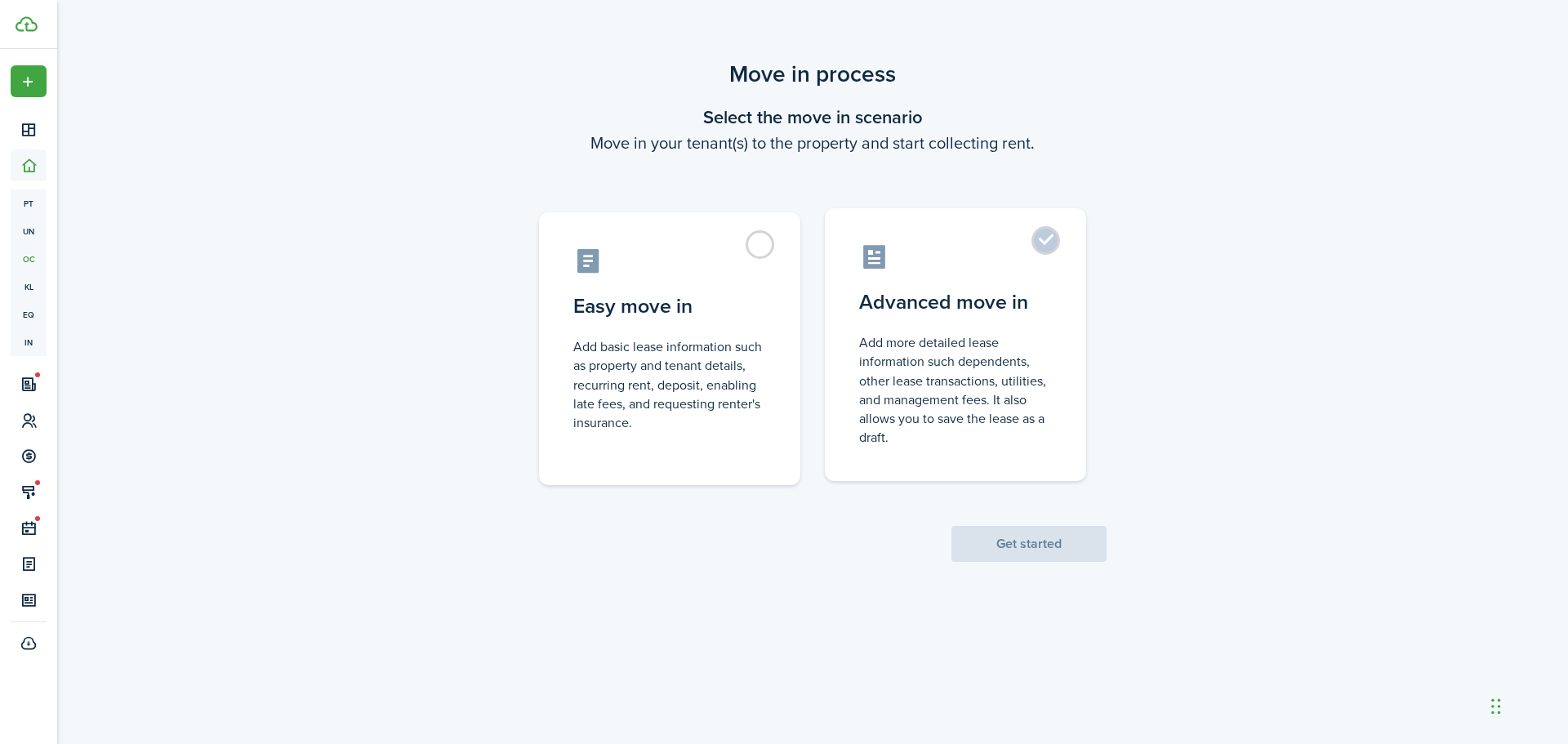
click at [999, 304] on control-radio-card-title "Advanced move in" at bounding box center [955, 301] width 193 height 29
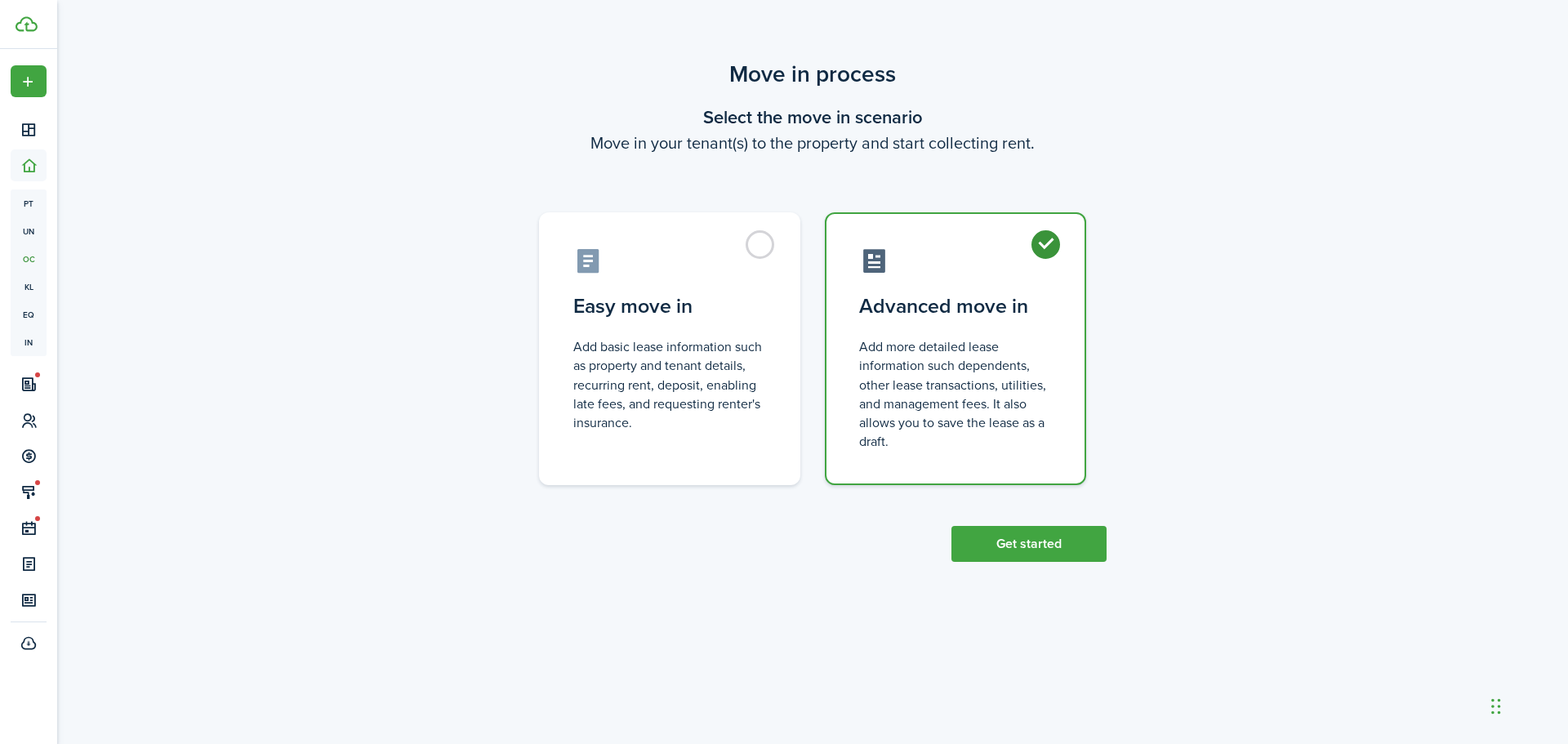
radio input "true"
click at [1071, 543] on button "Get started" at bounding box center [1028, 544] width 155 height 36
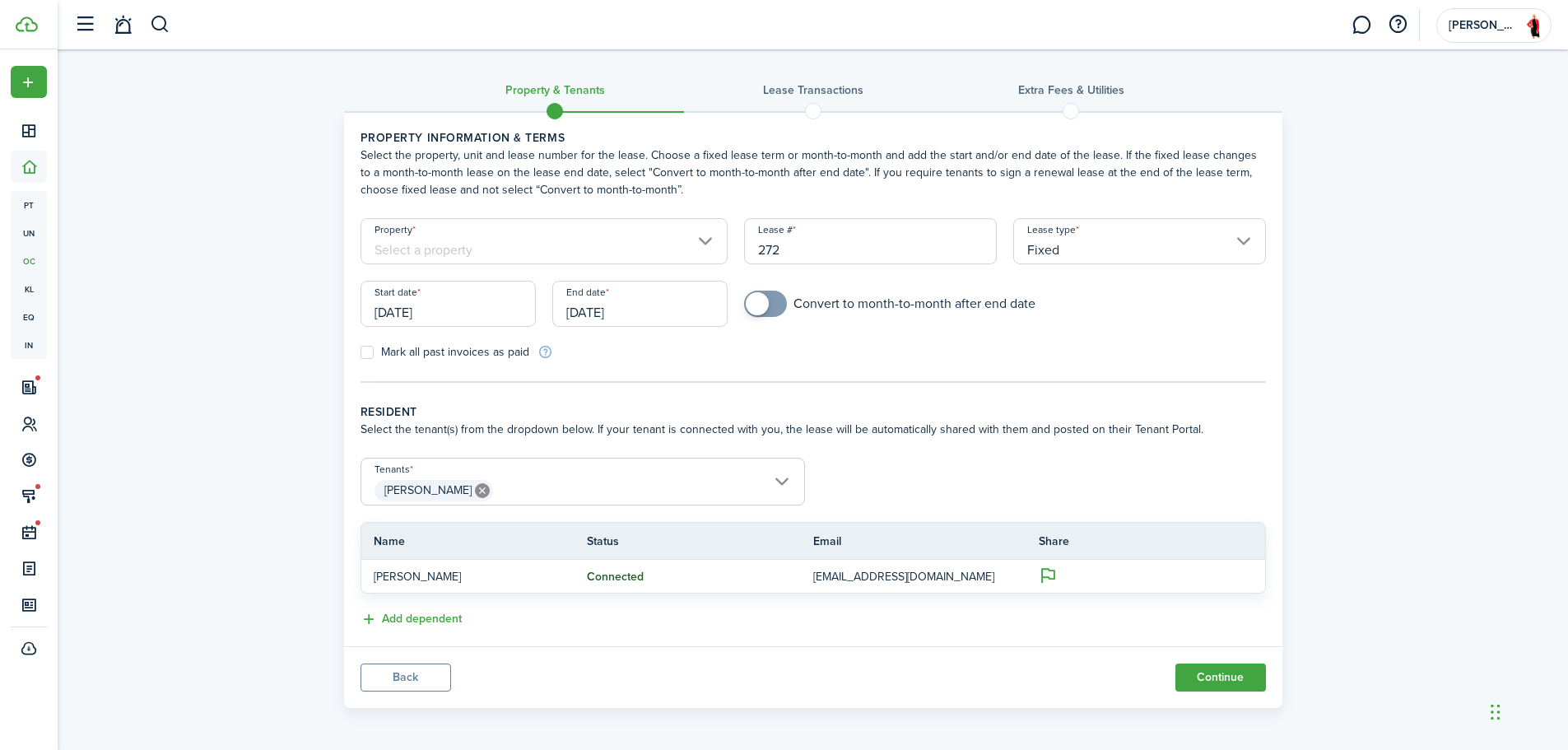
click at [429, 256] on input "Property" at bounding box center [545, 241] width 368 height 46
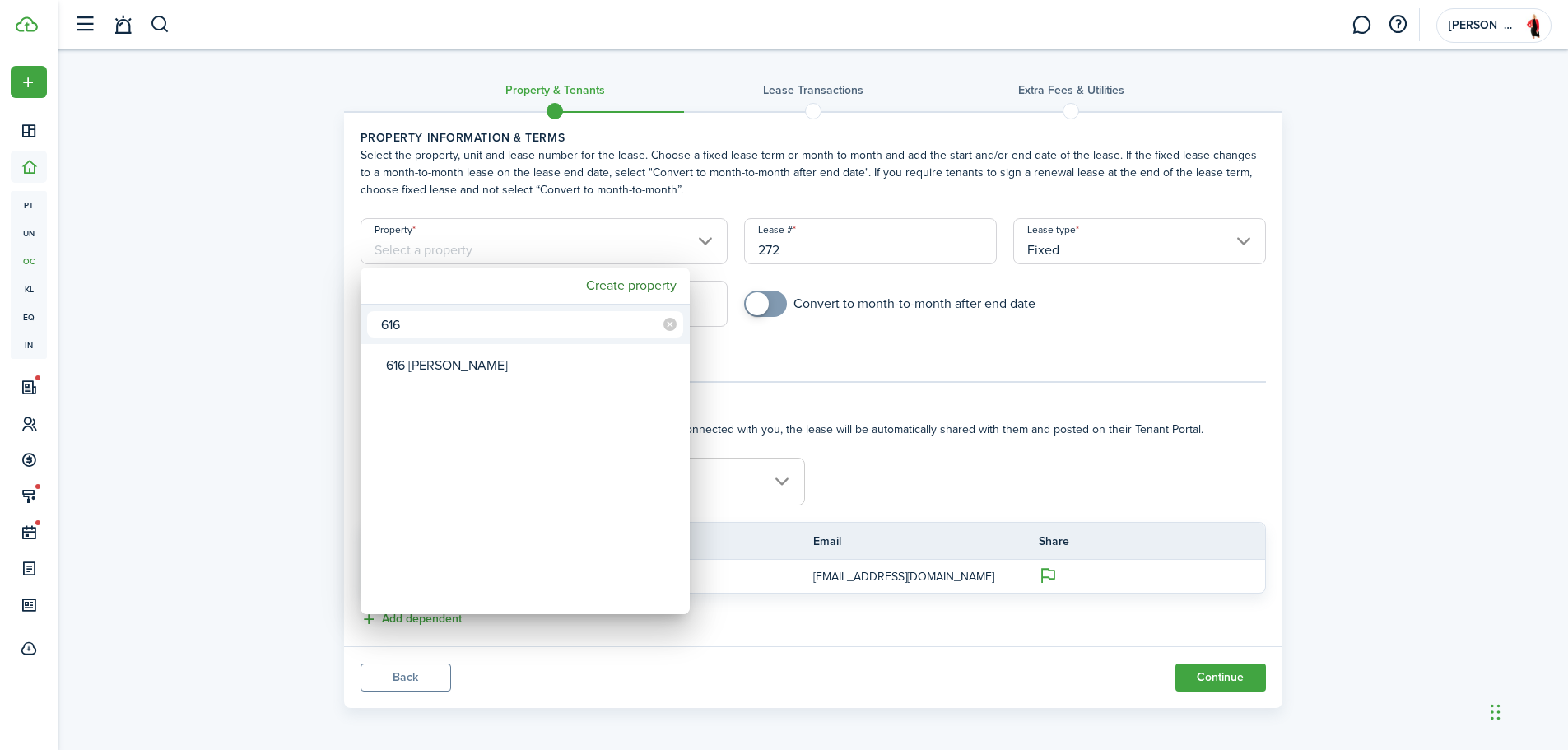
type input "616"
click at [431, 369] on div "616 [PERSON_NAME]" at bounding box center [531, 365] width 291 height 38
type input "616 [PERSON_NAME]"
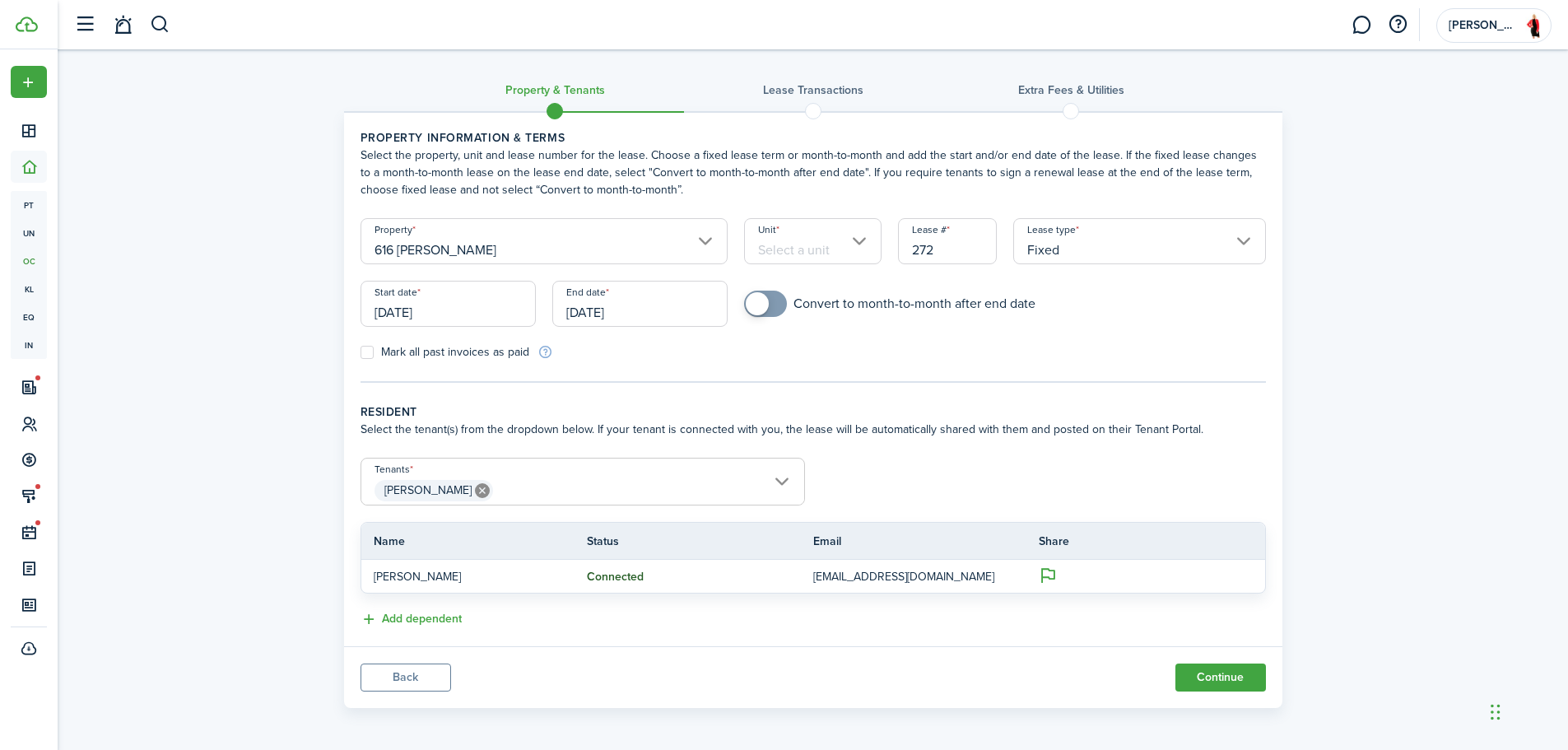
click at [842, 246] on input "Unit" at bounding box center [812, 241] width 137 height 46
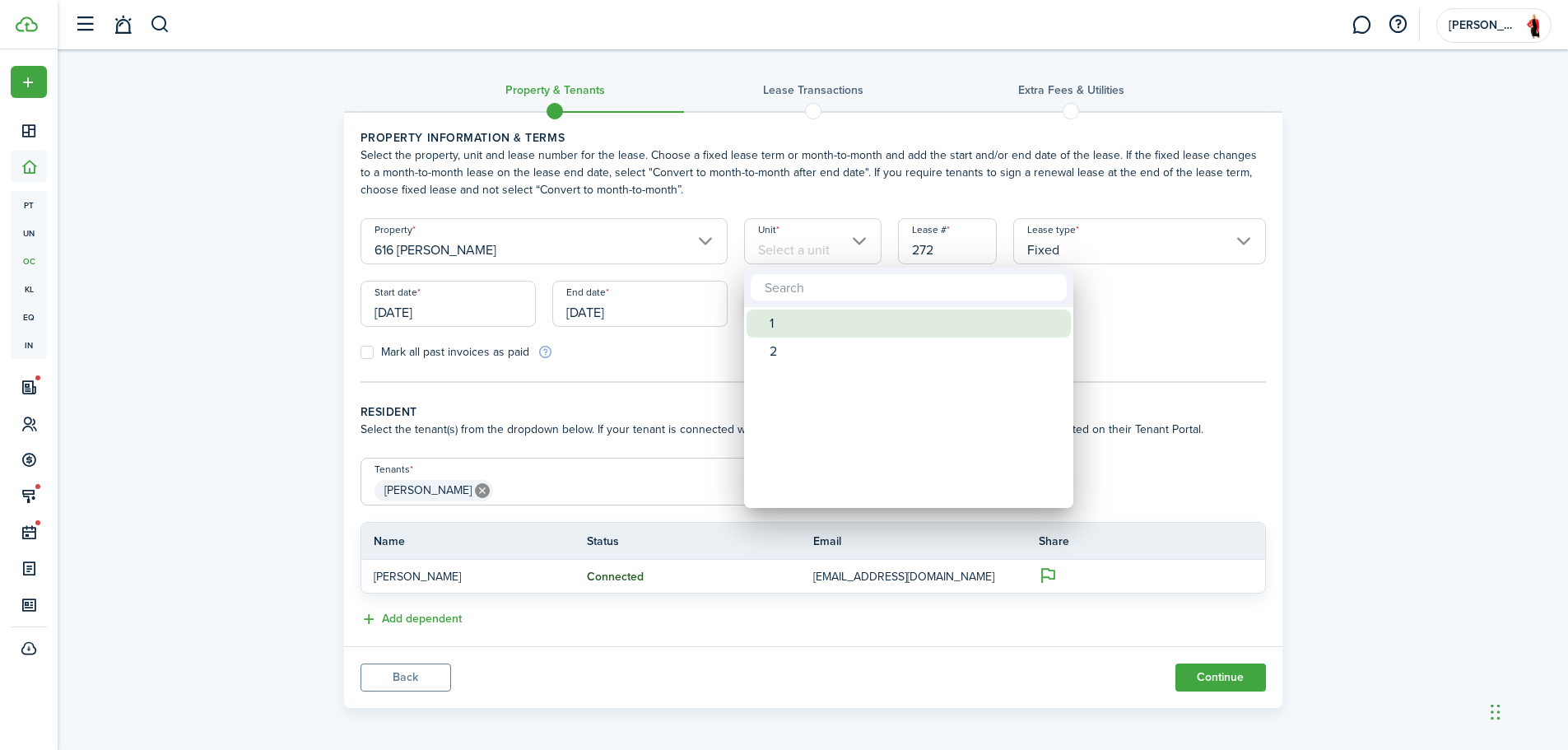
click at [797, 326] on div "1" at bounding box center [915, 323] width 291 height 28
type input "1"
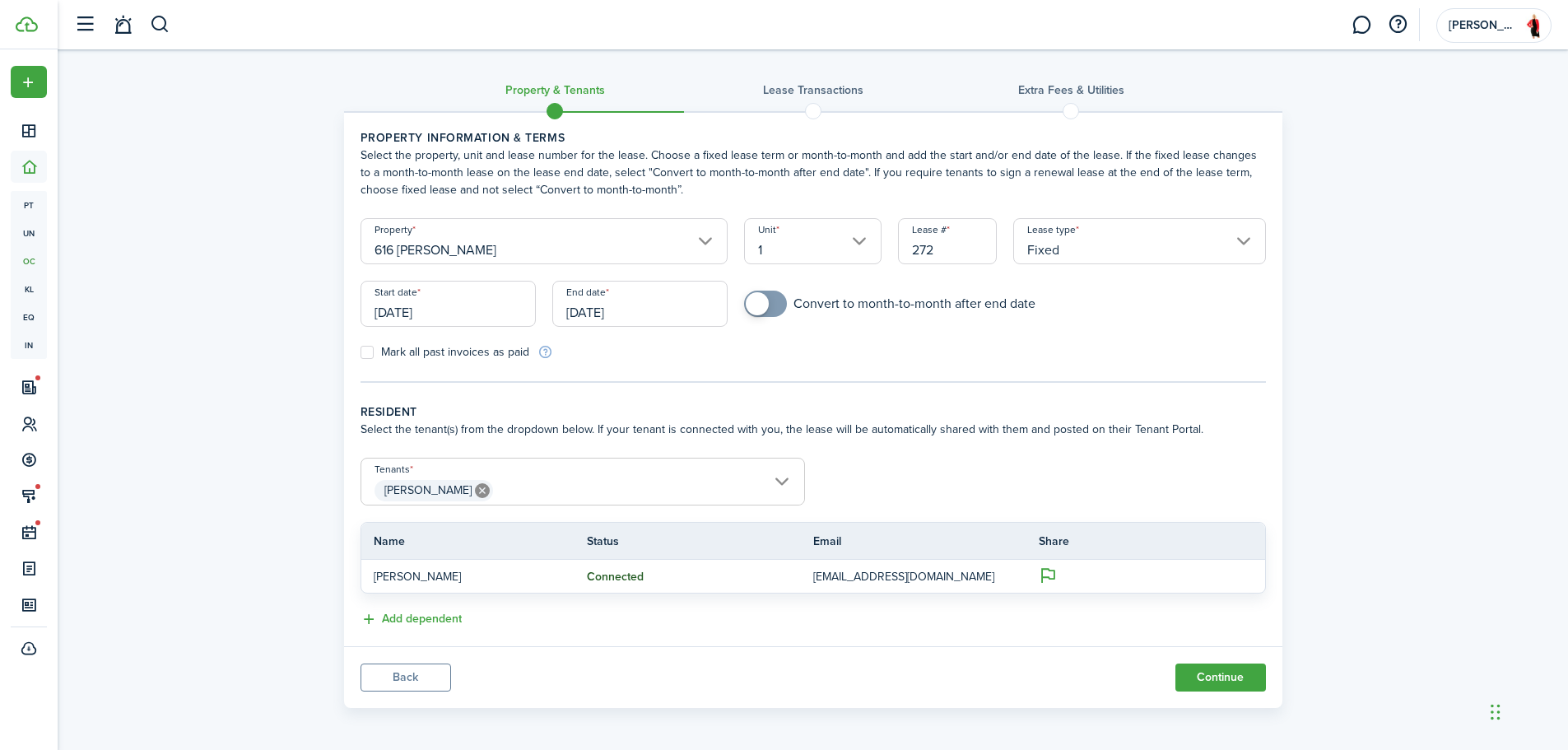
click at [500, 310] on input "[DATE]" at bounding box center [448, 303] width 176 height 46
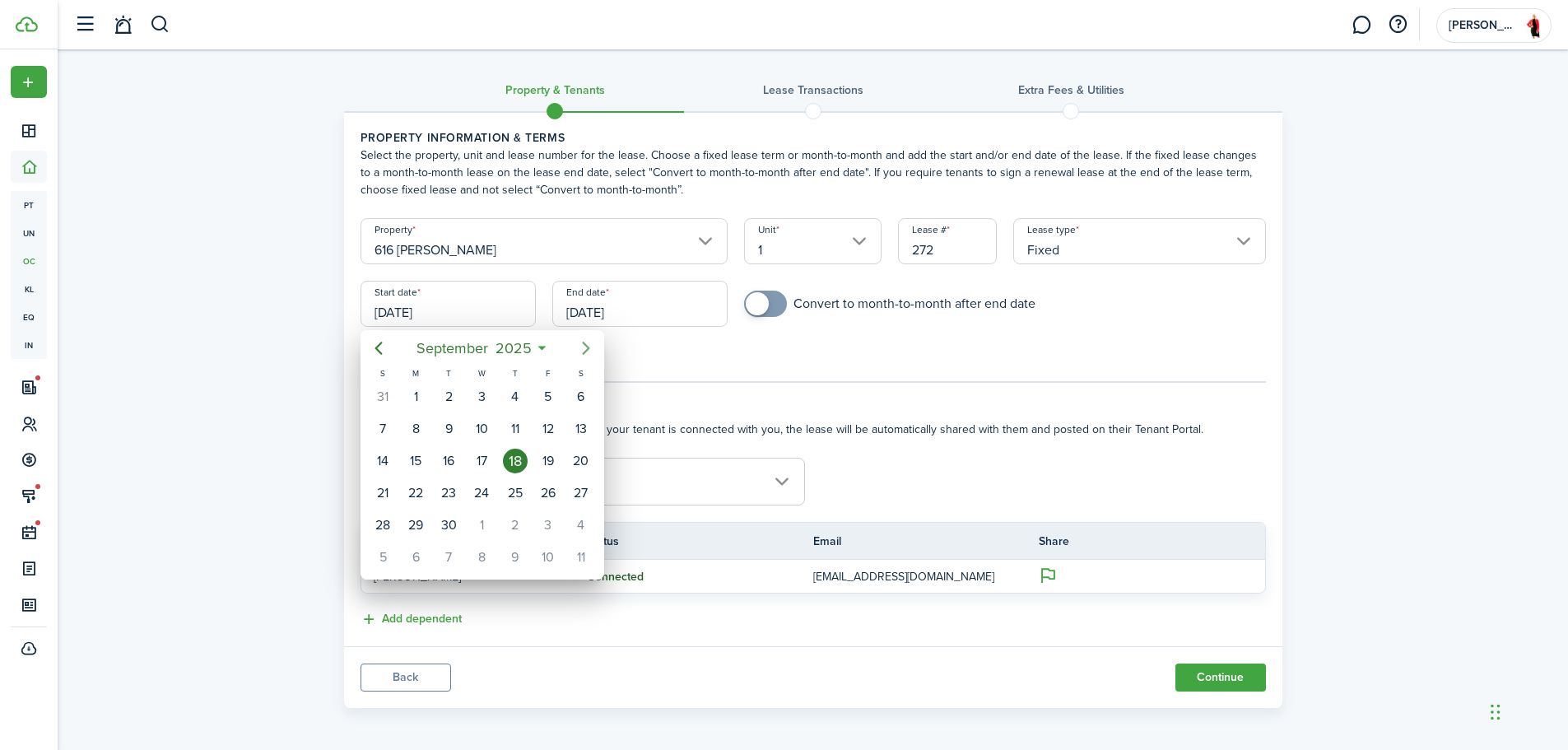
click at [587, 342] on icon "Next page" at bounding box center [587, 348] width 20 height 20
click at [576, 429] on div "11" at bounding box center [581, 429] width 25 height 25
type input "[DATE]"
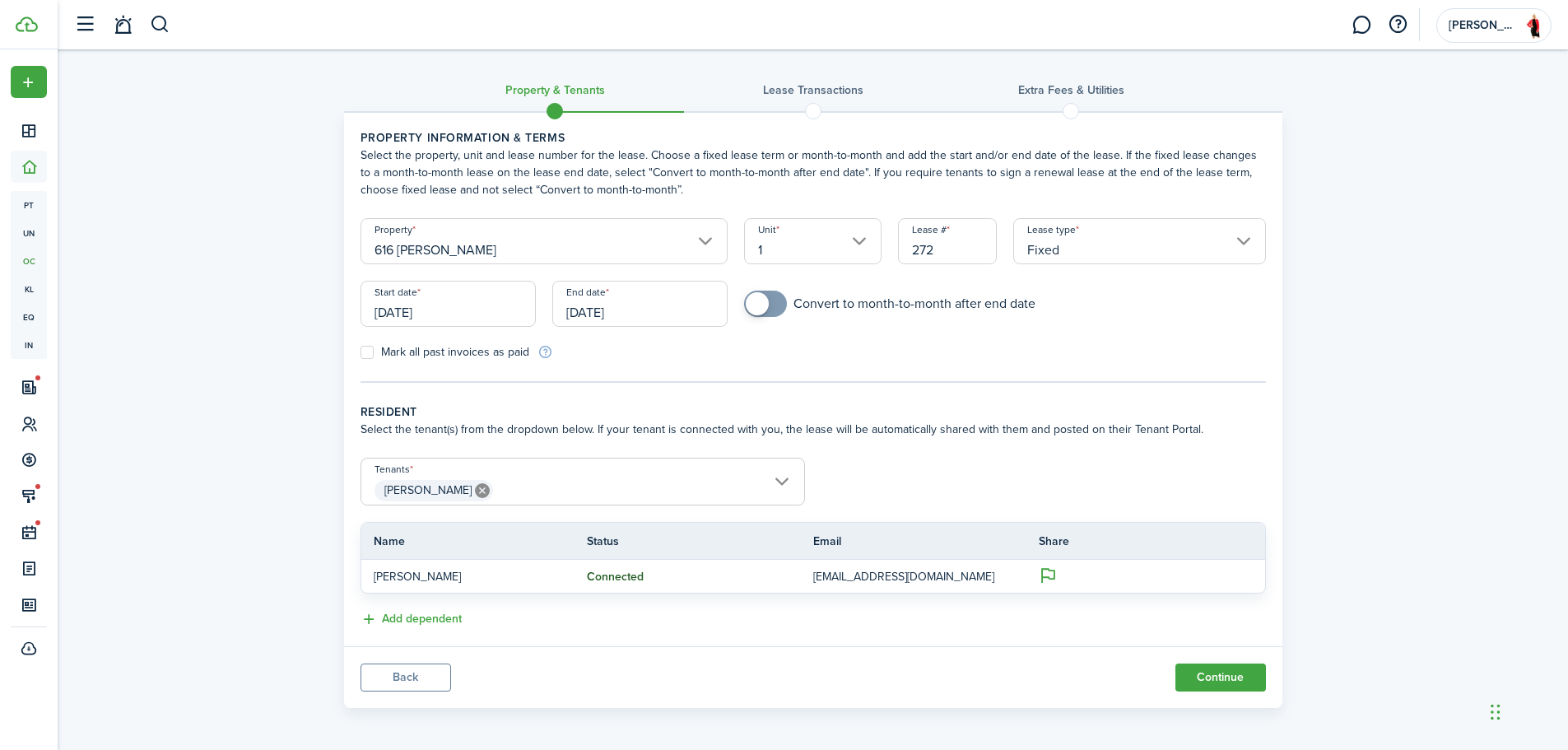
click at [618, 310] on input "[DATE]" at bounding box center [640, 303] width 176 height 46
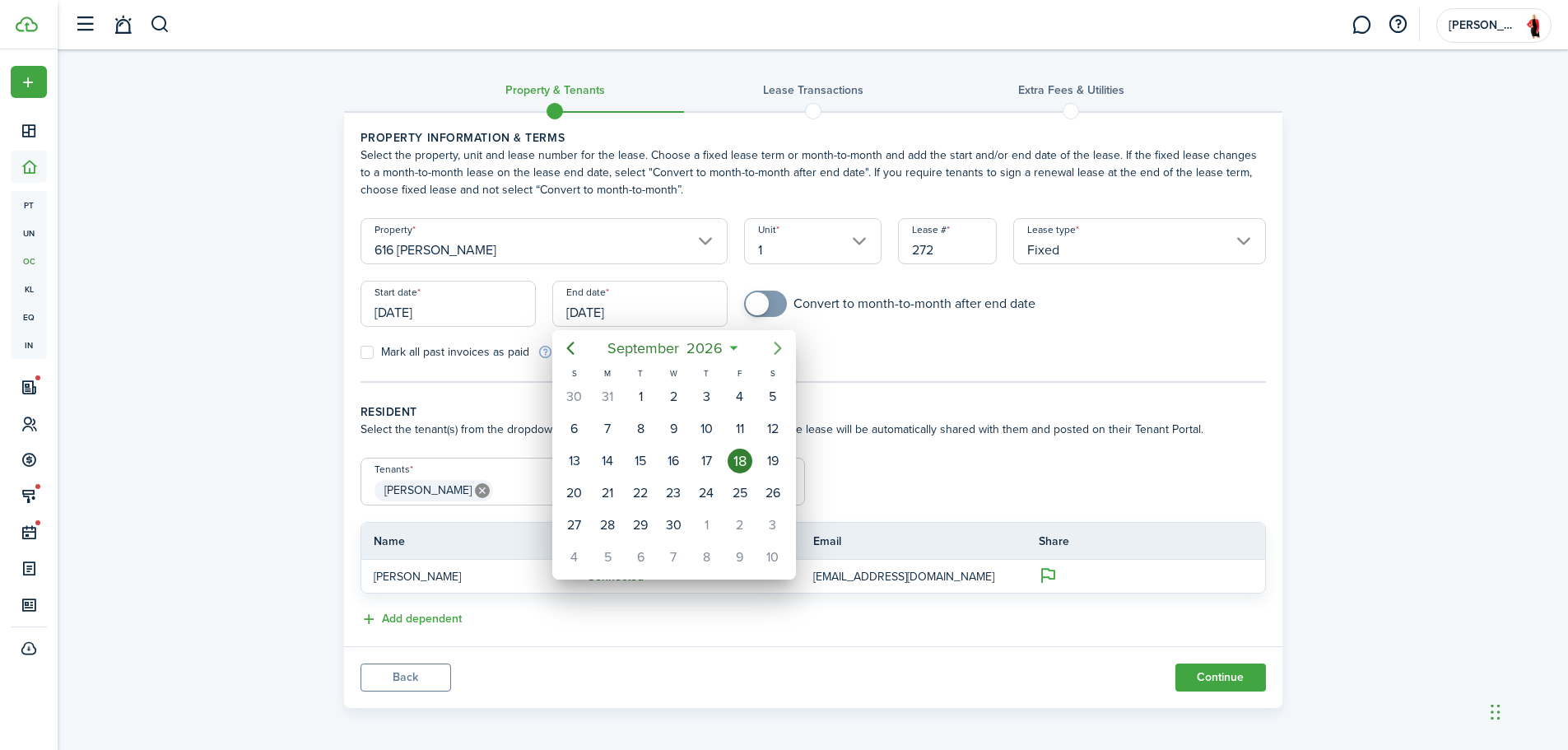
click at [776, 352] on icon "Next page" at bounding box center [777, 348] width 8 height 13
click at [768, 517] on div "31" at bounding box center [773, 526] width 25 height 25
type input "[DATE]"
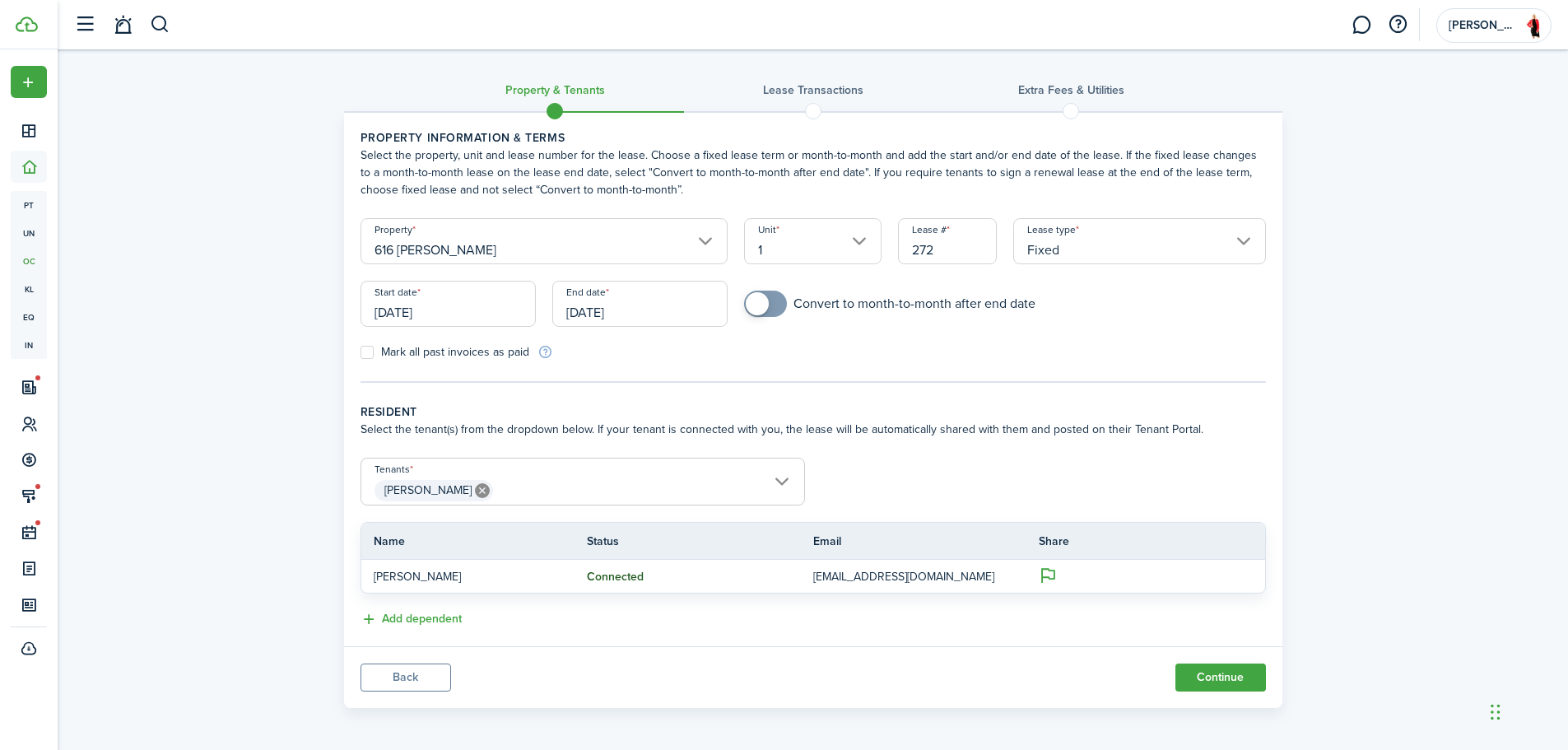
scroll to position [3, 0]
click at [1224, 668] on button "Continue" at bounding box center [1221, 674] width 90 height 28
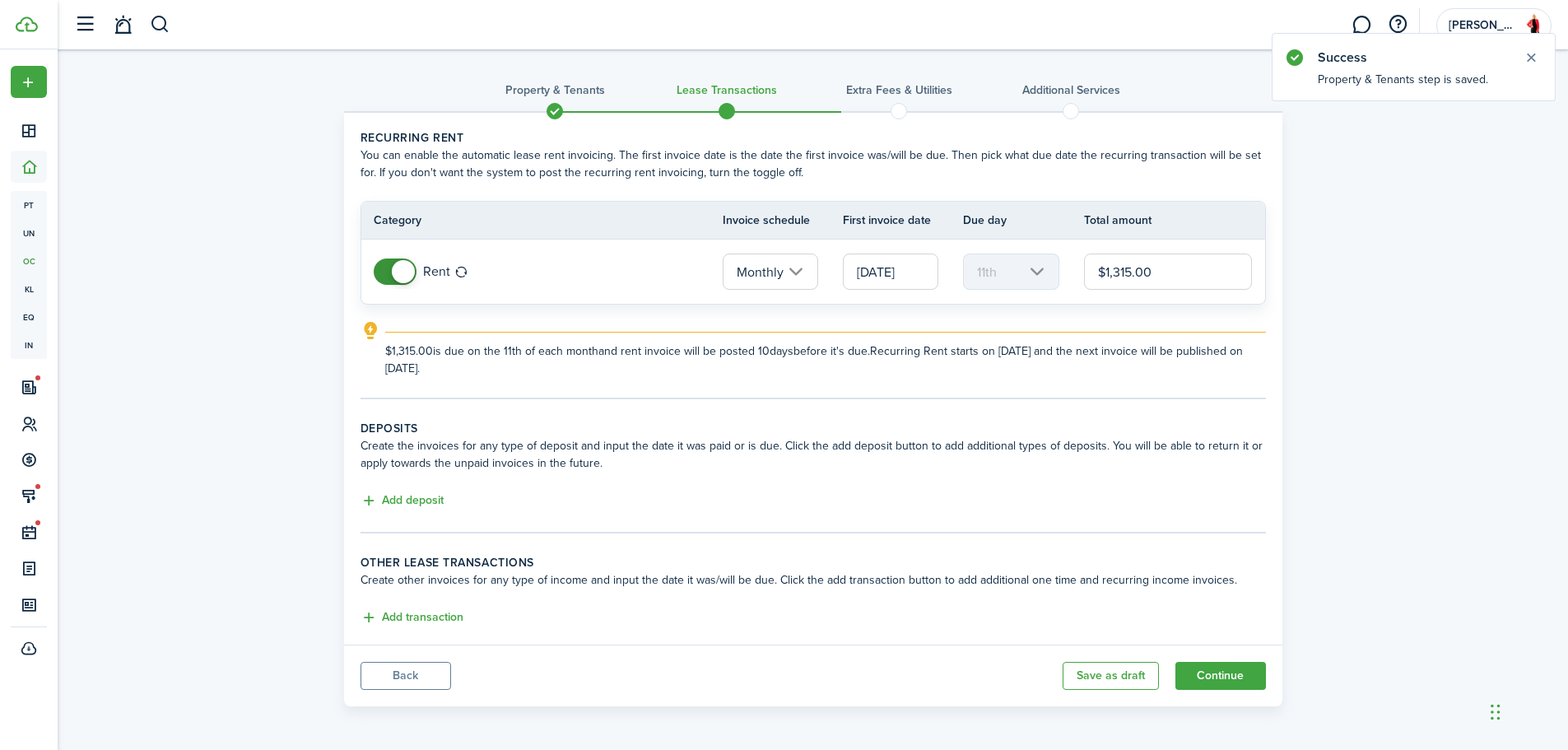
click at [906, 277] on input "[DATE]" at bounding box center [890, 271] width 95 height 36
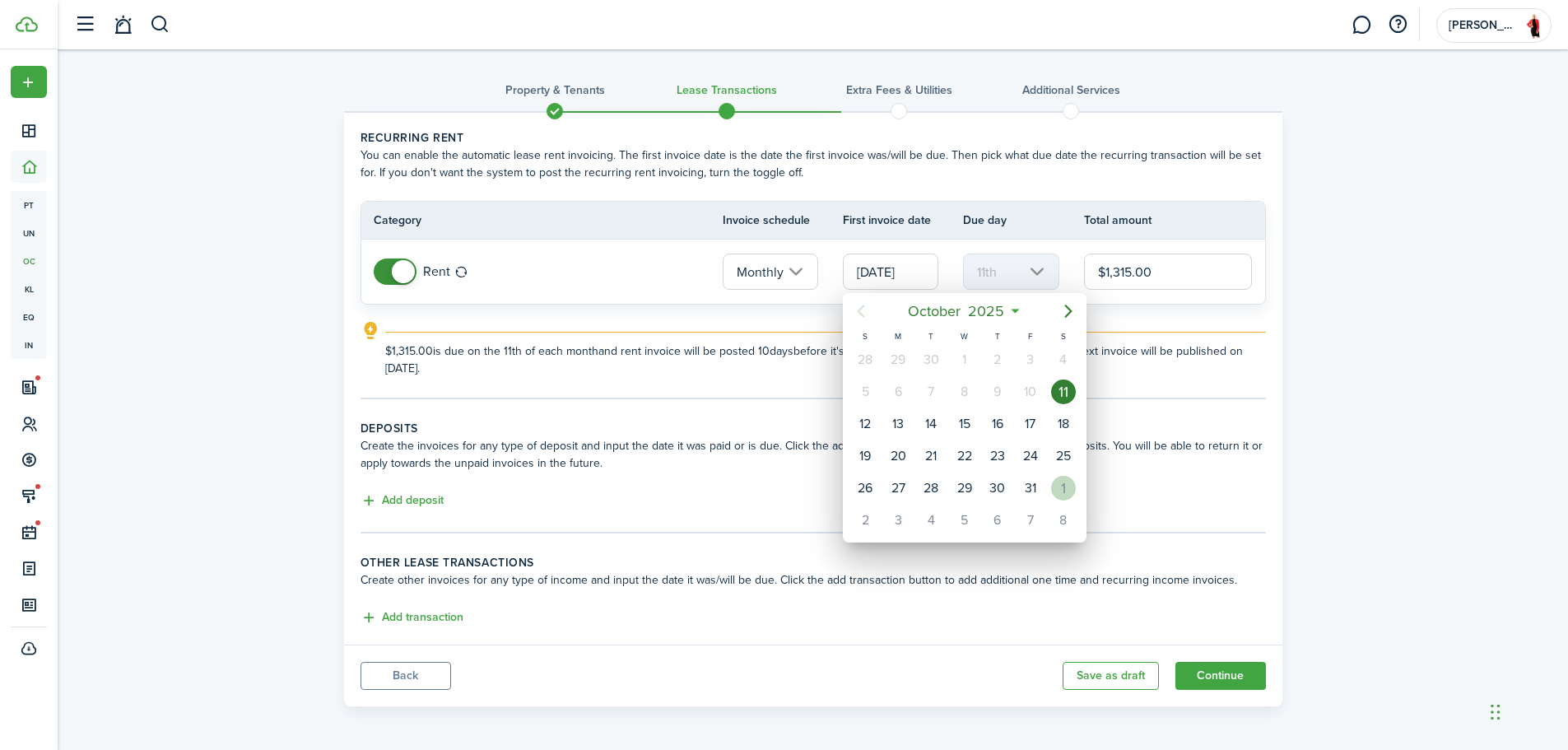
click at [1053, 497] on div "[DATE]" at bounding box center [1063, 488] width 33 height 31
type input "[DATE]"
type input "1st"
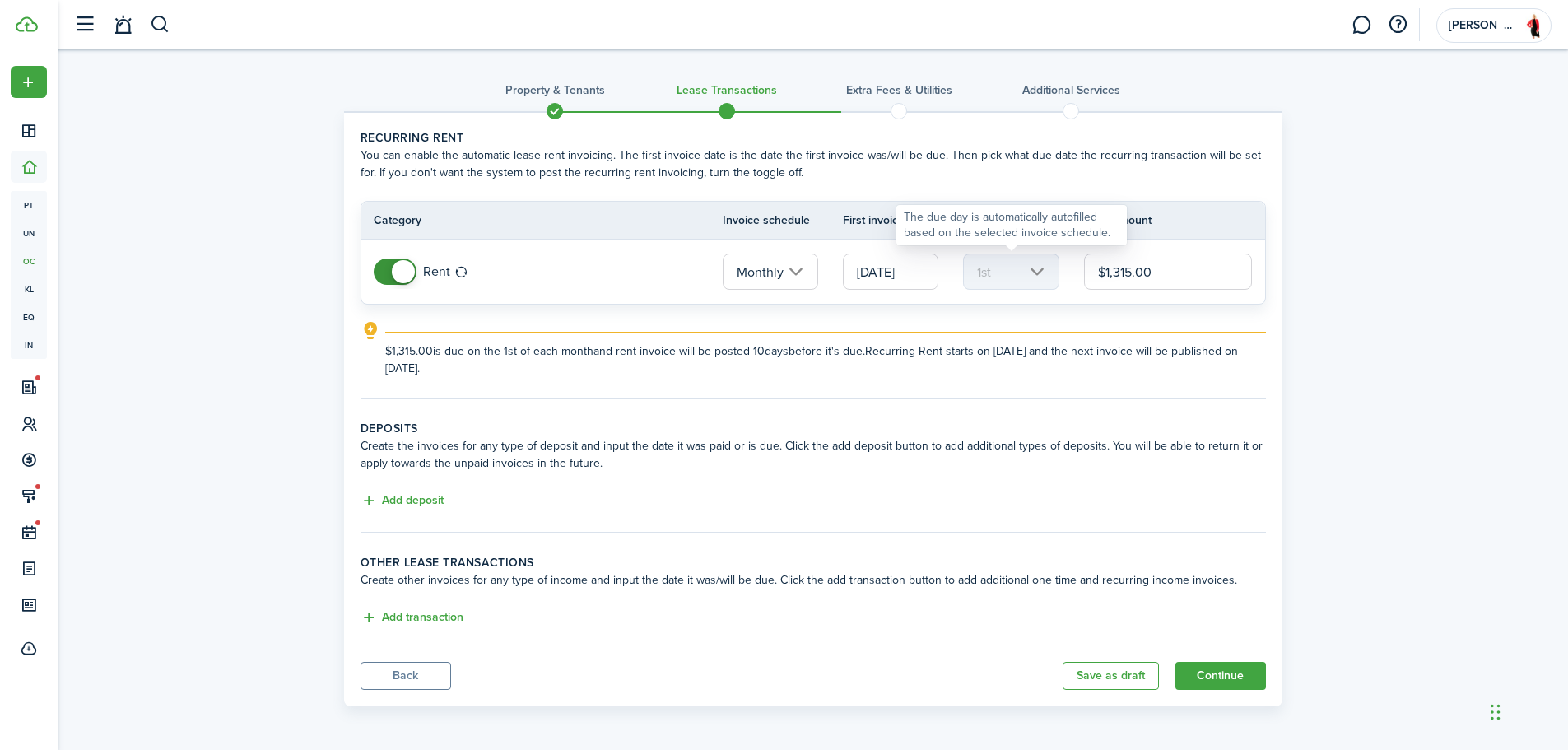
drag, startPoint x: 1192, startPoint y: 265, endPoint x: 1019, endPoint y: 280, distance: 173.6
click at [1019, 280] on tr "Rent Monthly [DATE] 1st $1,315.00" at bounding box center [813, 271] width 904 height 64
type input "$1,350.00"
click at [421, 500] on button "Add deposit" at bounding box center [402, 501] width 83 height 19
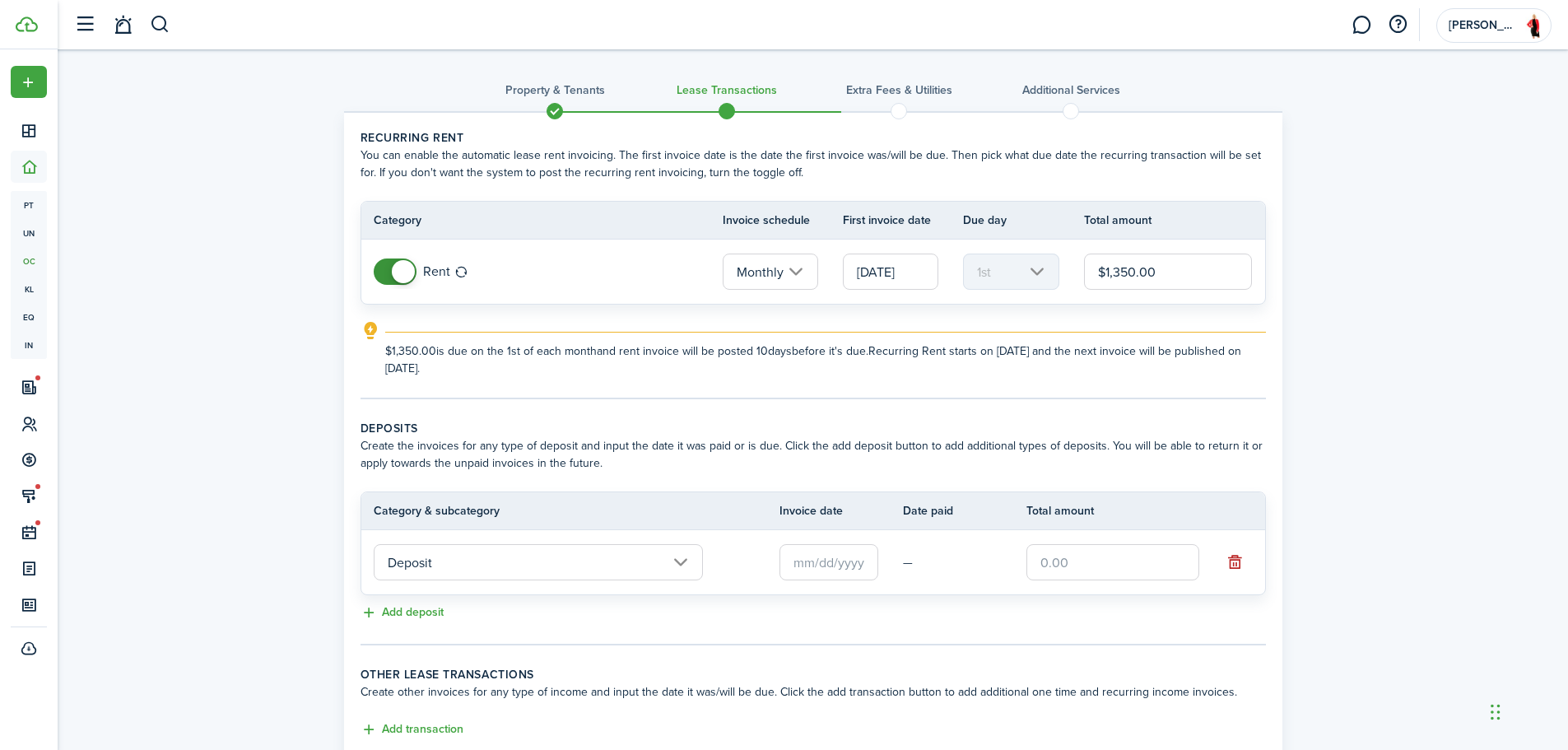
click at [853, 569] on input "text" at bounding box center [829, 562] width 99 height 36
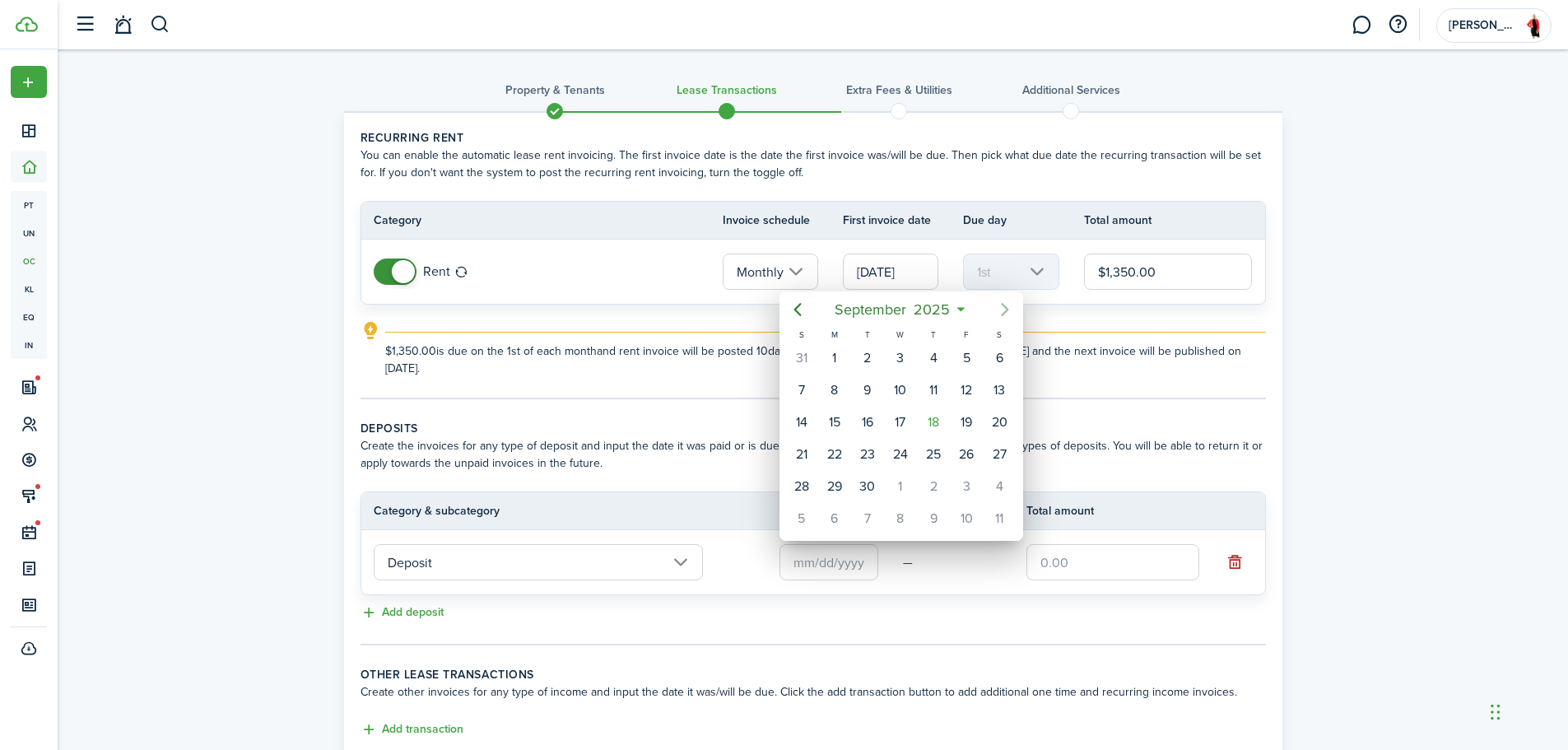
click at [1007, 311] on icon "Next page" at bounding box center [1004, 310] width 8 height 13
click at [968, 352] on div "3" at bounding box center [966, 358] width 25 height 25
type input "[DATE]"
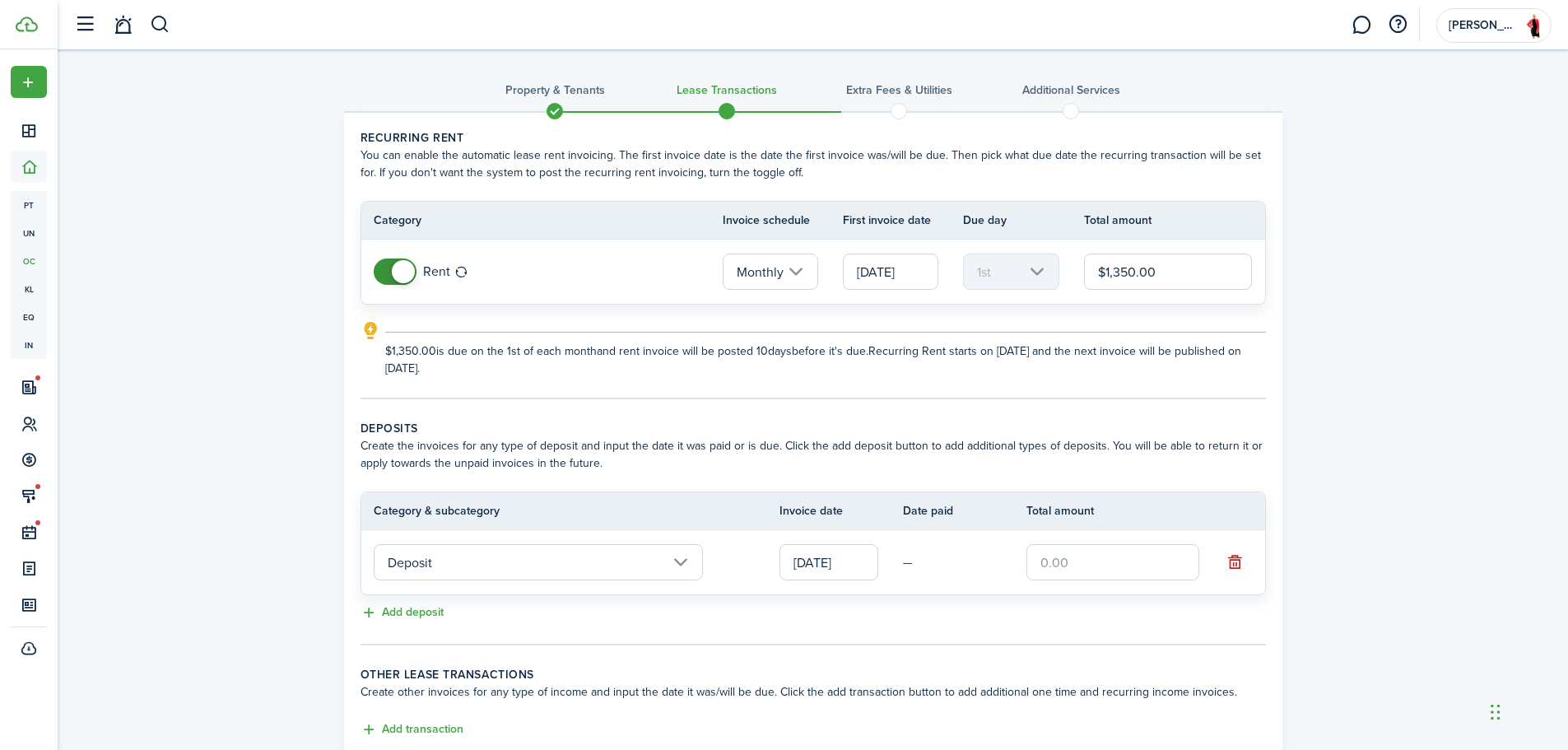
click at [1070, 557] on input "text" at bounding box center [1113, 562] width 173 height 36
type input "$1,350.00"
click at [1377, 375] on div "Property & Tenants Lease Transactions Extra fees & Utilities Additional Service…" at bounding box center [812, 438] width 1510 height 778
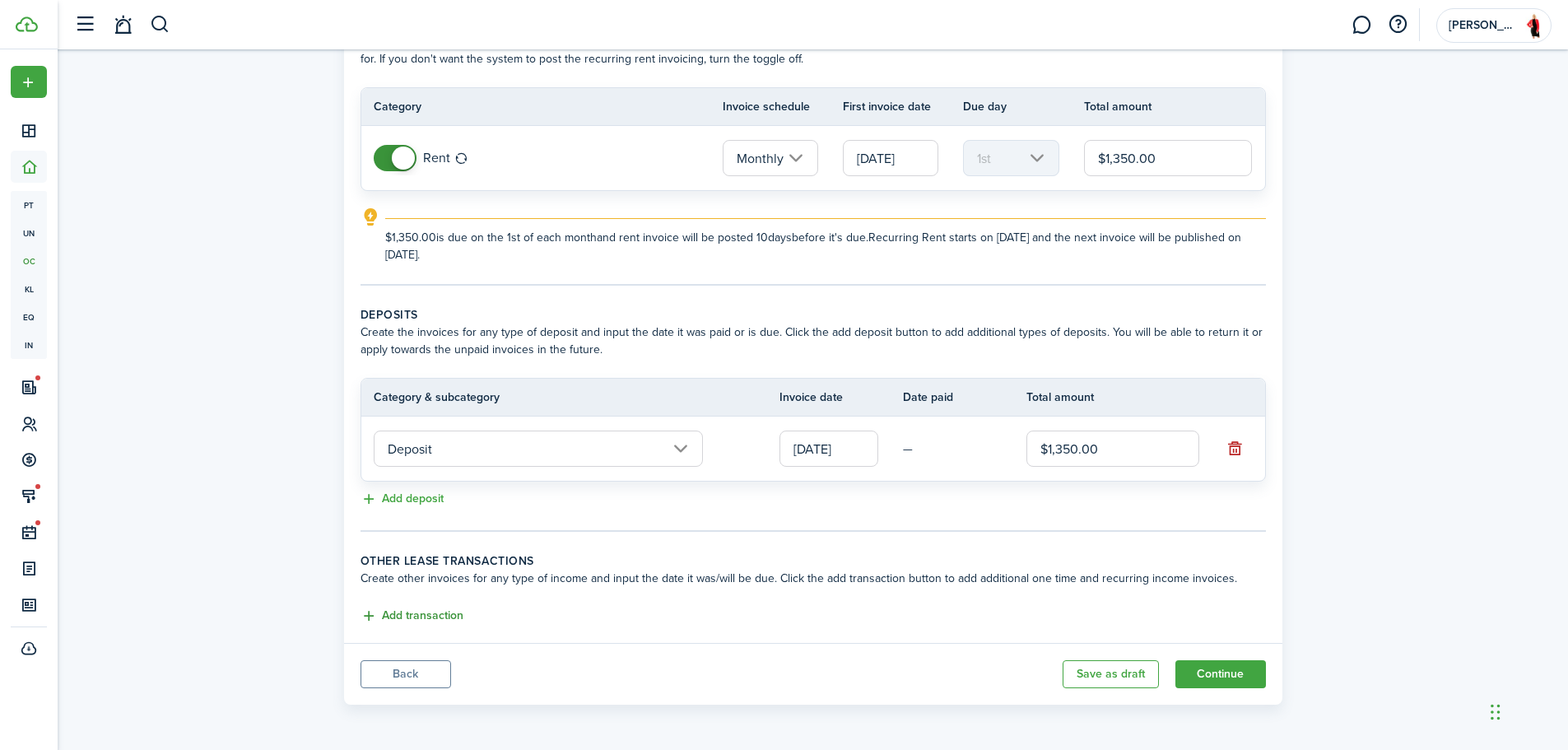
click at [435, 611] on button "Add transaction" at bounding box center [412, 616] width 103 height 19
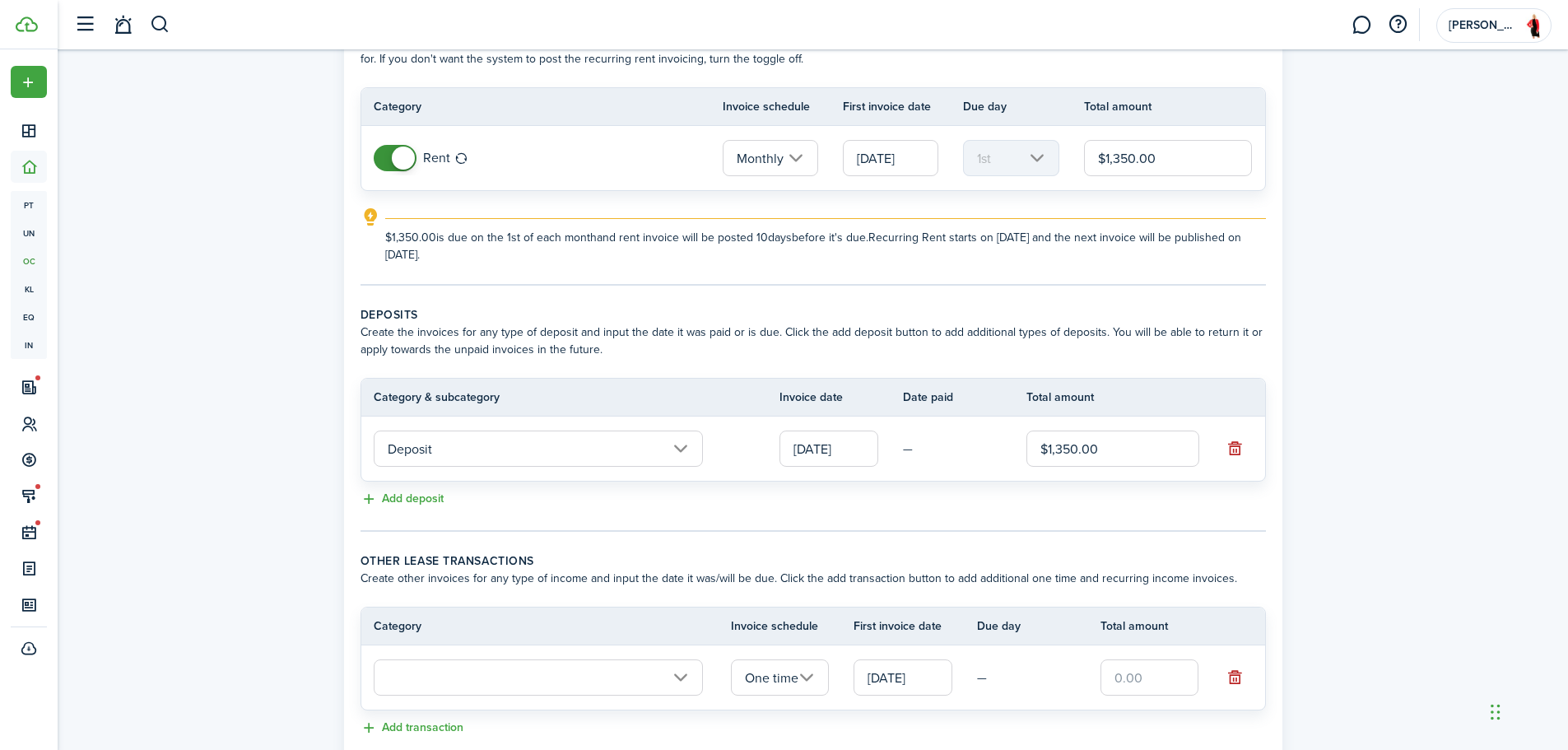
click at [540, 676] on input "text" at bounding box center [539, 677] width 330 height 36
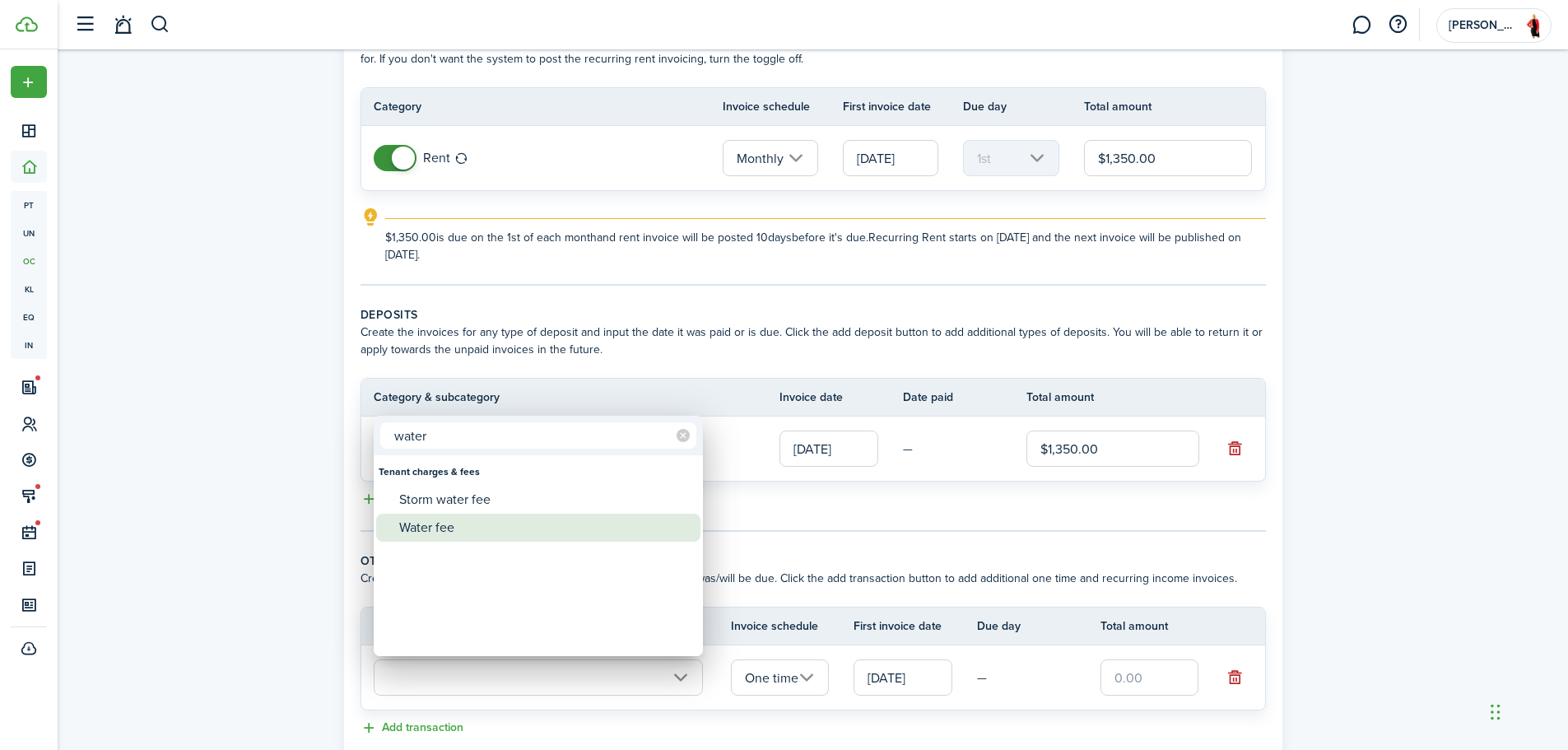
type input "water"
click at [480, 529] on div "Water fee" at bounding box center [545, 527] width 291 height 28
type input "Tenant charges & fees / Water fee"
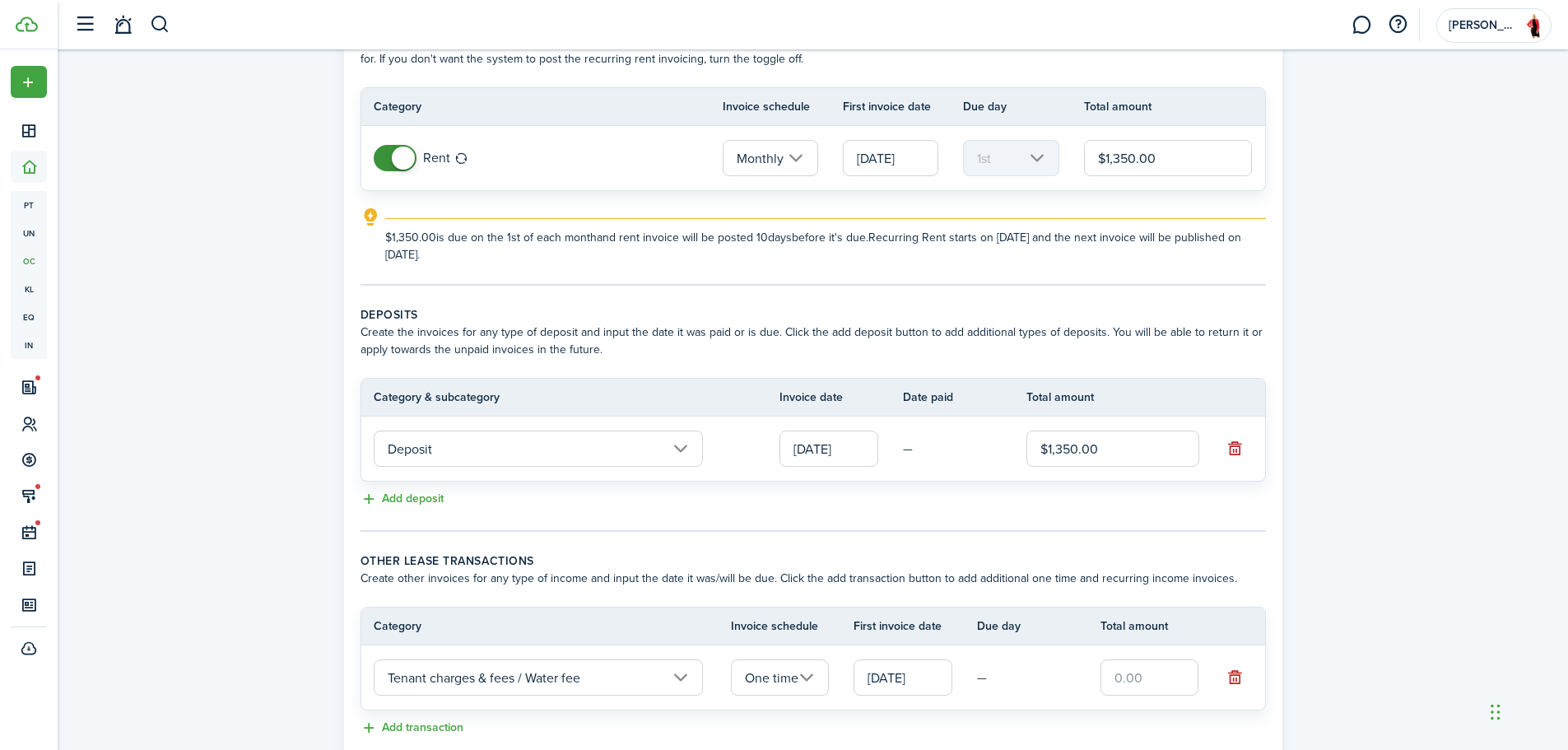
click at [802, 665] on input "One time" at bounding box center [781, 677] width 99 height 36
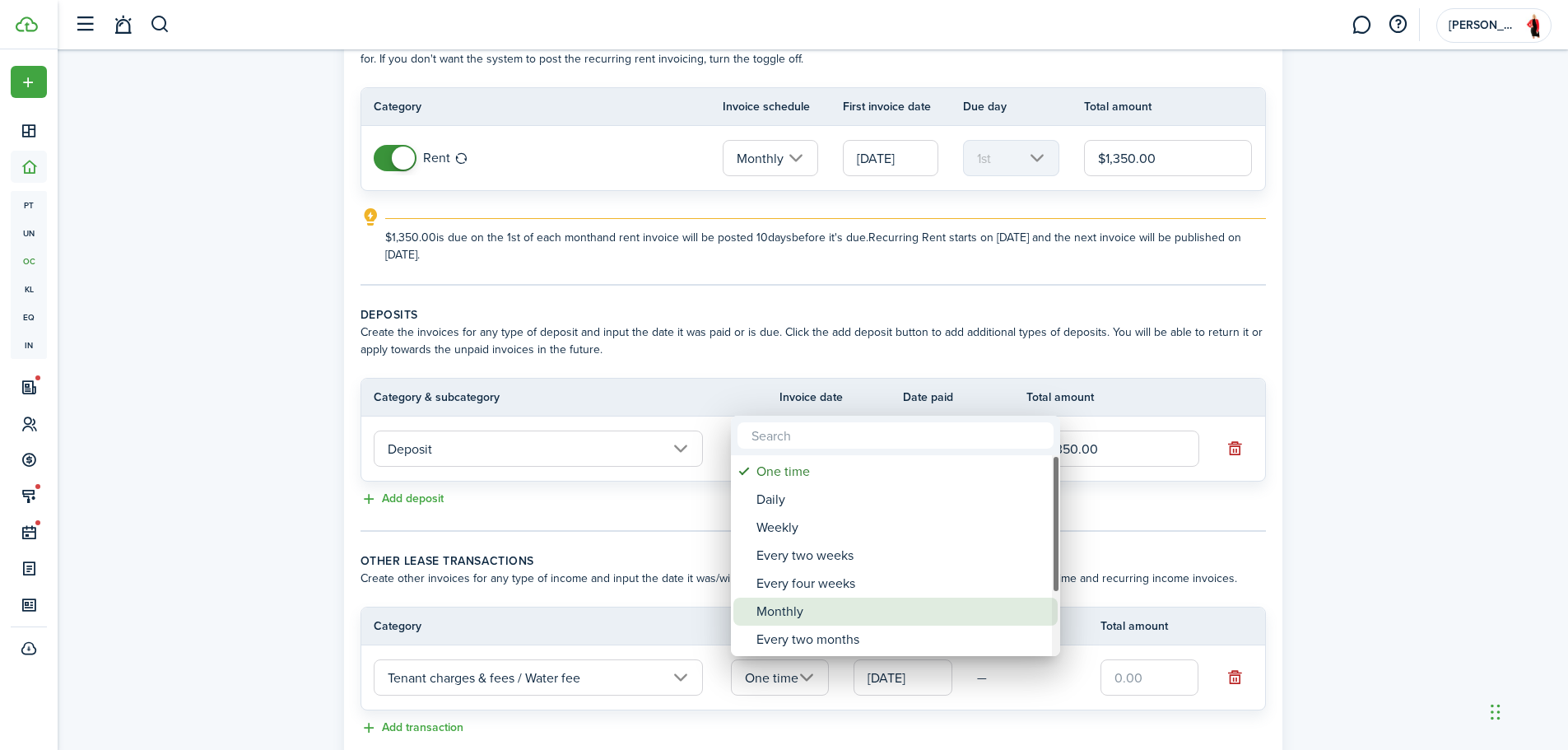
click at [790, 609] on div "Monthly" at bounding box center [902, 611] width 291 height 28
type input "Monthly"
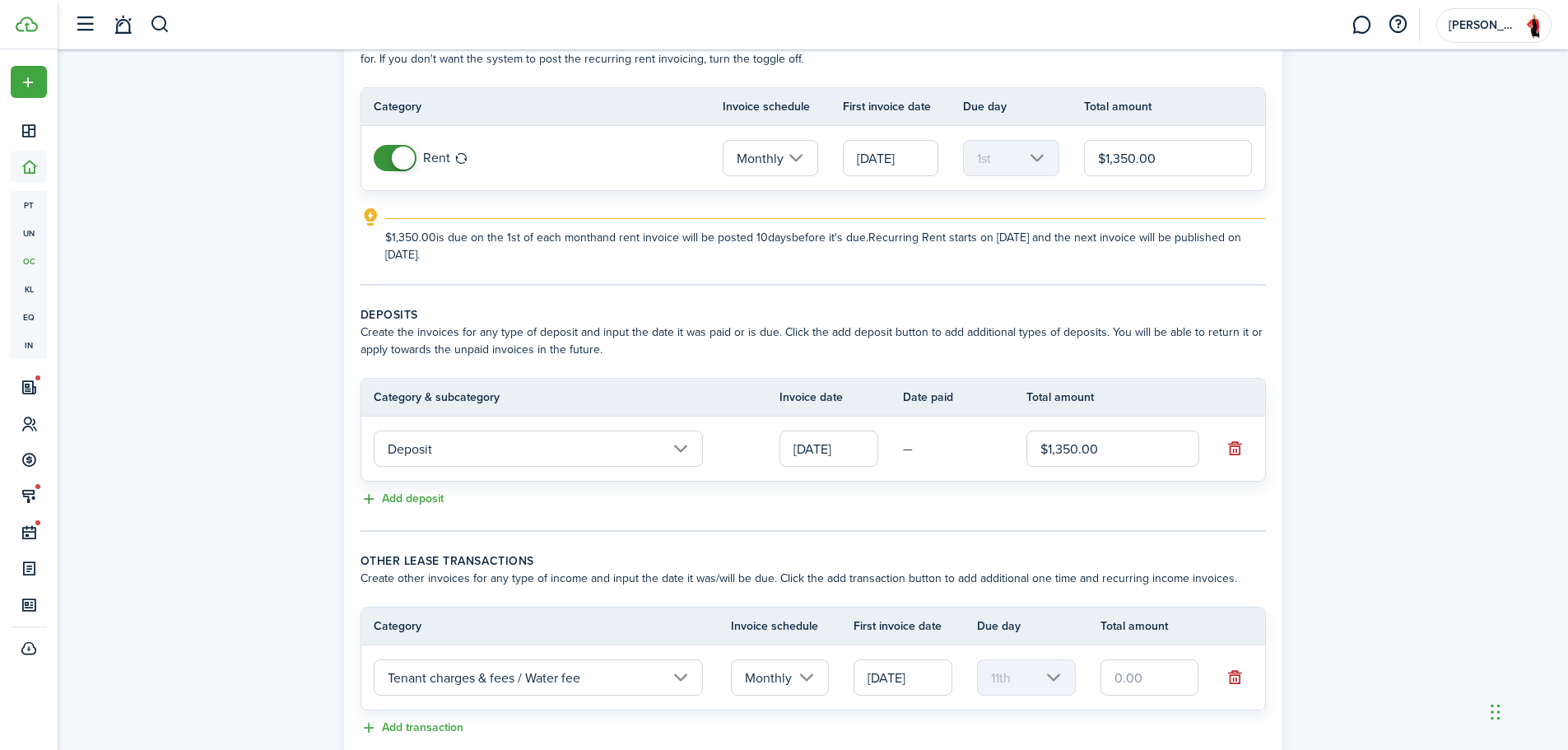
click at [887, 675] on input "[DATE]" at bounding box center [903, 677] width 99 height 36
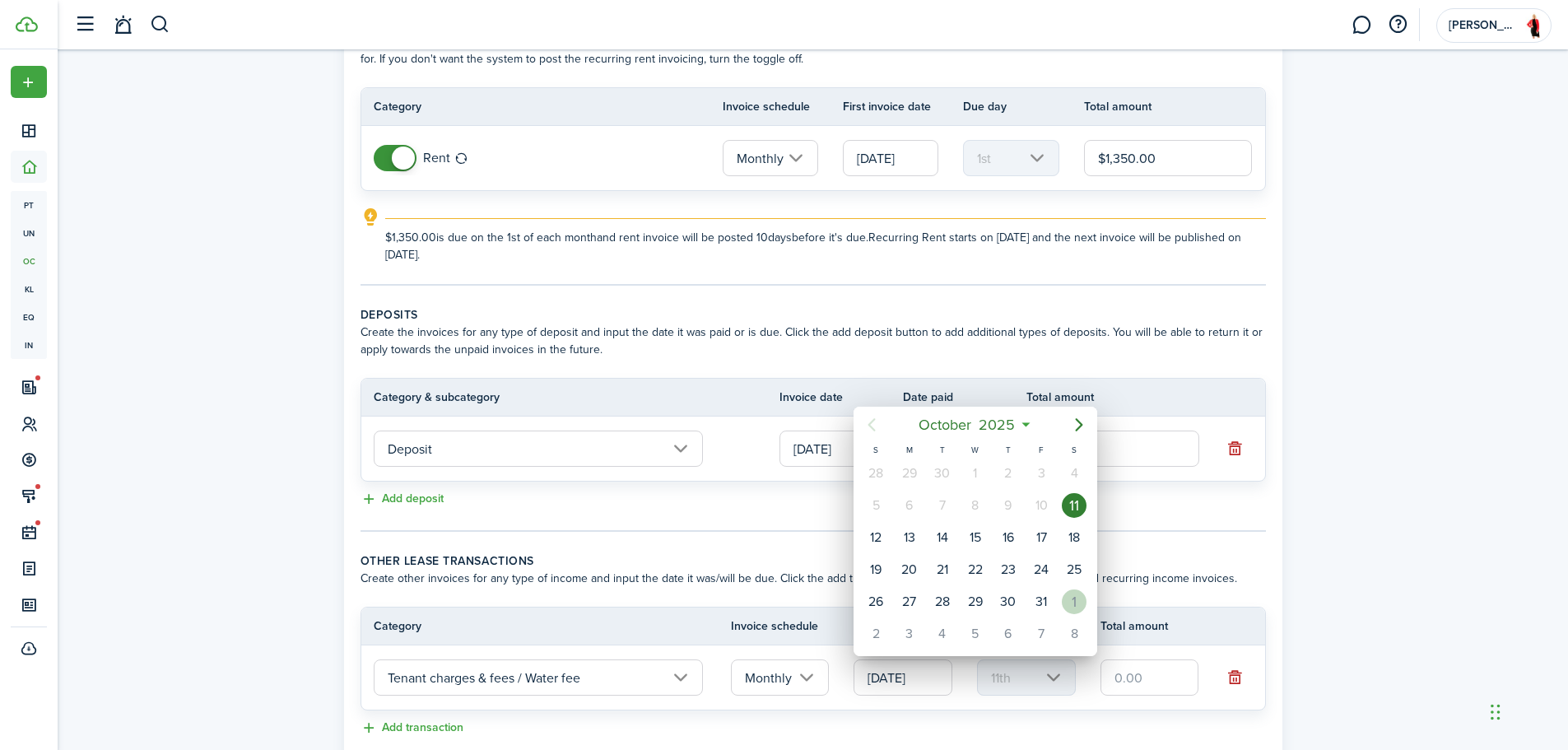
click at [1080, 609] on div "1" at bounding box center [1074, 602] width 25 height 25
type input "[DATE]"
type input "1st"
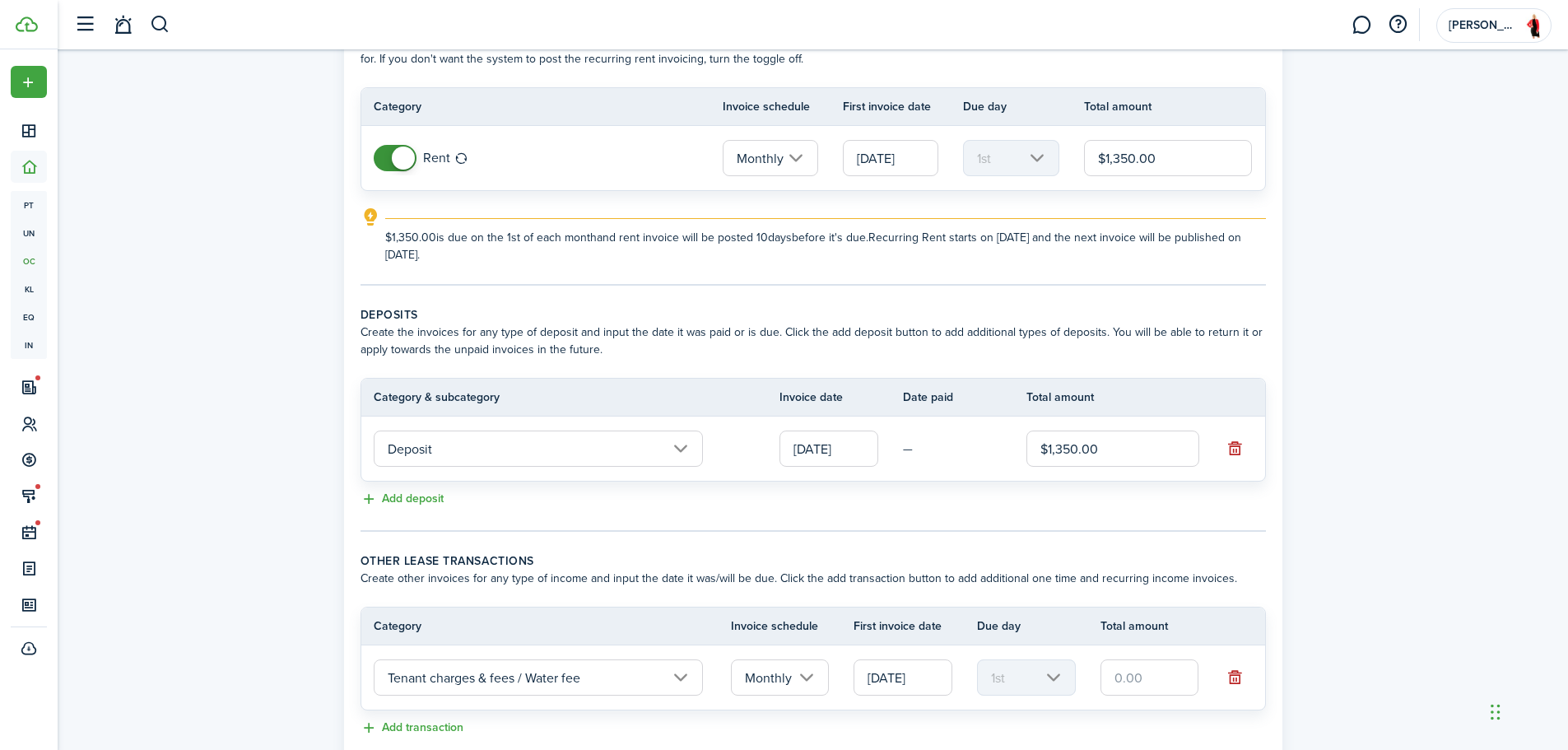
click at [1131, 674] on input "text" at bounding box center [1150, 677] width 99 height 36
type input "$60.00"
click at [1425, 453] on div "Property & Tenants Lease Transactions Extra fees & Utilities Additional Service…" at bounding box center [812, 380] width 1510 height 889
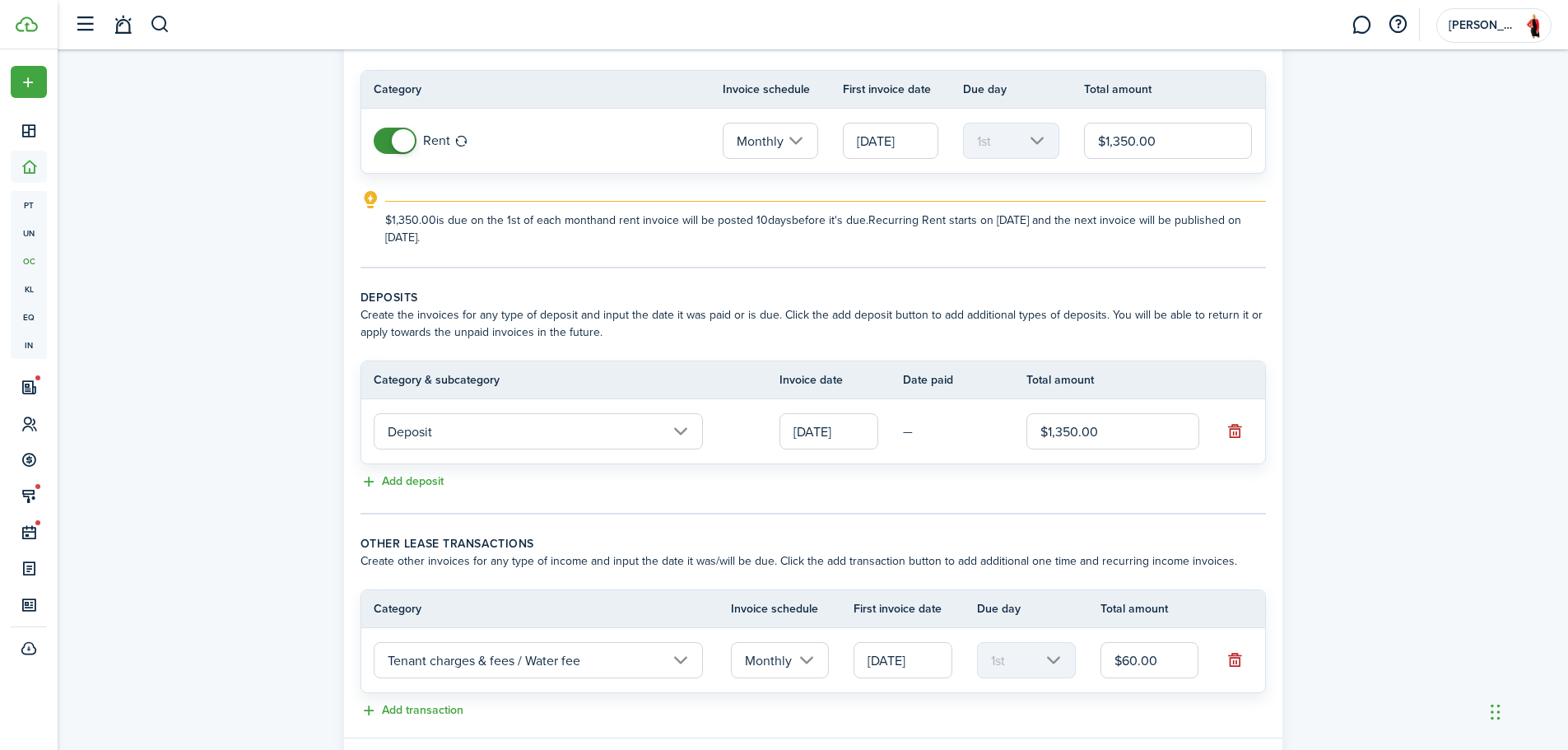
scroll to position [226, 0]
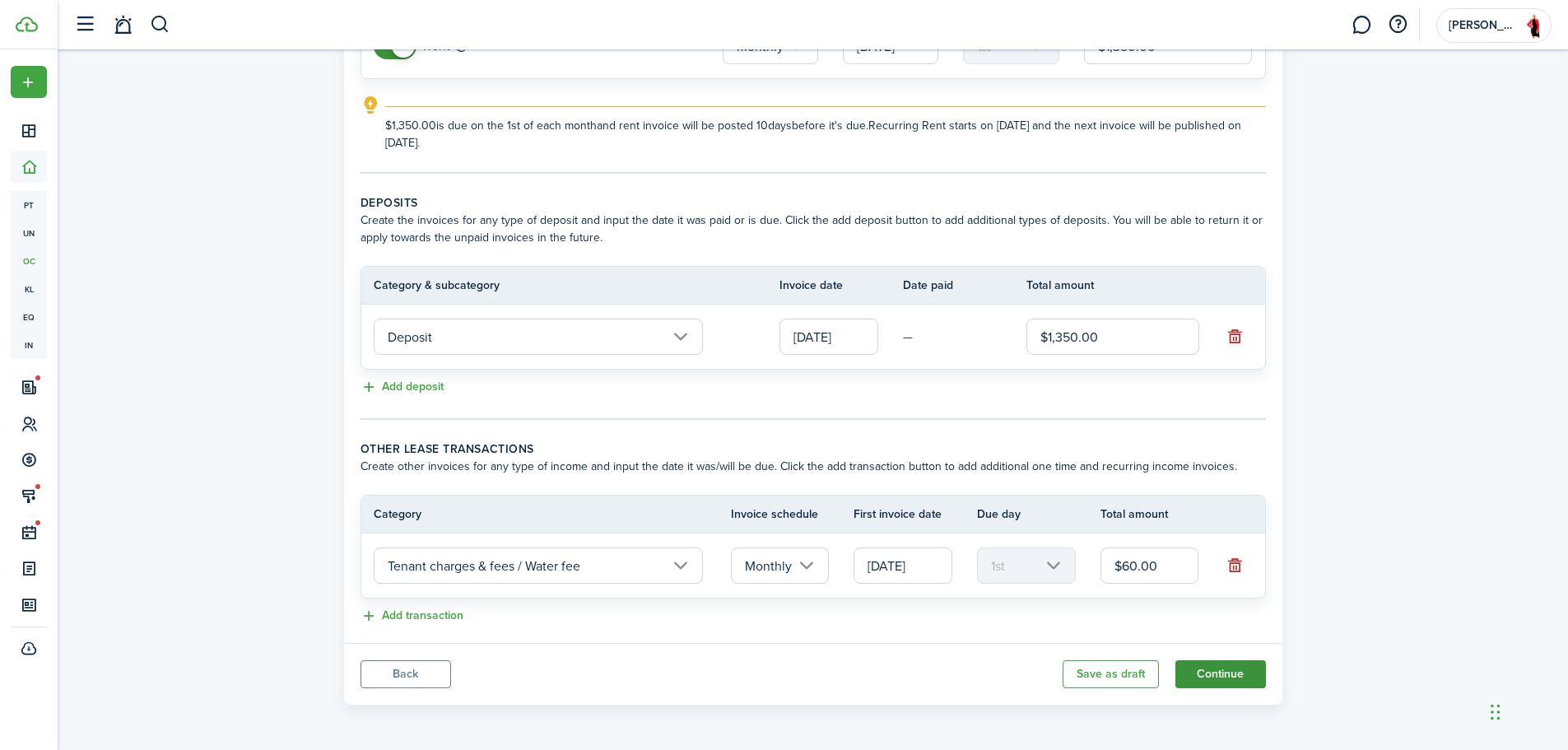
click at [1234, 672] on button "Continue" at bounding box center [1221, 674] width 90 height 28
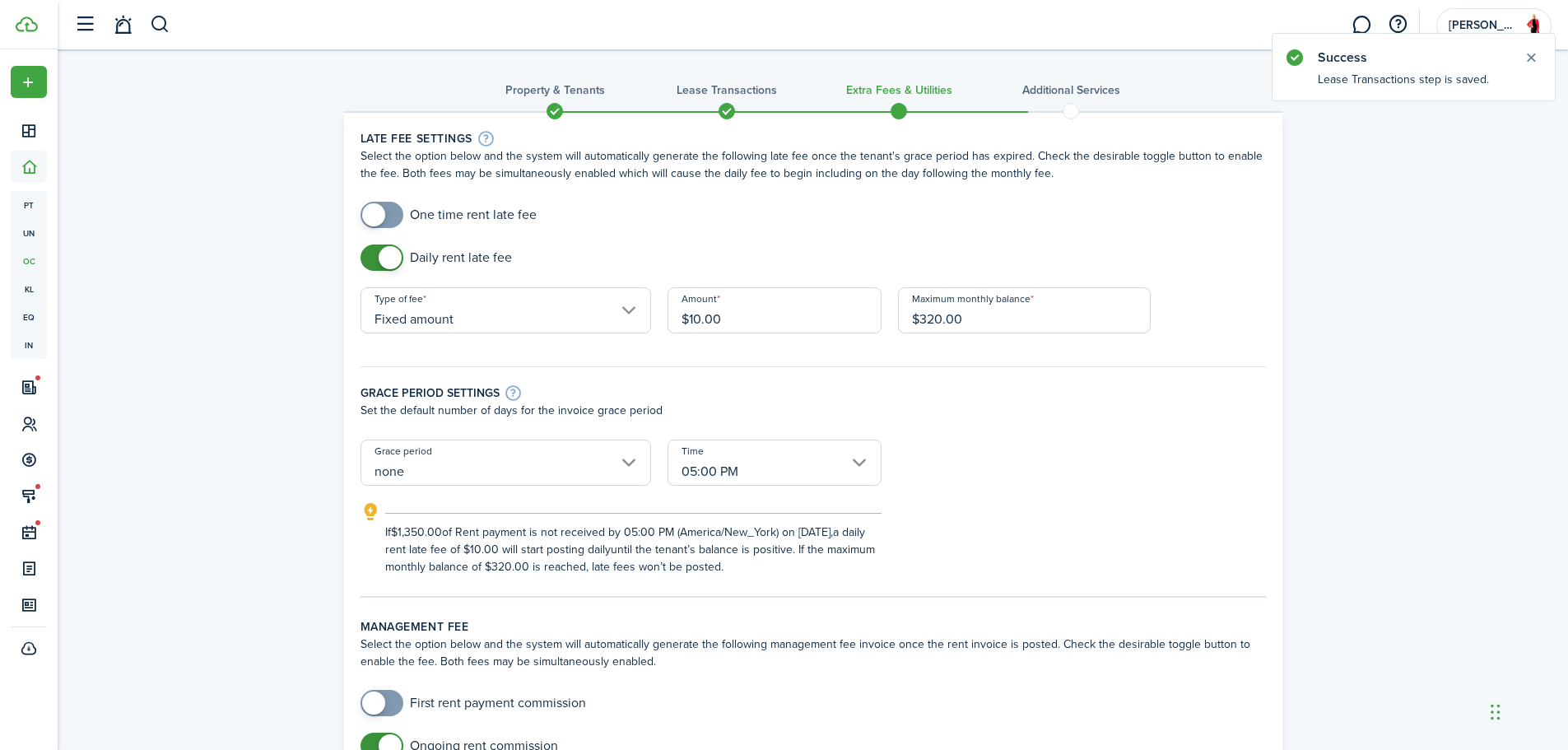
click at [718, 470] on input "05:00 PM" at bounding box center [775, 462] width 214 height 46
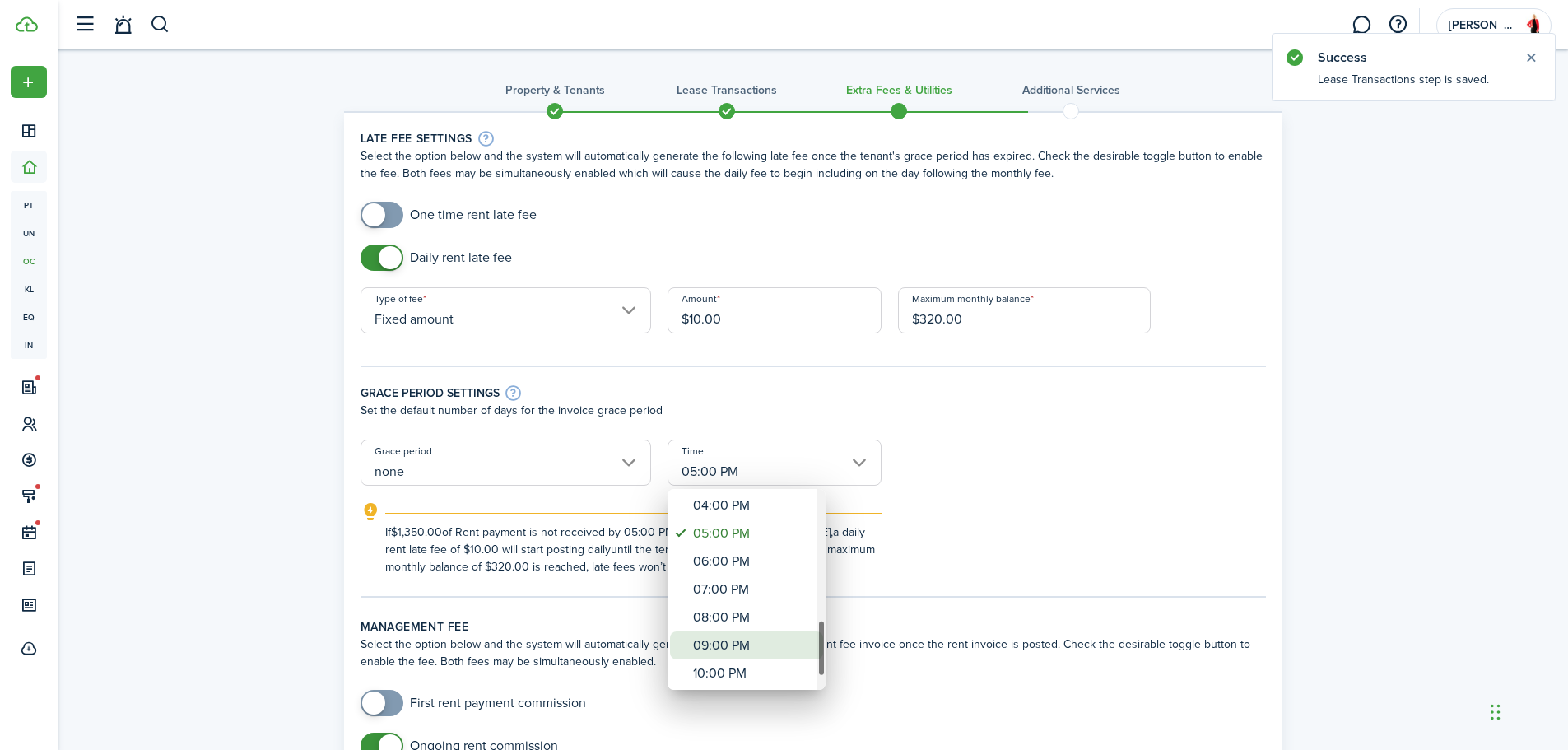
click at [742, 643] on div "09:00 PM" at bounding box center [753, 645] width 120 height 28
type input "09:00 PM"
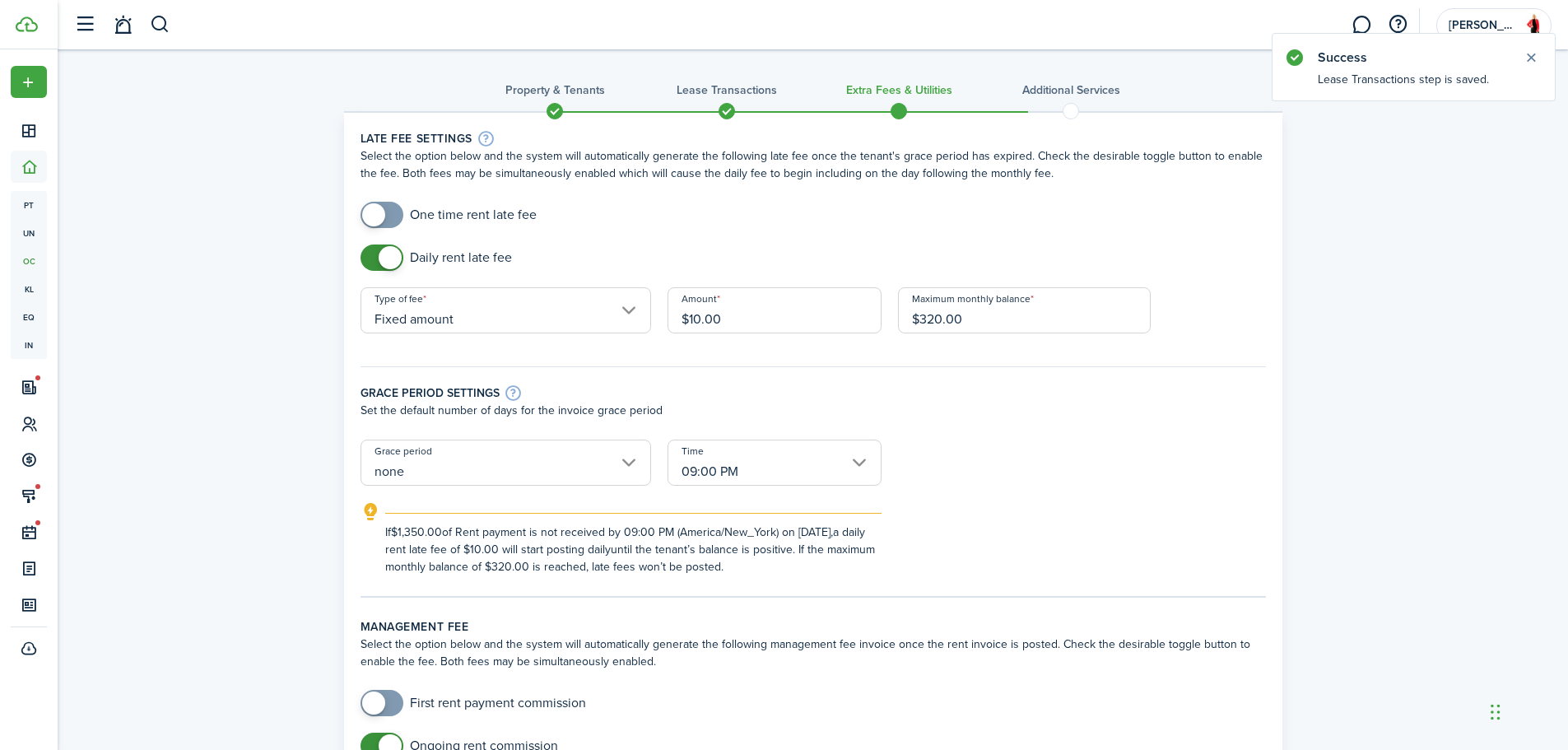
click at [593, 468] on input "none" at bounding box center [505, 462] width 290 height 46
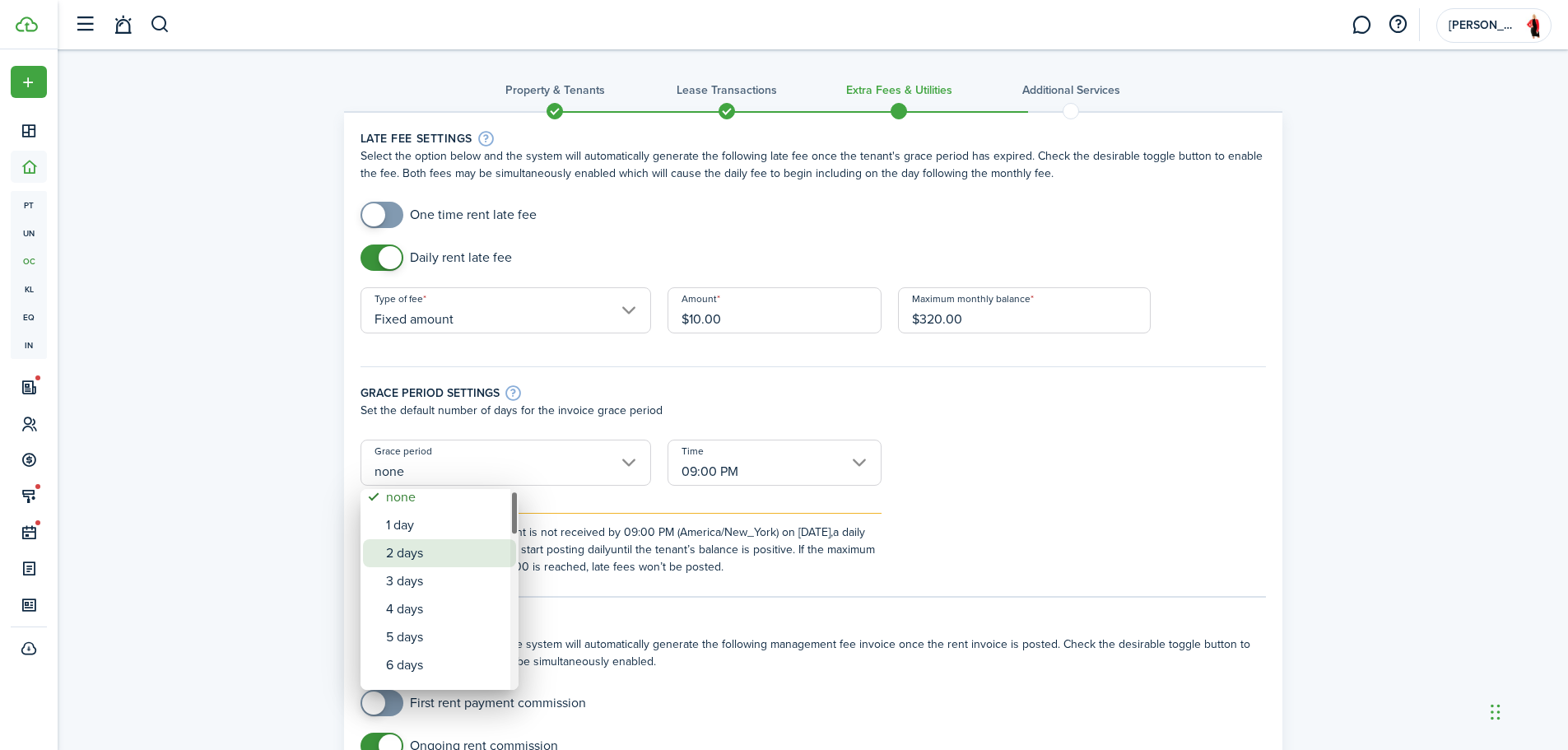
click at [434, 541] on div "2 days" at bounding box center [446, 552] width 120 height 28
click at [434, 527] on div "1 day" at bounding box center [446, 533] width 120 height 28
type input "1 day"
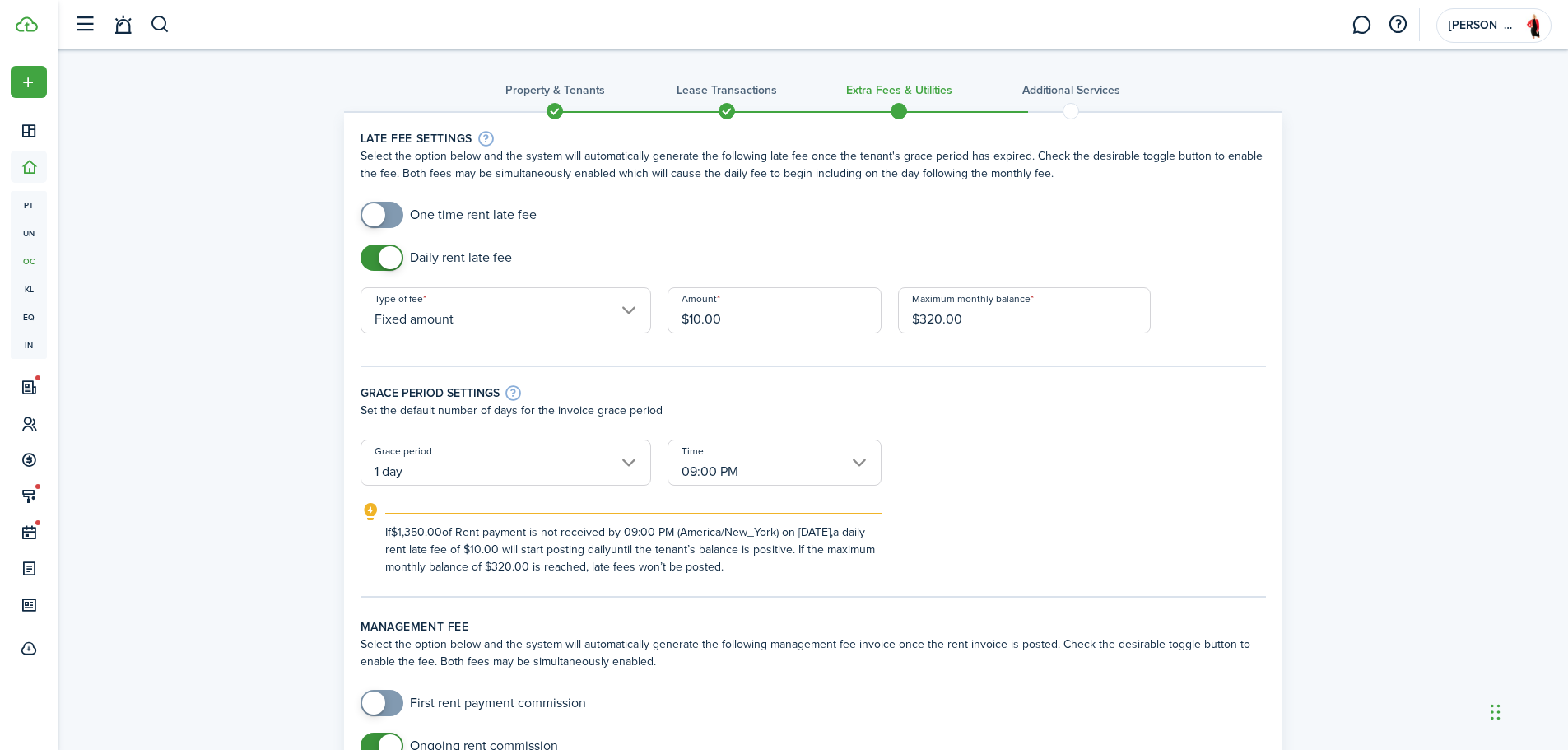
click at [1046, 470] on form "One time rent late fee Daily rent late fee Type of fee Fixed amount Amount $10.…" at bounding box center [813, 388] width 922 height 374
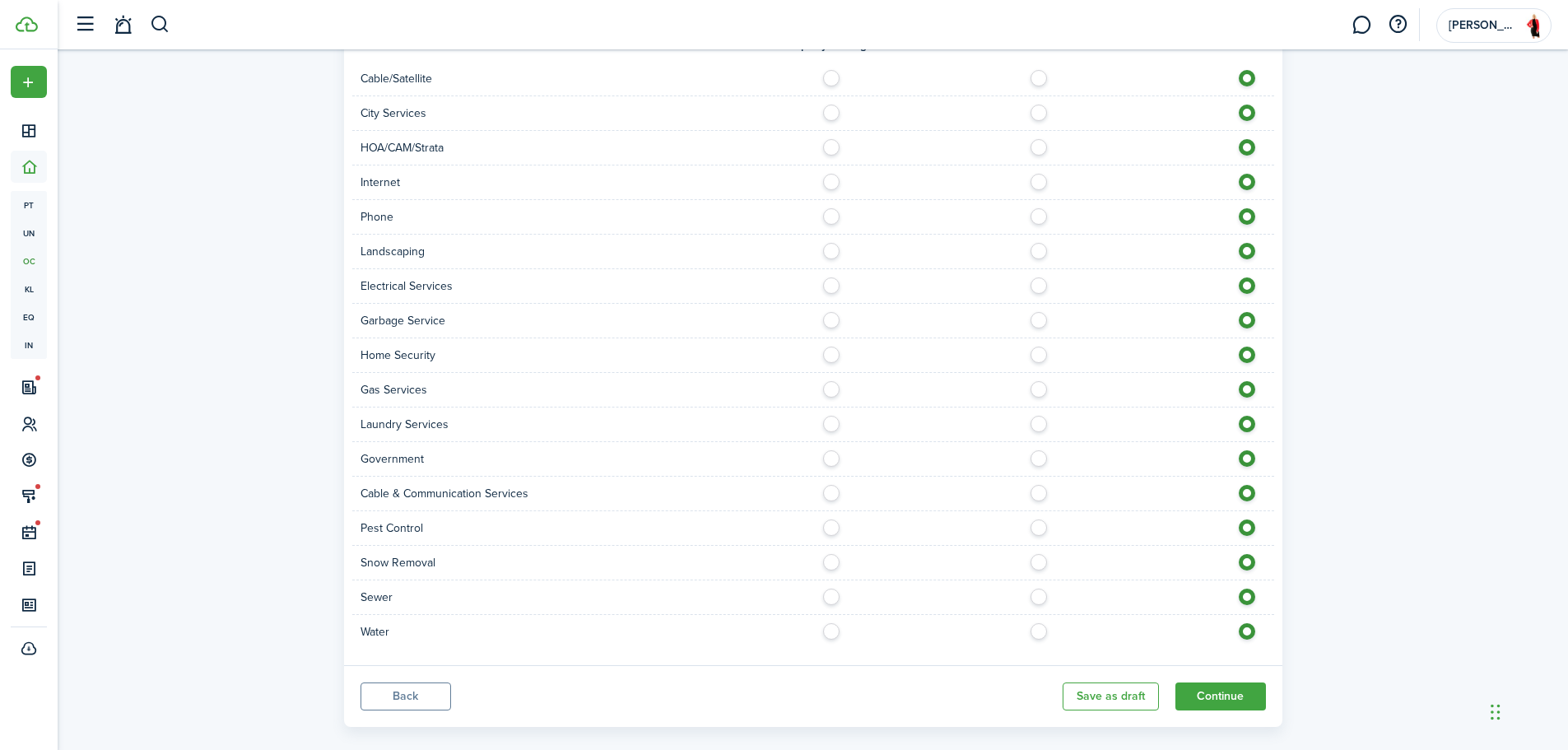
scroll to position [1474, 0]
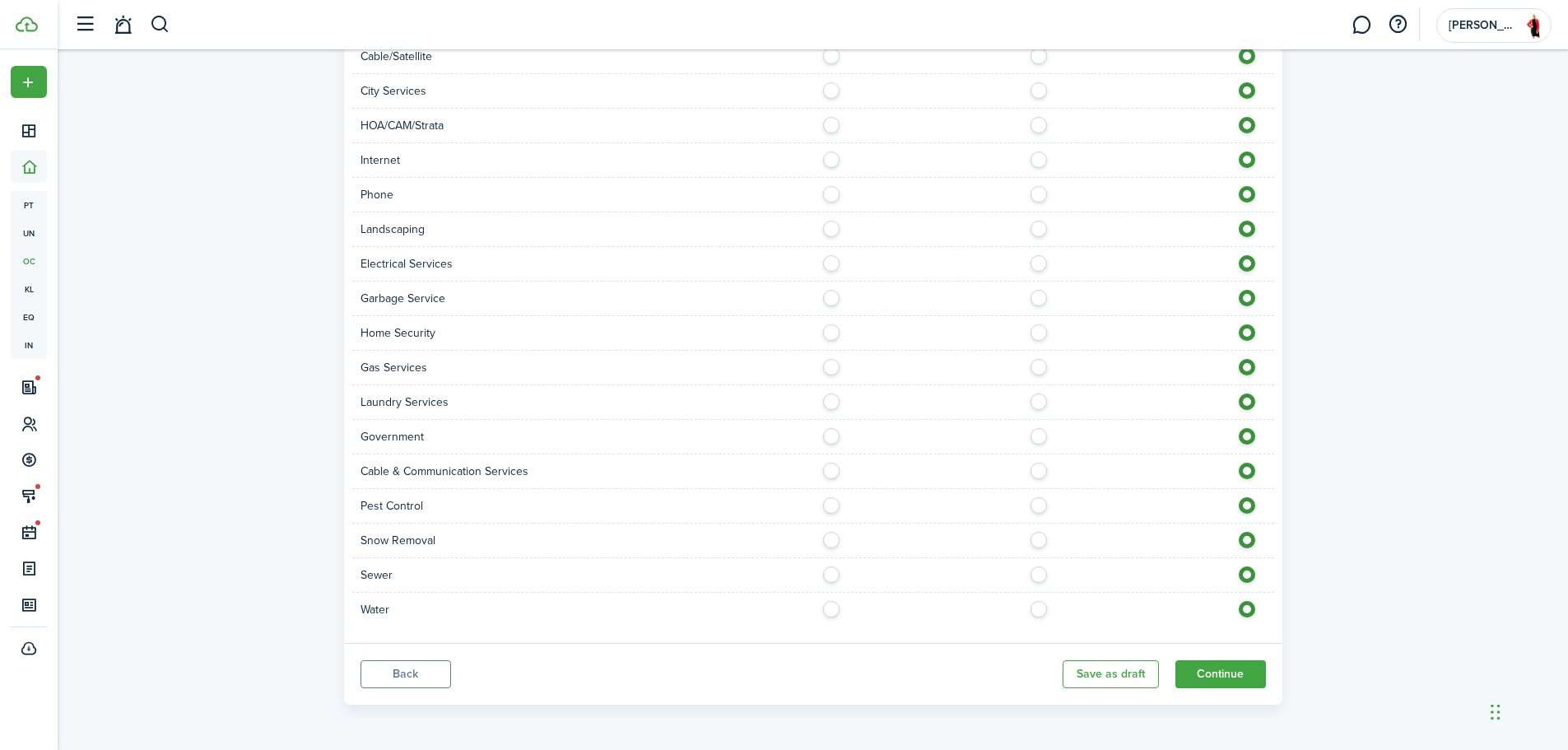
click at [829, 601] on label at bounding box center [836, 605] width 28 height 8
radio input "true"
click at [1042, 540] on label at bounding box center [1043, 537] width 28 height 8
radio input "true"
click at [833, 506] on label at bounding box center [836, 501] width 28 height 8
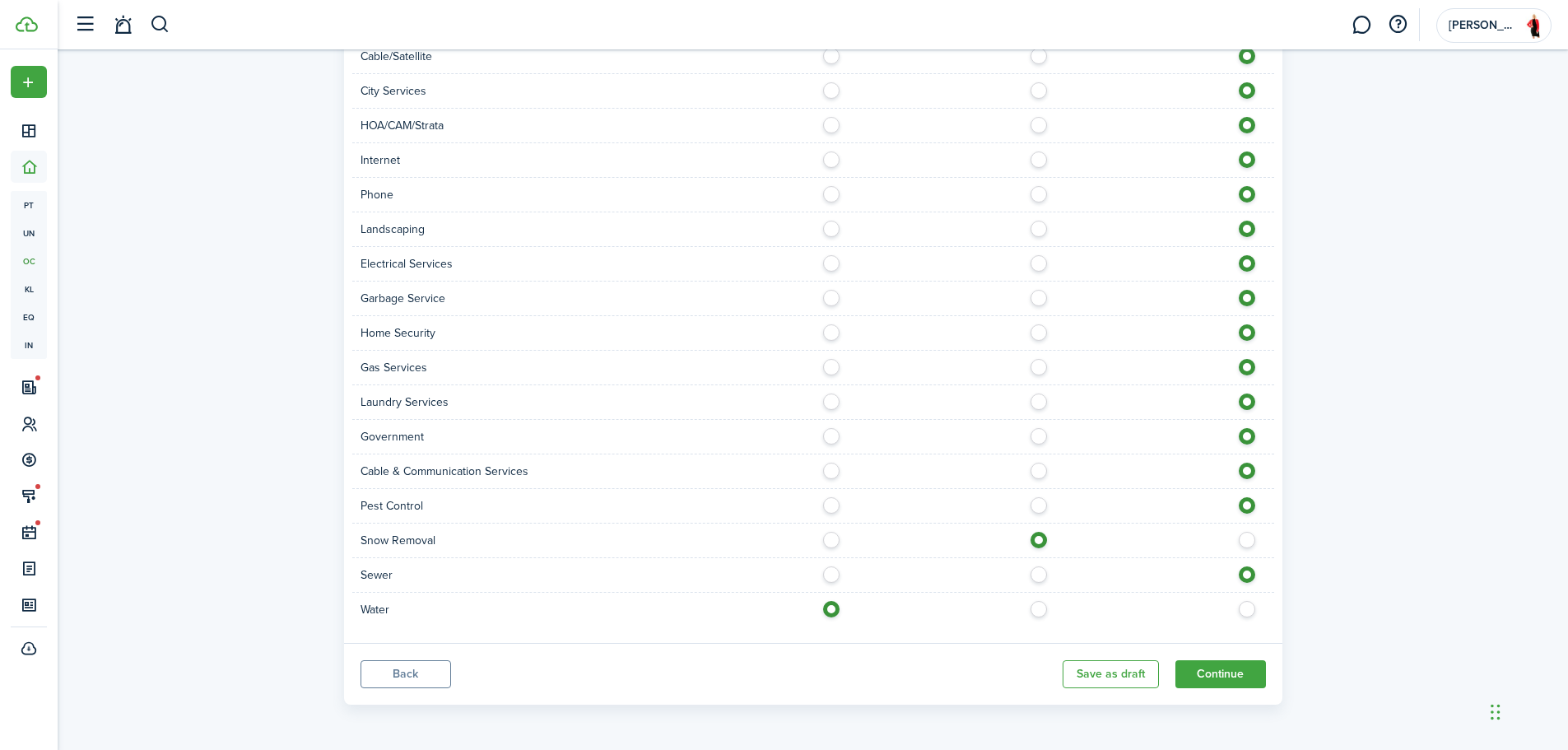
radio input "true"
click at [1036, 367] on label at bounding box center [1043, 363] width 28 height 8
radio input "true"
click at [1040, 264] on label at bounding box center [1043, 259] width 28 height 8
radio input "true"
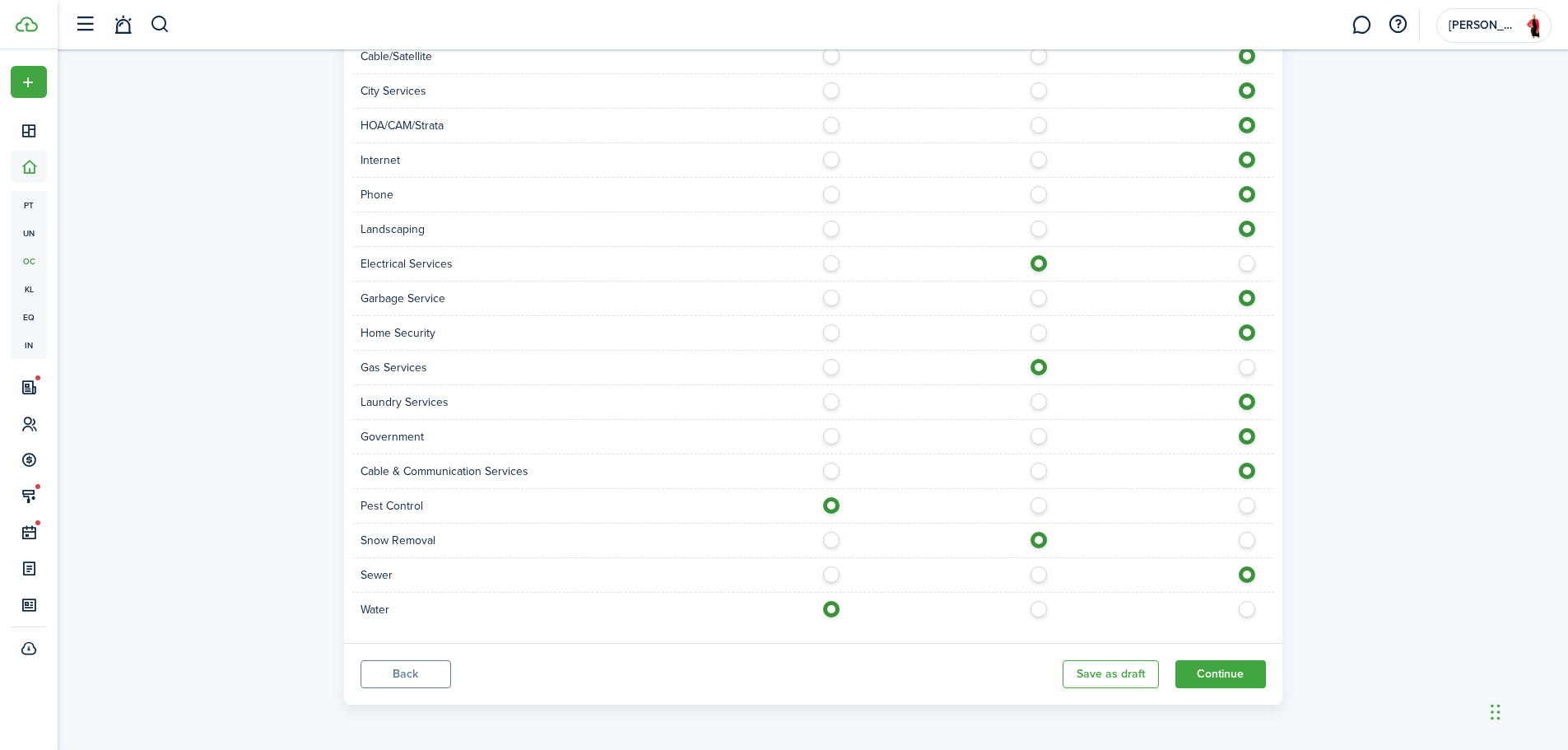
click at [838, 229] on label at bounding box center [836, 225] width 28 height 8
radio input "true"
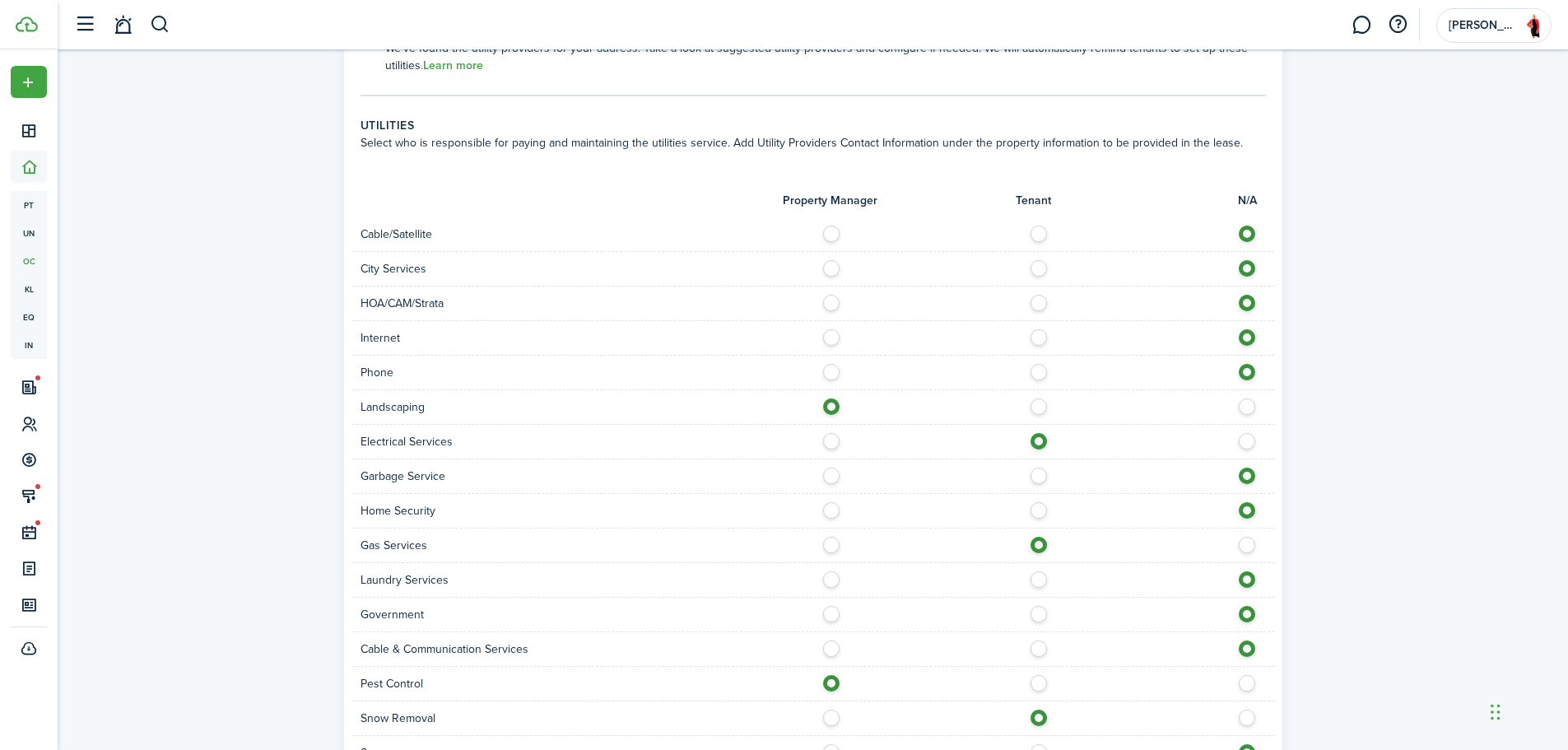
scroll to position [1268, 0]
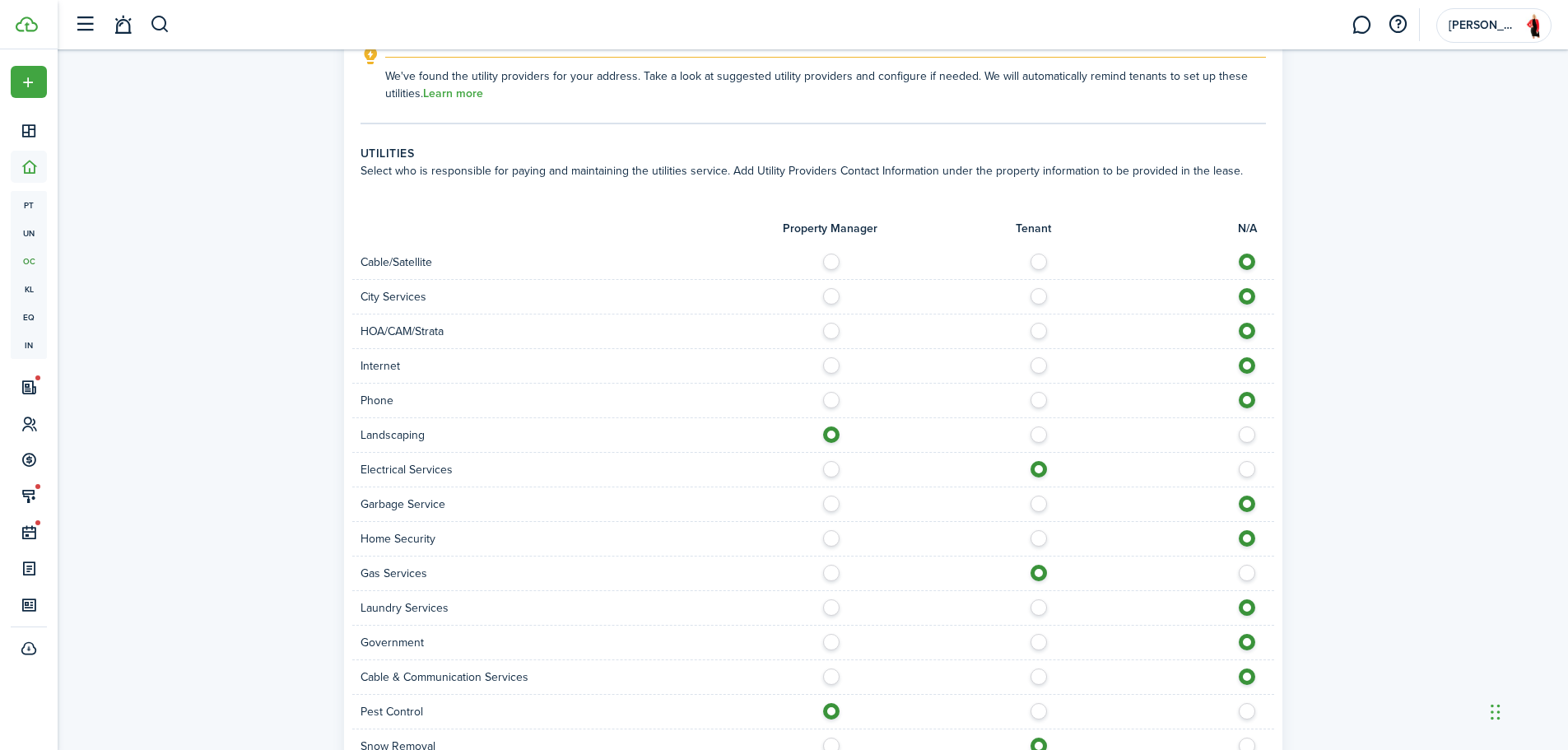
click at [1048, 257] on label at bounding box center [1043, 258] width 28 height 8
radio input "true"
click at [1042, 363] on label at bounding box center [1043, 362] width 28 height 8
radio input "true"
click at [835, 503] on label at bounding box center [836, 500] width 28 height 8
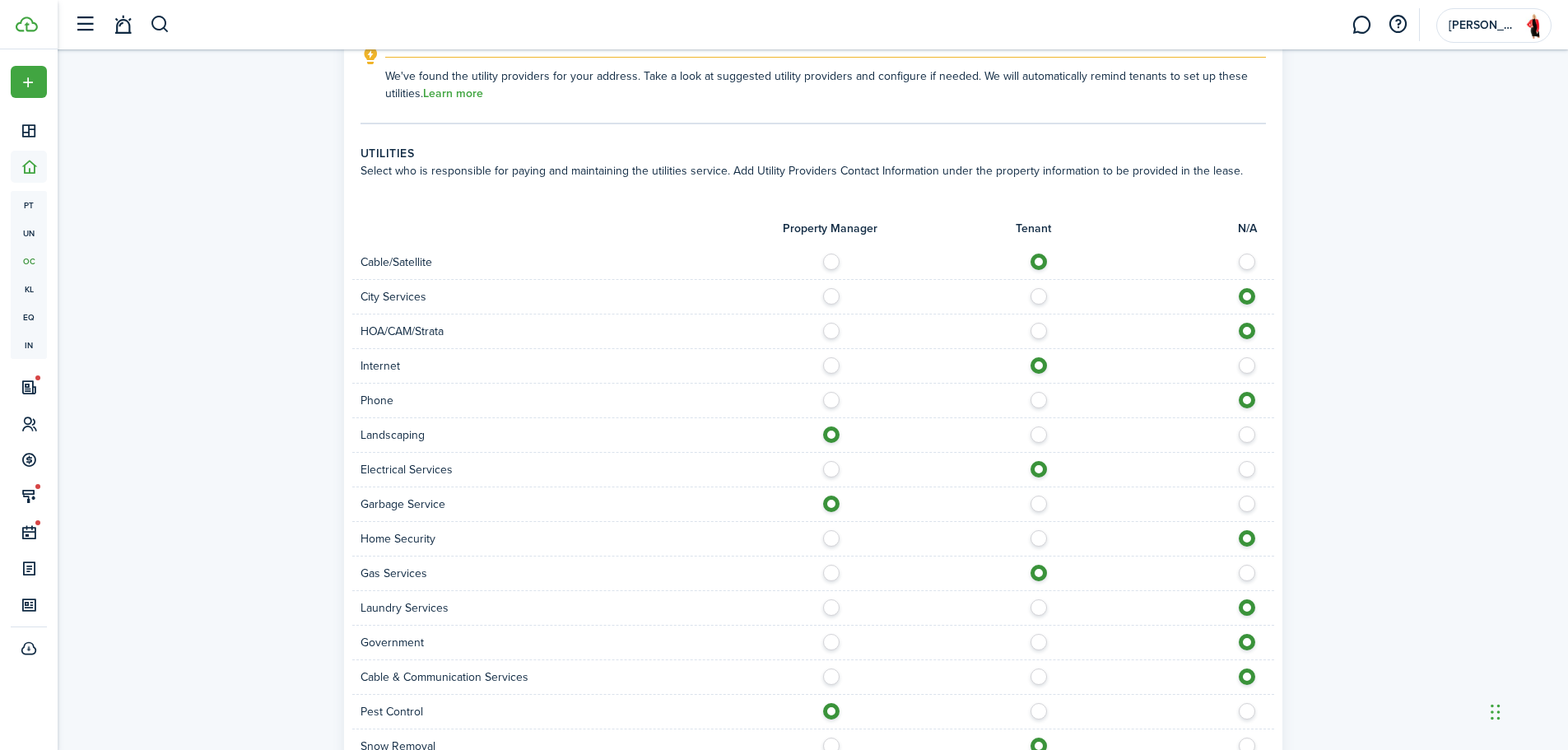
click at [835, 503] on label at bounding box center [836, 500] width 28 height 8
click at [833, 504] on label at bounding box center [836, 500] width 28 height 8
click at [1245, 504] on label at bounding box center [1252, 500] width 28 height 8
radio input "false"
radio input "true"
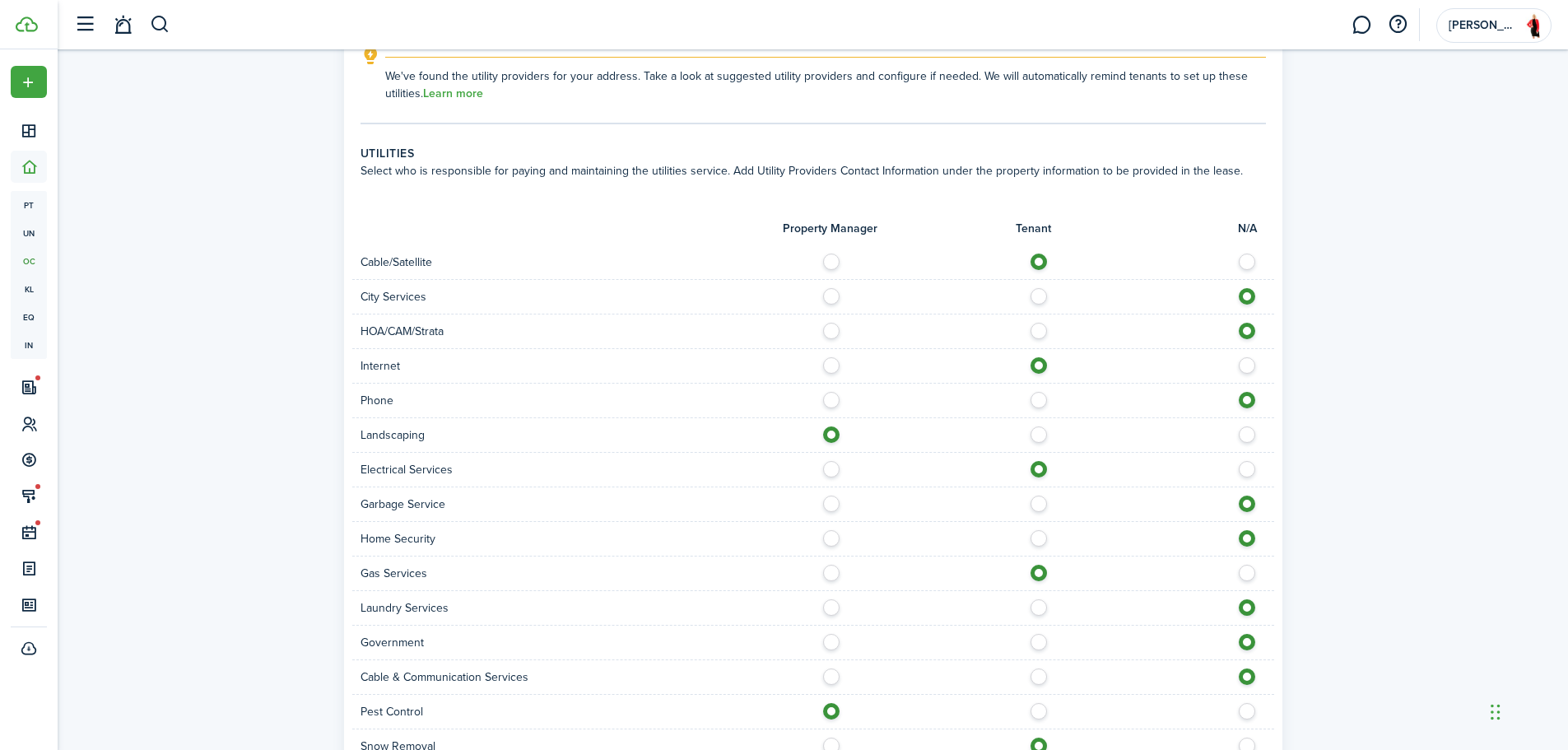
scroll to position [1474, 0]
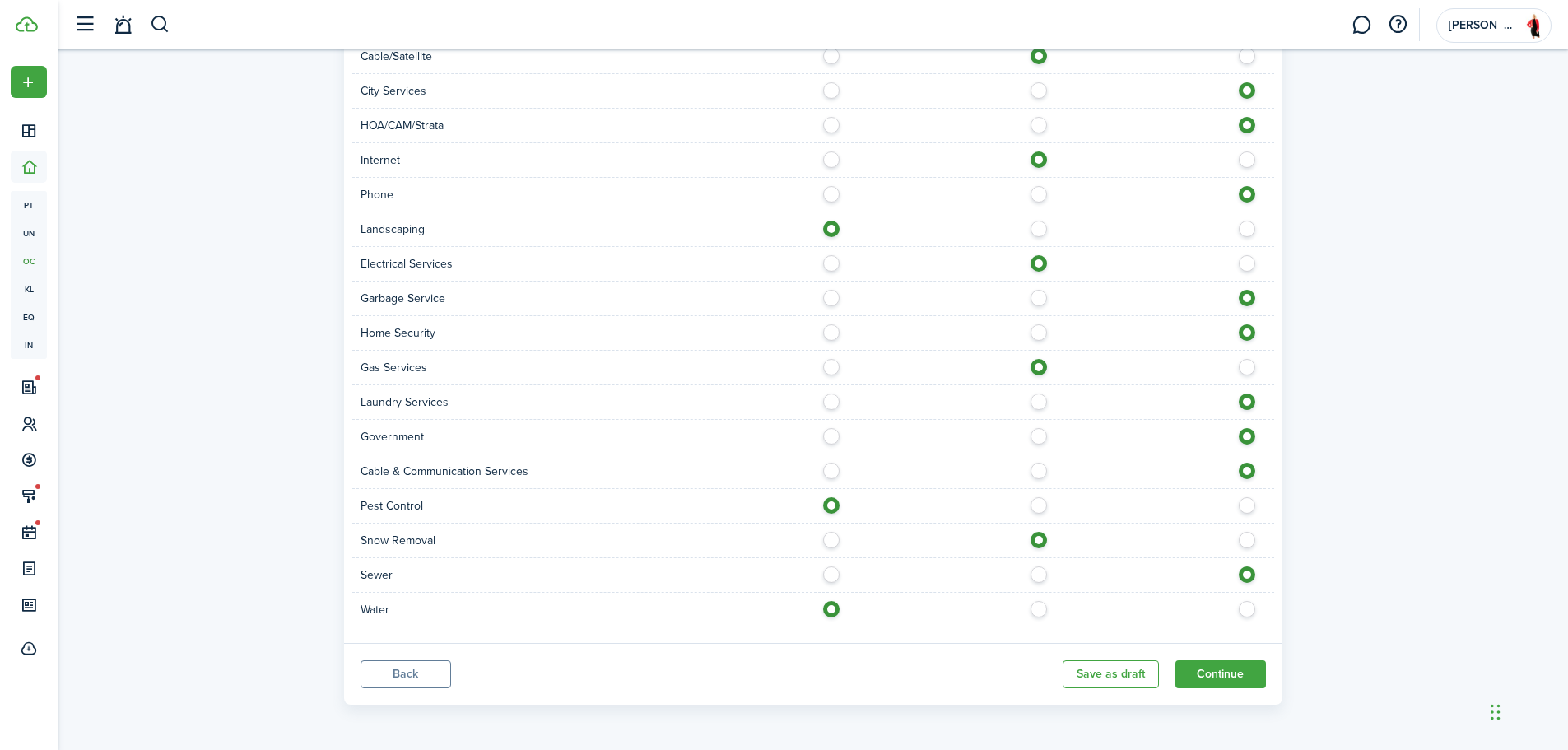
click at [834, 575] on label at bounding box center [836, 571] width 28 height 8
radio input "true"
click at [1253, 678] on button "Continue" at bounding box center [1221, 674] width 90 height 28
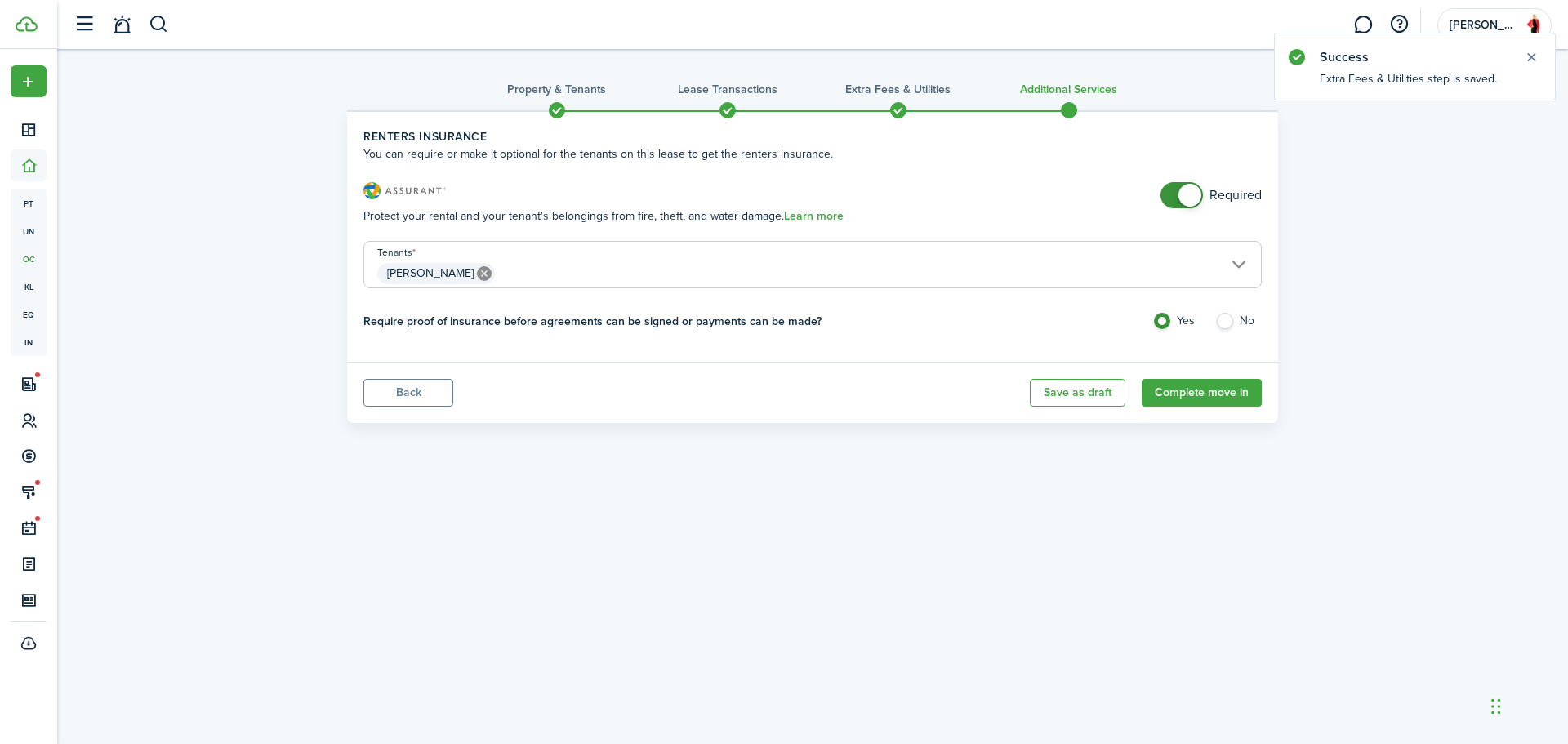
click at [1225, 326] on label "No" at bounding box center [1238, 326] width 46 height 25
radio input "false"
radio input "true"
click at [1229, 393] on button "Complete move in" at bounding box center [1201, 392] width 120 height 27
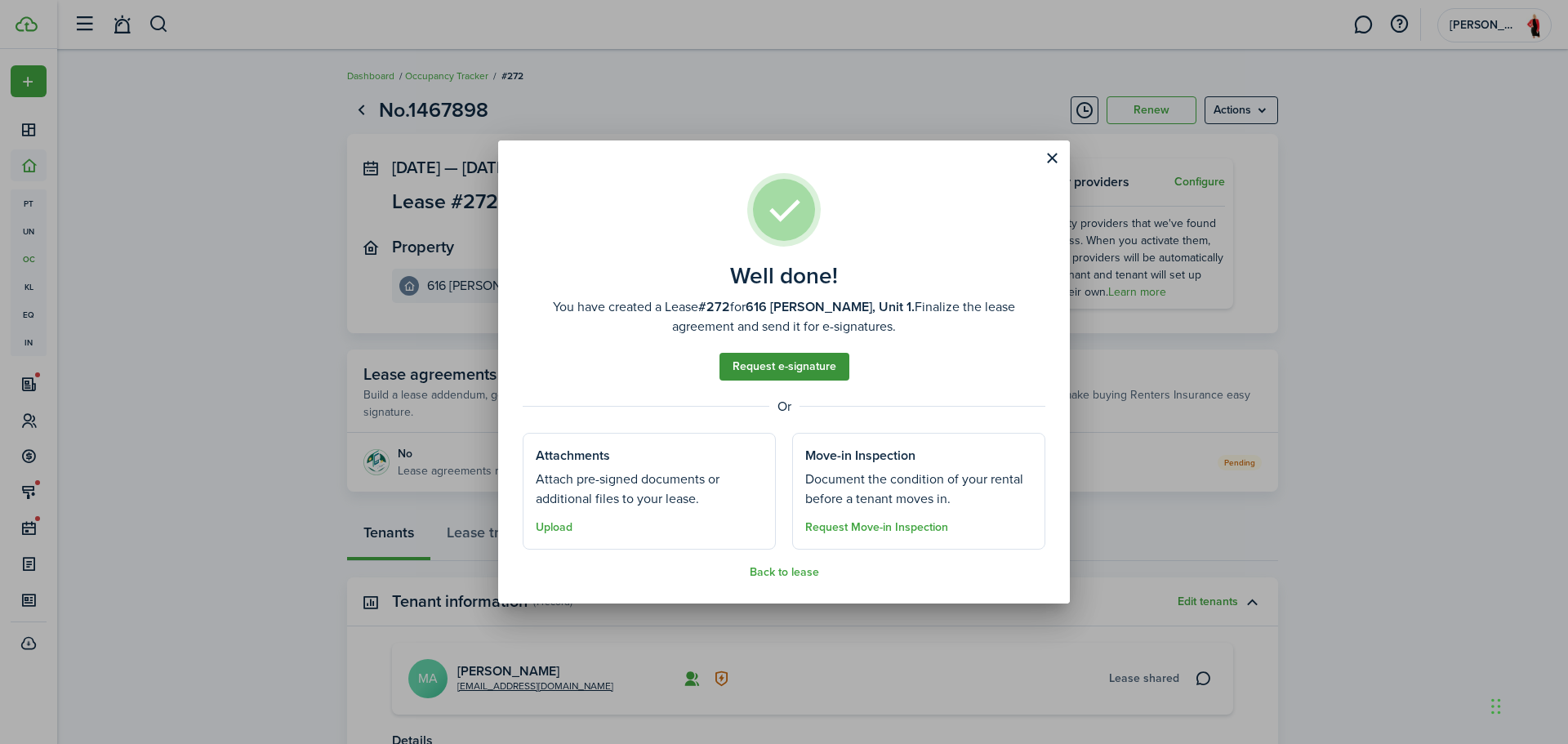
click at [764, 363] on link "Request e-signature" at bounding box center [784, 366] width 129 height 27
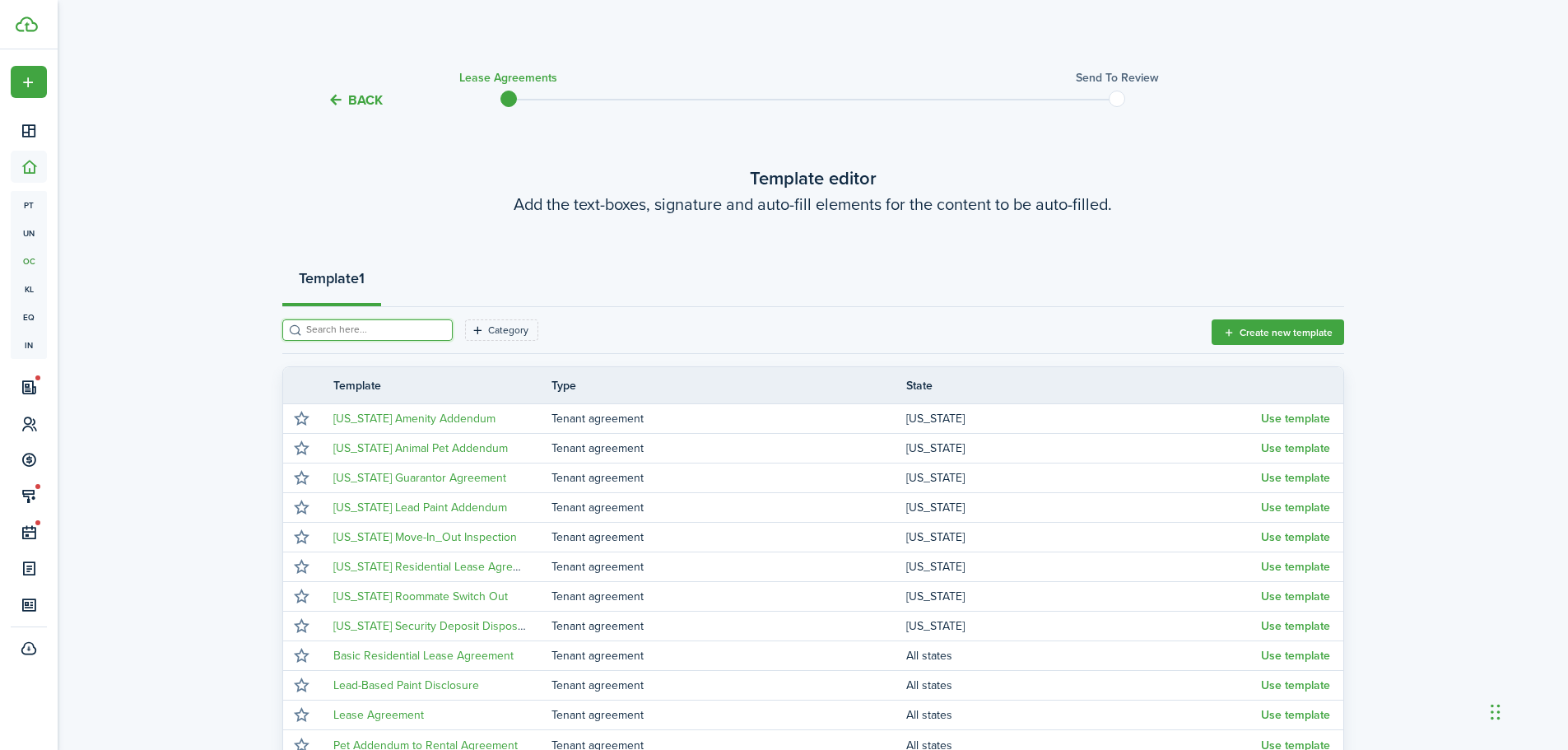
click at [370, 326] on input "search" at bounding box center [374, 330] width 145 height 16
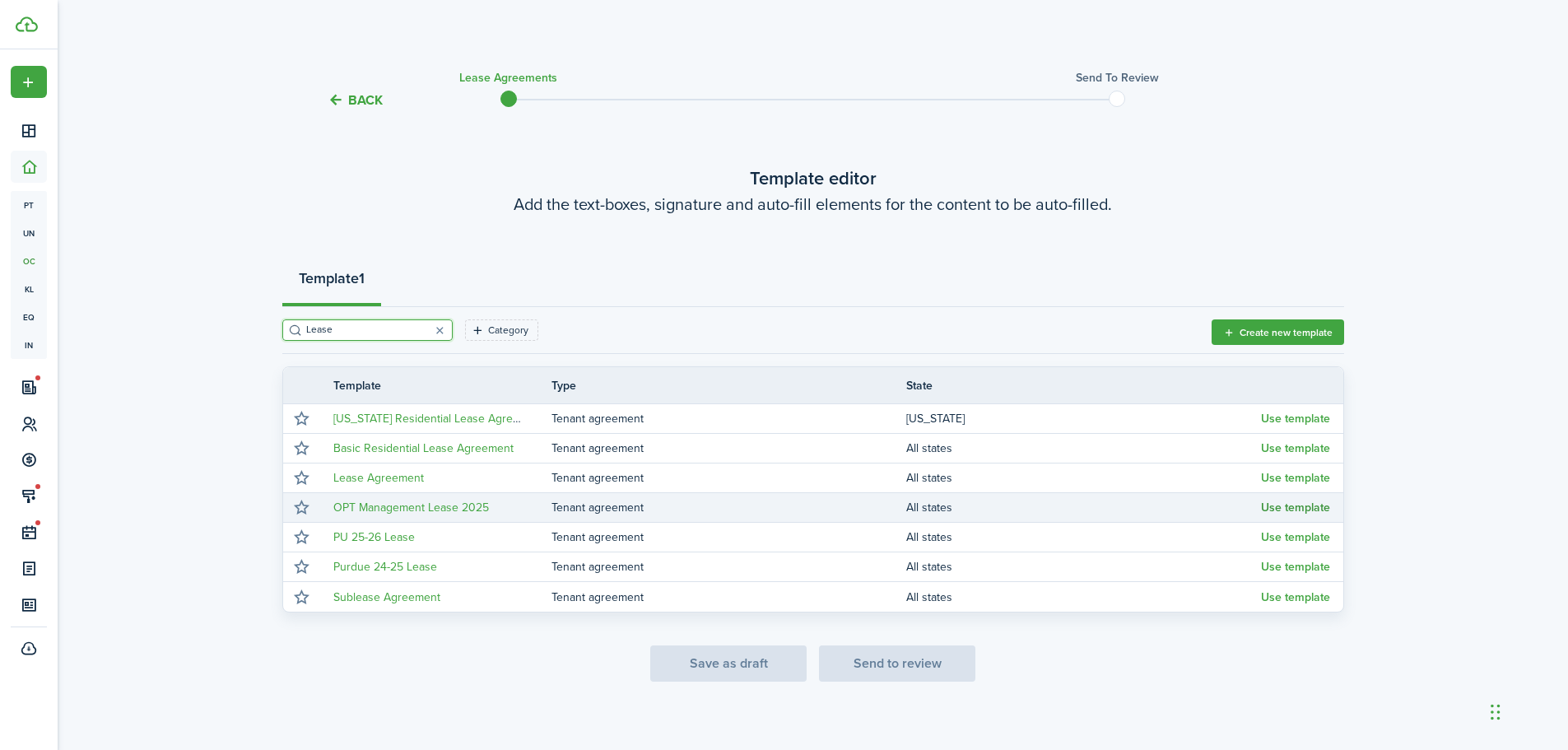
type input "Lease"
click at [1284, 511] on button "Use template" at bounding box center [1295, 508] width 69 height 13
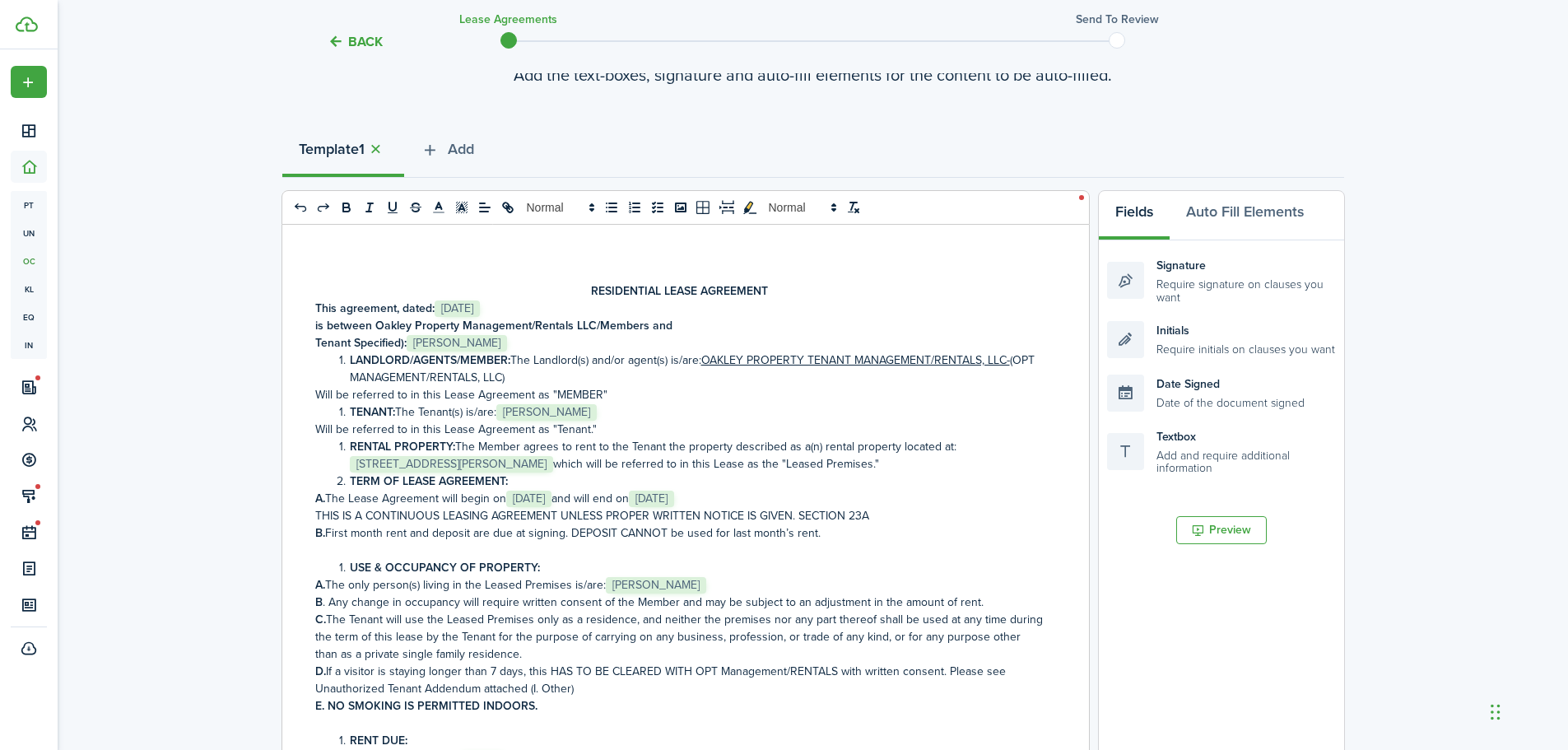
scroll to position [143, 0]
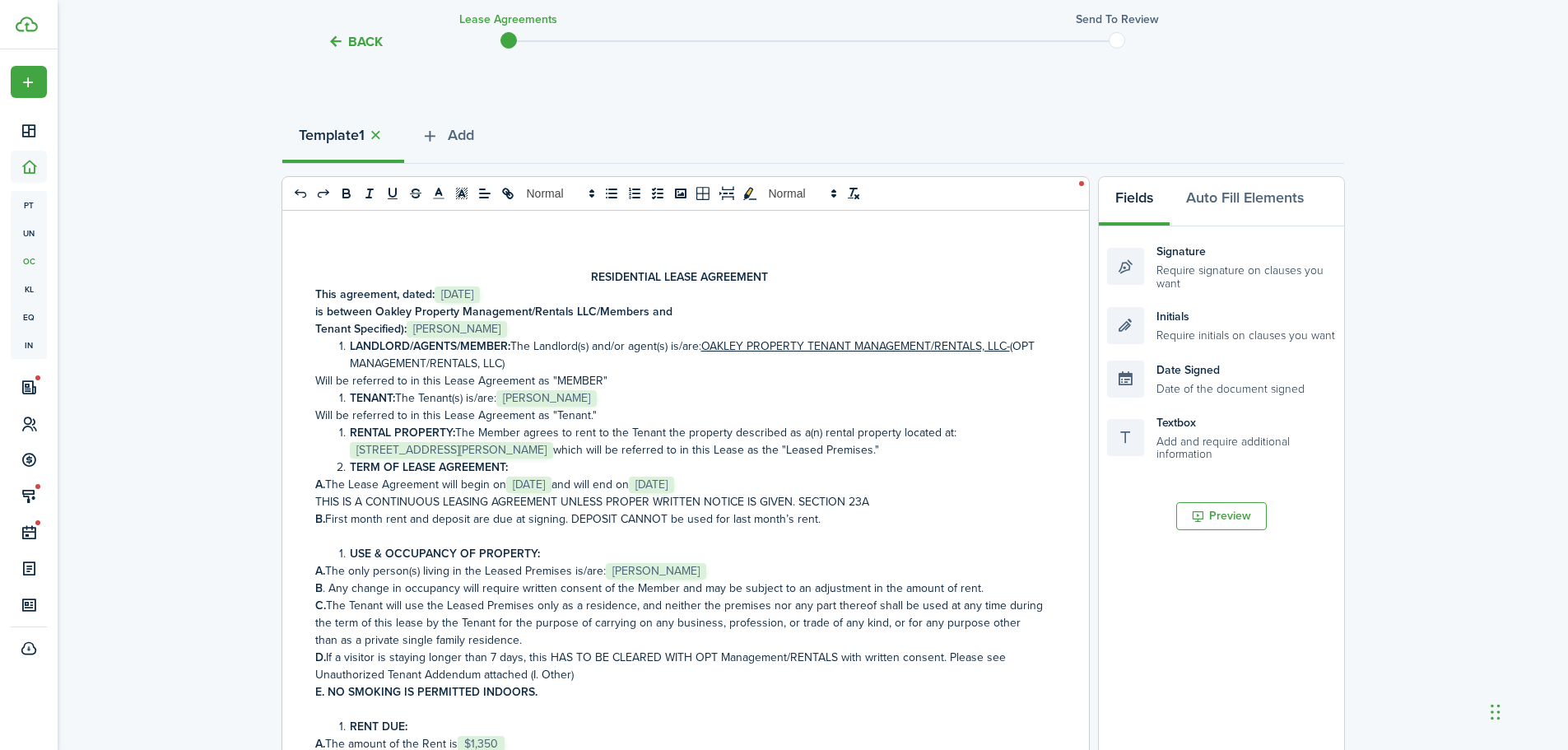
click at [566, 449] on li "RENTAL PROPERTY: The Member agrees to rent to the Tenant the property described…" at bounding box center [688, 441] width 711 height 34
drag, startPoint x: 598, startPoint y: 452, endPoint x: 540, endPoint y: 321, distance: 143.3
click at [565, 449] on li "RENTAL PROPERTY: The Member agrees to rent to the Tenant the property described…" at bounding box center [688, 441] width 711 height 34
click at [353, 195] on icon "bold" at bounding box center [346, 193] width 15 height 15
click at [908, 492] on p "A. The Lease Agreement will begin on ﻿ [DATE] ﻿ and will end on ﻿ [DATE] ﻿" at bounding box center [679, 485] width 729 height 18
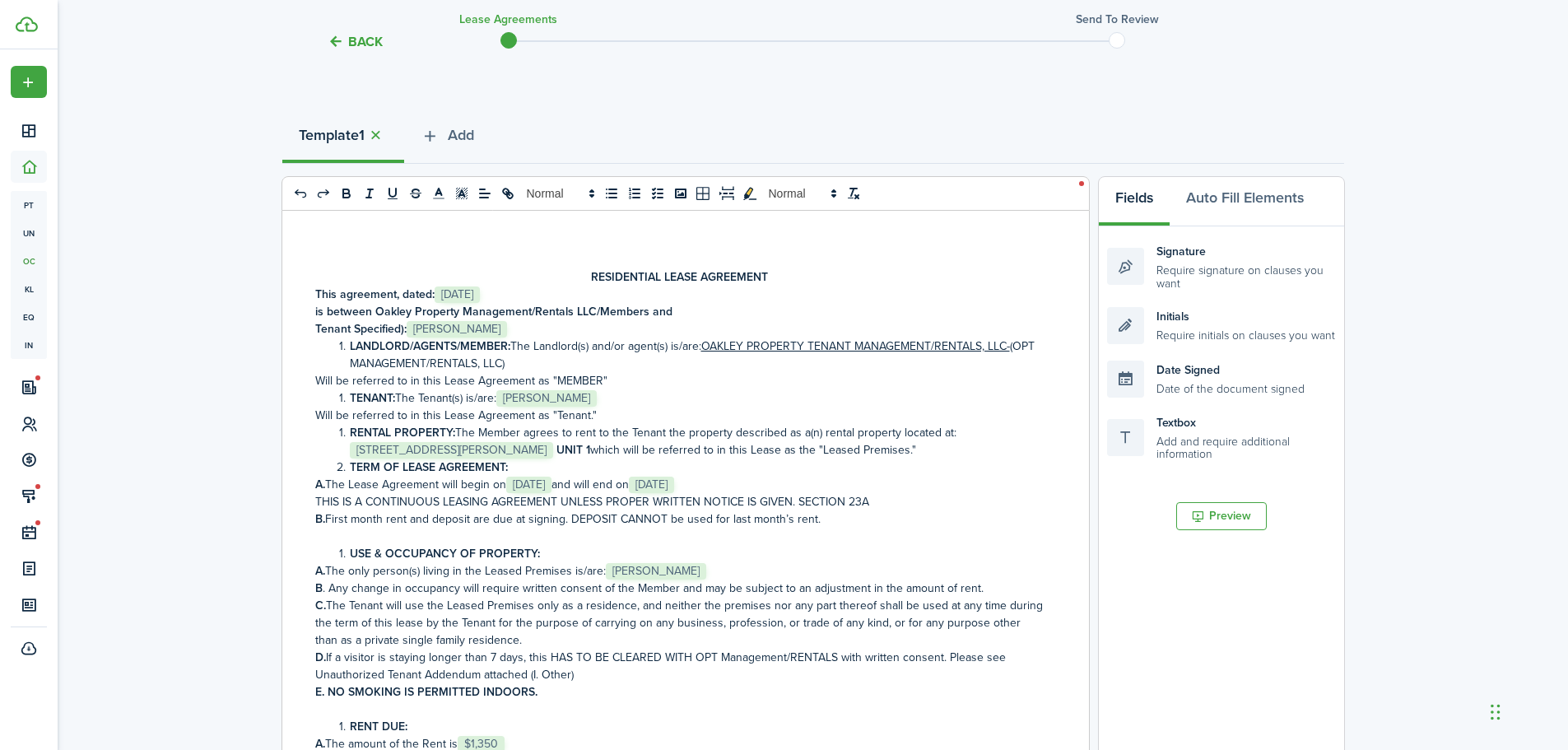
scroll to position [357, 0]
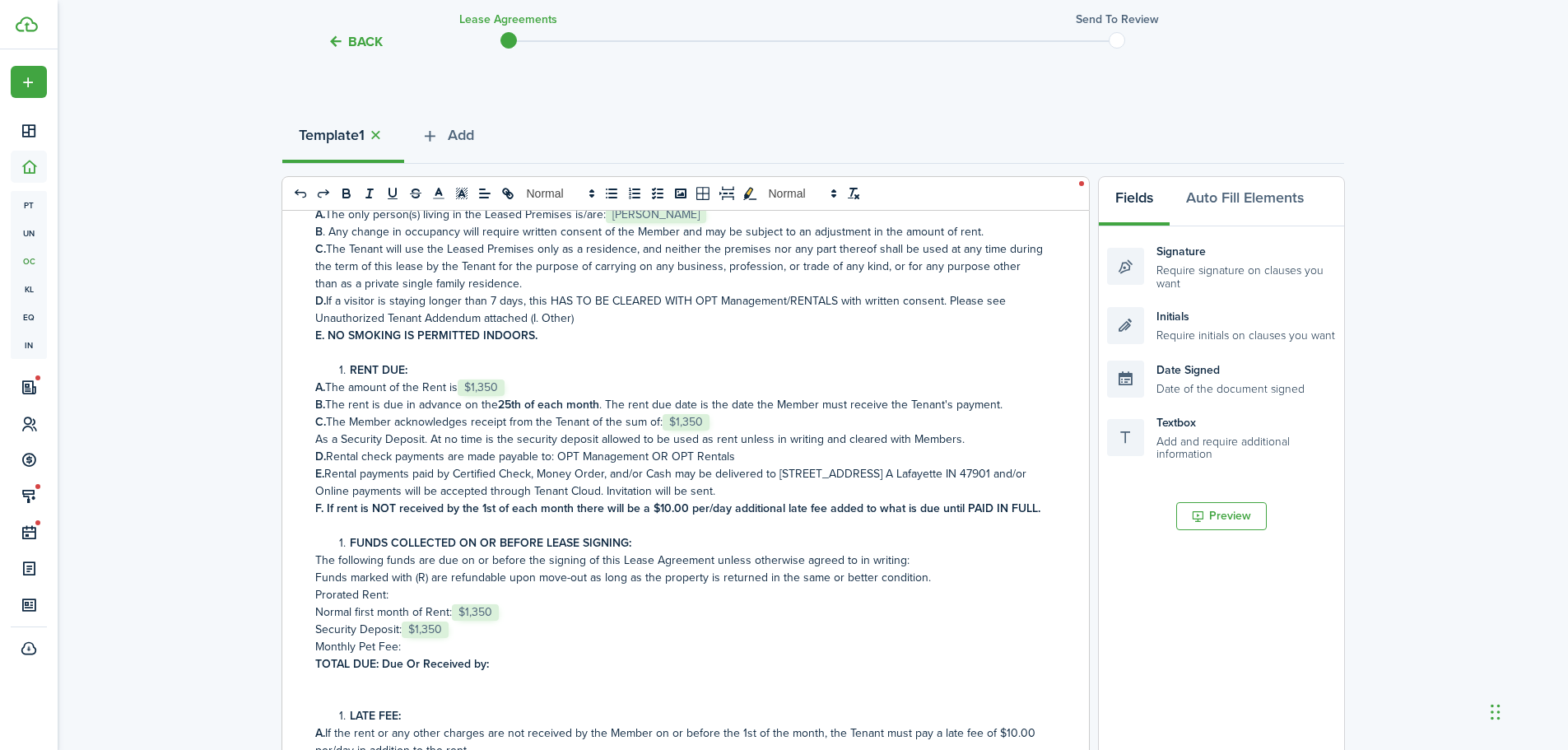
click at [417, 604] on p "Prorated Rent:" at bounding box center [679, 594] width 729 height 18
click at [428, 604] on p "Prorated Rent:" at bounding box center [679, 594] width 729 height 18
drag, startPoint x: 433, startPoint y: 621, endPoint x: 390, endPoint y: 633, distance: 44.6
click at [390, 604] on p "Prorated Rent: $914.55" at bounding box center [679, 594] width 729 height 18
click at [346, 199] on icon "bold" at bounding box center [346, 193] width 15 height 15
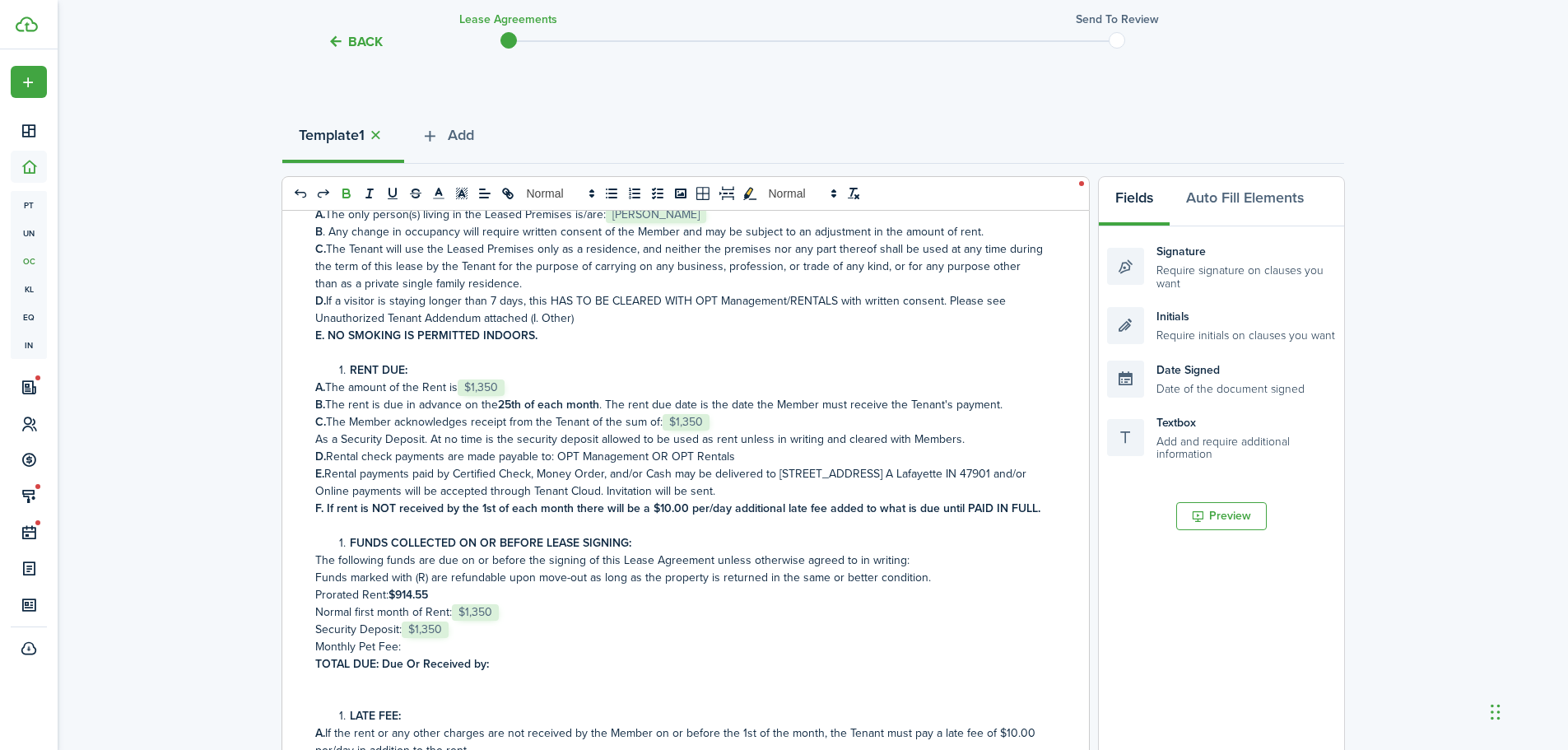
click at [588, 638] on p "Security Deposit: ﻿ $1,350 ﻿" at bounding box center [679, 629] width 729 height 18
click at [379, 673] on strong "TOTAL DUE: Due Or Received by:" at bounding box center [402, 664] width 174 height 18
click at [766, 673] on p "TOTAL DUE: $2264.55 Due Or Received by:" at bounding box center [679, 664] width 729 height 18
drag, startPoint x: 807, startPoint y: 704, endPoint x: 306, endPoint y: 698, distance: 501.0
click at [306, 698] on div "RESIDENTIAL LEASE AGREEMENT This agreement, dated: ﻿ [DATE] ﻿ is between Oakley…" at bounding box center [679, 534] width 794 height 646
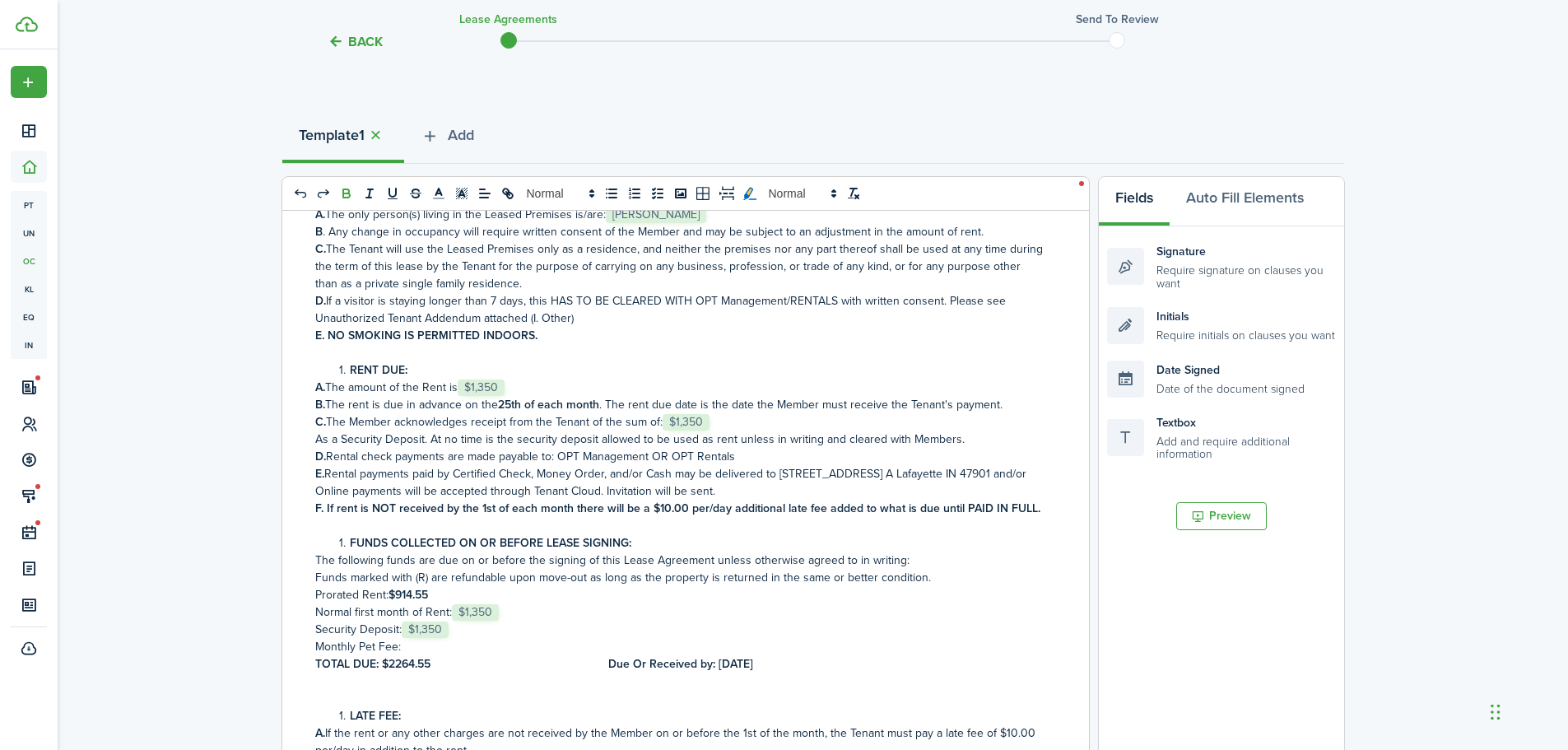
click at [748, 193] on icon "toggleMarkYellow: markYellow" at bounding box center [748, 192] width 8 height 11
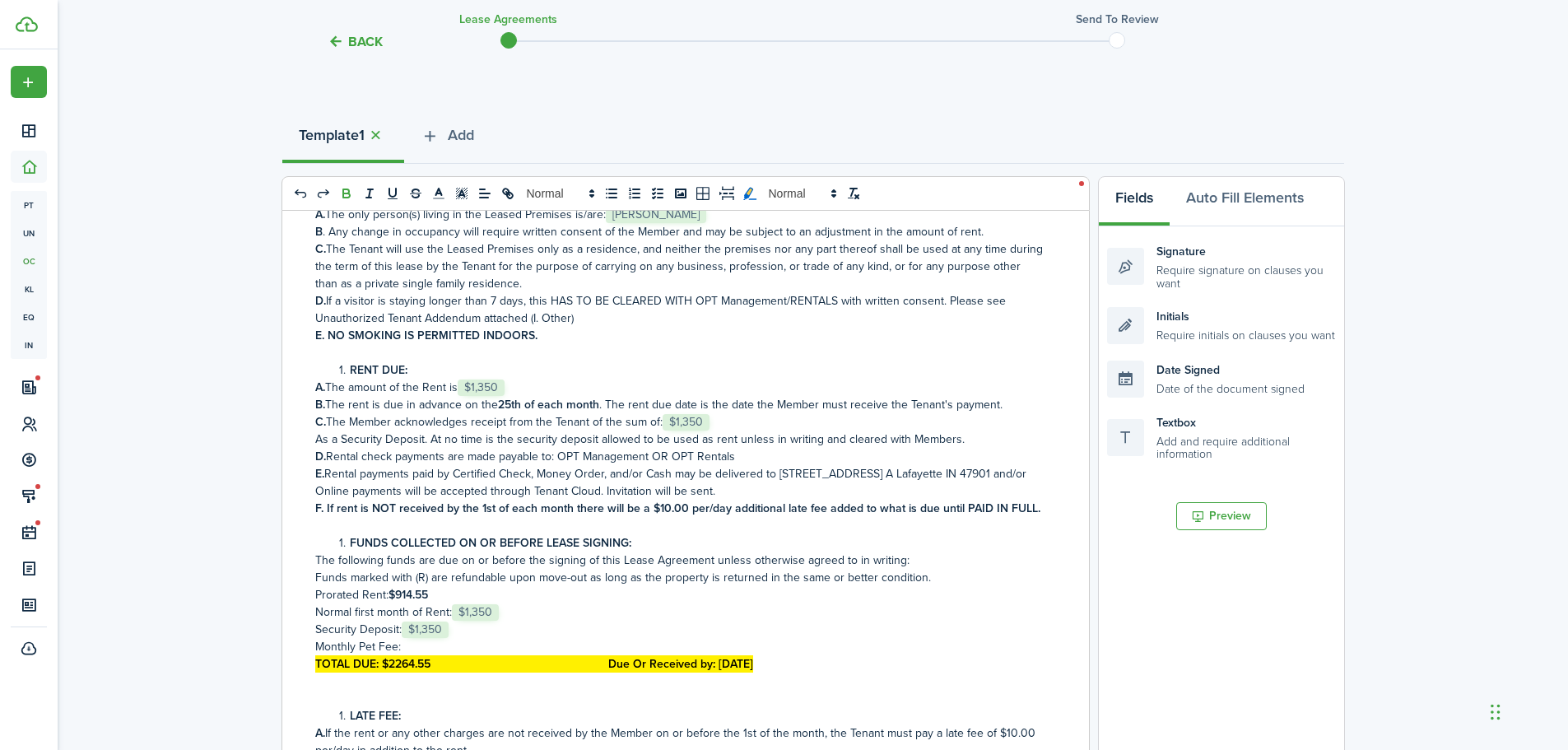
click at [853, 604] on p "Prorated Rent: $914.55" at bounding box center [679, 594] width 729 height 18
click at [929, 638] on p "Security Deposit: ﻿ $1,350 ﻿" at bounding box center [679, 629] width 729 height 18
click at [898, 604] on p "Prorated Rent: $914.55" at bounding box center [679, 594] width 729 height 18
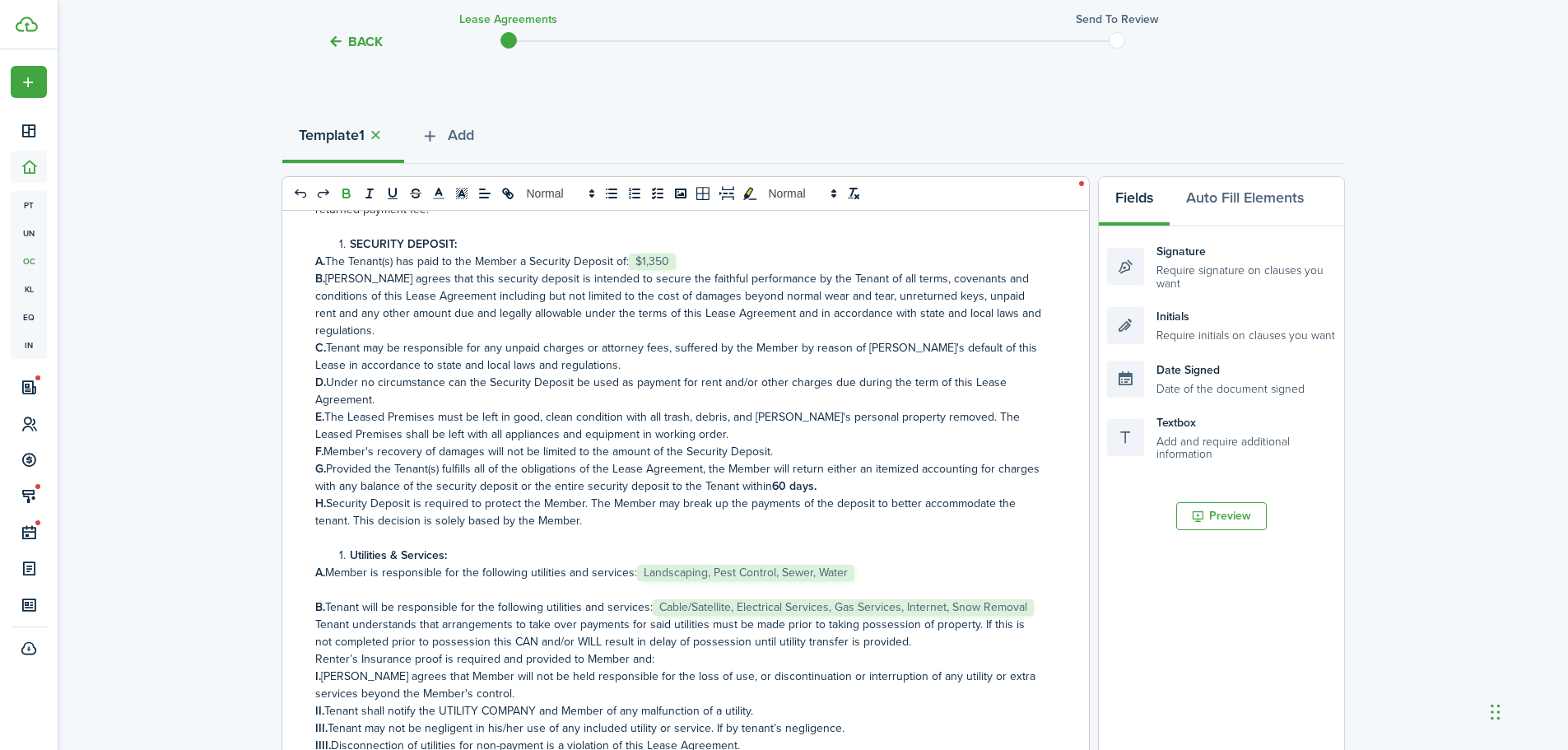
scroll to position [1427, 0]
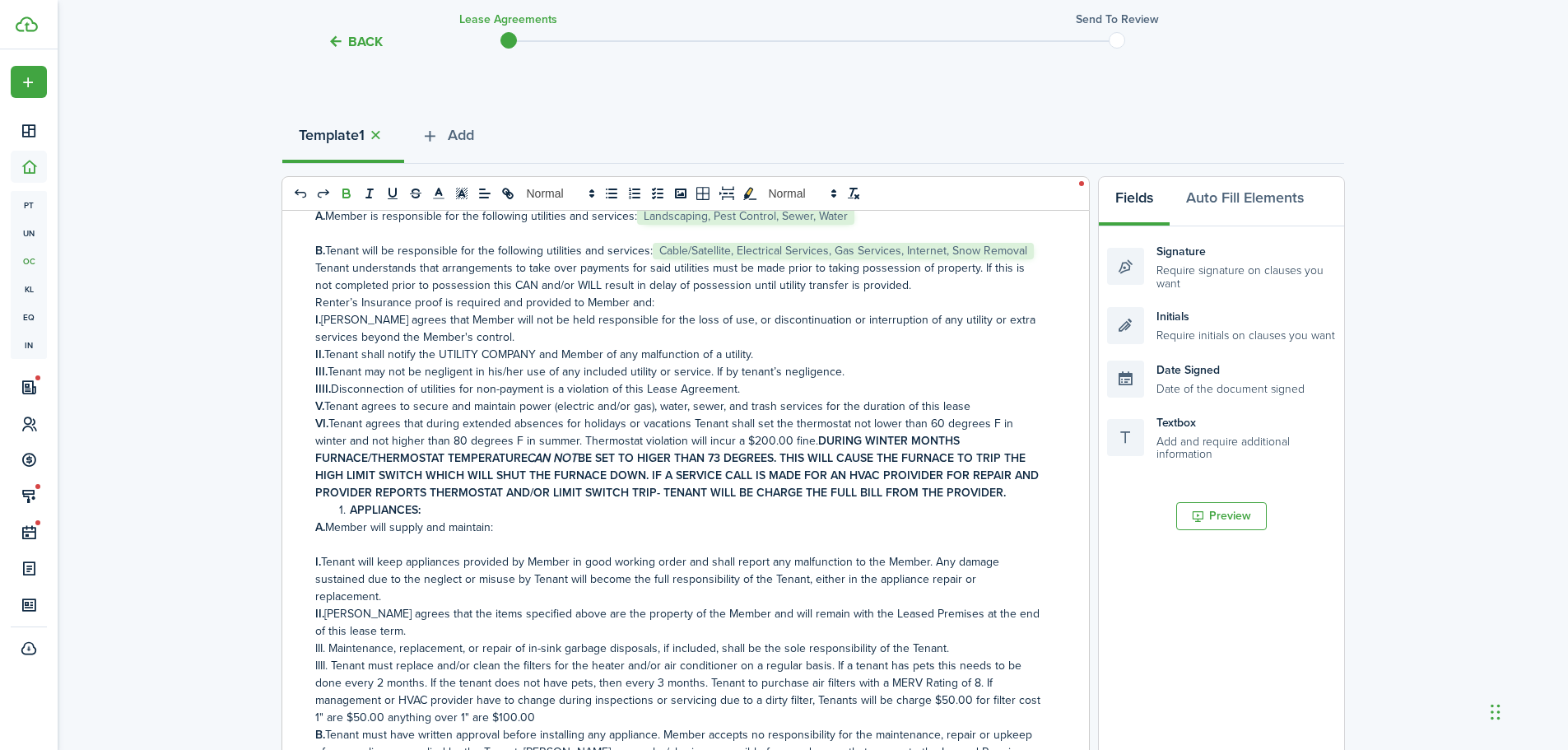
click at [861, 225] on p "A. Member is responsible for the following utilities and services:﻿ Landscaping…" at bounding box center [679, 216] width 729 height 18
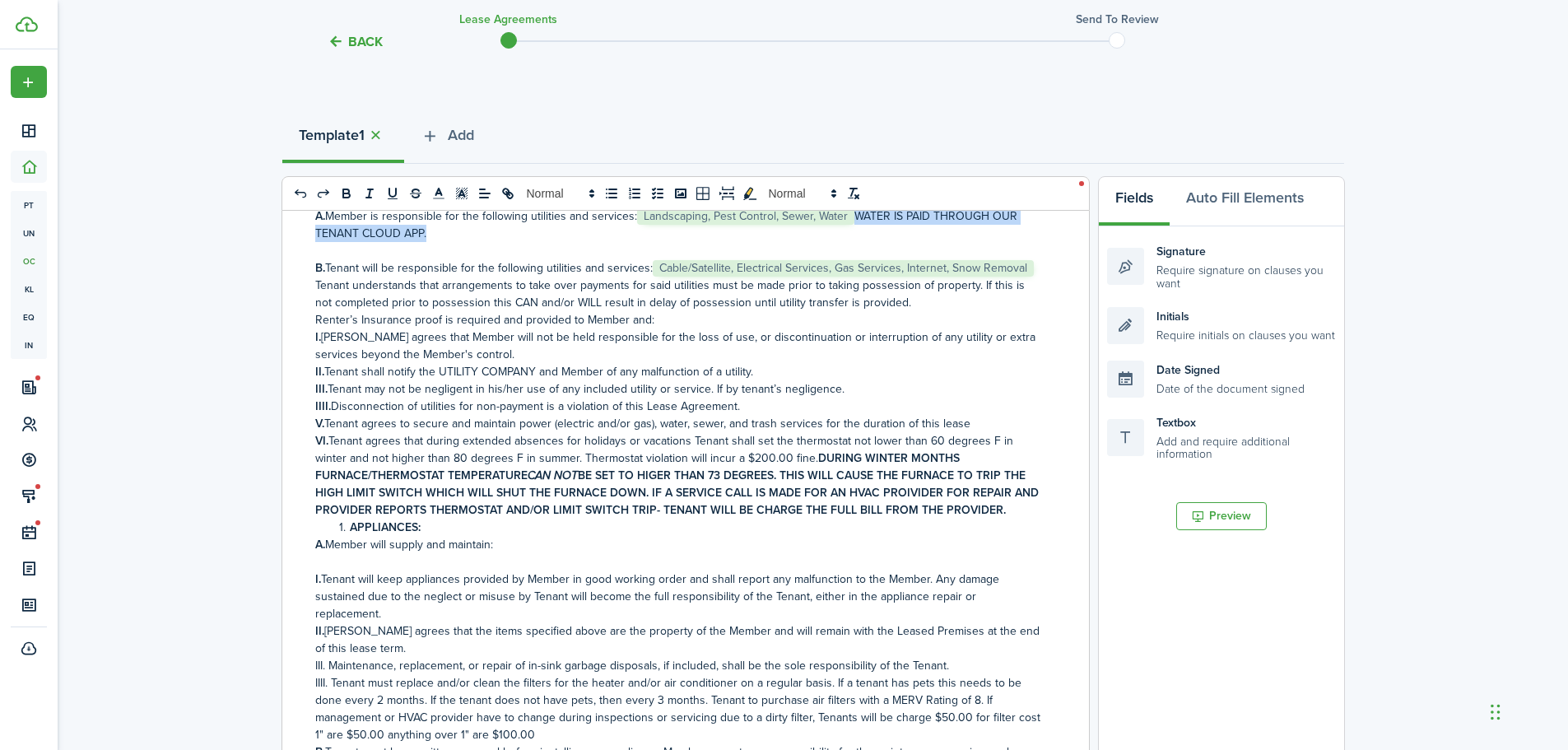
drag, startPoint x: 853, startPoint y: 231, endPoint x: 883, endPoint y: 249, distance: 35.0
click at [883, 242] on p "A. Member is responsible for the following utilities and services:﻿ Landscaping…" at bounding box center [679, 224] width 729 height 34
click at [339, 195] on icon "bold" at bounding box center [346, 193] width 15 height 15
click at [859, 363] on p "I. [PERSON_NAME] agrees that Member will not be held responsible for the loss o…" at bounding box center [679, 346] width 729 height 34
click at [537, 571] on p at bounding box center [679, 562] width 729 height 18
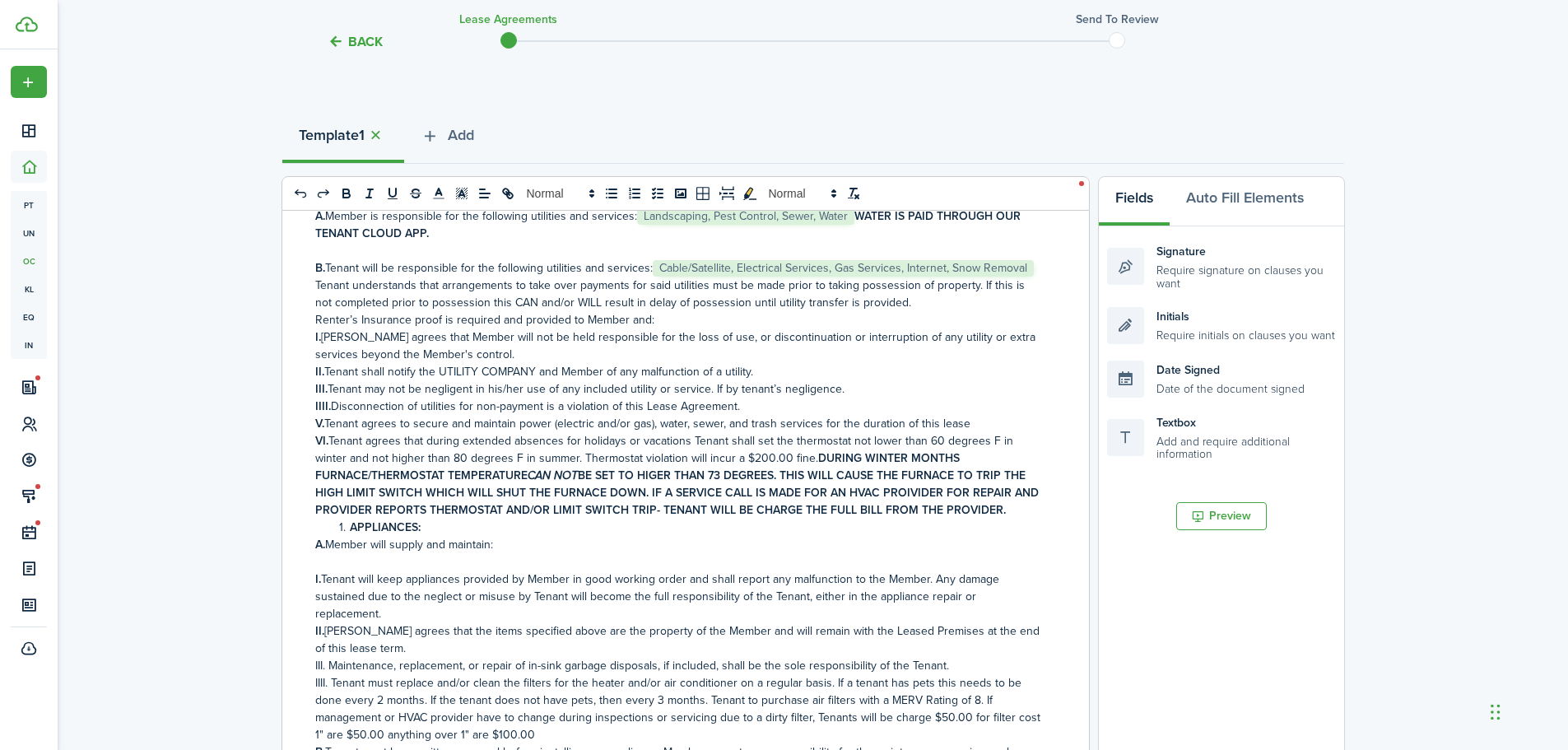
click at [532, 553] on p "A. Member will supply and maintain:" at bounding box center [679, 544] width 729 height 18
click at [836, 553] on p "A. Member will supply and maintain: Washer/[PERSON_NAME], HVAC, Dishwasher, Ove…" at bounding box center [679, 544] width 729 height 18
drag, startPoint x: 864, startPoint y: 566, endPoint x: 502, endPoint y: 564, distance: 362.0
click at [502, 553] on p "A. Member will supply and maintain: Washer/[PERSON_NAME], HVAC, Dishwasher, Ove…" at bounding box center [679, 544] width 729 height 18
click at [346, 194] on icon "bold" at bounding box center [346, 195] width 7 height 4
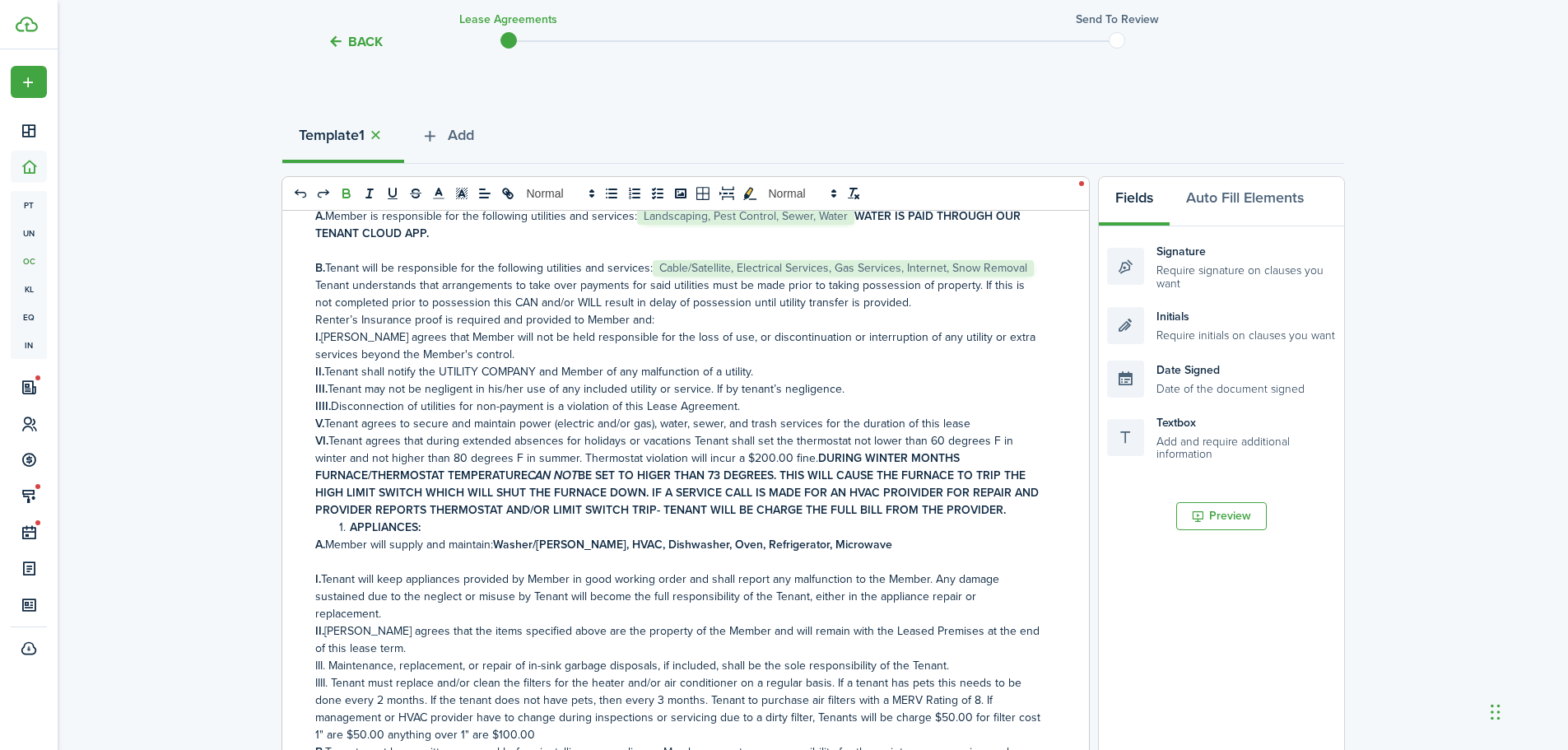
click at [867, 553] on p "A. Member will supply and maintain: Washer/[PERSON_NAME], HVAC, Dishwasher, Ove…" at bounding box center [679, 544] width 729 height 18
click at [879, 553] on p "A. Member will supply and maintain: Washer/[PERSON_NAME], HVAC, Dishwasher, Ove…" at bounding box center [679, 544] width 729 height 18
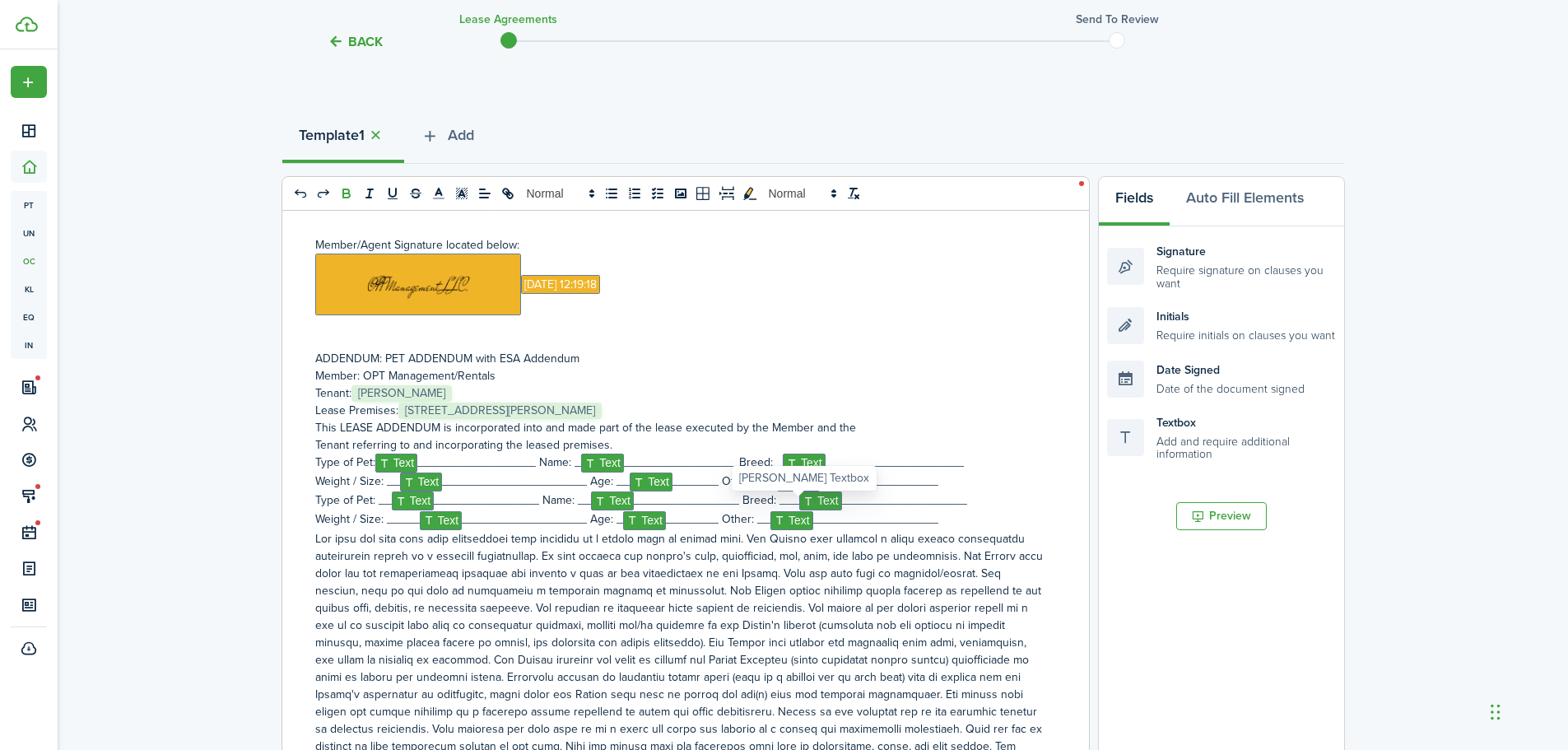
scroll to position [6284, 0]
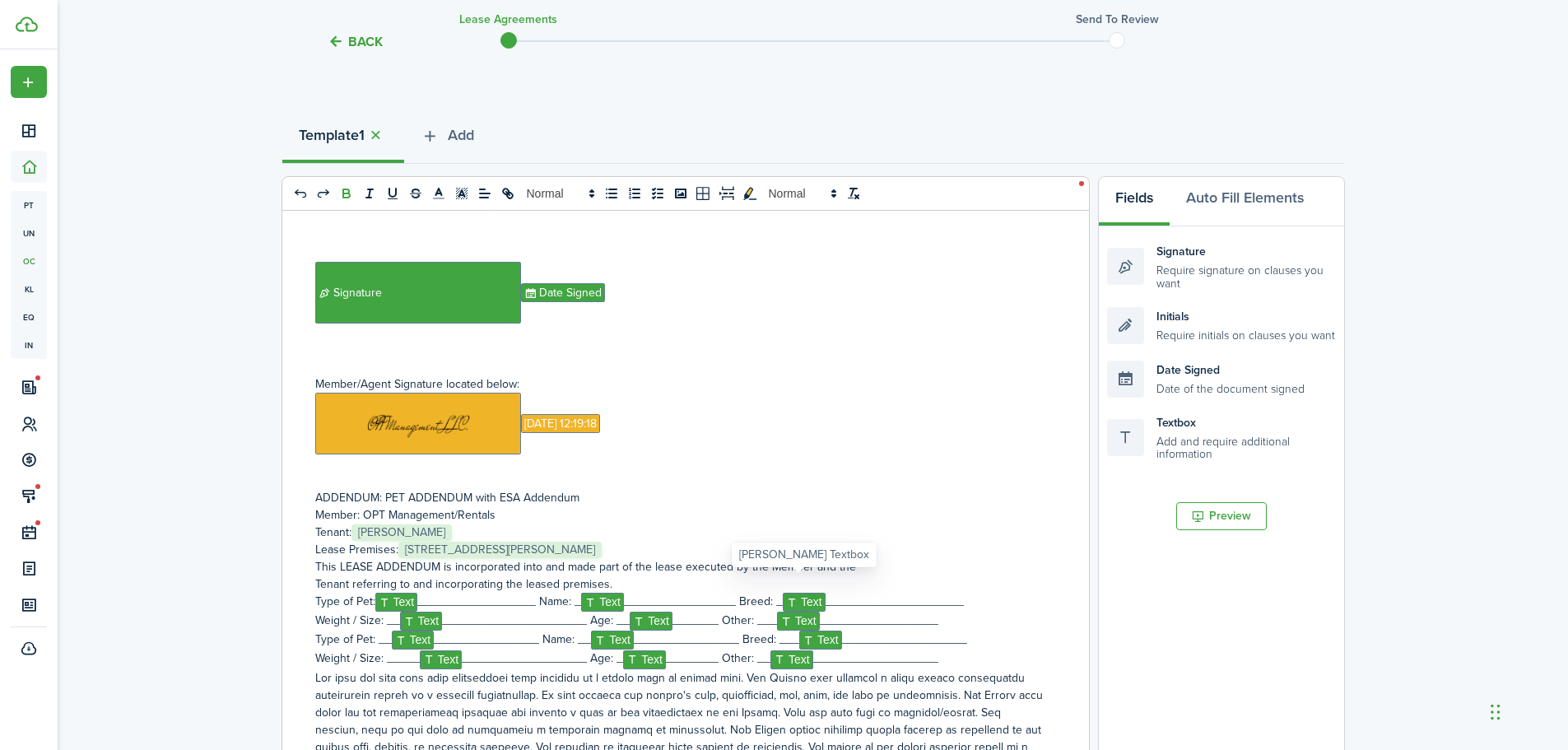
click at [799, 593] on span "Text" at bounding box center [804, 602] width 43 height 19
click at [790, 612] on span "Text" at bounding box center [798, 621] width 43 height 19
click at [813, 631] on span "Text" at bounding box center [820, 640] width 43 height 19
drag, startPoint x: 797, startPoint y: 640, endPoint x: 614, endPoint y: 585, distance: 191.1
click at [797, 650] on span "Text" at bounding box center [792, 660] width 43 height 19
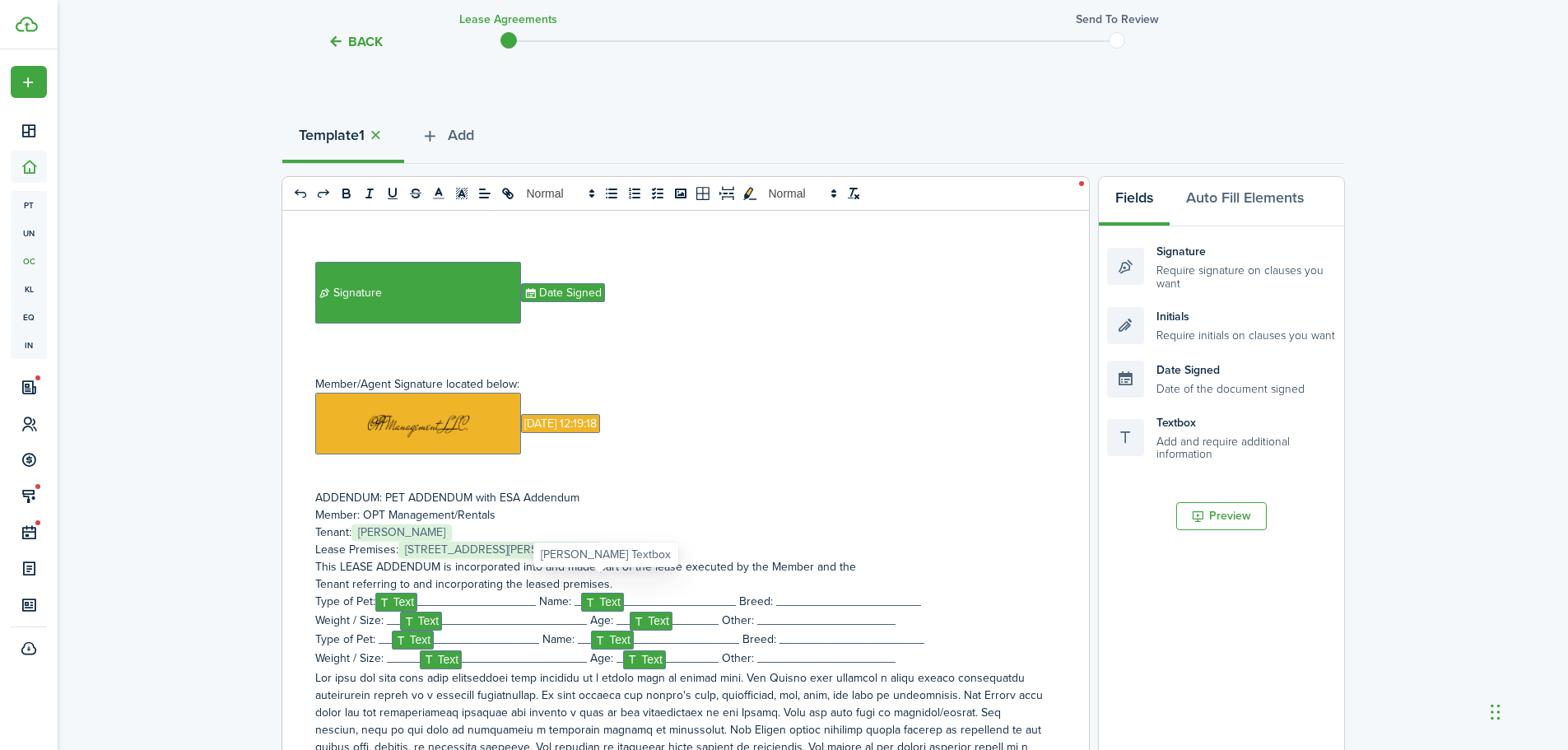
click at [607, 593] on span "Text" at bounding box center [602, 602] width 43 height 19
click at [658, 612] on span "Text" at bounding box center [651, 621] width 43 height 19
click at [621, 631] on span "Text" at bounding box center [612, 640] width 43 height 19
click at [642, 650] on span "Text" at bounding box center [644, 660] width 43 height 19
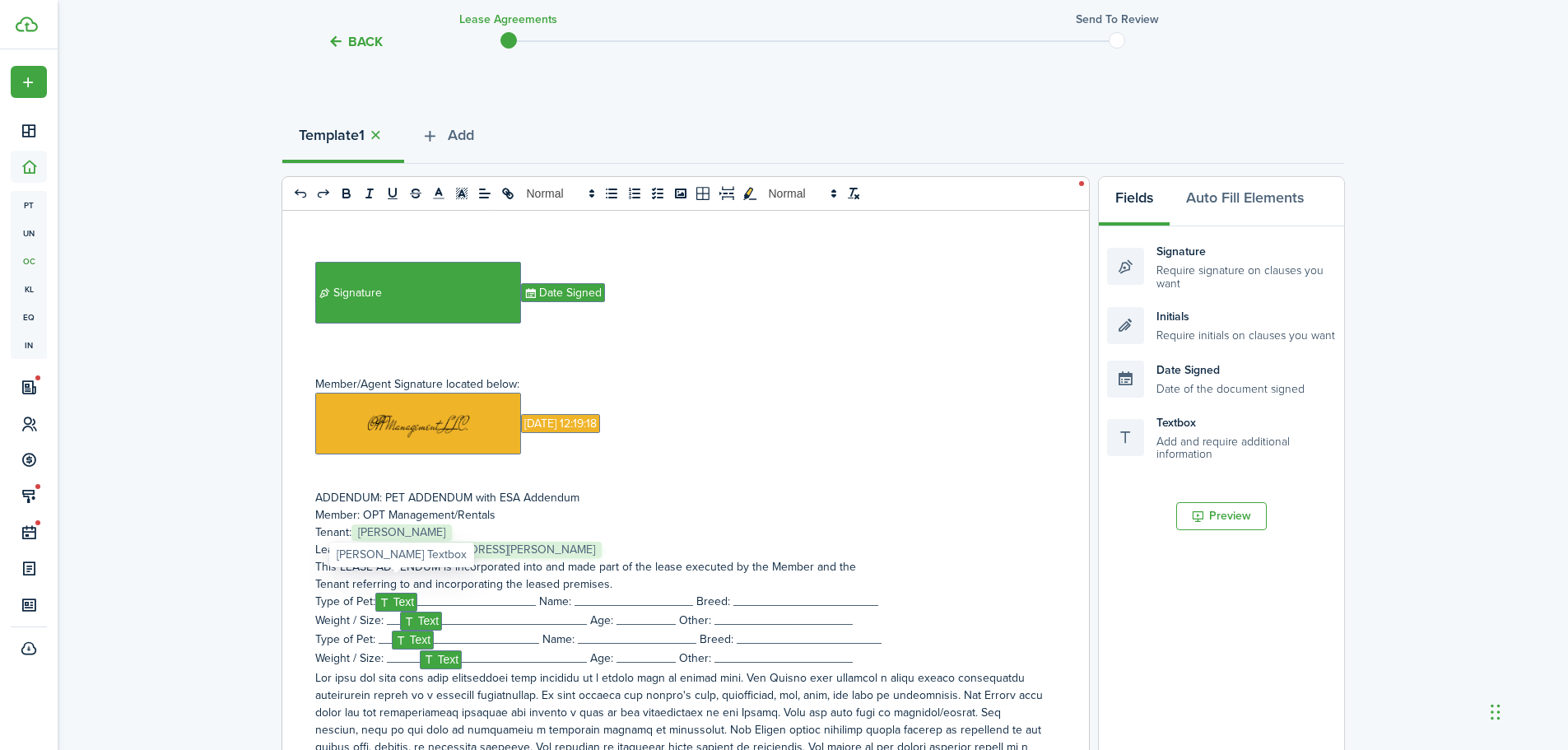
click at [401, 593] on span "Text" at bounding box center [397, 602] width 43 height 19
click at [429, 610] on span "Text" at bounding box center [421, 619] width 43 height 19
click at [412, 629] on span "Text" at bounding box center [412, 639] width 43 height 19
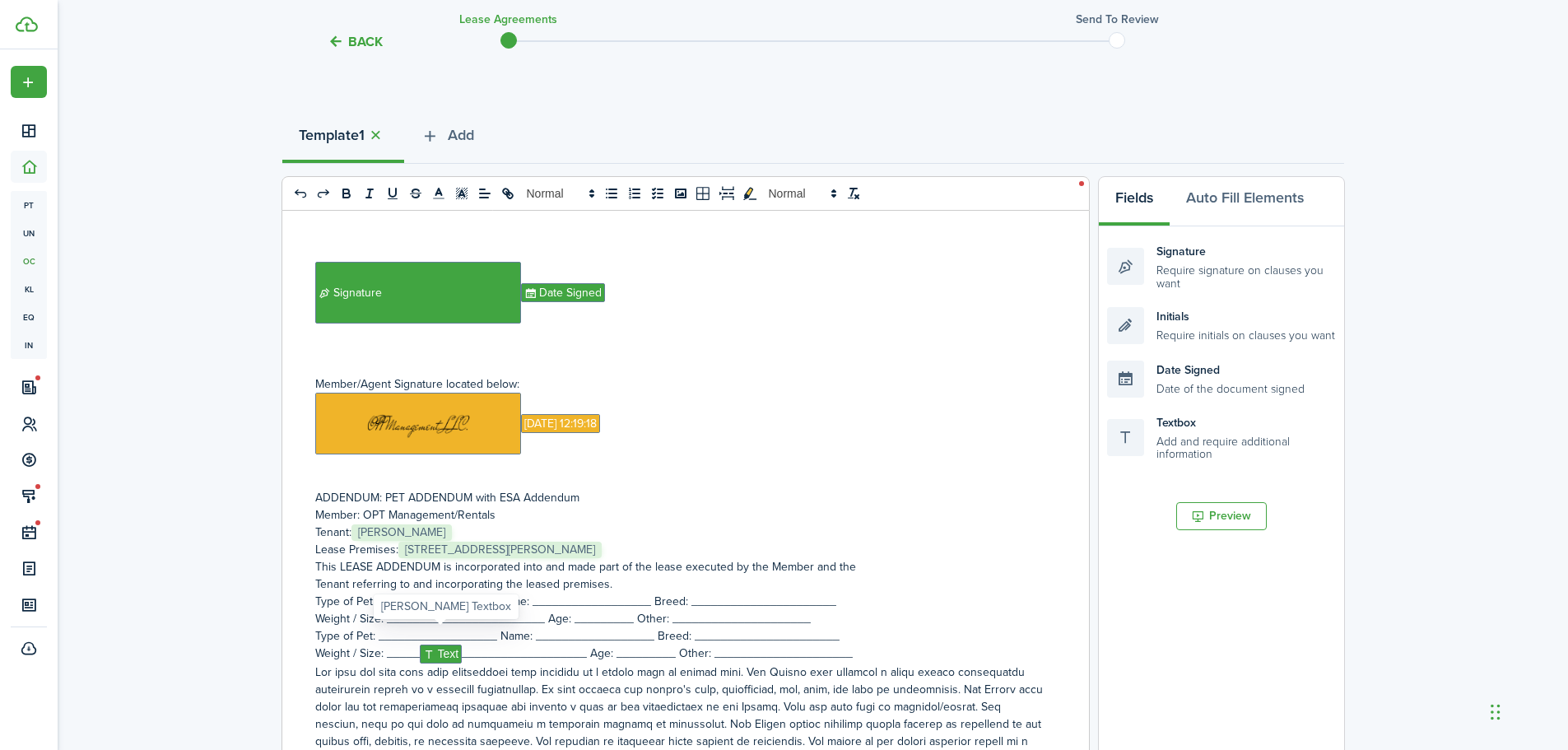
click at [447, 645] on span "Text" at bounding box center [441, 654] width 43 height 19
click at [621, 489] on p "ADDENDUM: PET ADDENDUM with ESA Addendum" at bounding box center [679, 497] width 729 height 18
drag, startPoint x: 730, startPoint y: 480, endPoint x: 580, endPoint y: 472, distance: 150.2
click at [583, 489] on p "ADDENDUM: PET ADDENDUM with ESA Addendum NO PETS AT THIS PROPERTY" at bounding box center [679, 497] width 729 height 18
click at [346, 190] on icon "bold" at bounding box center [346, 191] width 6 height 4
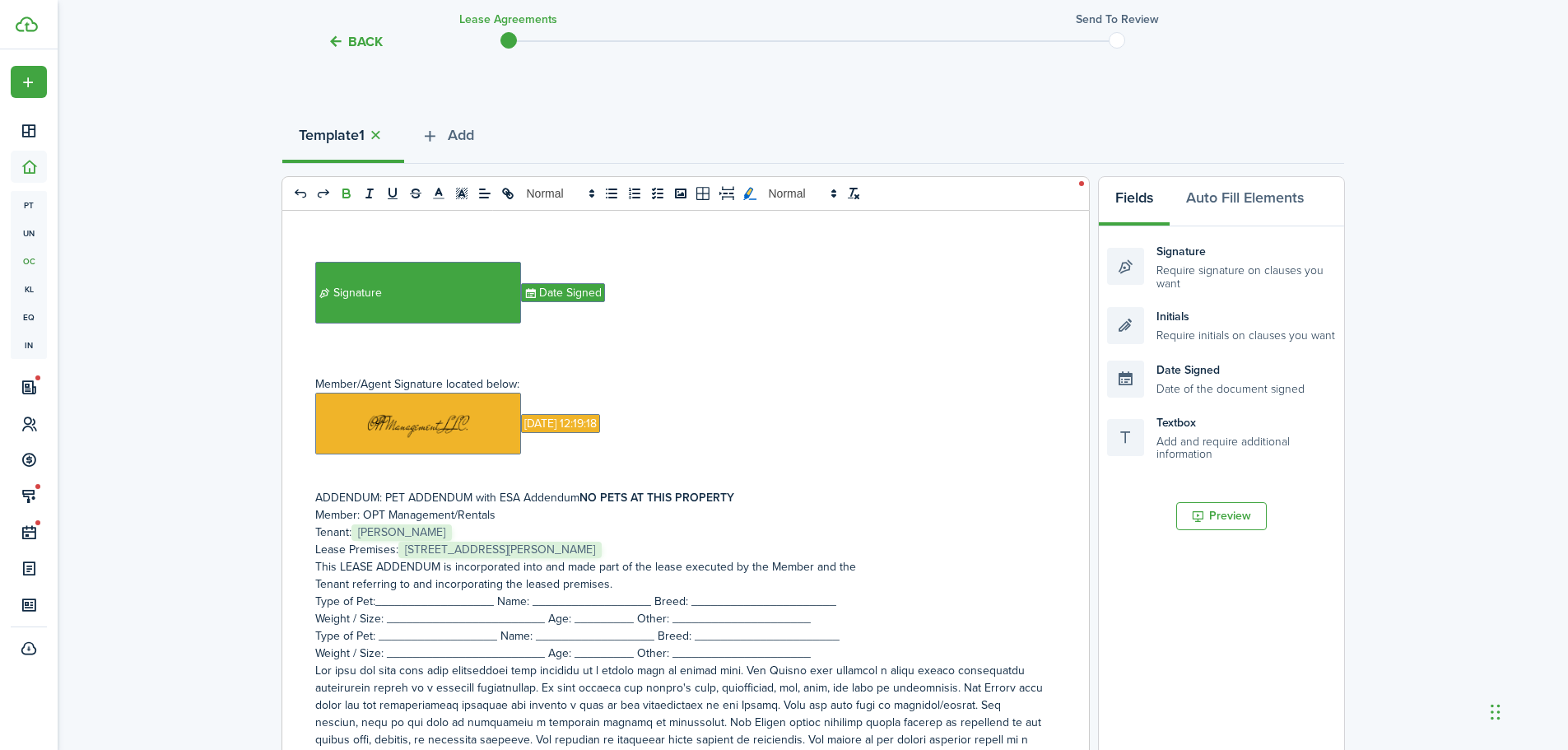
click at [745, 198] on icon "toggleMarkYellow: markYellow" at bounding box center [750, 193] width 13 height 13
click at [826, 506] on p "Member: OPT Management/Rentals" at bounding box center [679, 515] width 729 height 18
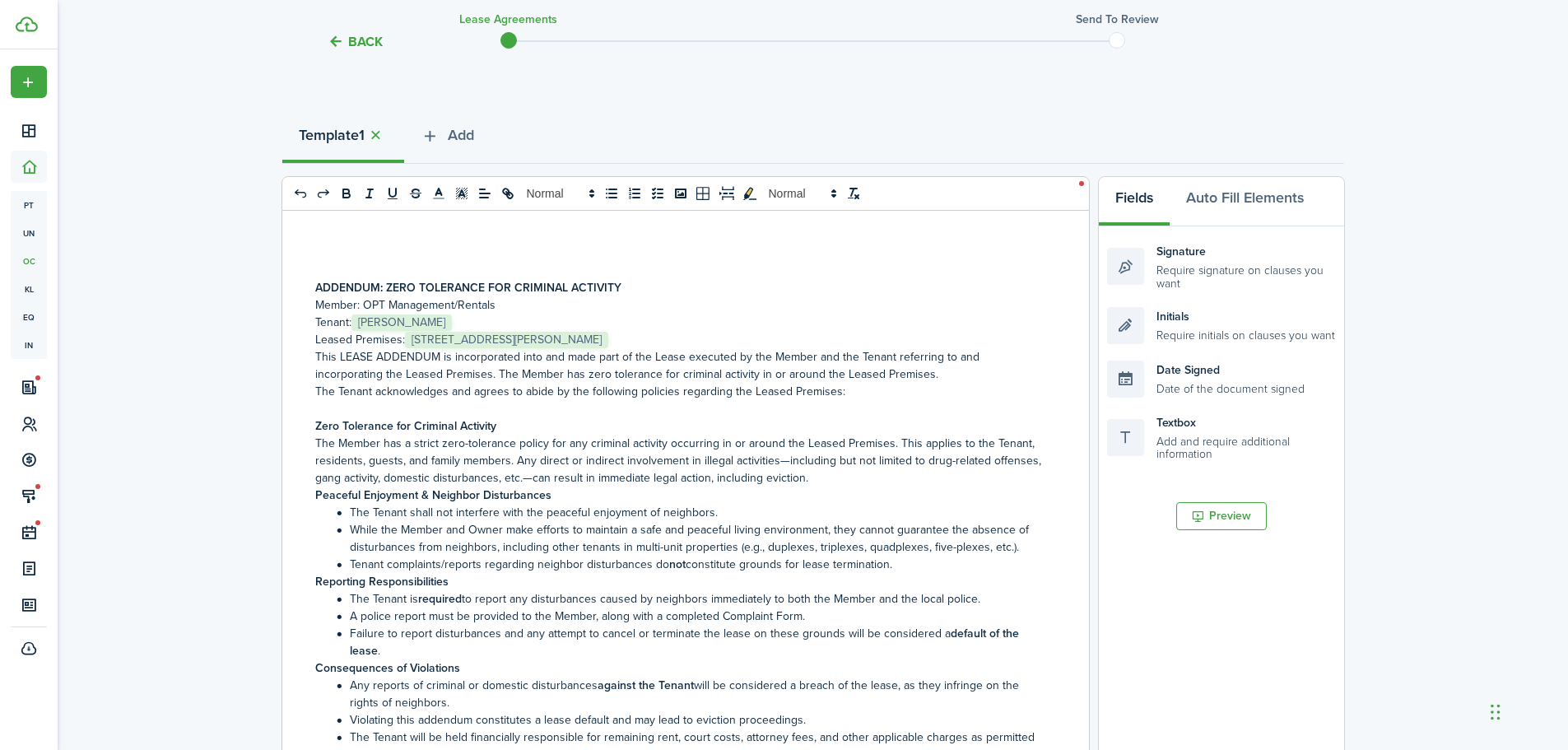
scroll to position [8425, 0]
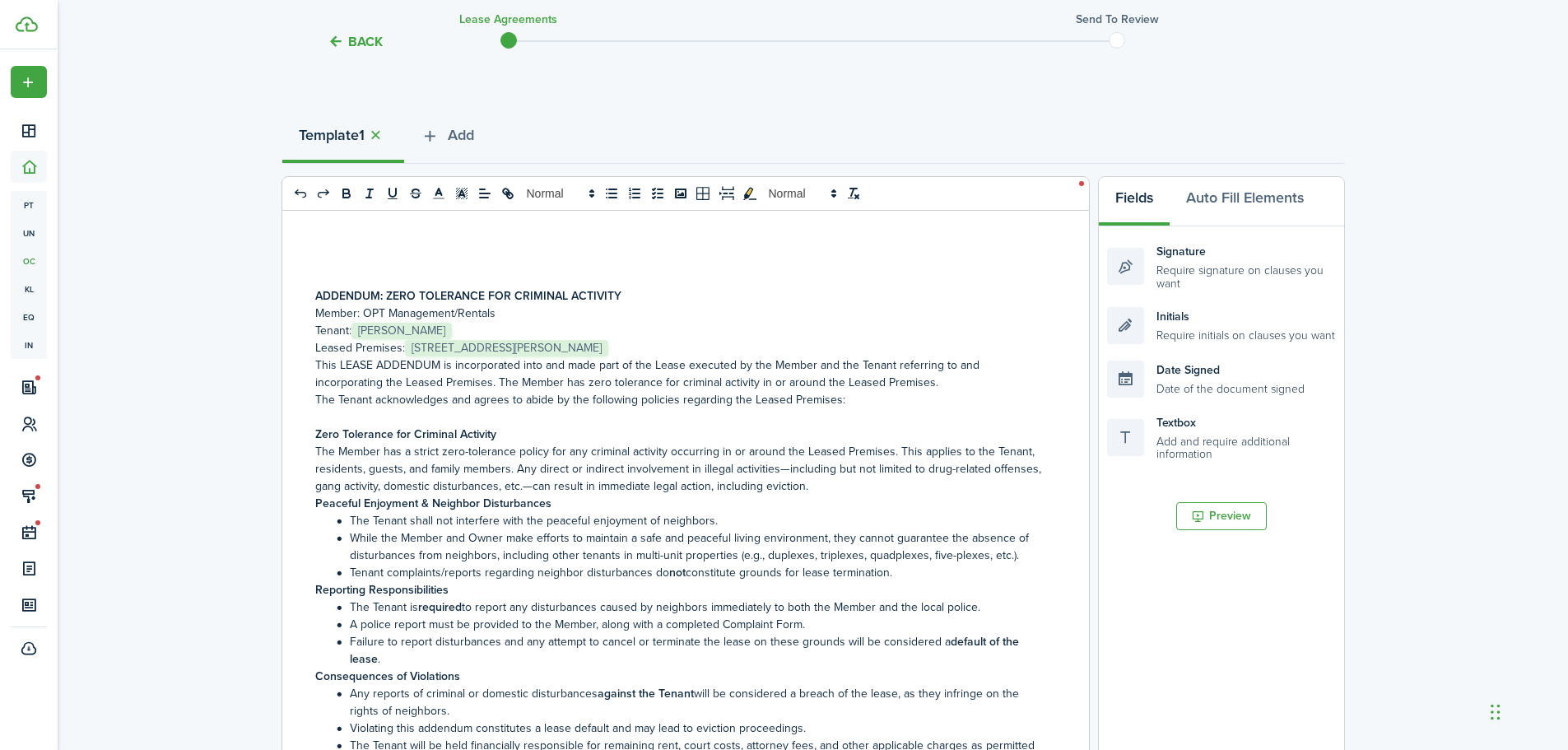
click at [669, 322] on p "Tenant: ﻿ [PERSON_NAME] ﻿" at bounding box center [679, 331] width 729 height 18
click at [663, 339] on p "Leased Premises: ﻿ [STREET_ADDRESS][PERSON_NAME] ﻿" at bounding box center [679, 347] width 729 height 18
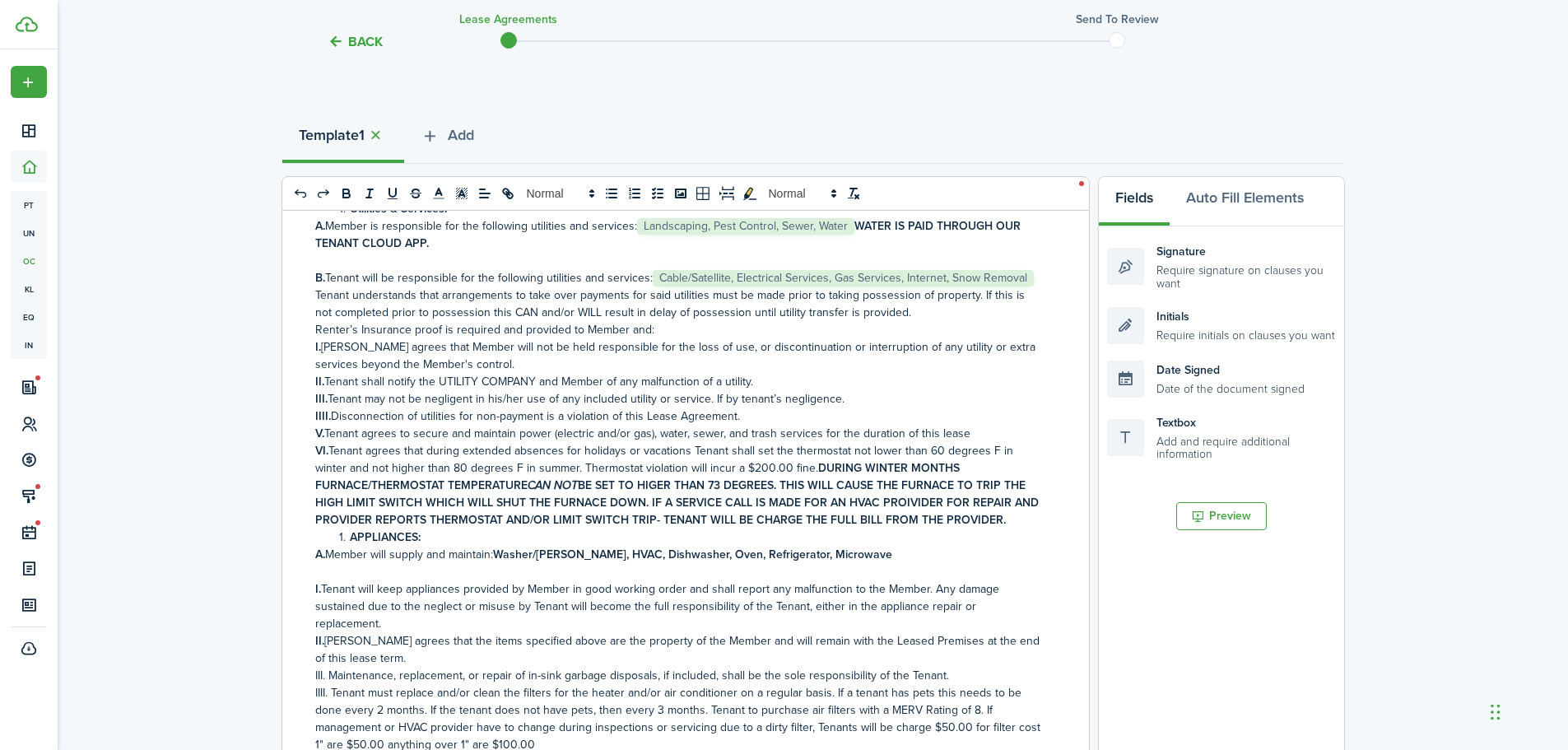
scroll to position [0, 0]
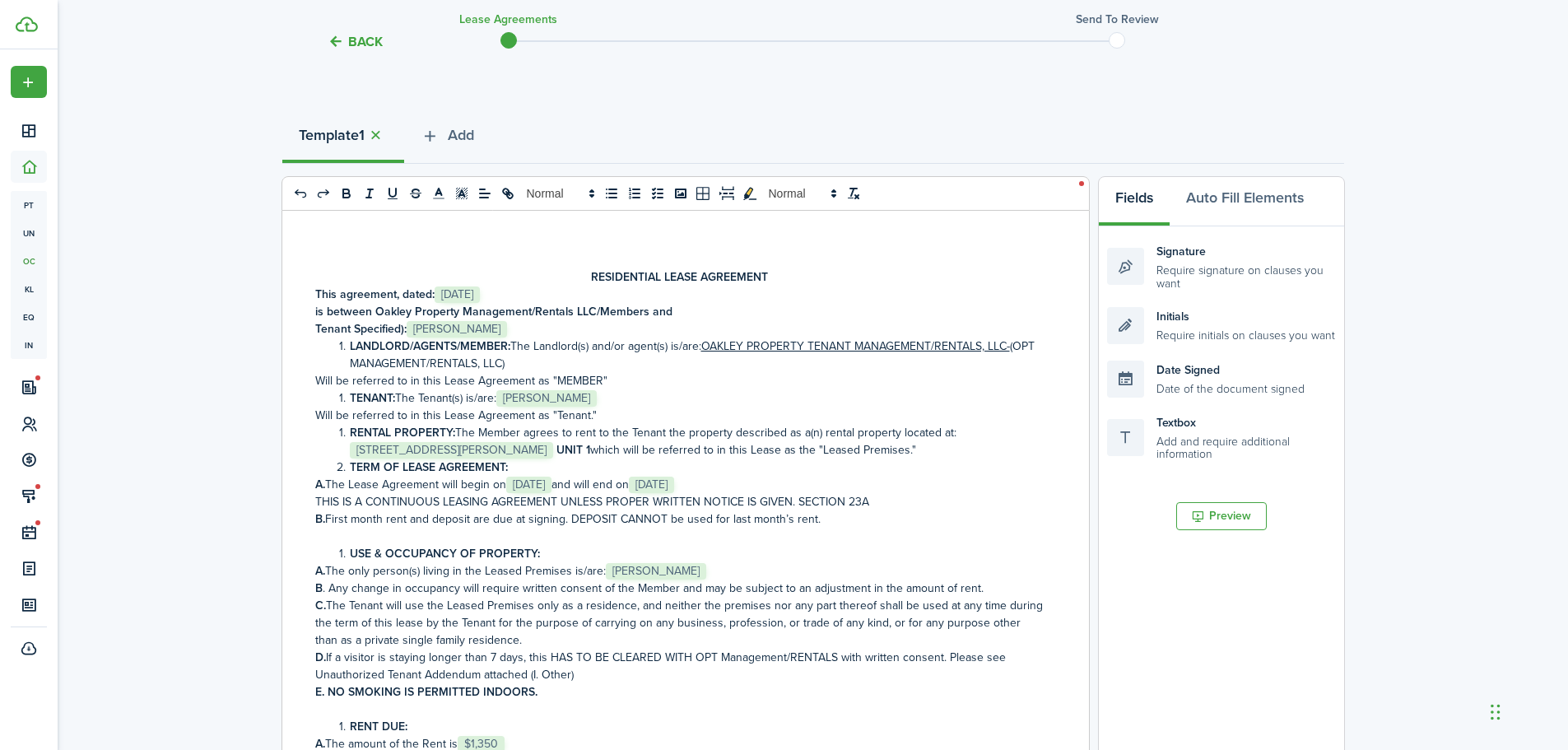
click at [944, 507] on p "THIS IS A CONTINUOUS LEASING AGREEMENT UNLESS PROPER WRITTEN NOTICE IS GIVEN. S…" at bounding box center [679, 501] width 729 height 18
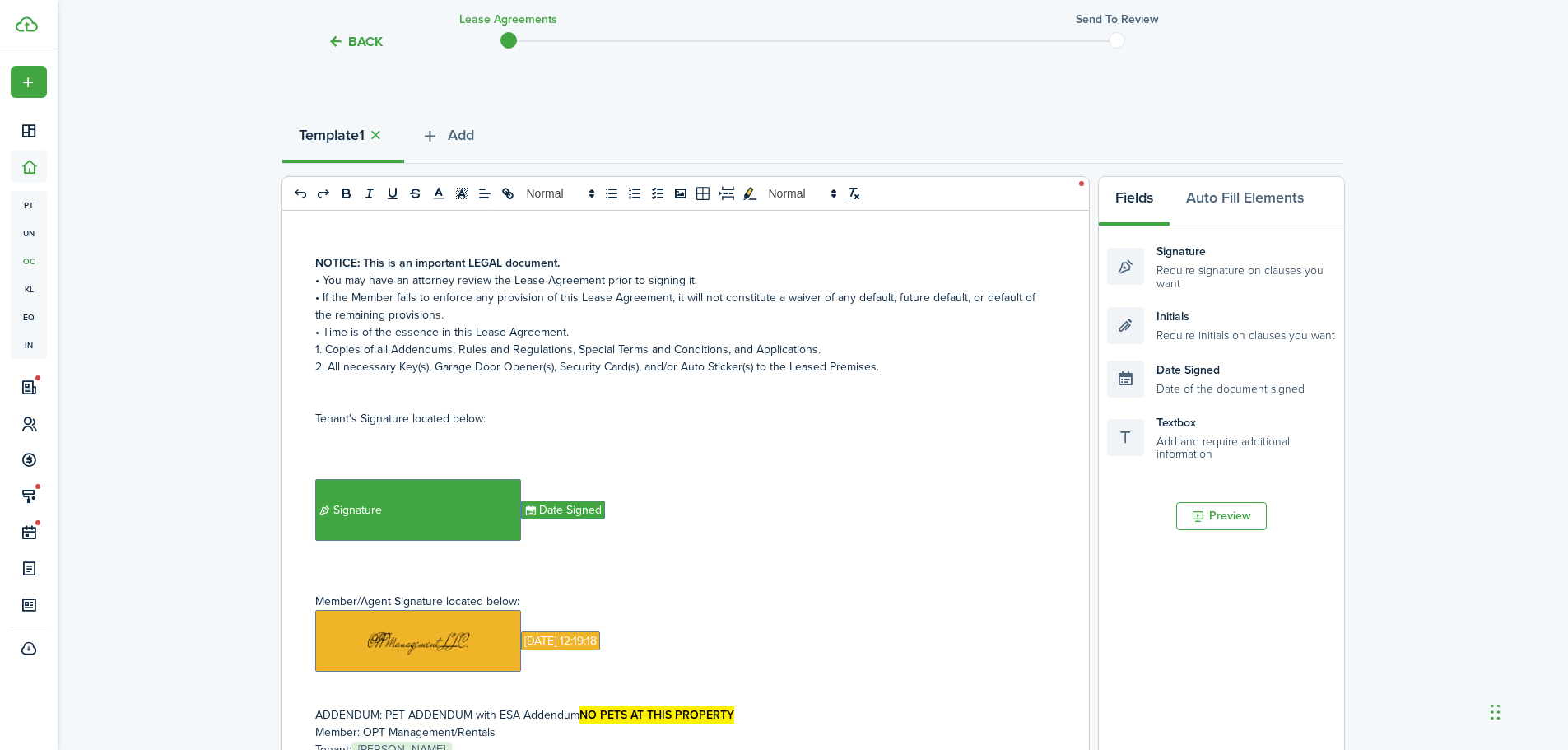
scroll to position [6424, 0]
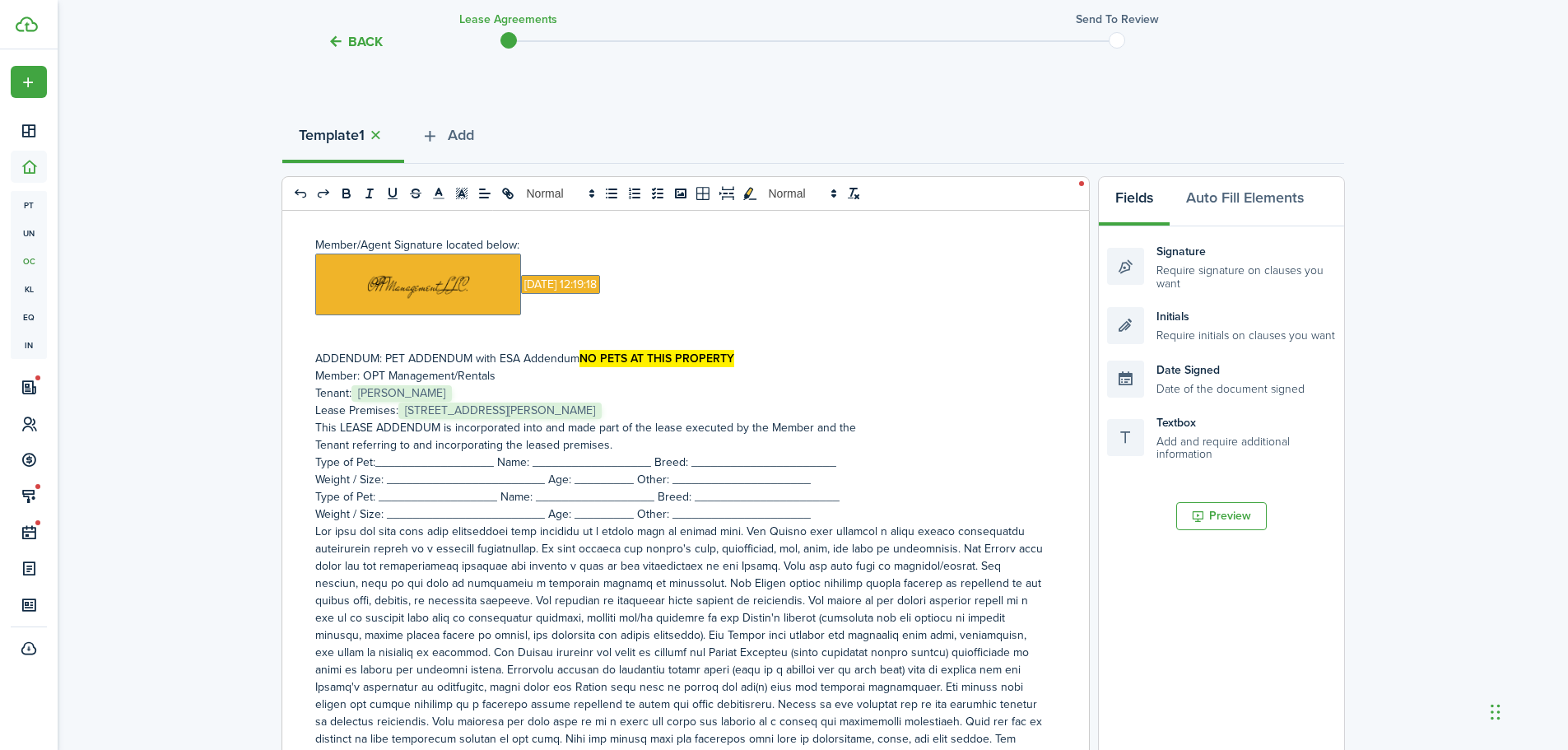
click at [686, 402] on p "Lease Premises: ﻿ [STREET_ADDRESS][PERSON_NAME] ﻿" at bounding box center [679, 410] width 729 height 18
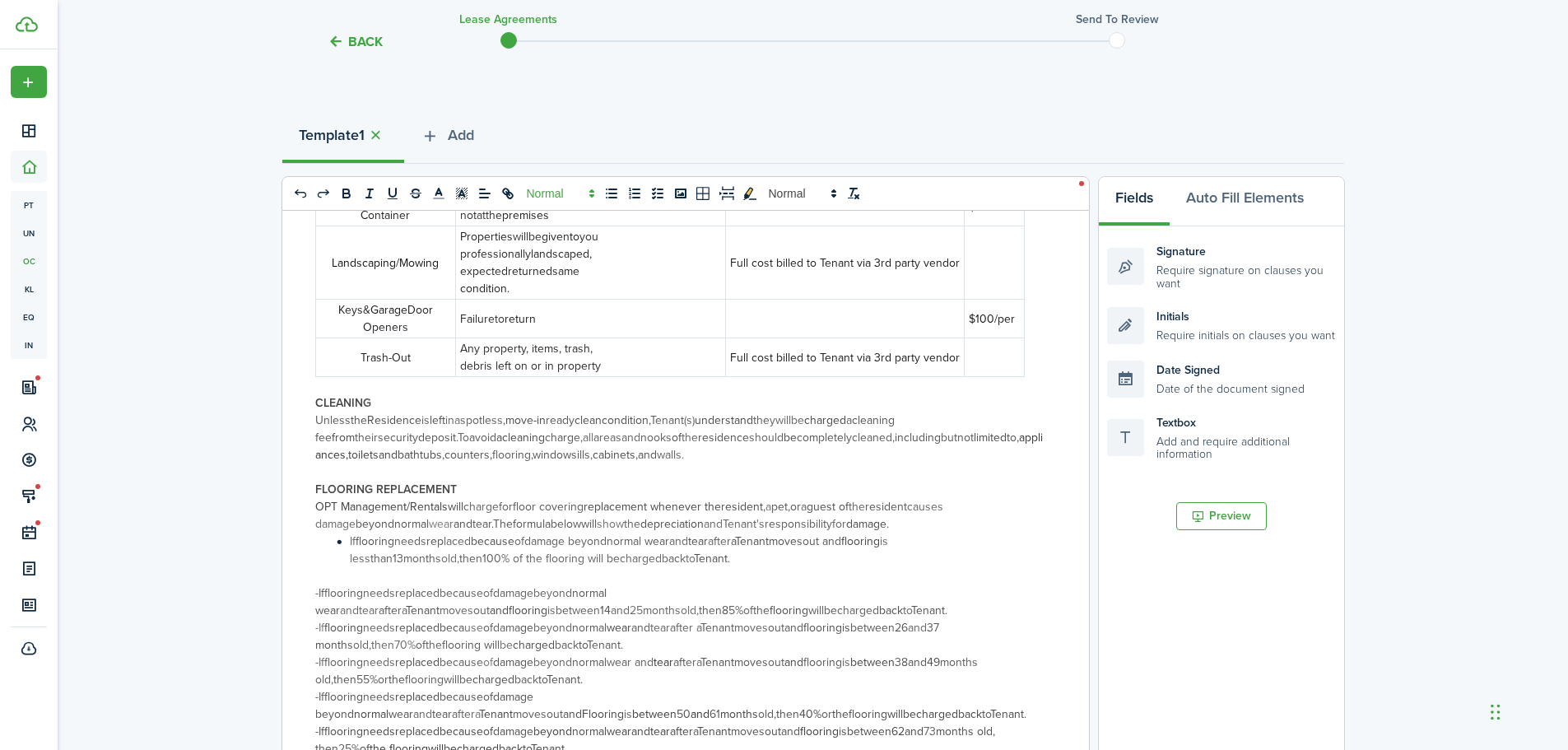
scroll to position [16256, 0]
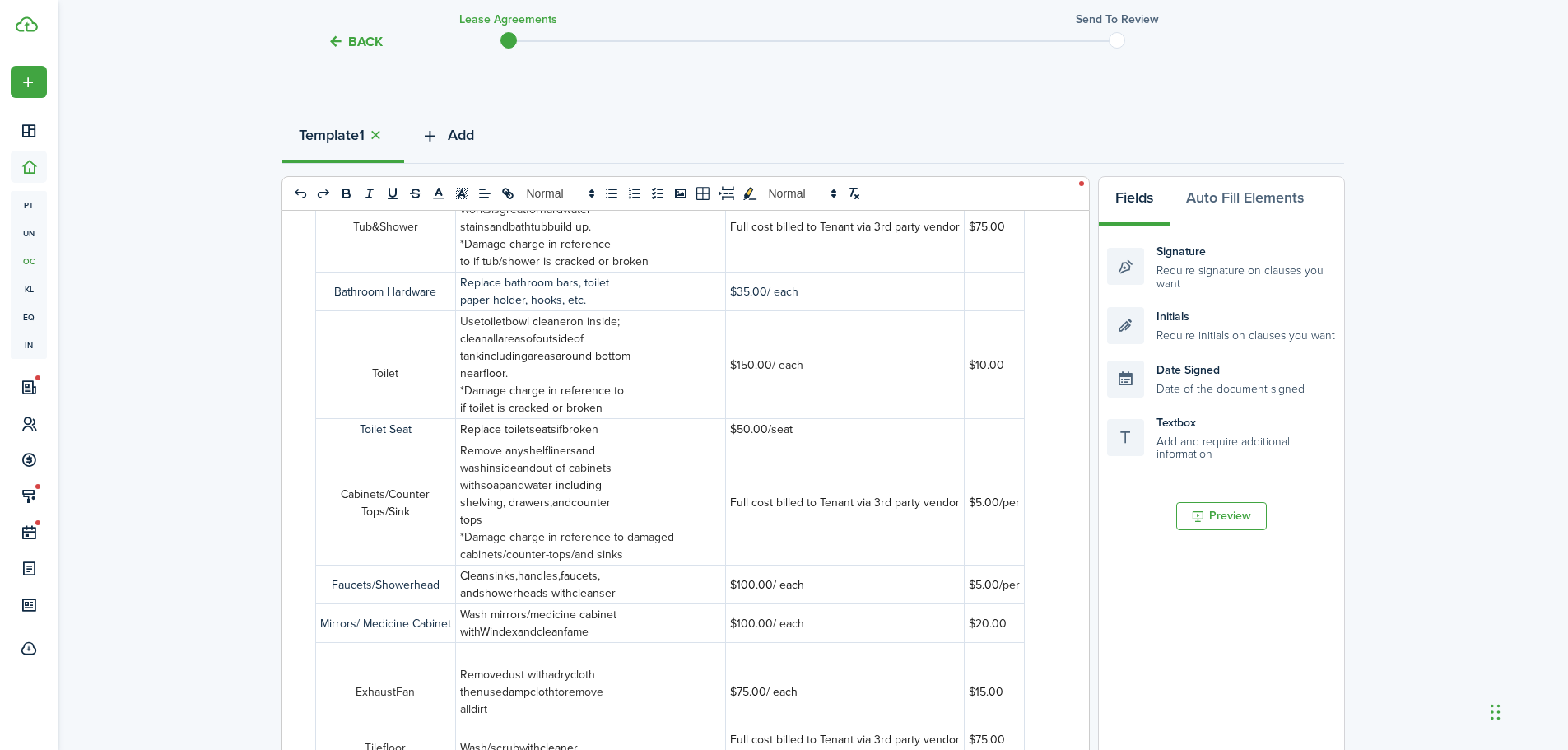
click at [428, 141] on icon "button" at bounding box center [430, 136] width 19 height 18
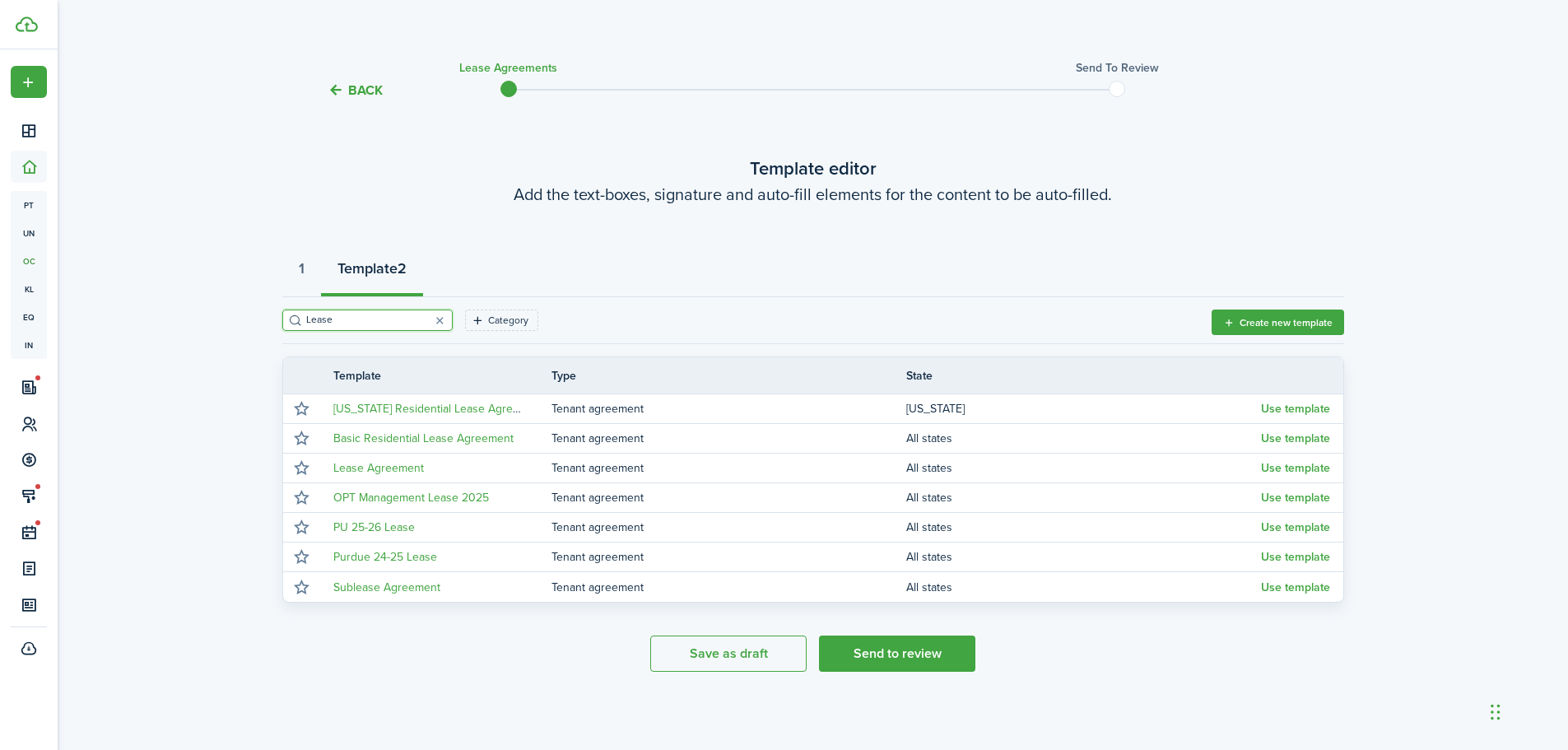
scroll to position [10, 0]
click at [429, 316] on button "button" at bounding box center [441, 321] width 23 height 23
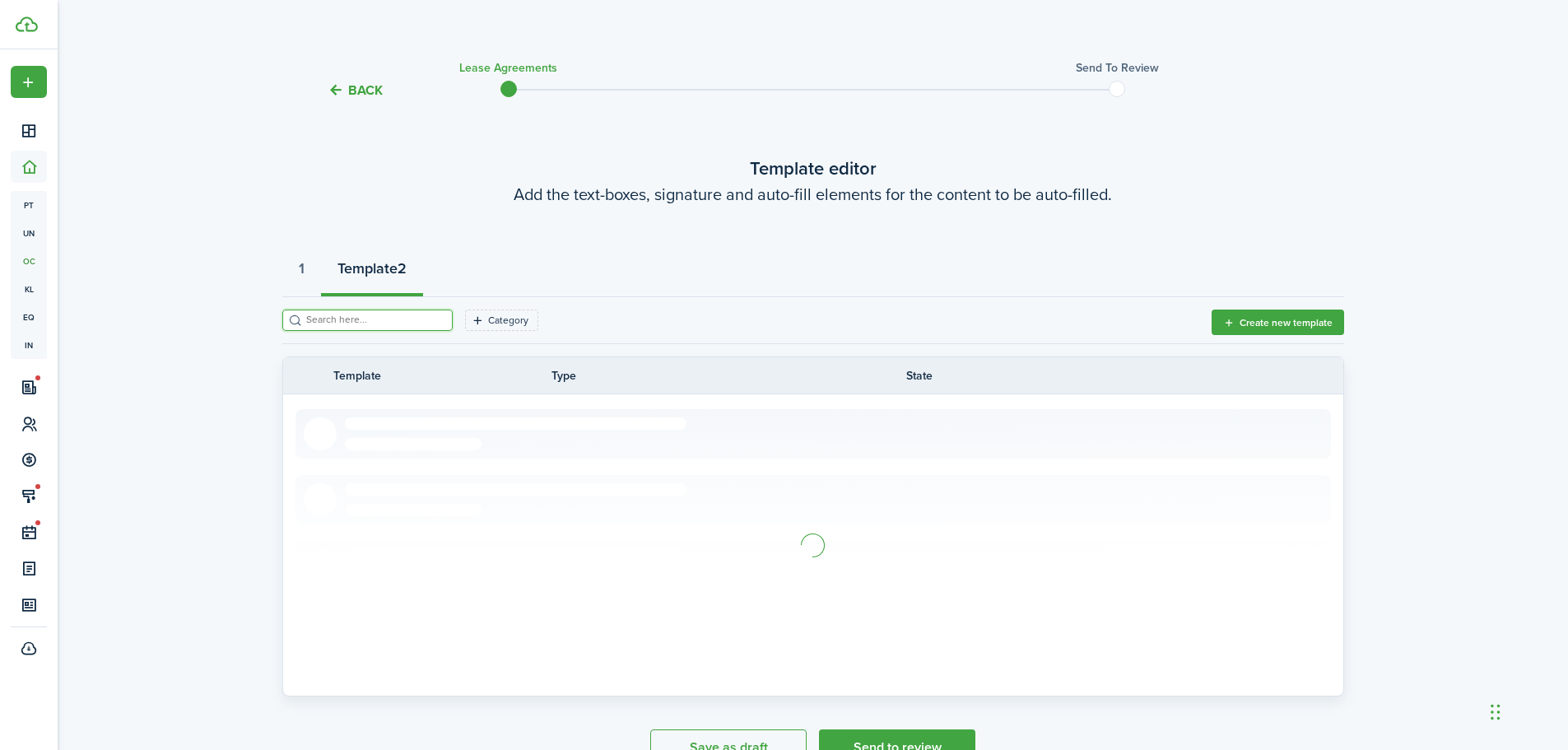
click at [405, 316] on input "search" at bounding box center [374, 320] width 145 height 16
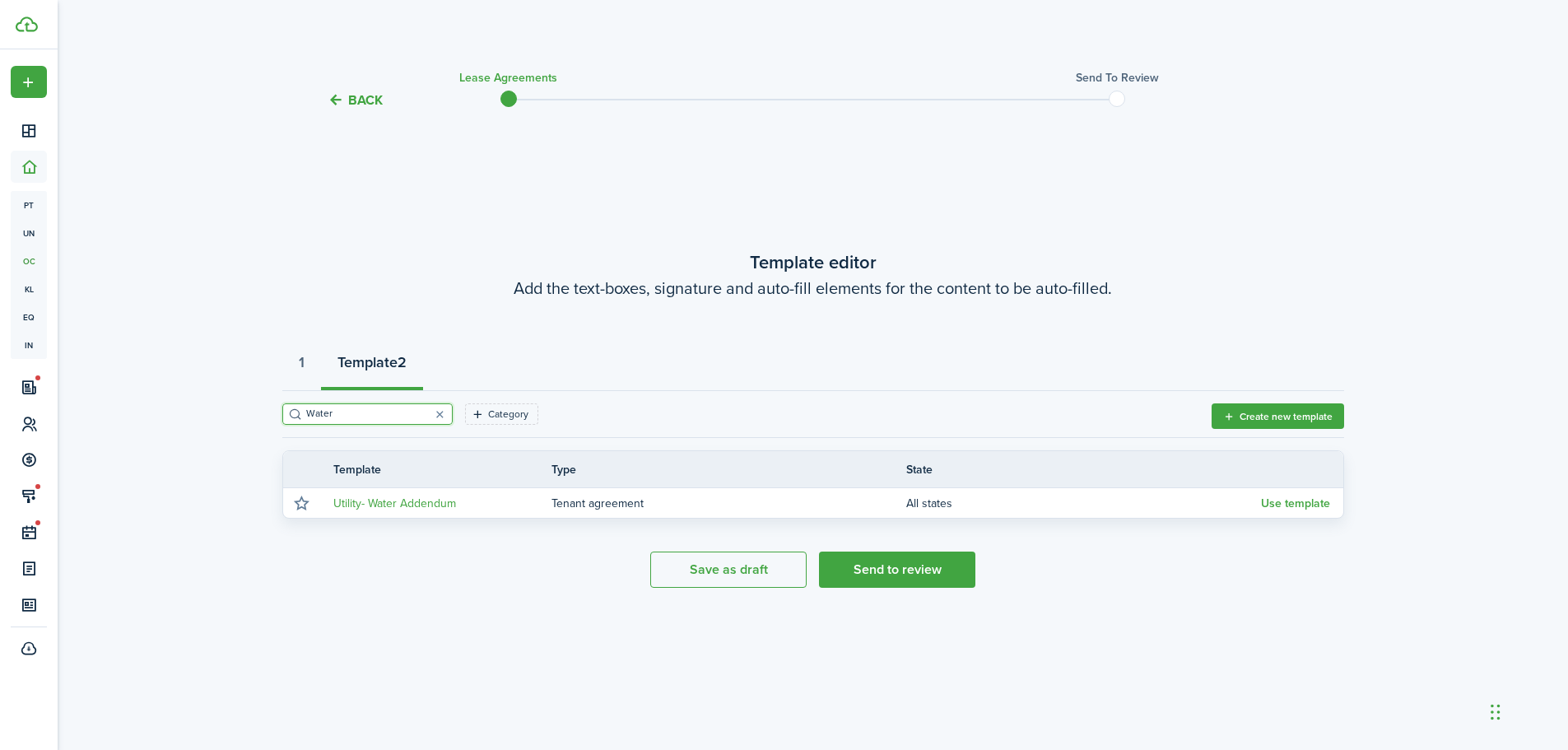
scroll to position [0, 0]
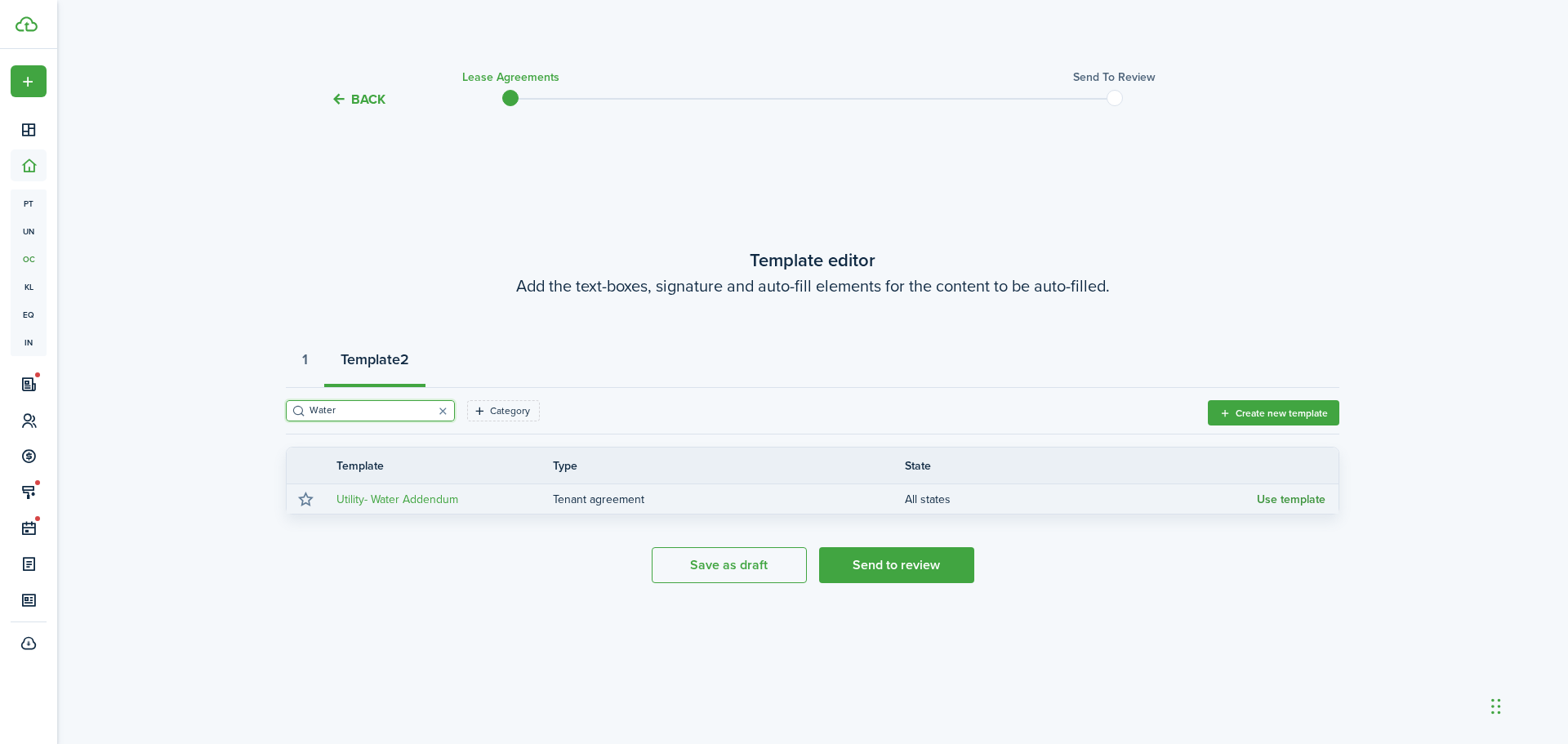
click at [1319, 498] on button "Use template" at bounding box center [1291, 500] width 69 height 13
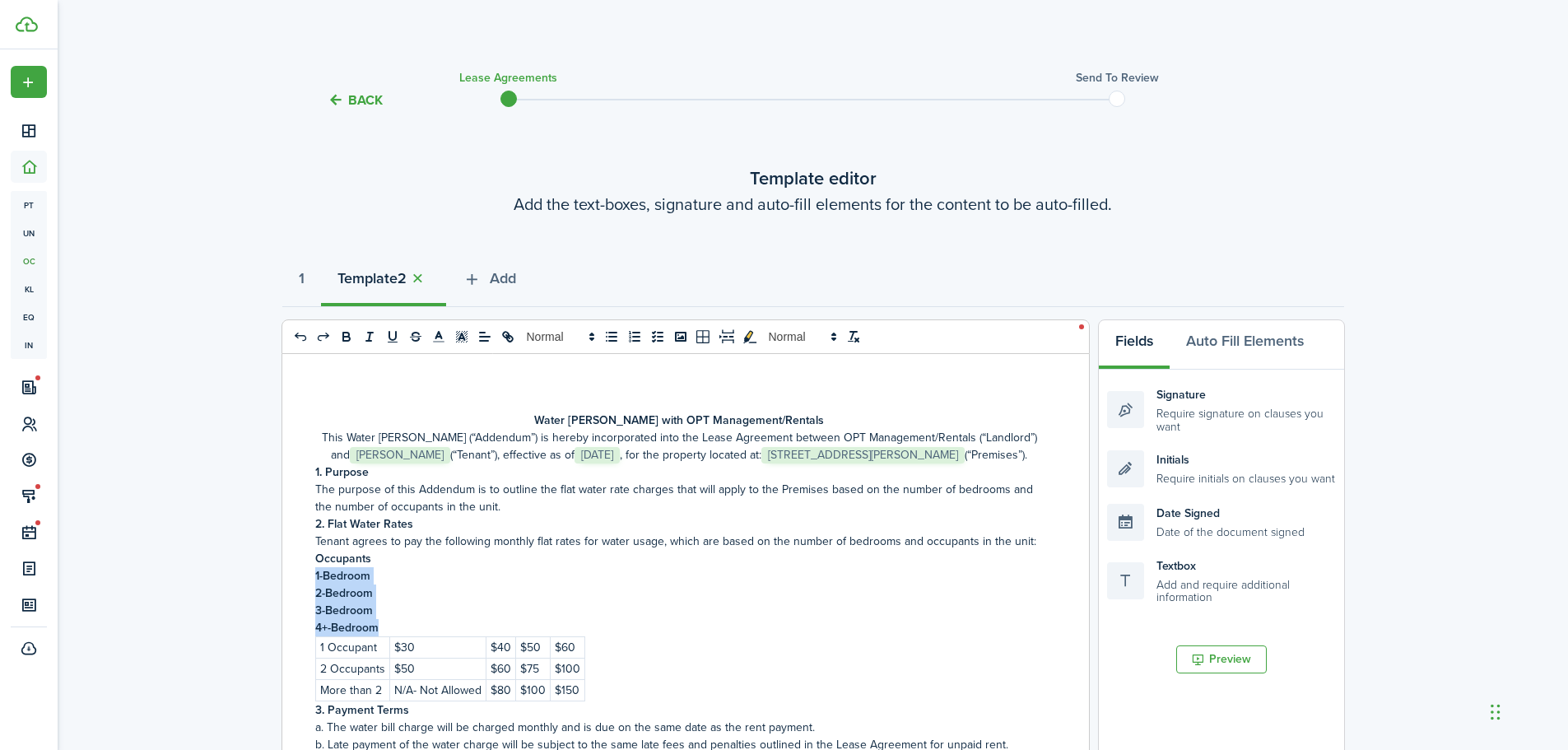
drag, startPoint x: 633, startPoint y: 705, endPoint x: 310, endPoint y: 589, distance: 343.2
click at [310, 589] on div "Water [PERSON_NAME] with OPT Management/Rentals This Water [PERSON_NAME] (“Adde…" at bounding box center [679, 677] width 794 height 646
copy div "1-Bedroom 2-Bedroom 3-Bedroom 4+-Bedroom 1 Occupant $30 $40 $50 $60 2 Occupants…"
click at [761, 602] on p "2-Bedroom" at bounding box center [679, 593] width 729 height 18
drag, startPoint x: 312, startPoint y: 572, endPoint x: 694, endPoint y: 673, distance: 395.1
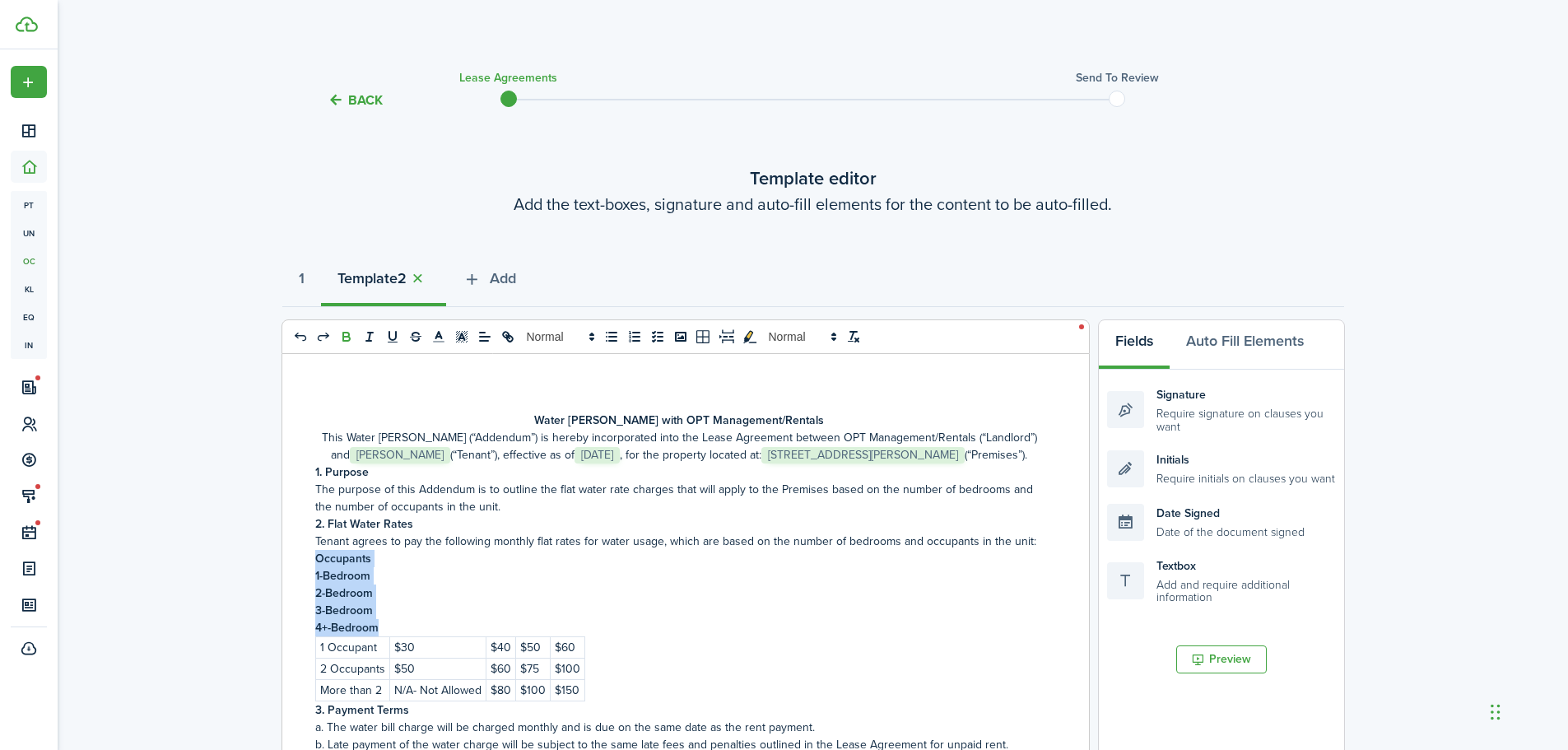
click at [694, 673] on div "Water [PERSON_NAME] with OPT Management/Rentals This Water [PERSON_NAME] (“Adde…" at bounding box center [679, 677] width 794 height 646
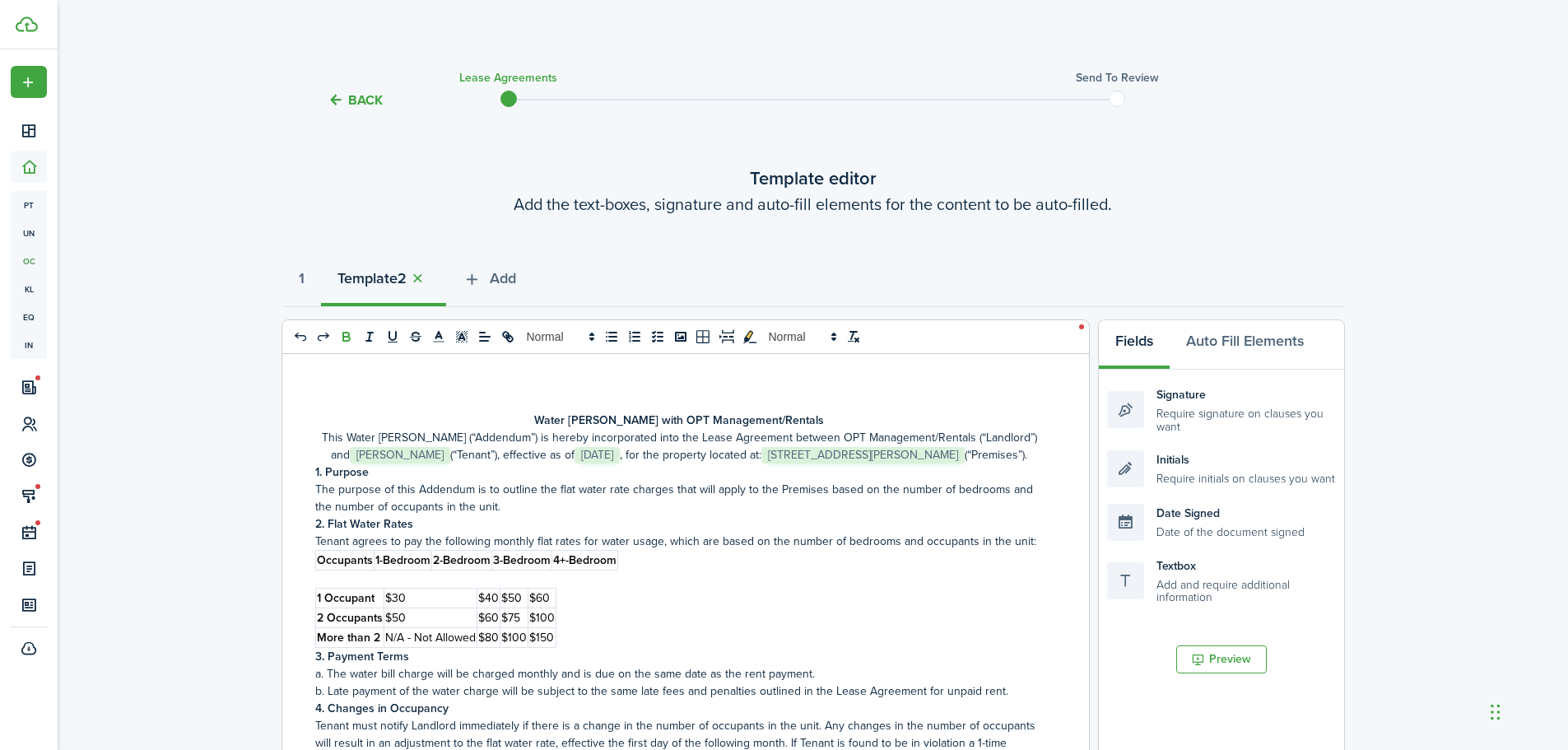
click at [771, 606] on div "Water [PERSON_NAME] with OPT Management/Rentals This Water [PERSON_NAME] (“Adde…" at bounding box center [679, 677] width 794 height 646
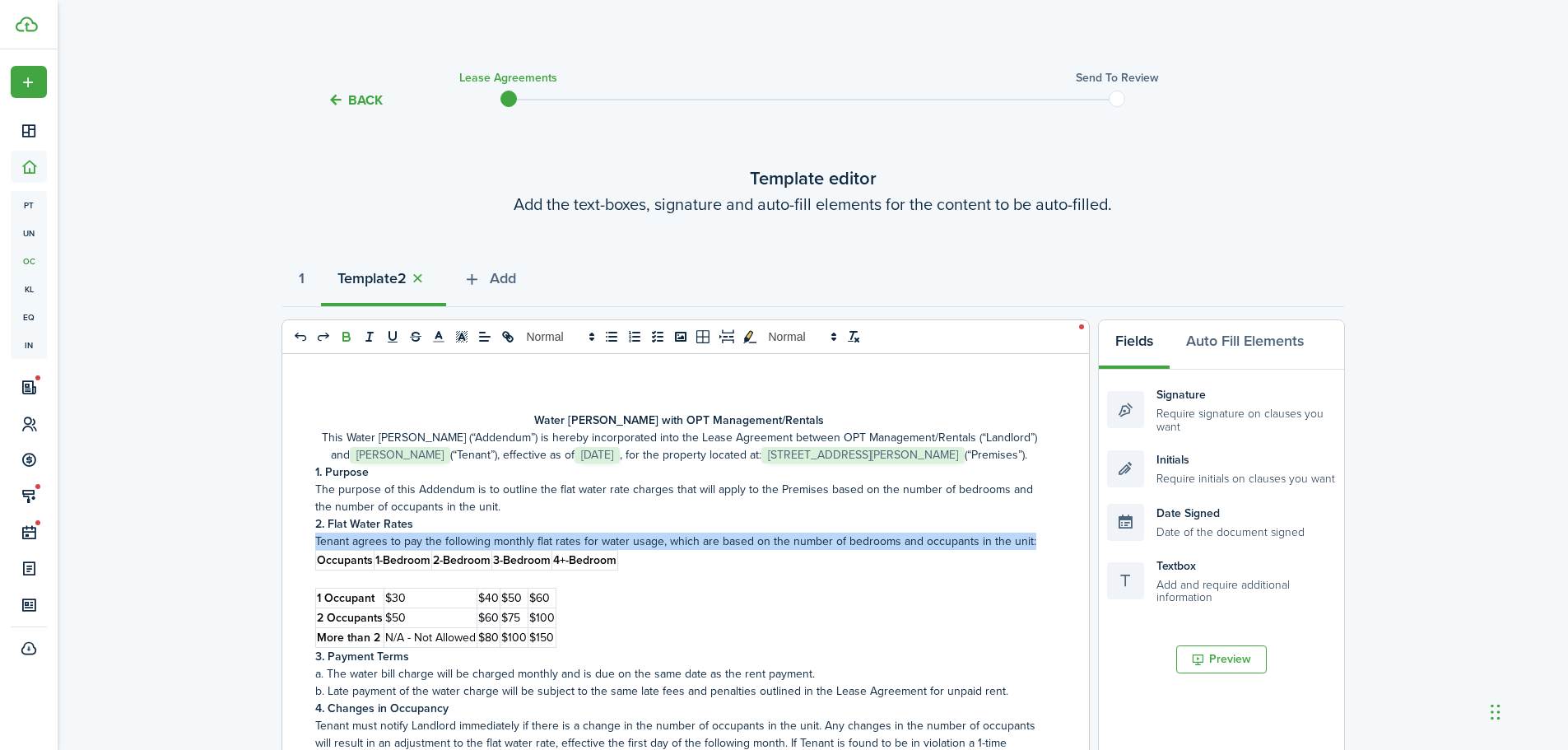
drag, startPoint x: 633, startPoint y: 584, endPoint x: 315, endPoint y: 578, distance: 318.1
click at [315, 578] on div "Water [PERSON_NAME] with OPT Management/Rentals This Water [PERSON_NAME] (“Adde…" at bounding box center [679, 677] width 794 height 646
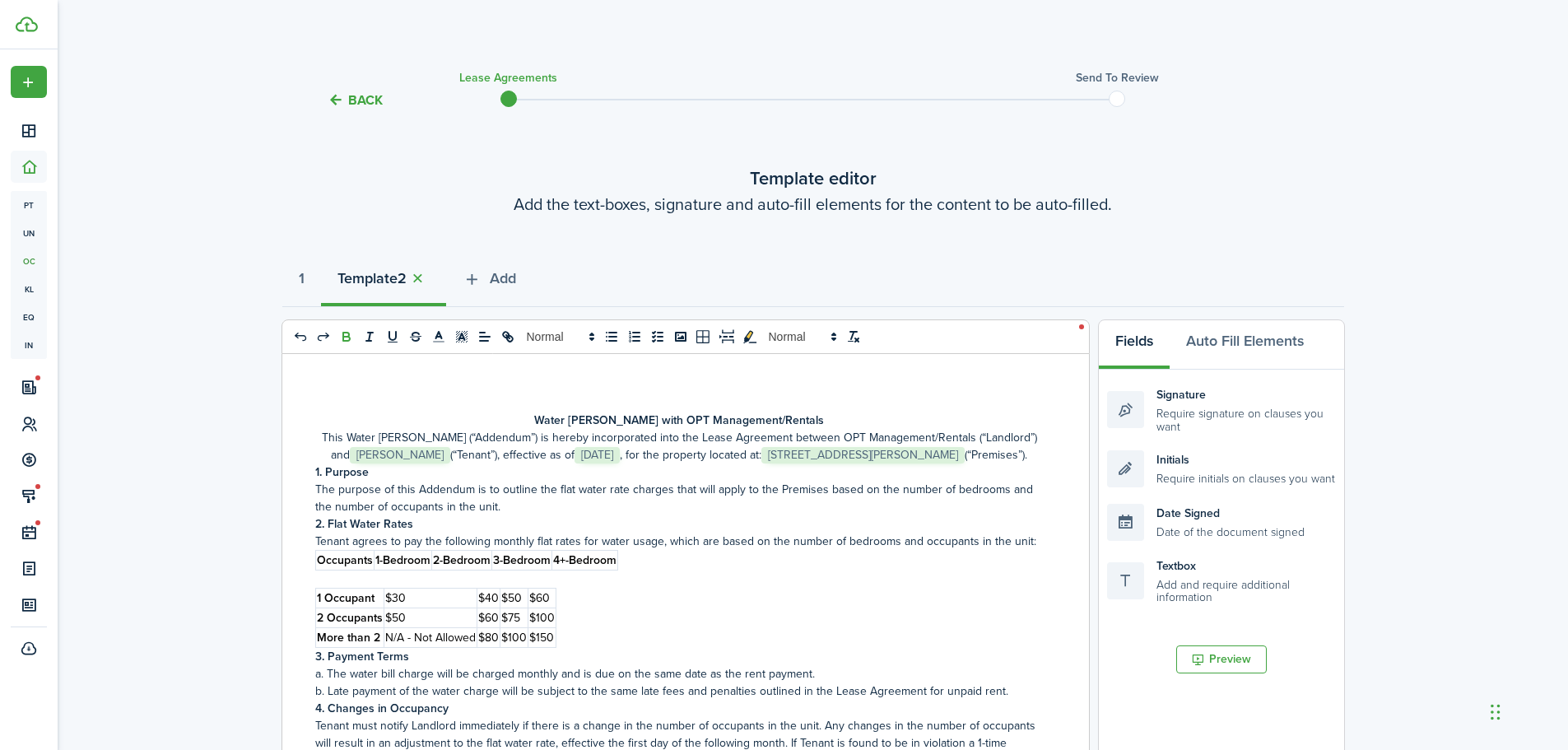
click at [816, 617] on div "Water [PERSON_NAME] with OPT Management/Rentals This Water [PERSON_NAME] (“Adde…" at bounding box center [679, 677] width 794 height 646
drag, startPoint x: 552, startPoint y: 634, endPoint x: 593, endPoint y: 632, distance: 41.0
click at [593, 632] on div at bounding box center [594, 677] width 4 height 647
click at [708, 631] on div at bounding box center [708, 677] width 1 height 647
click at [776, 612] on div at bounding box center [776, 677] width 1 height 647
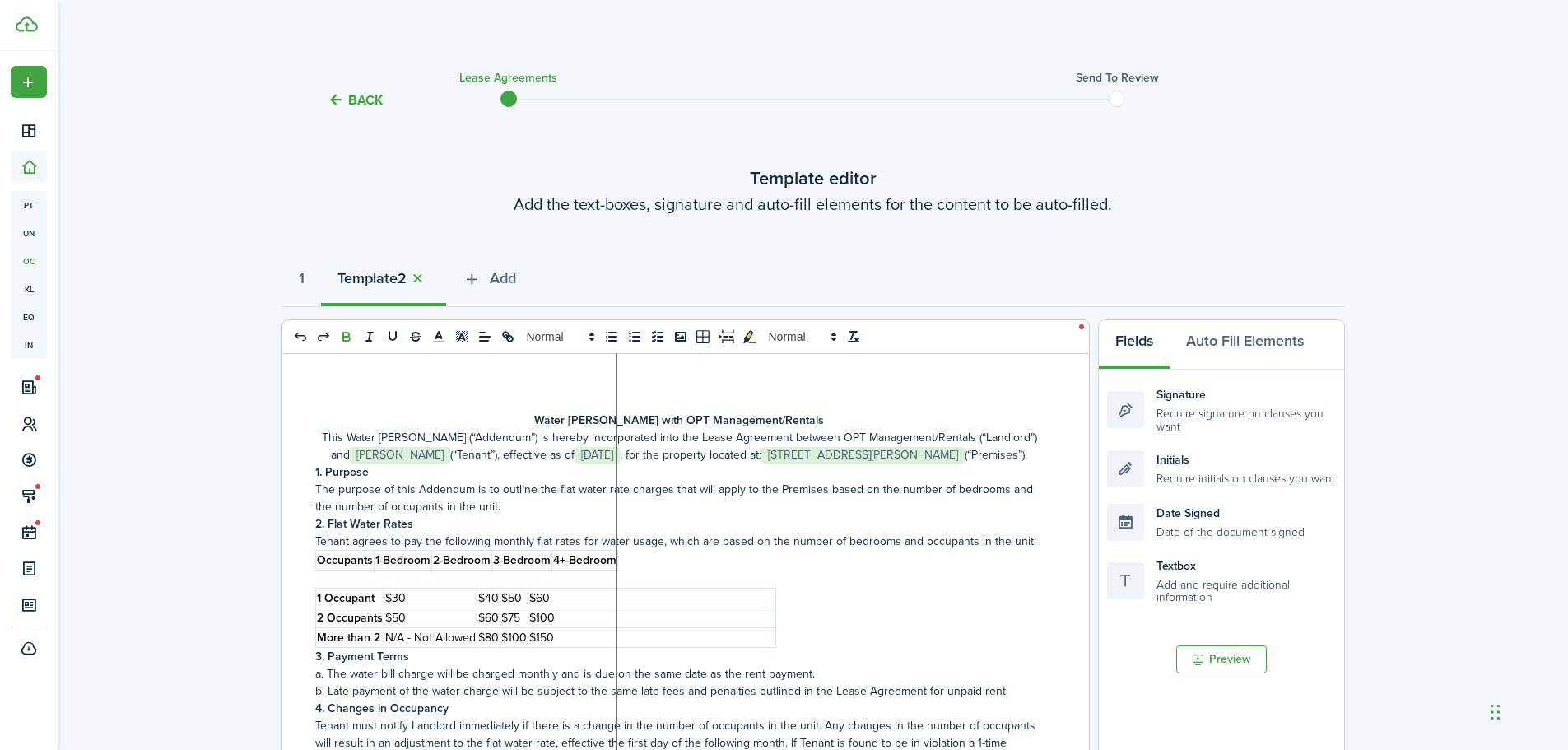
click at [617, 617] on div at bounding box center [617, 677] width 1 height 647
click at [696, 614] on div at bounding box center [696, 677] width 1 height 647
click at [654, 624] on div at bounding box center [654, 677] width 1 height 647
click at [619, 624] on div at bounding box center [619, 677] width 1 height 647
click at [1417, 43] on dashboard-content "Back Lease Agreements Send to review Template editor Add the text-boxes, signat…" at bounding box center [812, 640] width 1510 height 1281
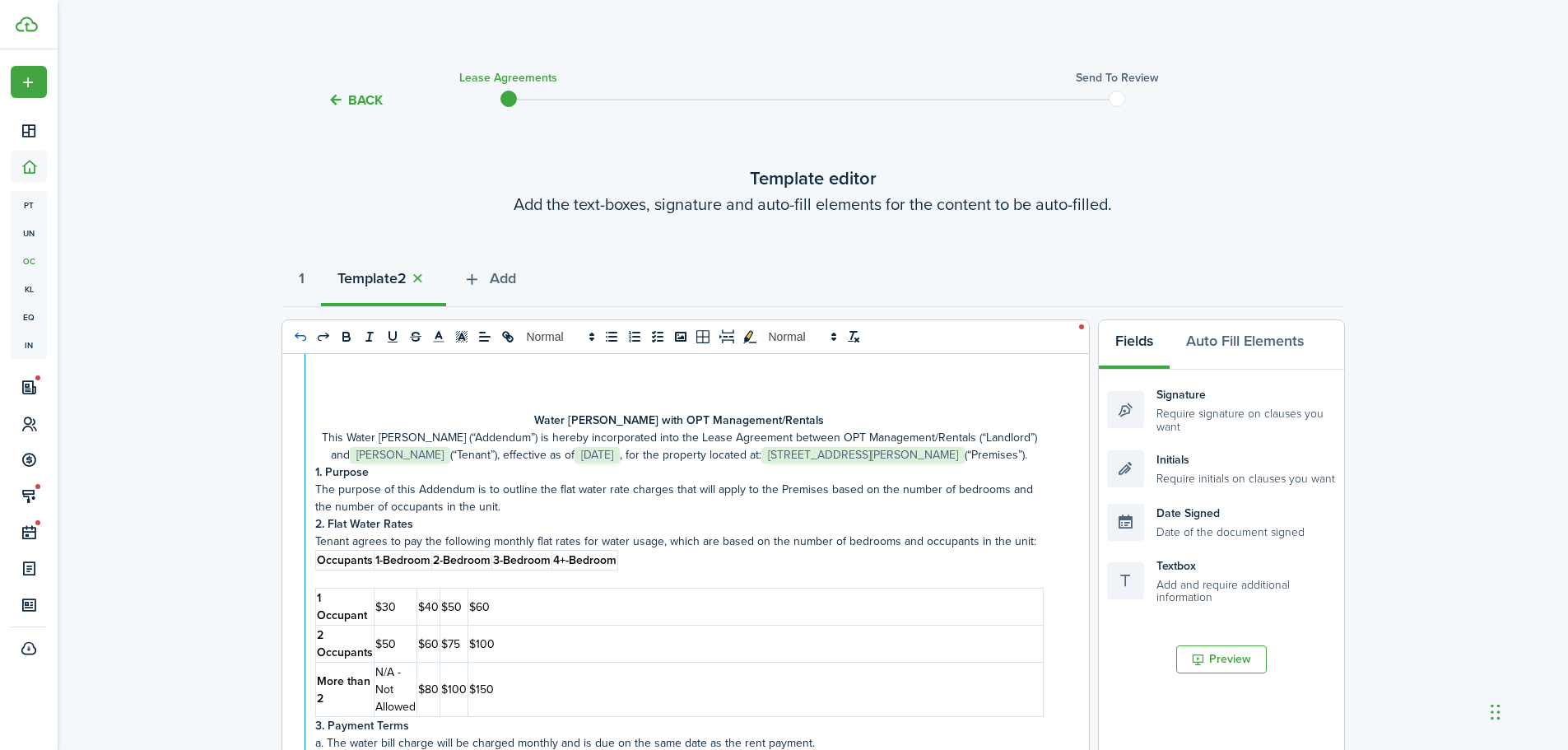
click at [304, 334] on icon "undo: undo" at bounding box center [300, 337] width 15 height 15
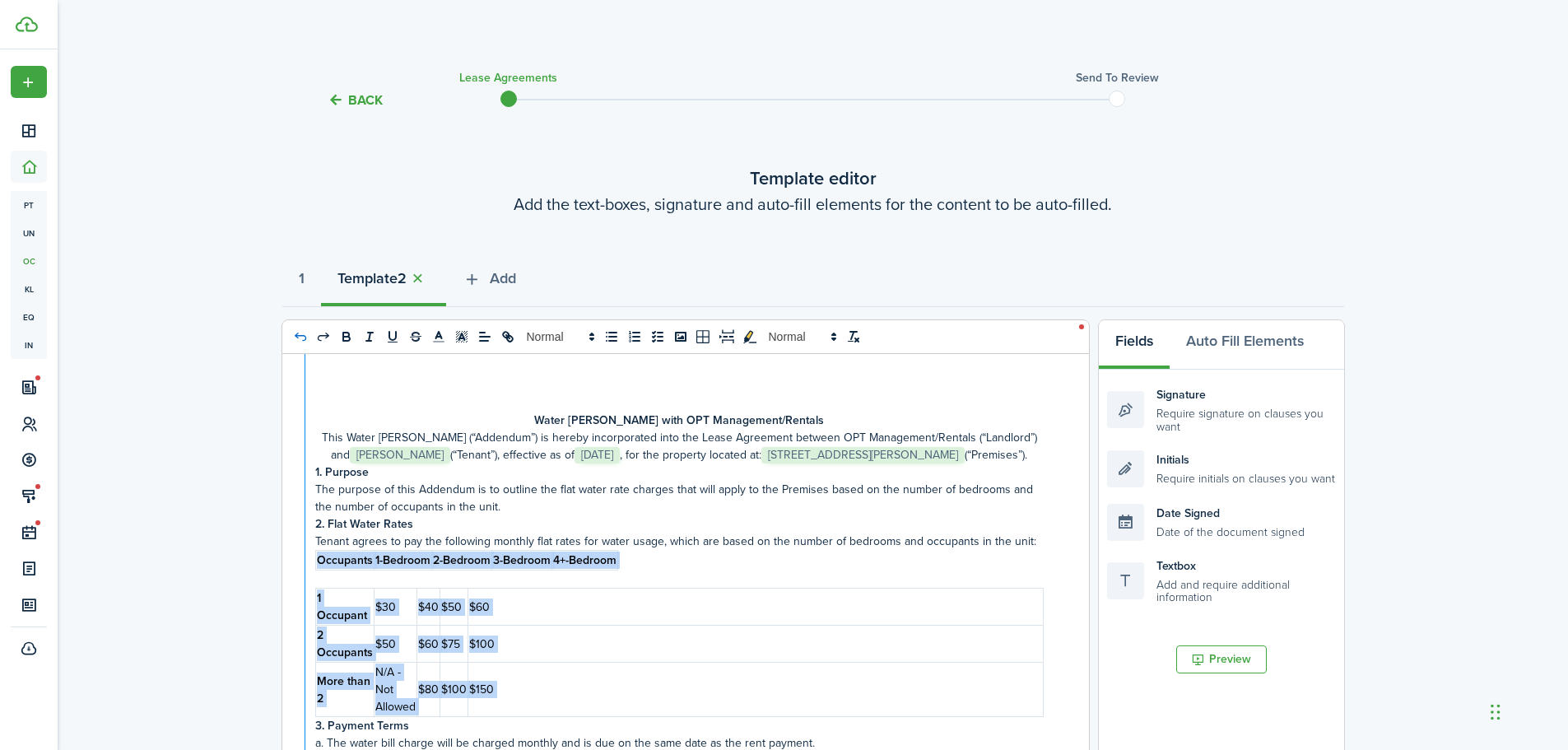
scroll to position [2, 0]
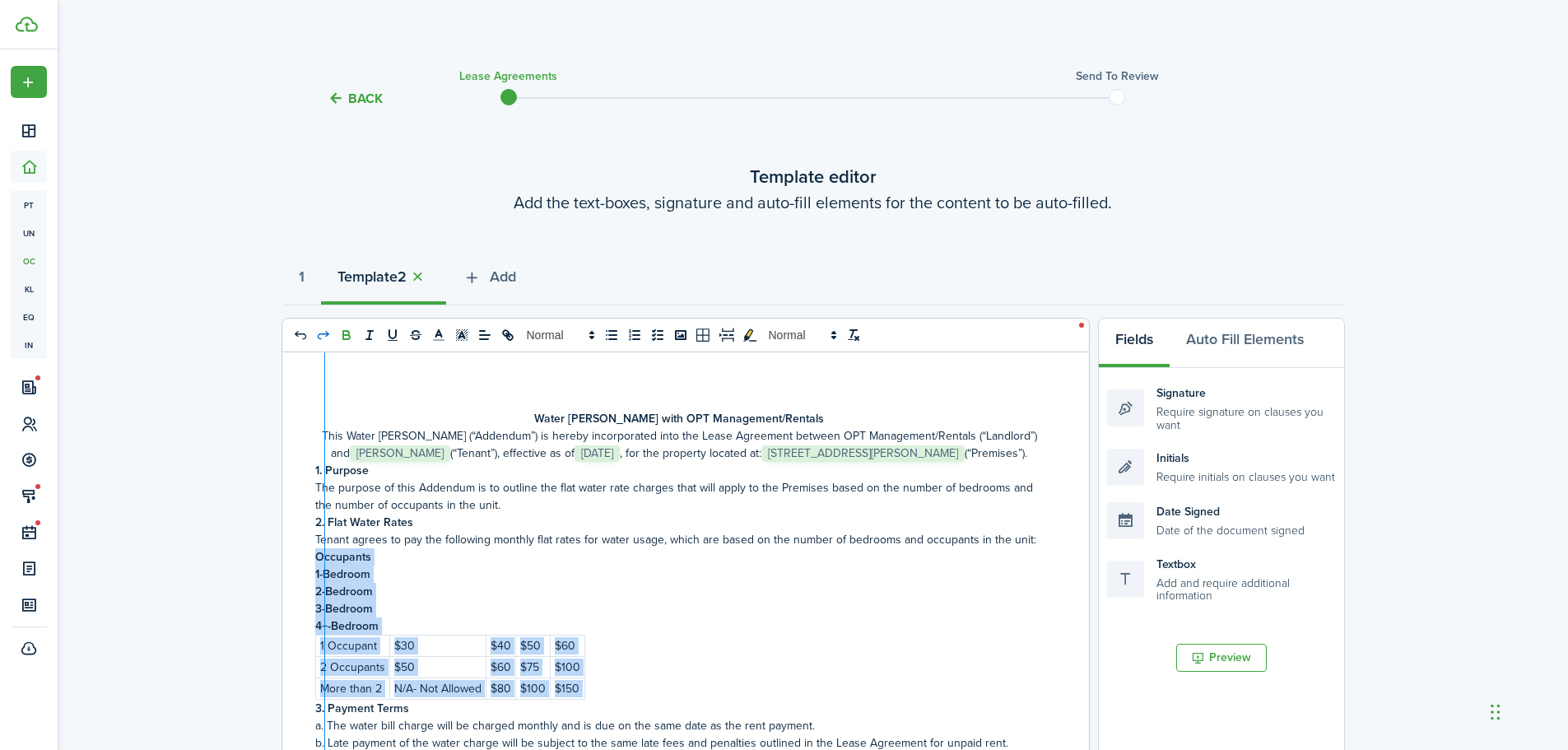
click at [324, 339] on icon "redo: redo" at bounding box center [324, 336] width 15 height 15
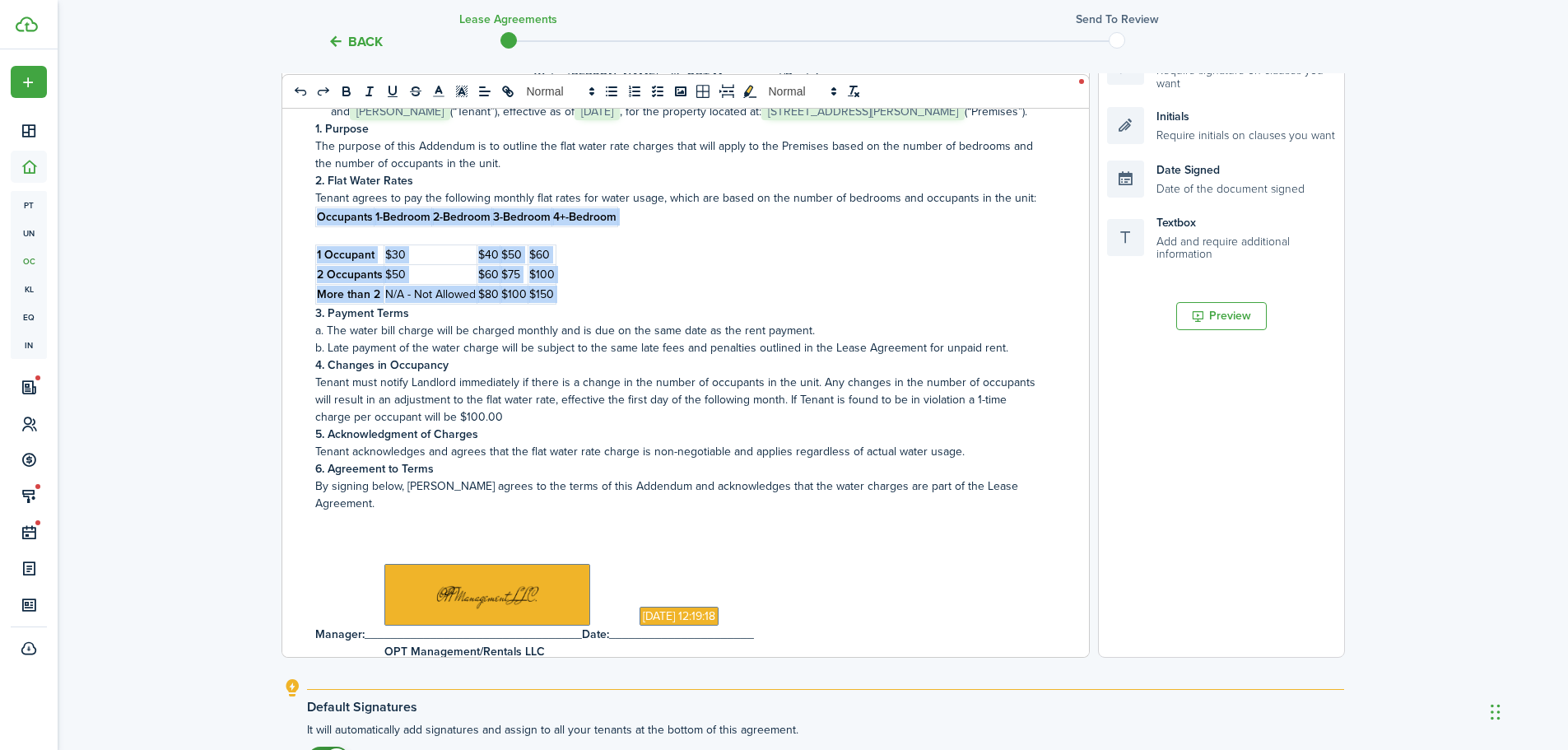
scroll to position [351, 0]
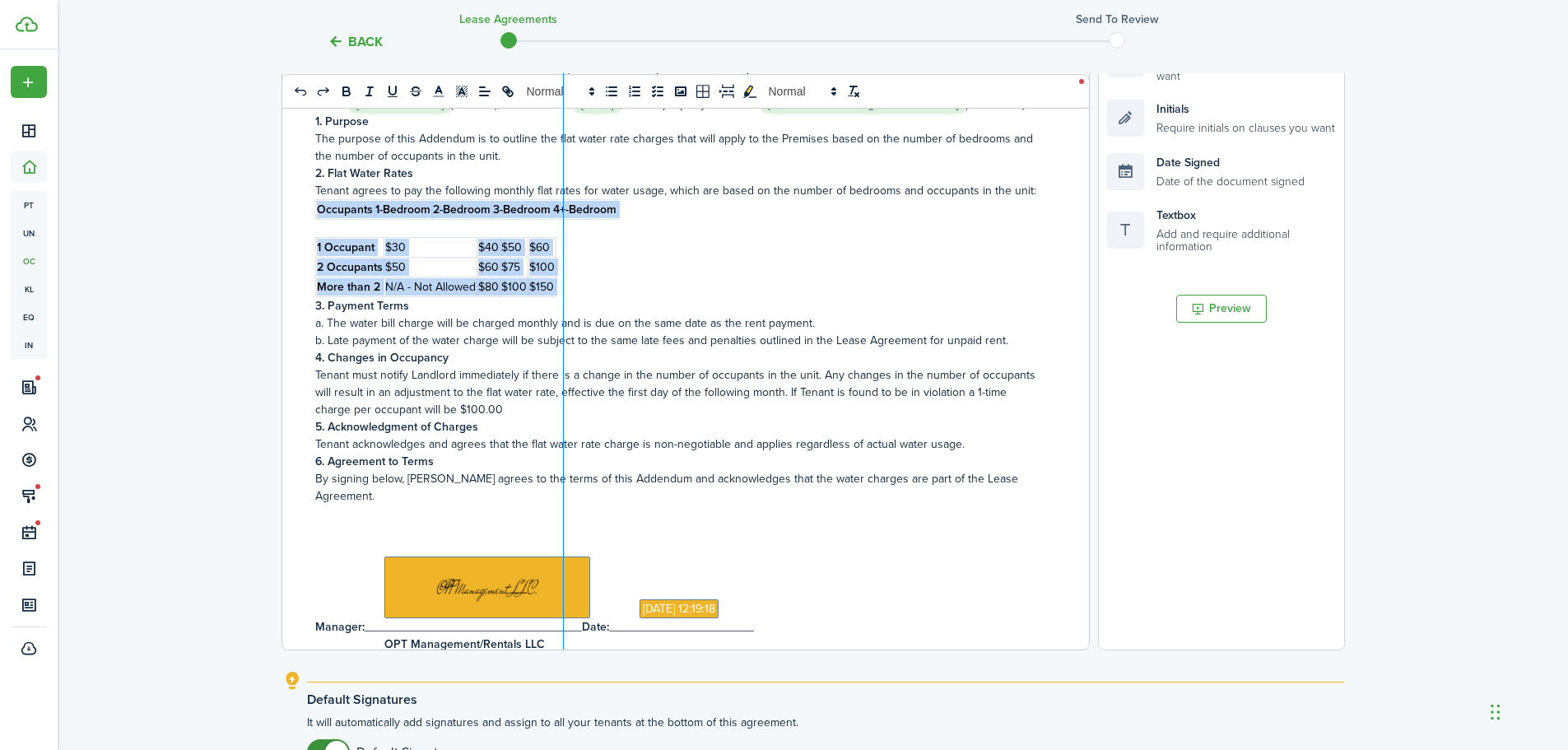
click at [563, 424] on div at bounding box center [563, 326] width 1 height 647
click at [562, 424] on div at bounding box center [562, 326] width 1 height 647
click at [555, 278] on div at bounding box center [555, 326] width 1 height 647
click at [575, 280] on div at bounding box center [575, 326] width 1 height 647
click at [605, 280] on div at bounding box center [605, 326] width 1 height 647
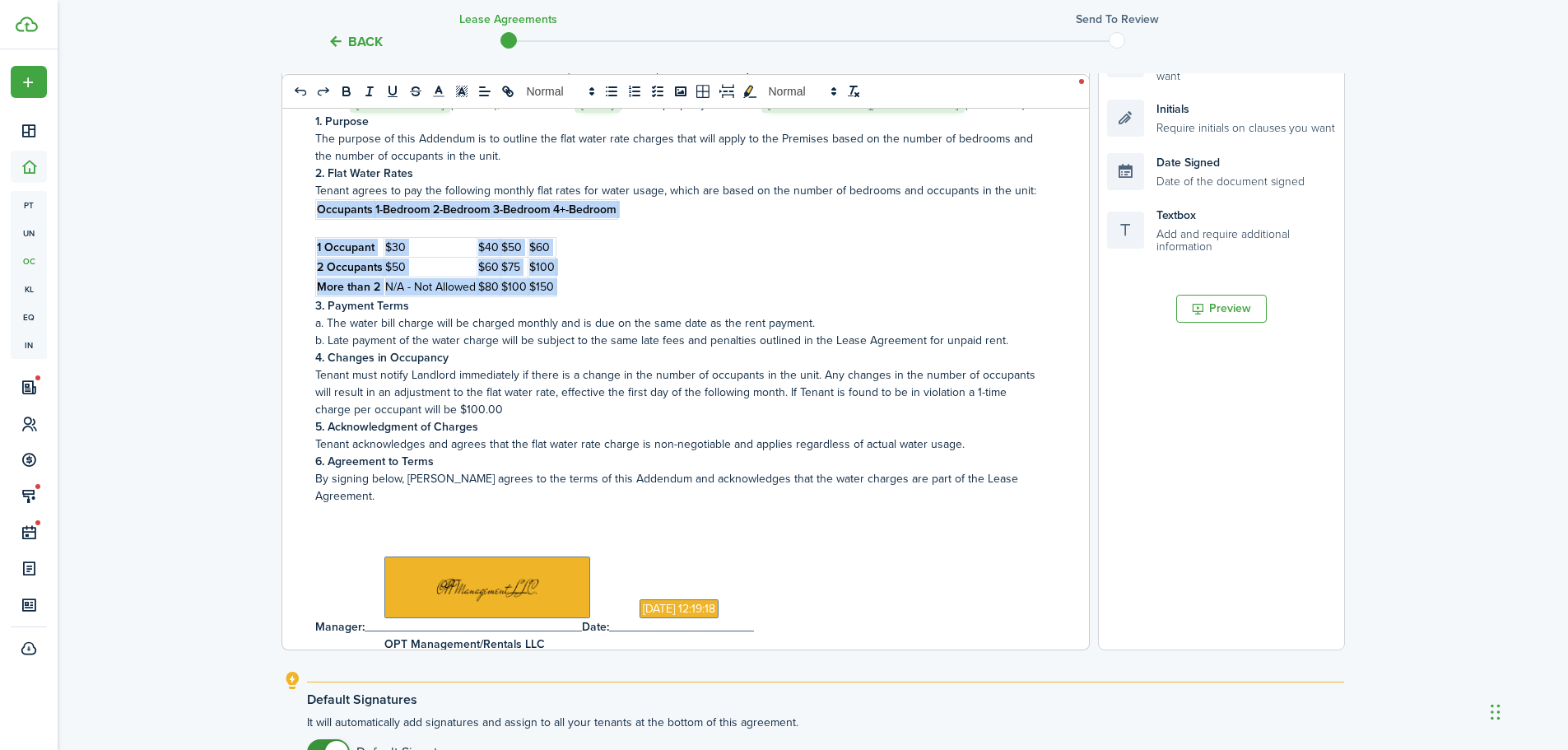
drag, startPoint x: 604, startPoint y: 280, endPoint x: 594, endPoint y: 265, distance: 18.0
click at [594, 265] on div "Water [PERSON_NAME] with OPT Management/Rentals This Water [PERSON_NAME] (“Adde…" at bounding box center [679, 326] width 794 height 646
click at [640, 232] on div "Water [PERSON_NAME] with OPT Management/Rentals This Water [PERSON_NAME] (“Adde…" at bounding box center [679, 326] width 794 height 646
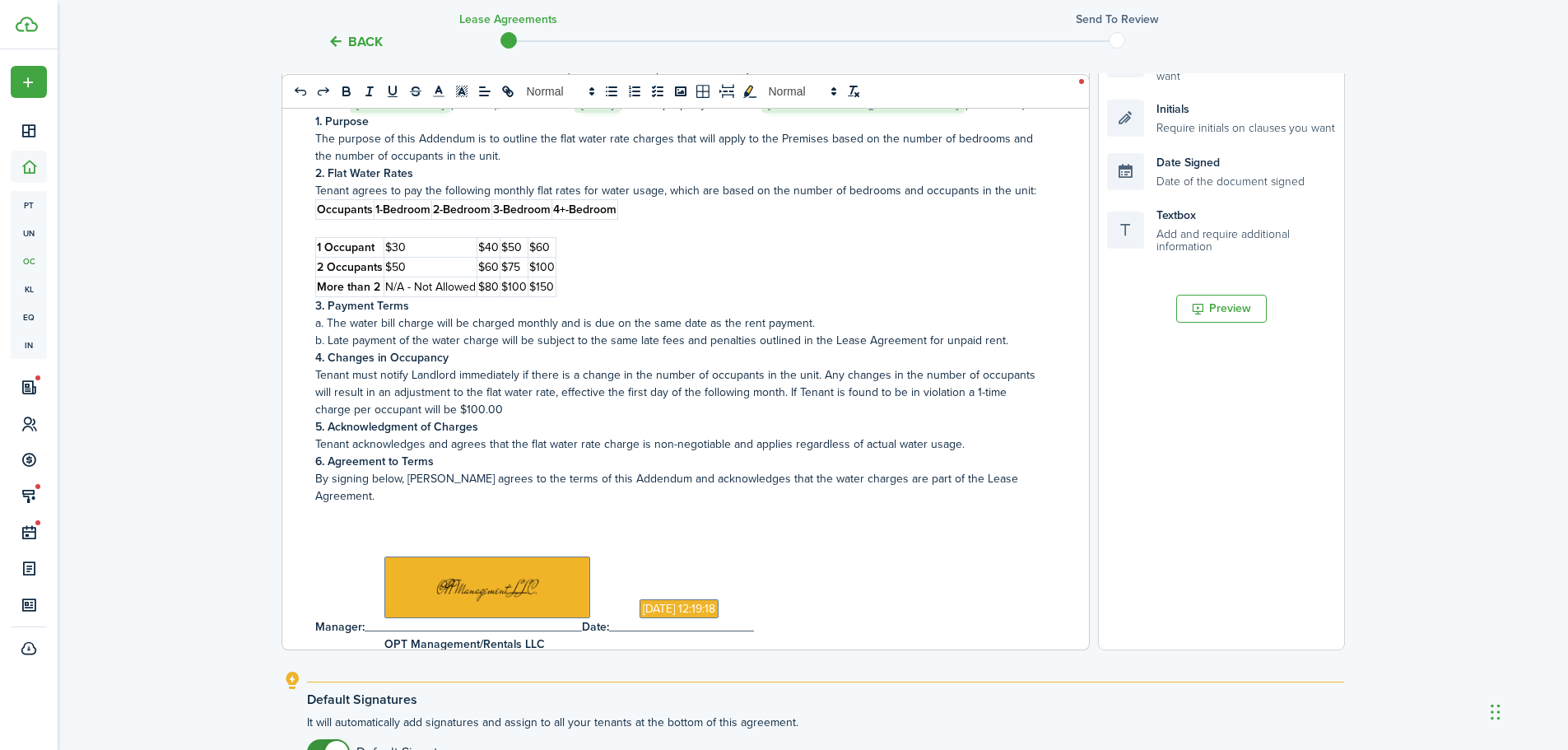
click at [616, 182] on p "2. Flat Water Rates" at bounding box center [679, 173] width 729 height 18
click at [551, 276] on span "$100" at bounding box center [542, 267] width 25 height 18
click at [586, 276] on div "Water [PERSON_NAME] with OPT Management/Rentals This Water [PERSON_NAME] (“Adde…" at bounding box center [679, 326] width 794 height 646
click at [474, 258] on td "$30" at bounding box center [429, 248] width 93 height 20
click at [603, 266] on div "Water [PERSON_NAME] with OPT Management/Rentals This Water [PERSON_NAME] (“Adde…" at bounding box center [679, 326] width 794 height 646
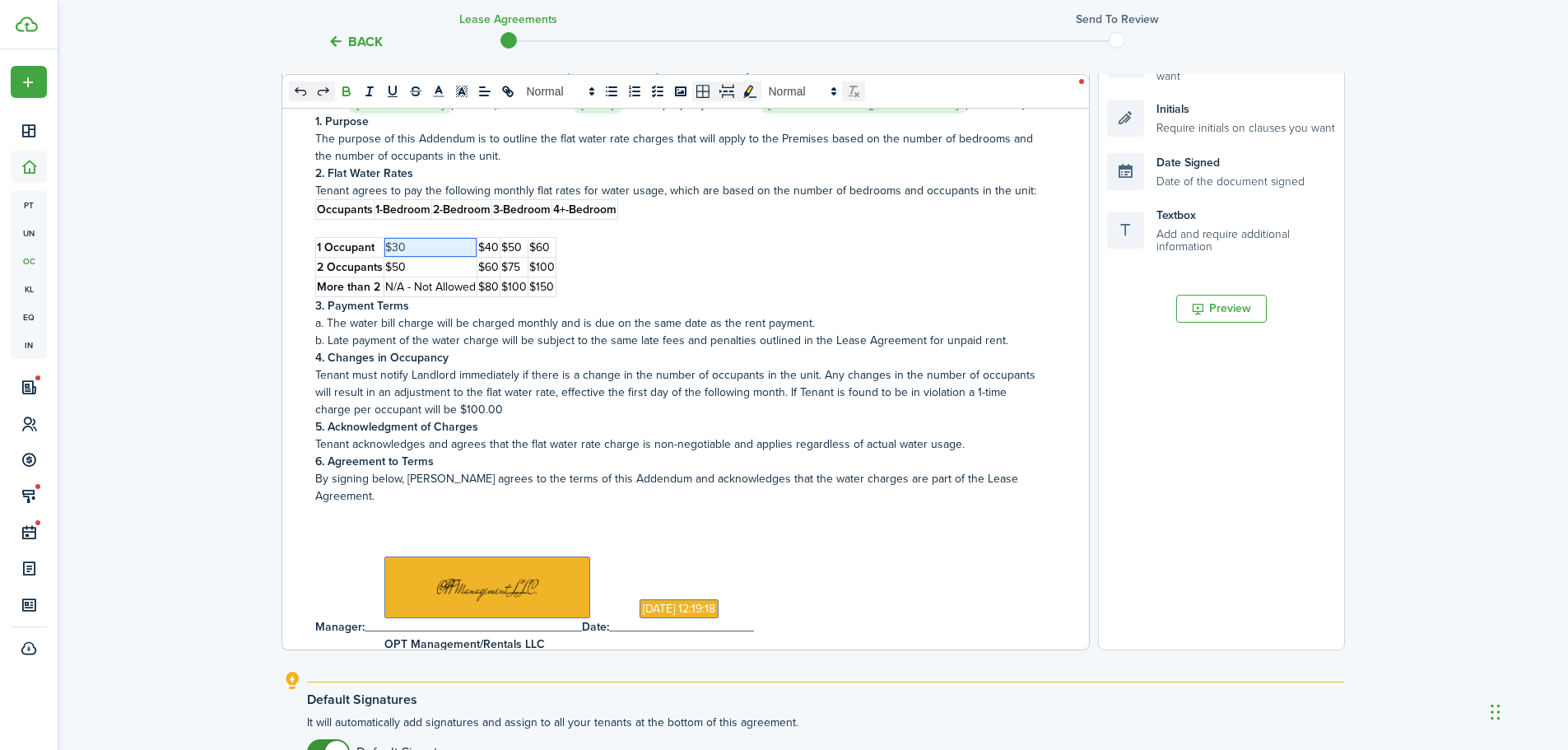
click at [468, 256] on p "$30" at bounding box center [430, 247] width 90 height 18
click at [469, 256] on p "$30" at bounding box center [430, 247] width 90 height 18
click at [681, 277] on div "Water [PERSON_NAME] with OPT Management/Rentals This Water [PERSON_NAME] (“Adde…" at bounding box center [679, 326] width 794 height 646
drag, startPoint x: 478, startPoint y: 281, endPoint x: 493, endPoint y: 286, distance: 15.8
click at [493, 276] on span "$60" at bounding box center [489, 267] width 21 height 18
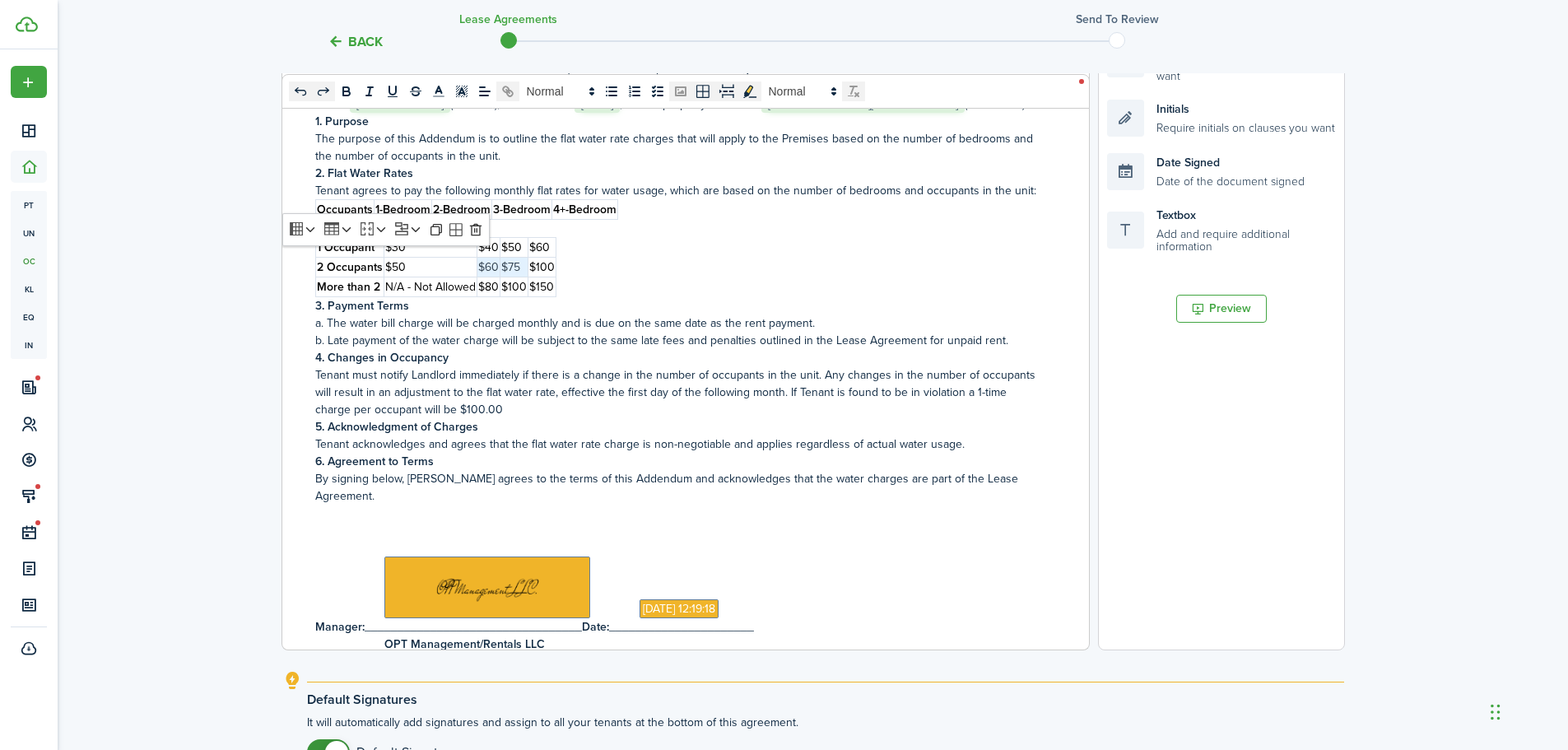
click at [658, 281] on div "Water [PERSON_NAME] with OPT Management/Rentals This Water [PERSON_NAME] (“Adde…" at bounding box center [679, 326] width 794 height 646
drag, startPoint x: 479, startPoint y: 283, endPoint x: 497, endPoint y: 283, distance: 18.0
click at [497, 276] on span "$60" at bounding box center [489, 267] width 21 height 18
click at [751, 91] on span "0 x 0" at bounding box center [576, 91] width 576 height 20
click at [730, 257] on div "Water [PERSON_NAME] with OPT Management/Rentals This Water [PERSON_NAME] (“Adde…" at bounding box center [679, 326] width 794 height 646
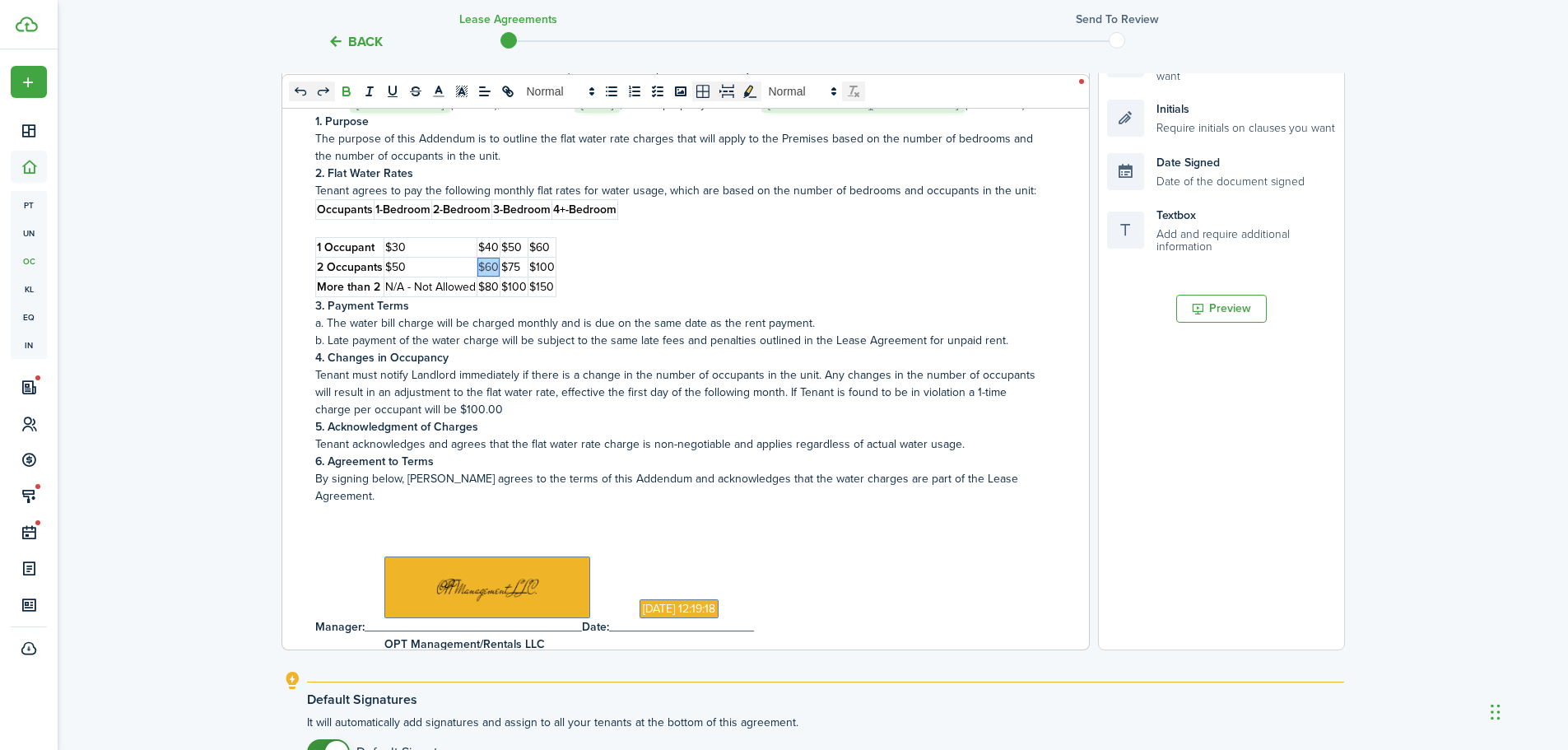
drag, startPoint x: 496, startPoint y: 280, endPoint x: 479, endPoint y: 280, distance: 17.0
click at [479, 276] on span "$60" at bounding box center [489, 267] width 21 height 18
click at [751, 92] on span "0 x 0" at bounding box center [576, 91] width 576 height 20
click at [770, 221] on div "Water [PERSON_NAME] with OPT Management/Rentals This Water [PERSON_NAME] (“Adde…" at bounding box center [679, 326] width 794 height 646
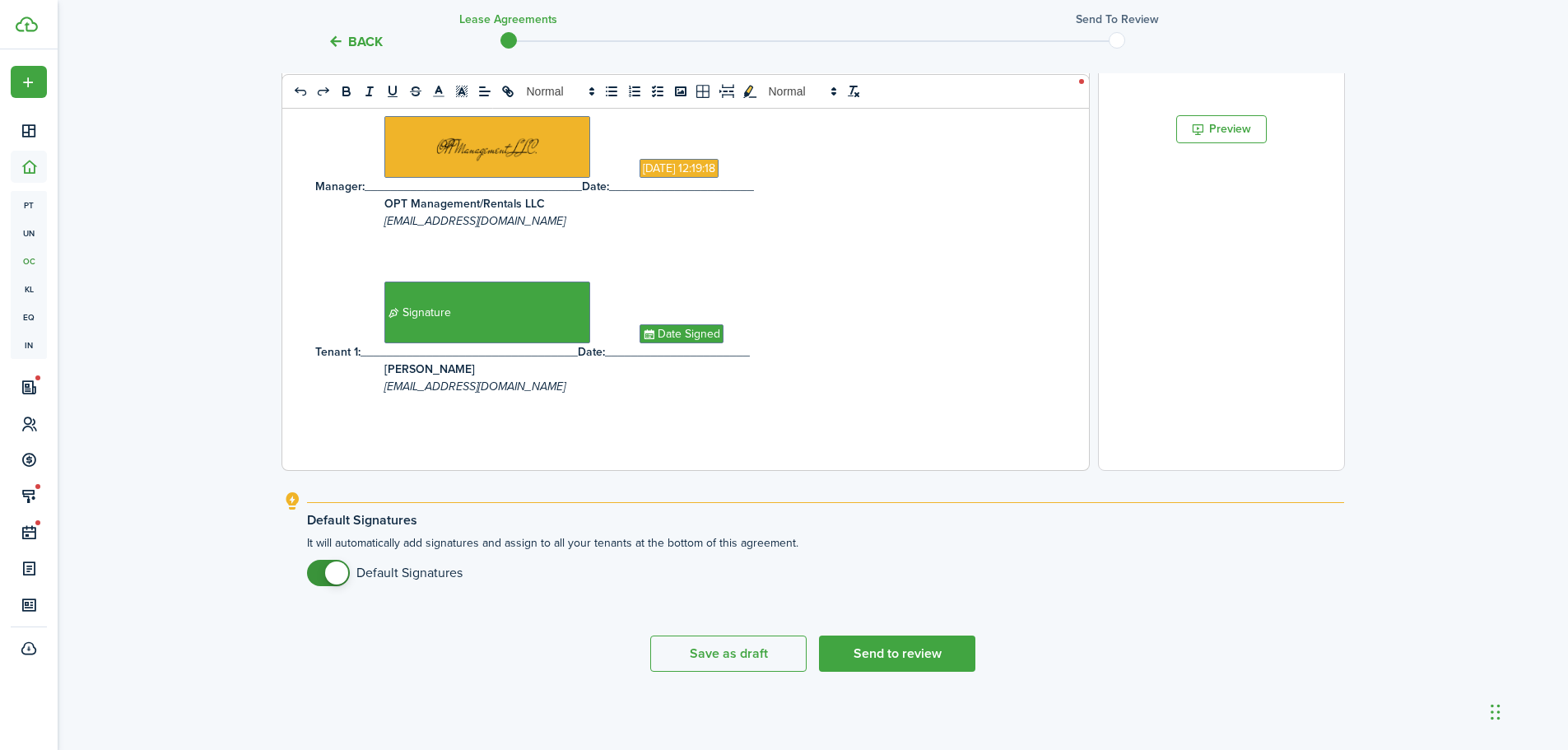
scroll to position [0, 0]
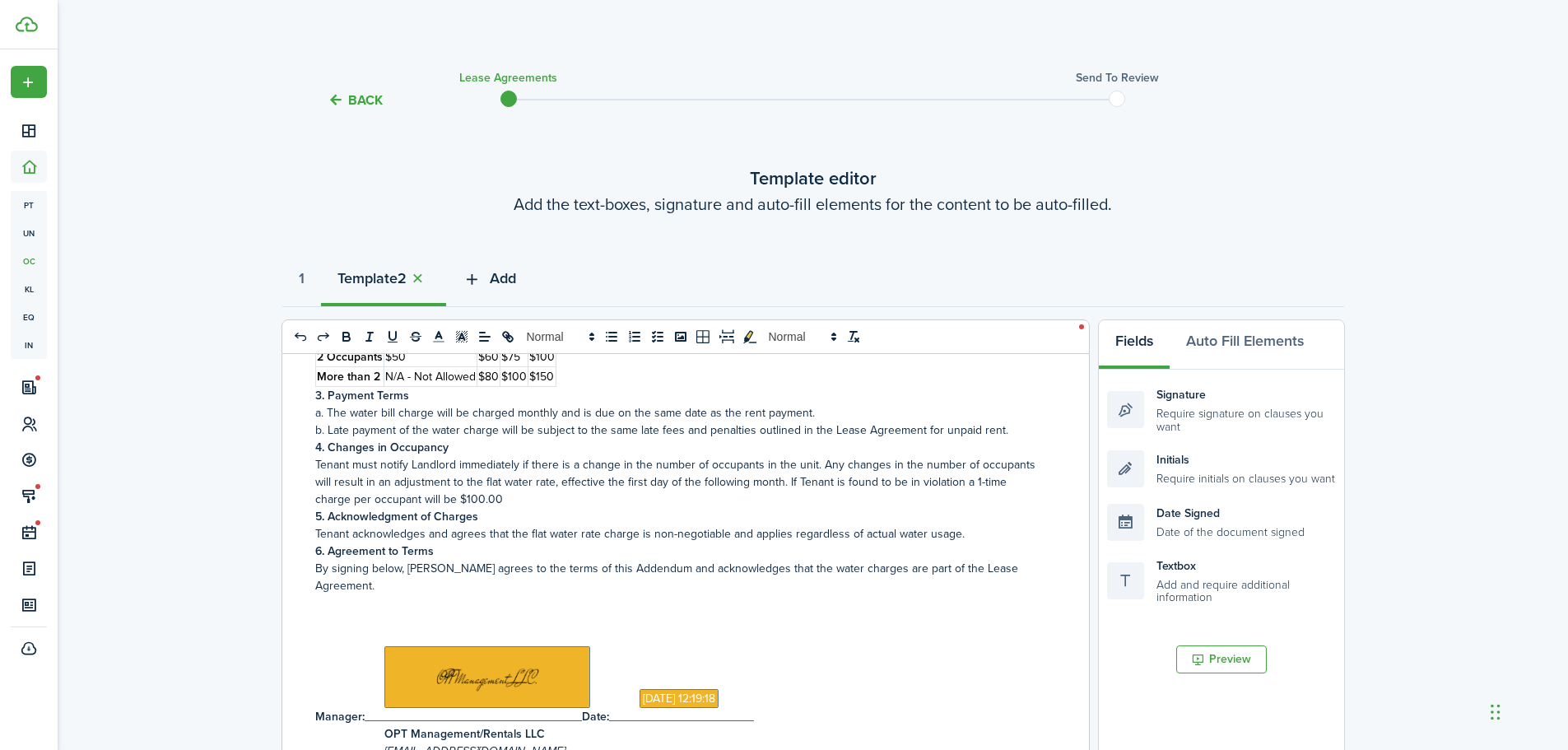
drag, startPoint x: 517, startPoint y: 279, endPoint x: 544, endPoint y: 282, distance: 27.2
click at [516, 279] on span "Add" at bounding box center [502, 279] width 26 height 23
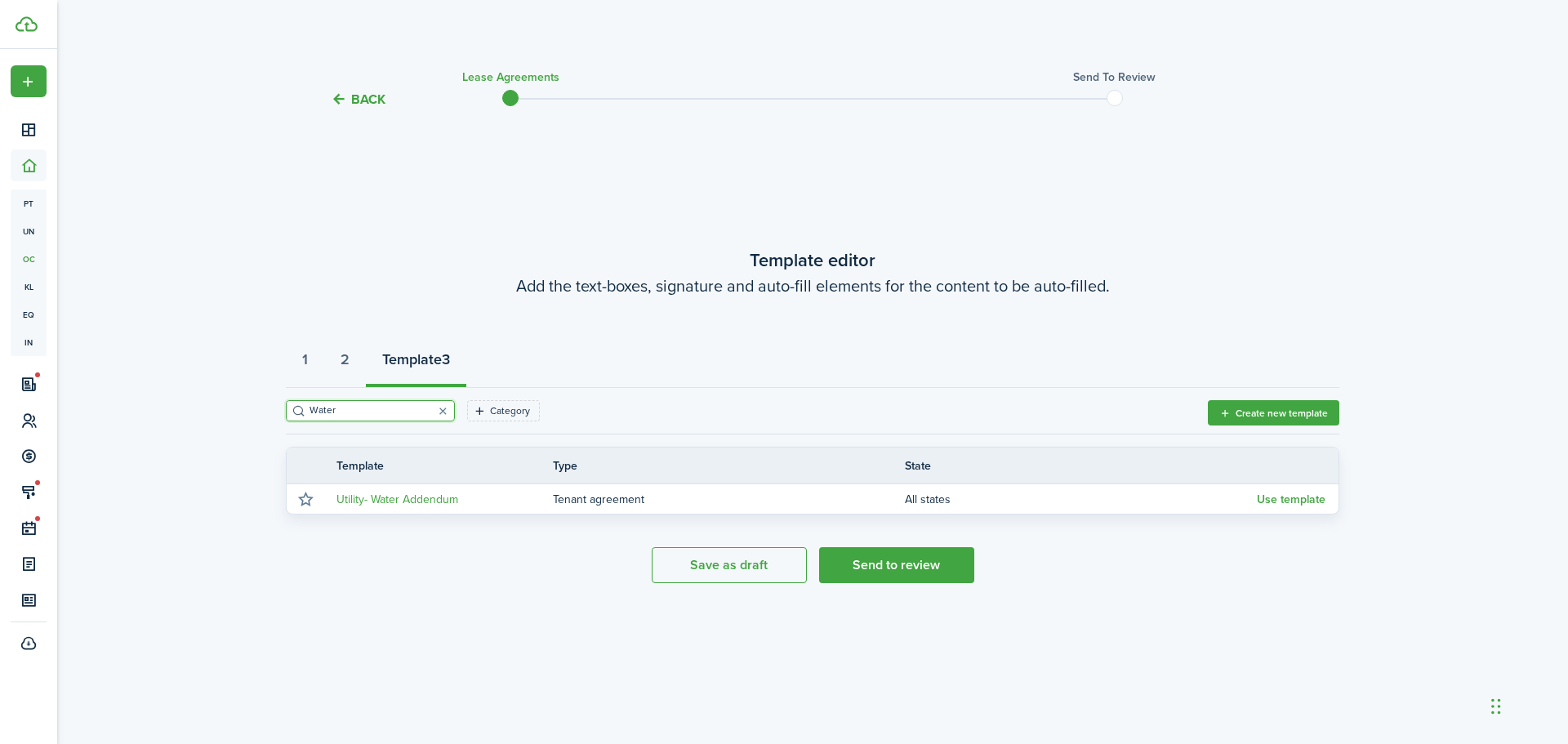
drag, startPoint x: 287, startPoint y: 408, endPoint x: 258, endPoint y: 408, distance: 29.0
click at [258, 408] on div "Back Lease Agreements Send to review Template editor Add the text-boxes, signat…" at bounding box center [813, 378] width 1511 height 642
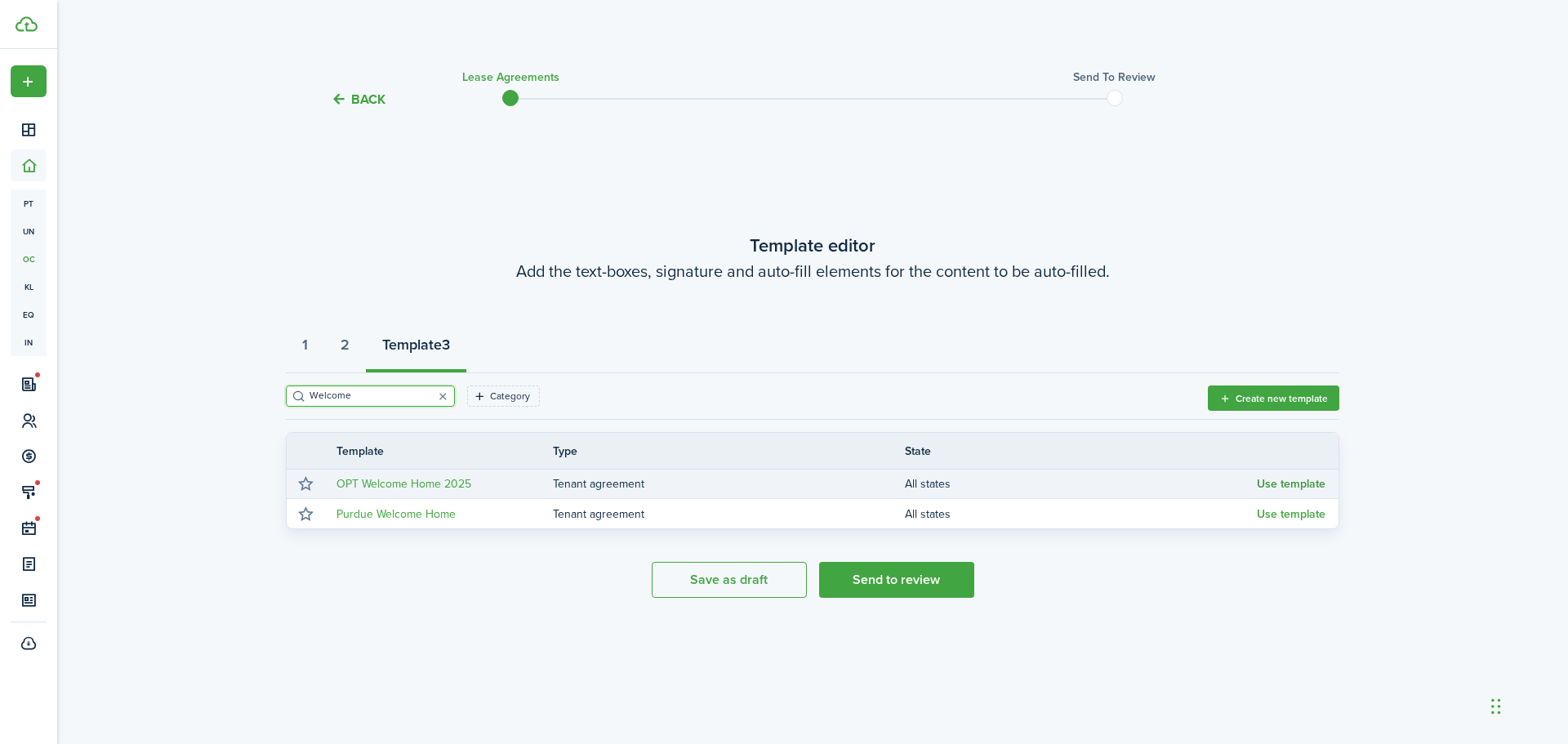
type input "Welcome"
click at [1272, 481] on button "Use template" at bounding box center [1291, 485] width 69 height 13
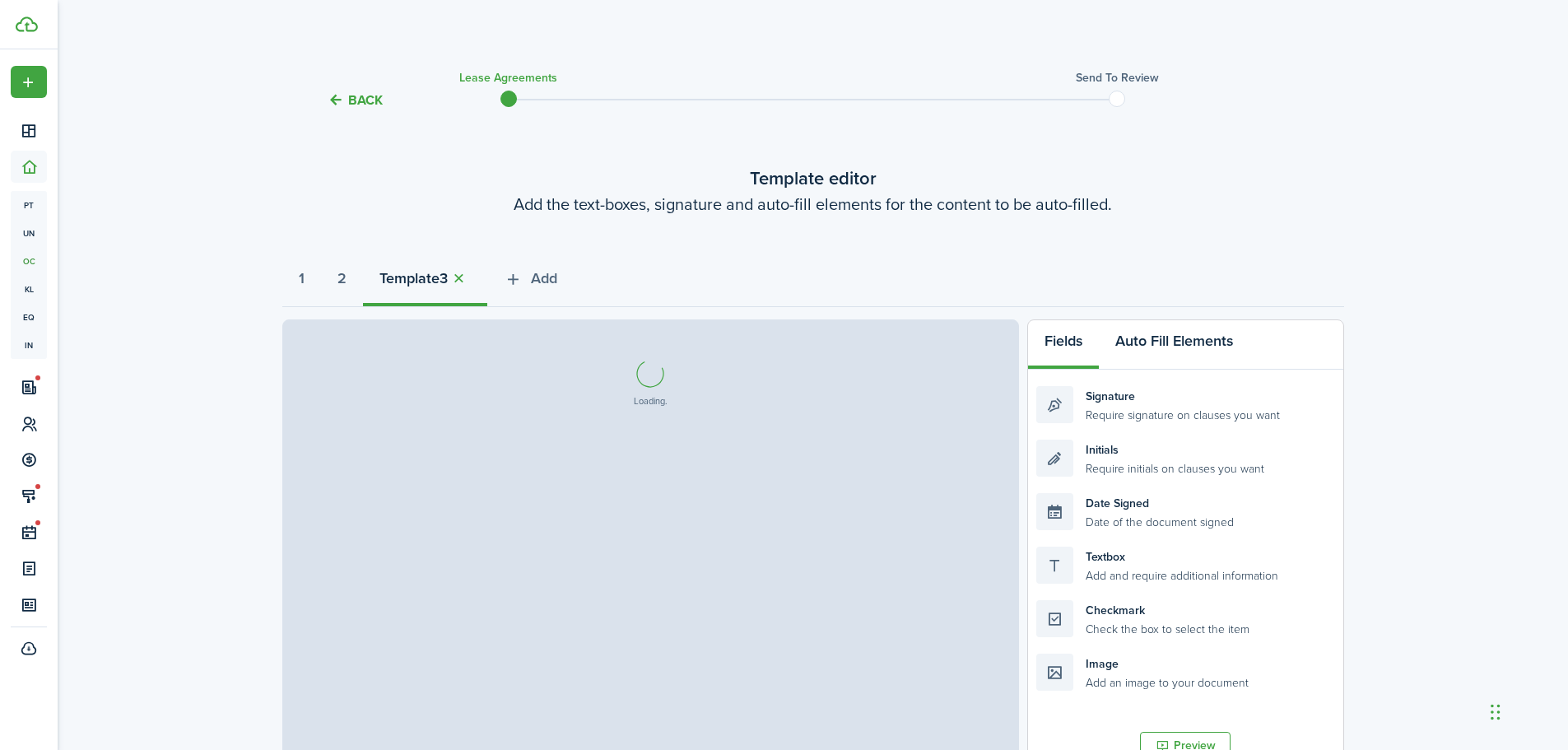
select select "fit"
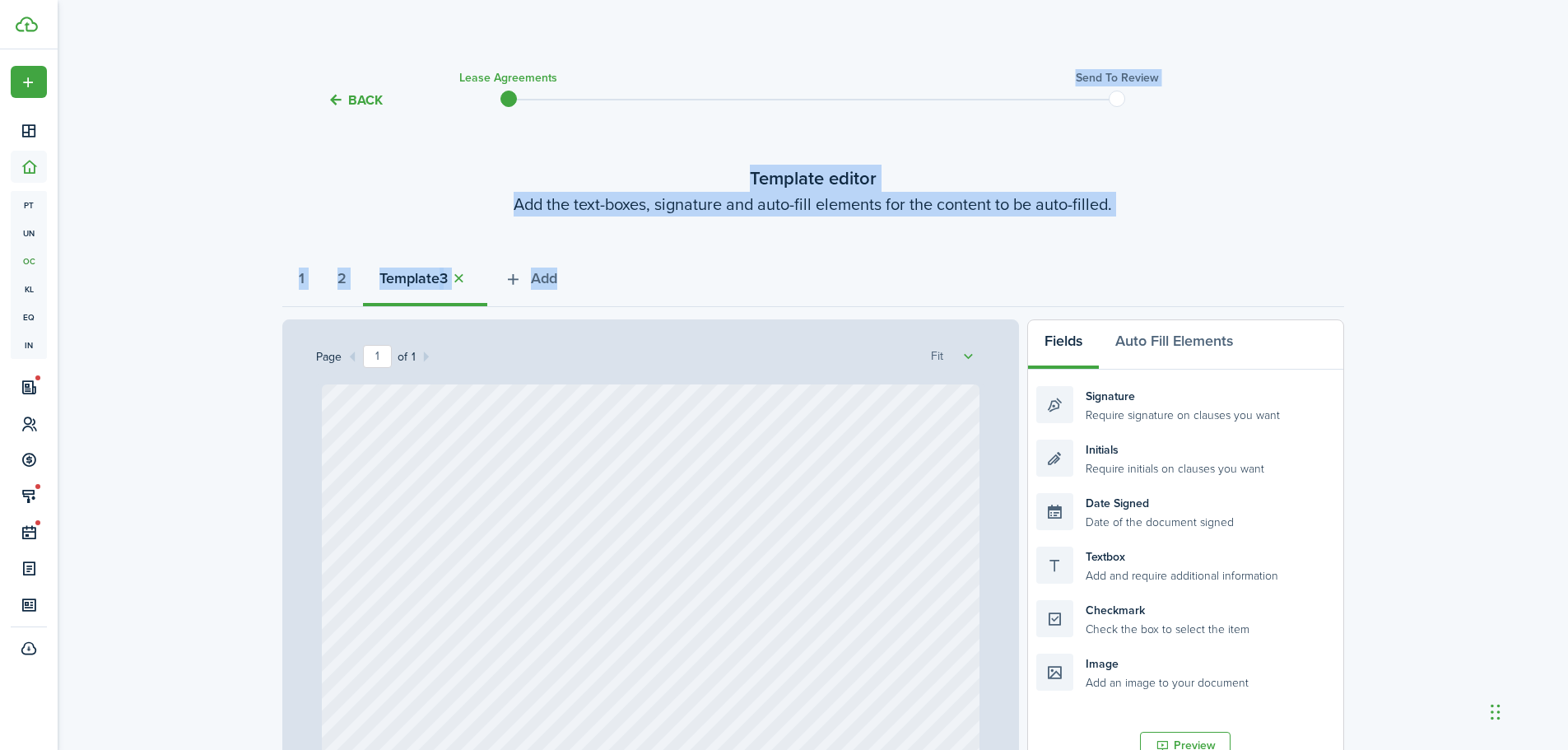
drag, startPoint x: 1566, startPoint y: 66, endPoint x: 1565, endPoint y: 242, distance: 176.0
click at [1565, 242] on div "Back Lease Agreements Send to review Template editor Add the text-boxes, signat…" at bounding box center [812, 581] width 1510 height 1047
click at [1355, 188] on div "Back Lease Agreements Send to review Template editor Add the text-boxes, signat…" at bounding box center [812, 581] width 1510 height 1047
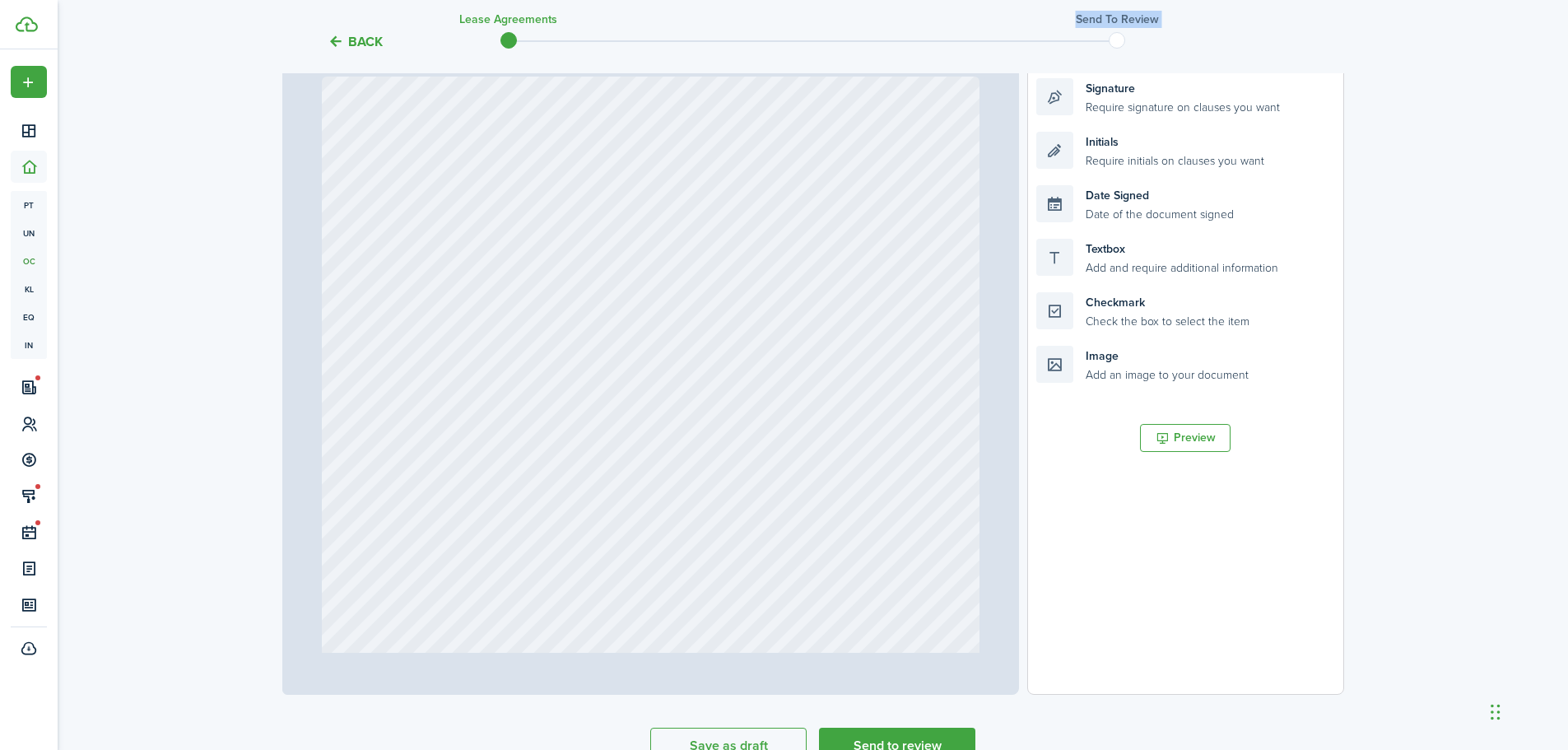
scroll to position [320, 0]
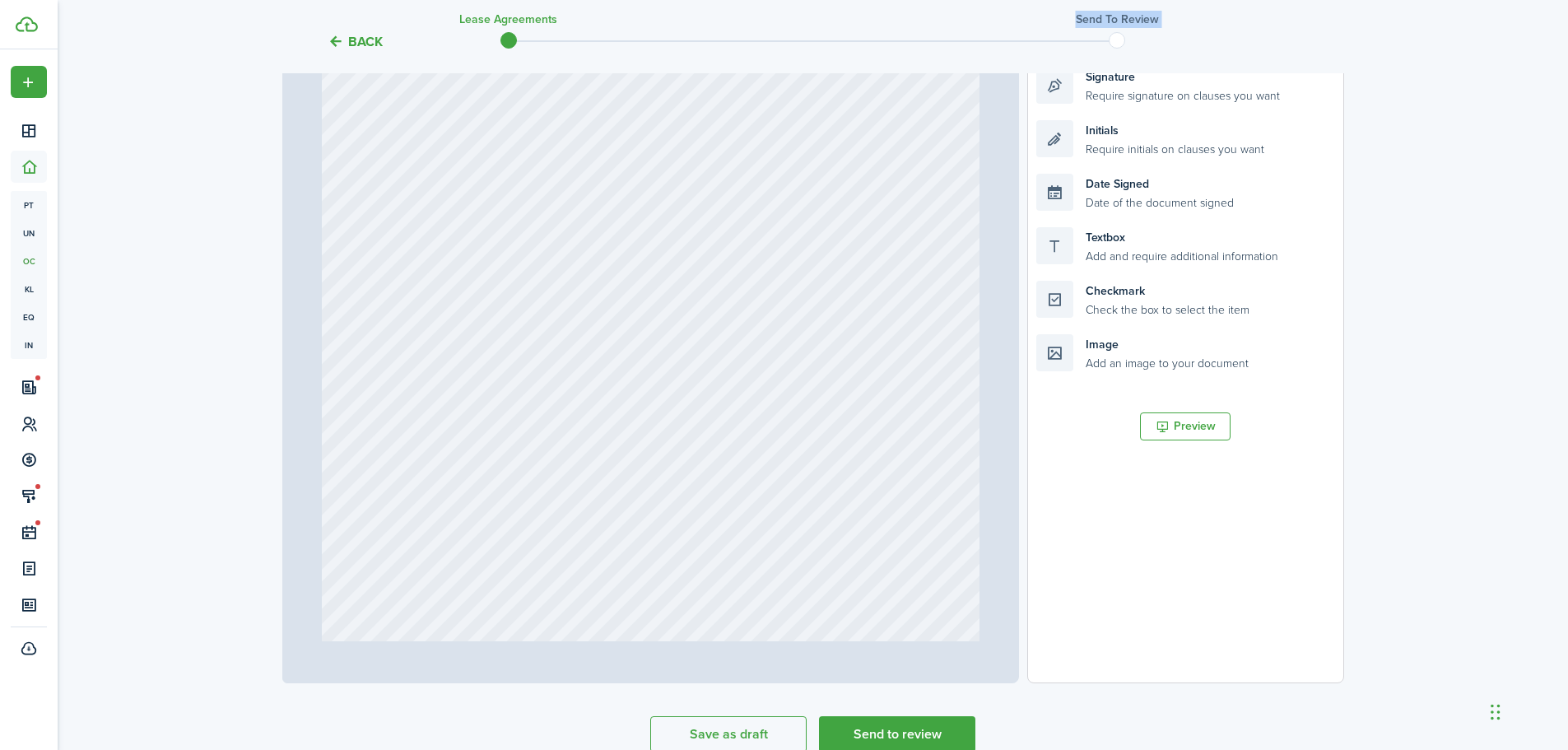
click at [869, 372] on div "Initials Initials" at bounding box center [651, 499] width 658 height 867
click at [624, 584] on span "Initials" at bounding box center [628, 595] width 42 height 23
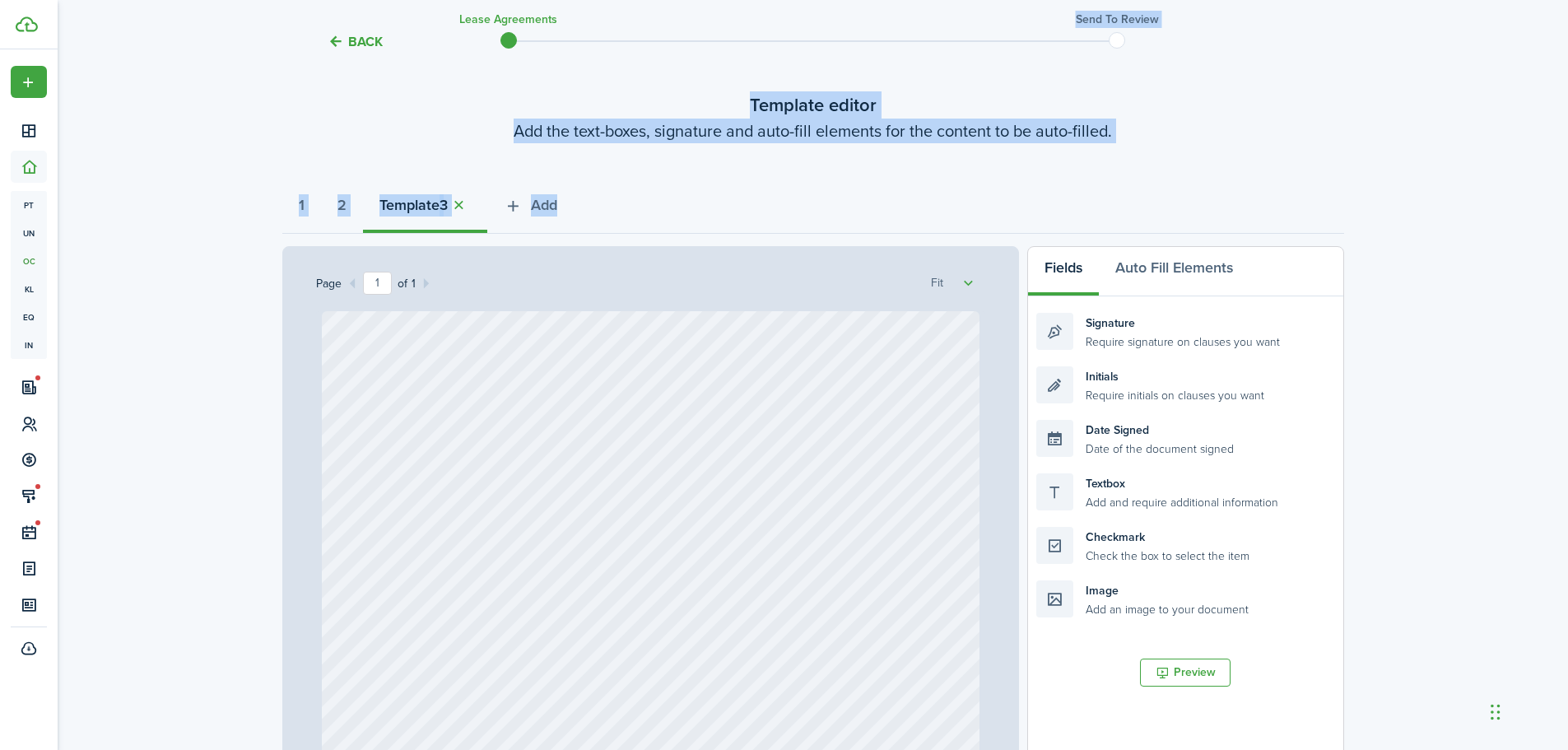
scroll to position [0, 0]
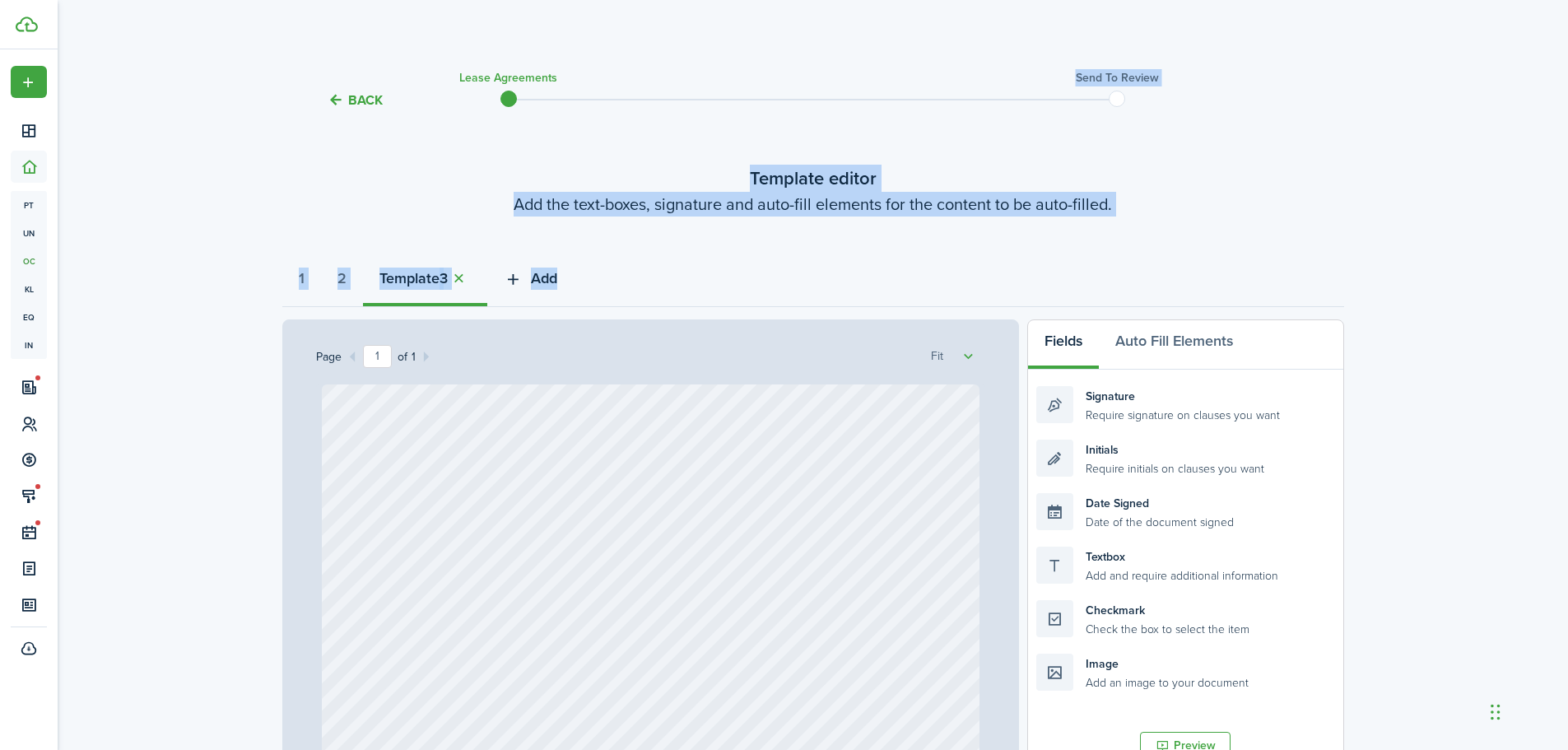
click at [523, 276] on icon "button" at bounding box center [513, 280] width 19 height 18
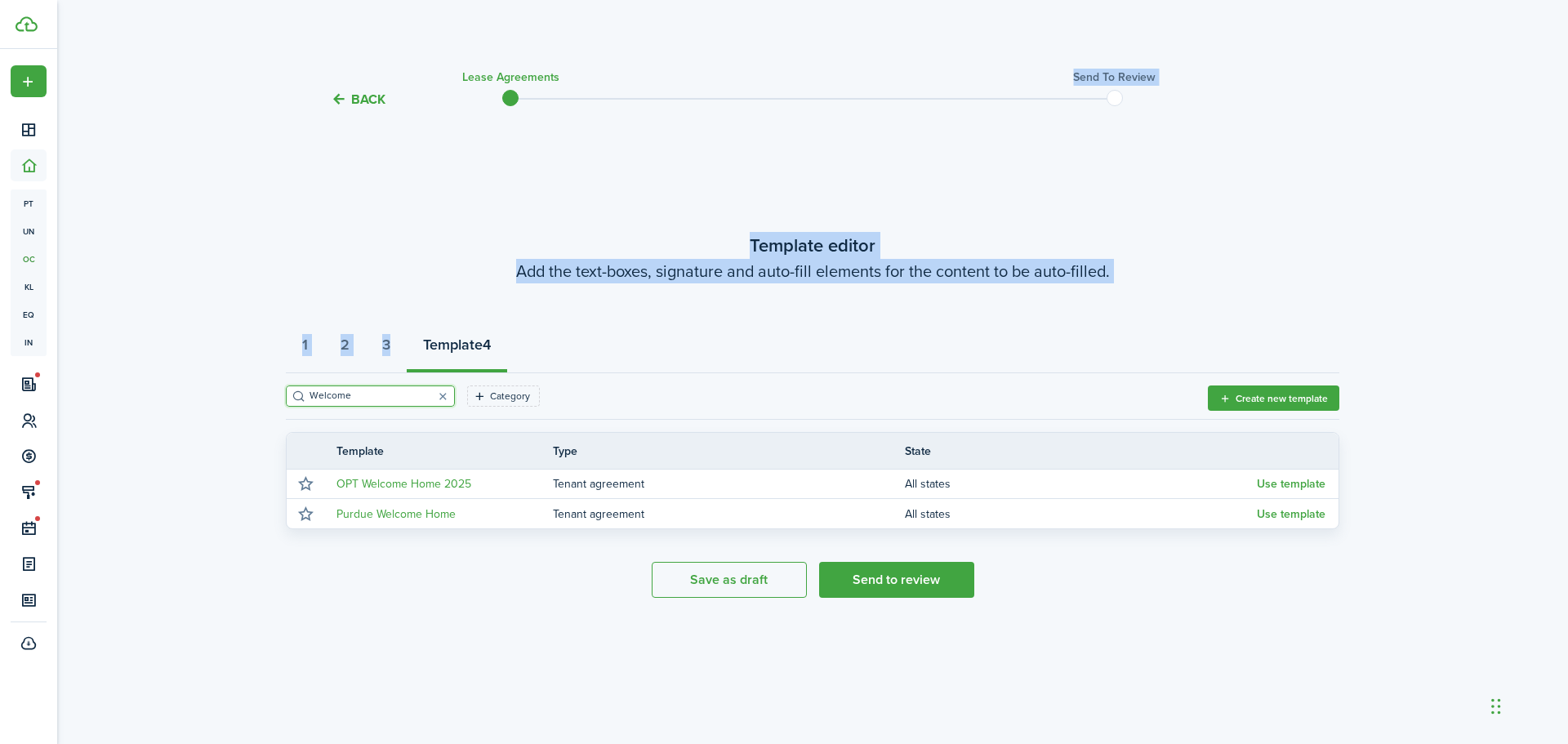
click at [349, 392] on input "Welcome" at bounding box center [377, 395] width 144 height 16
click at [423, 239] on wizard-step-header-title "Template editor" at bounding box center [812, 245] width 1053 height 27
click at [394, 385] on filter-search "Welcome" at bounding box center [370, 396] width 169 height 22
click at [393, 394] on input "Welcome" at bounding box center [377, 395] width 144 height 16
click at [431, 394] on button "button" at bounding box center [442, 396] width 23 height 23
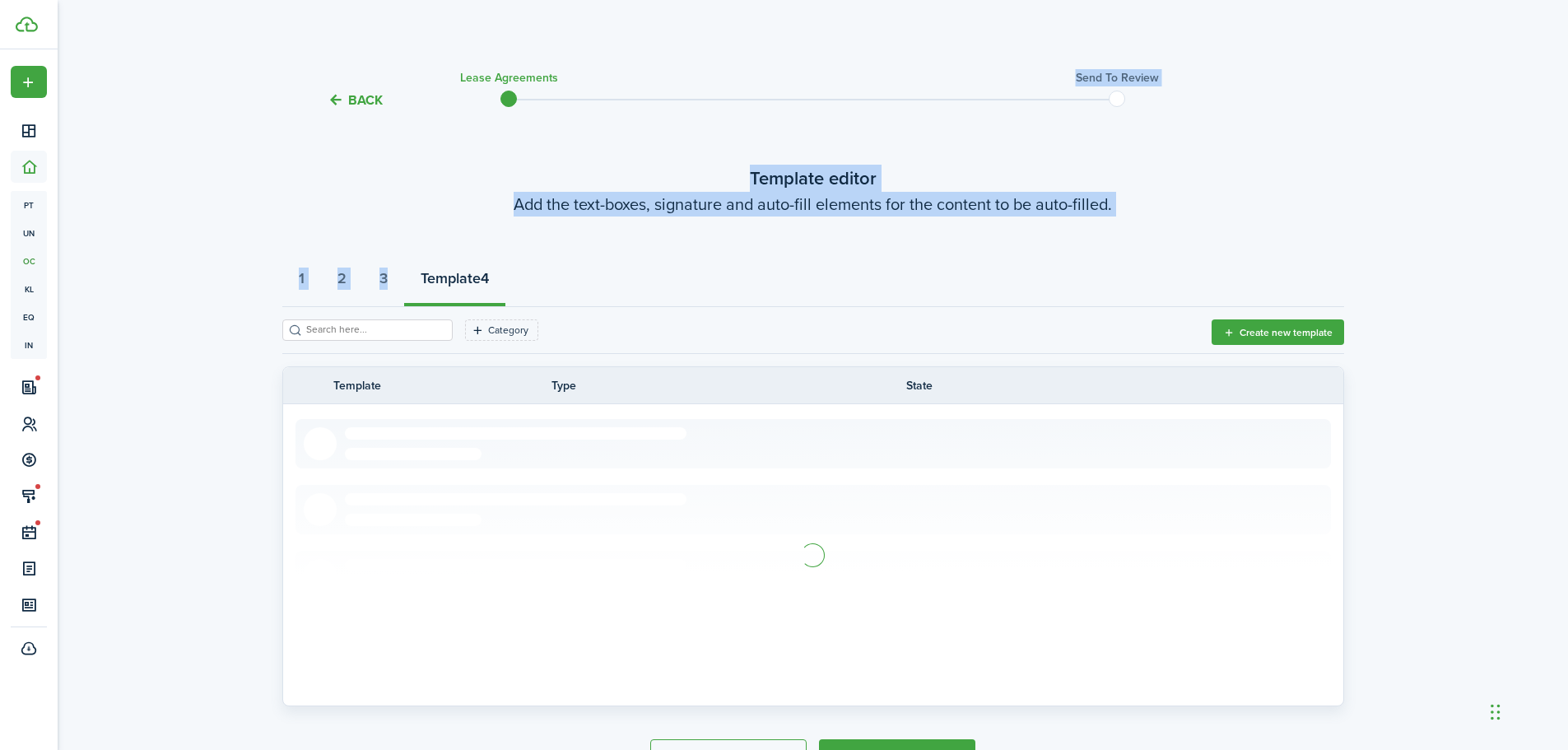
click at [402, 335] on input "search" at bounding box center [374, 330] width 145 height 16
click at [402, 333] on input "search" at bounding box center [374, 330] width 145 height 16
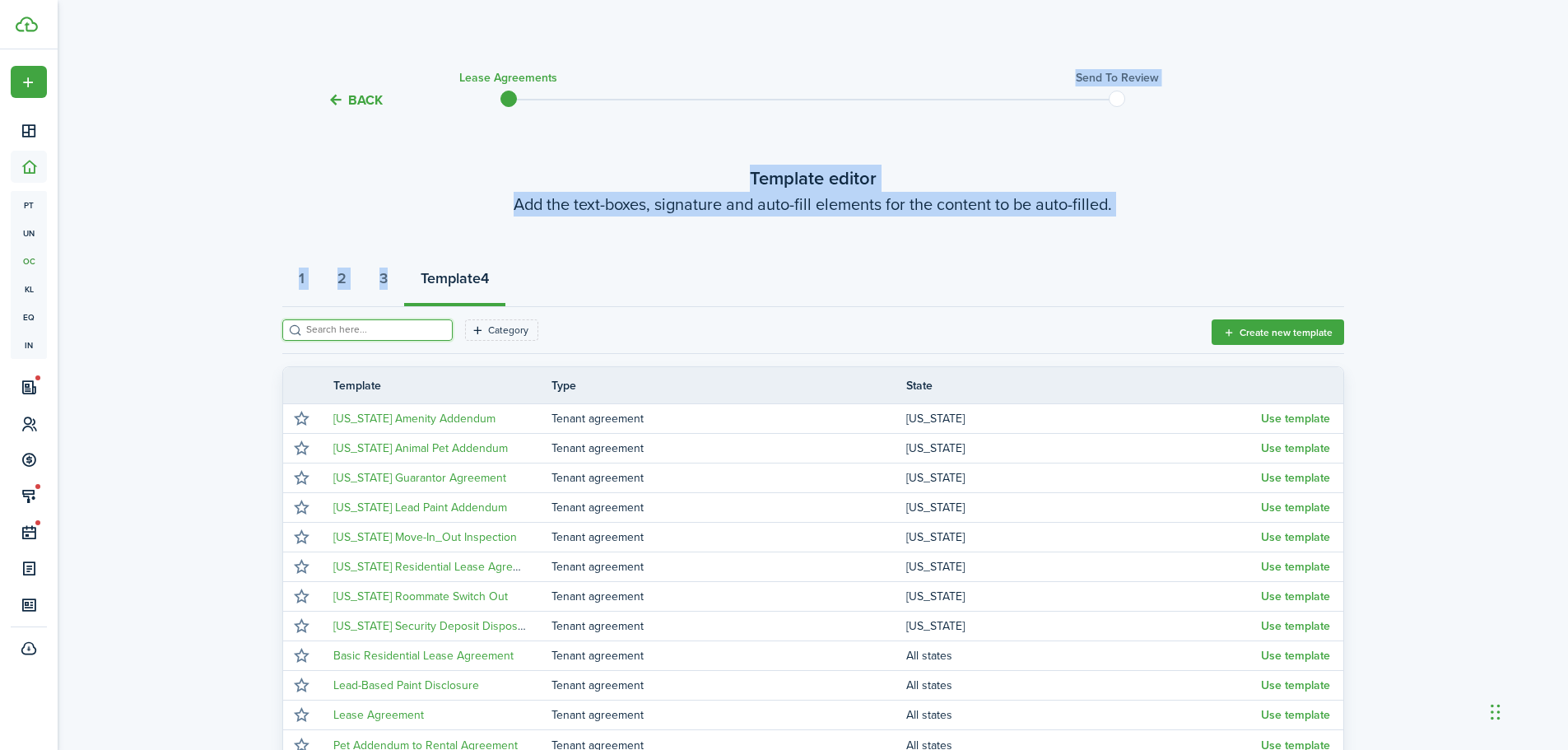
click at [402, 332] on input "search" at bounding box center [374, 330] width 145 height 16
click at [1192, 160] on tc-wizard-step "Template editor Add the text-boxes, signature and auto-fill elements for the co…" at bounding box center [812, 524] width 1062 height 786
click at [1284, 108] on tc-wizard-header "Back Lease Agreements Send to review" at bounding box center [813, 95] width 1087 height 74
click at [329, 332] on input "search" at bounding box center [374, 330] width 145 height 16
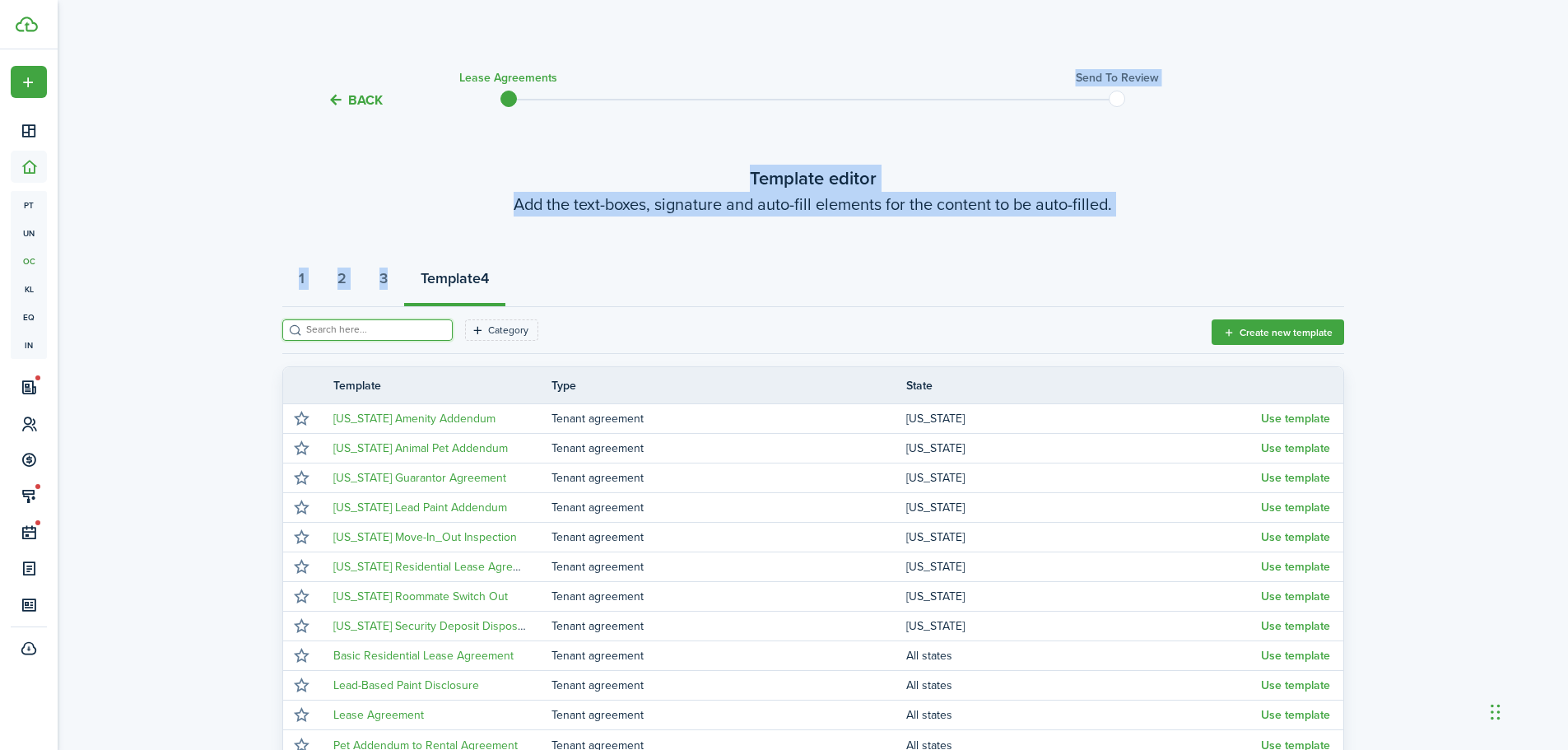
click at [202, 270] on div "Back Lease Agreements Send to review Template editor Add the text-boxes, signat…" at bounding box center [812, 487] width 1510 height 860
drag, startPoint x: 202, startPoint y: 270, endPoint x: 209, endPoint y: 214, distance: 56.4
click at [209, 214] on div "Back Lease Agreements Send to review Template editor Add the text-boxes, signat…" at bounding box center [812, 487] width 1510 height 860
click at [225, 189] on div "Back Lease Agreements Send to review Template editor Add the text-boxes, signat…" at bounding box center [812, 487] width 1510 height 860
click at [237, 183] on div "Back Lease Agreements Send to review Template editor Add the text-boxes, signat…" at bounding box center [812, 487] width 1510 height 860
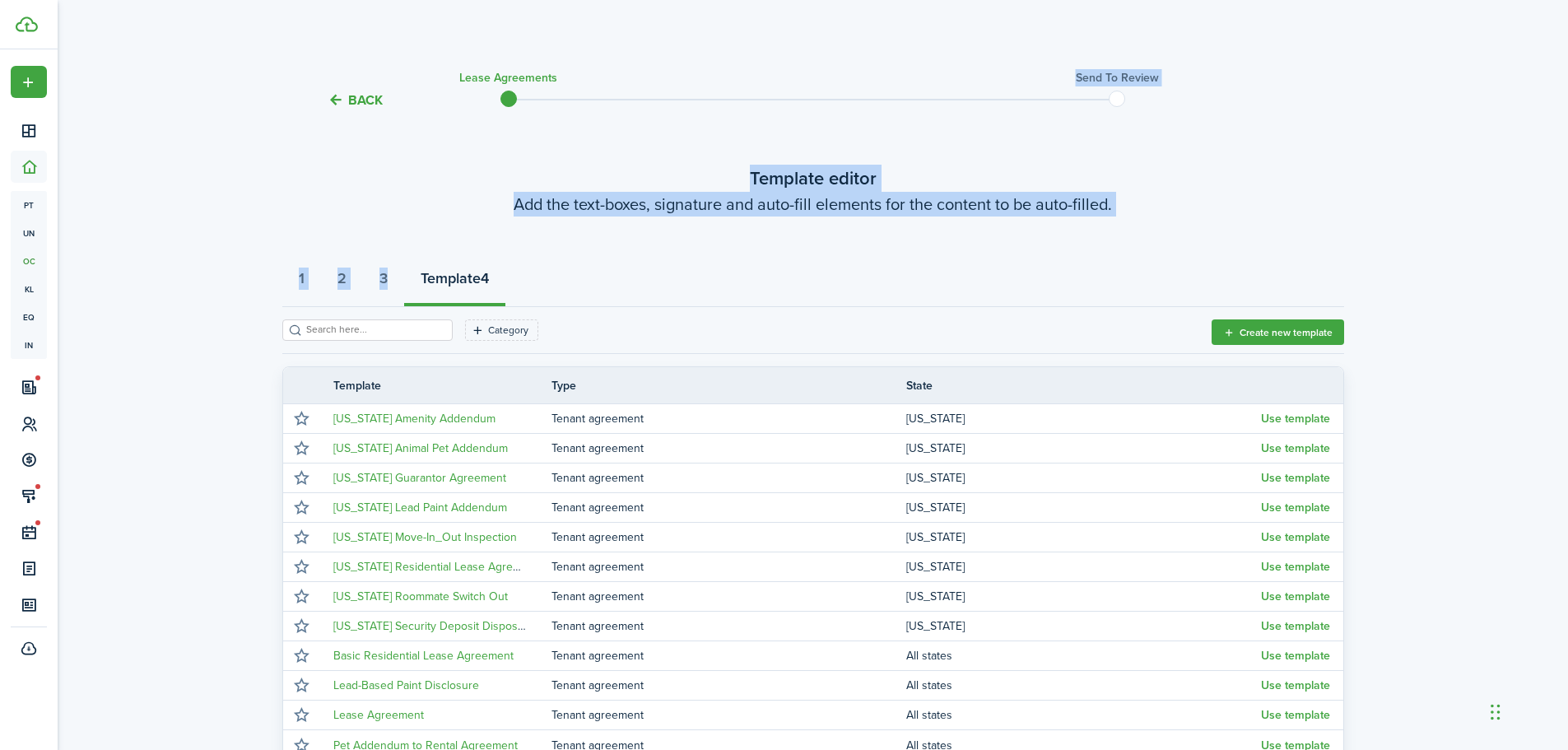
click at [479, 284] on strong "Template" at bounding box center [451, 279] width 60 height 23
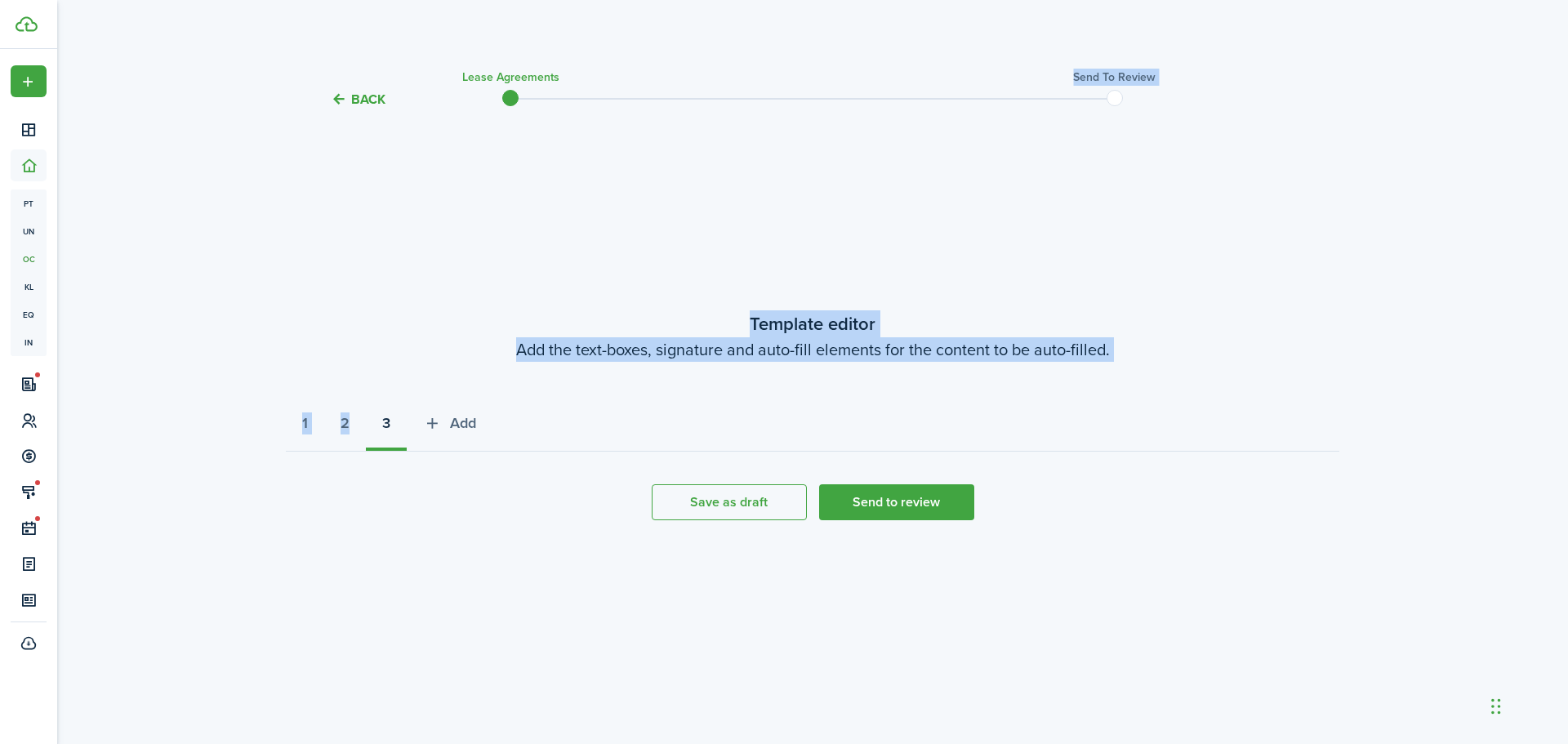
select select "fit"
click at [744, 237] on tc-wizard-step "Template editor Add the text-boxes, signature and auto-fill elements for the co…" at bounding box center [812, 414] width 1053 height 569
click at [337, 292] on tc-wizard-step "Template editor Add the text-boxes, signature and auto-fill elements for the co…" at bounding box center [812, 414] width 1053 height 569
click at [336, 95] on button "Back" at bounding box center [358, 99] width 55 height 17
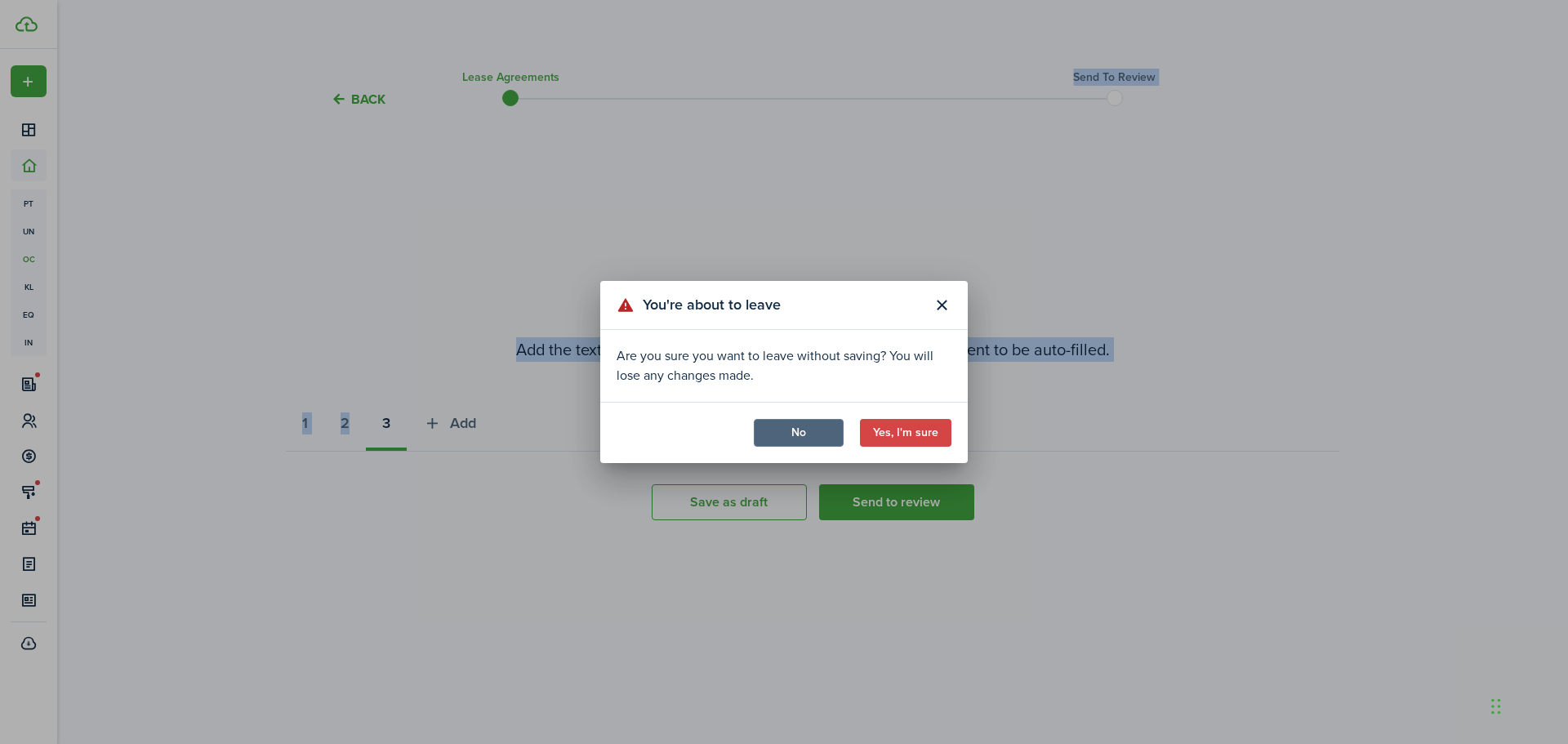
click at [793, 438] on button "No" at bounding box center [799, 433] width 90 height 27
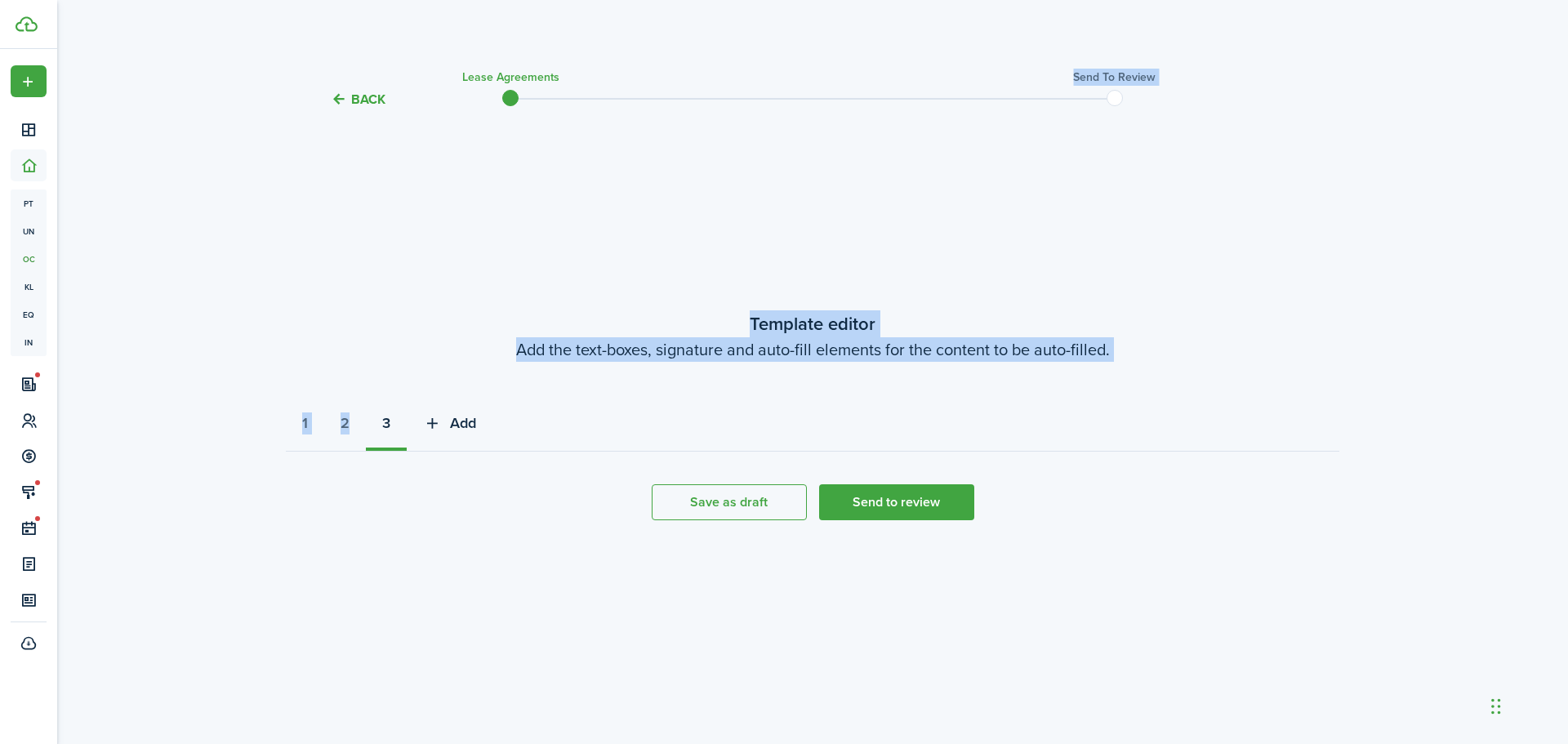
click at [442, 425] on icon "button" at bounding box center [432, 423] width 19 height 18
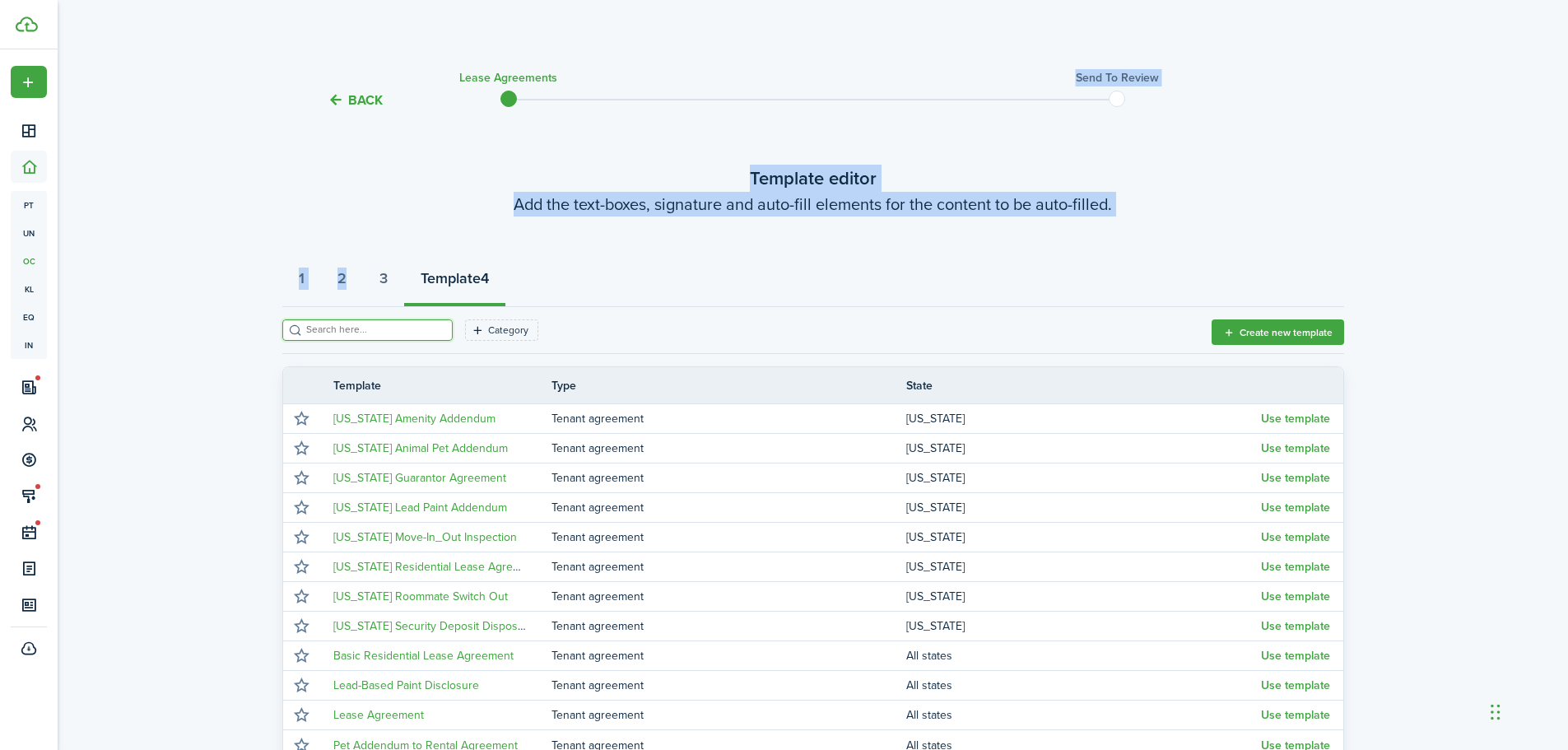
click at [397, 322] on input "search" at bounding box center [374, 330] width 145 height 16
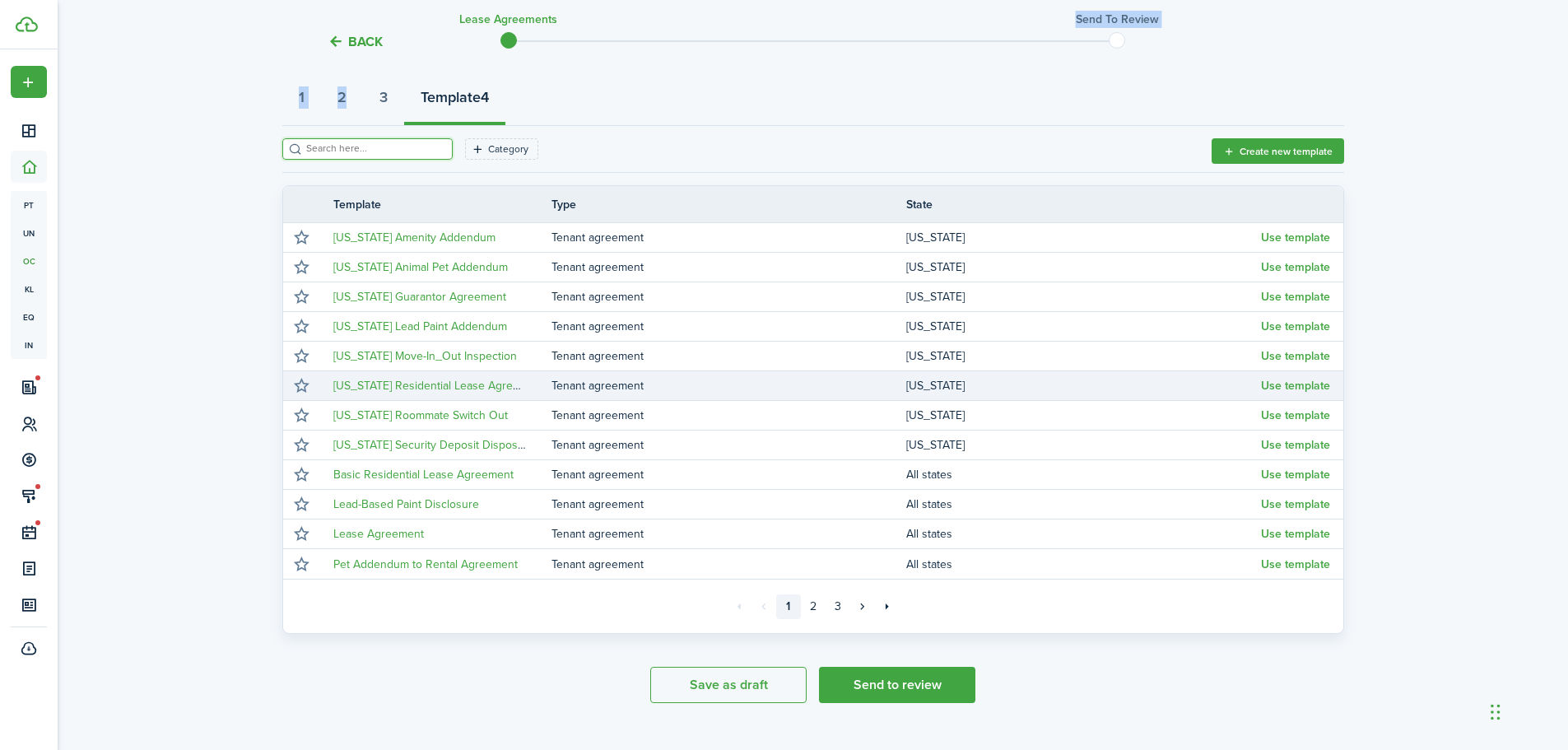
scroll to position [213, 0]
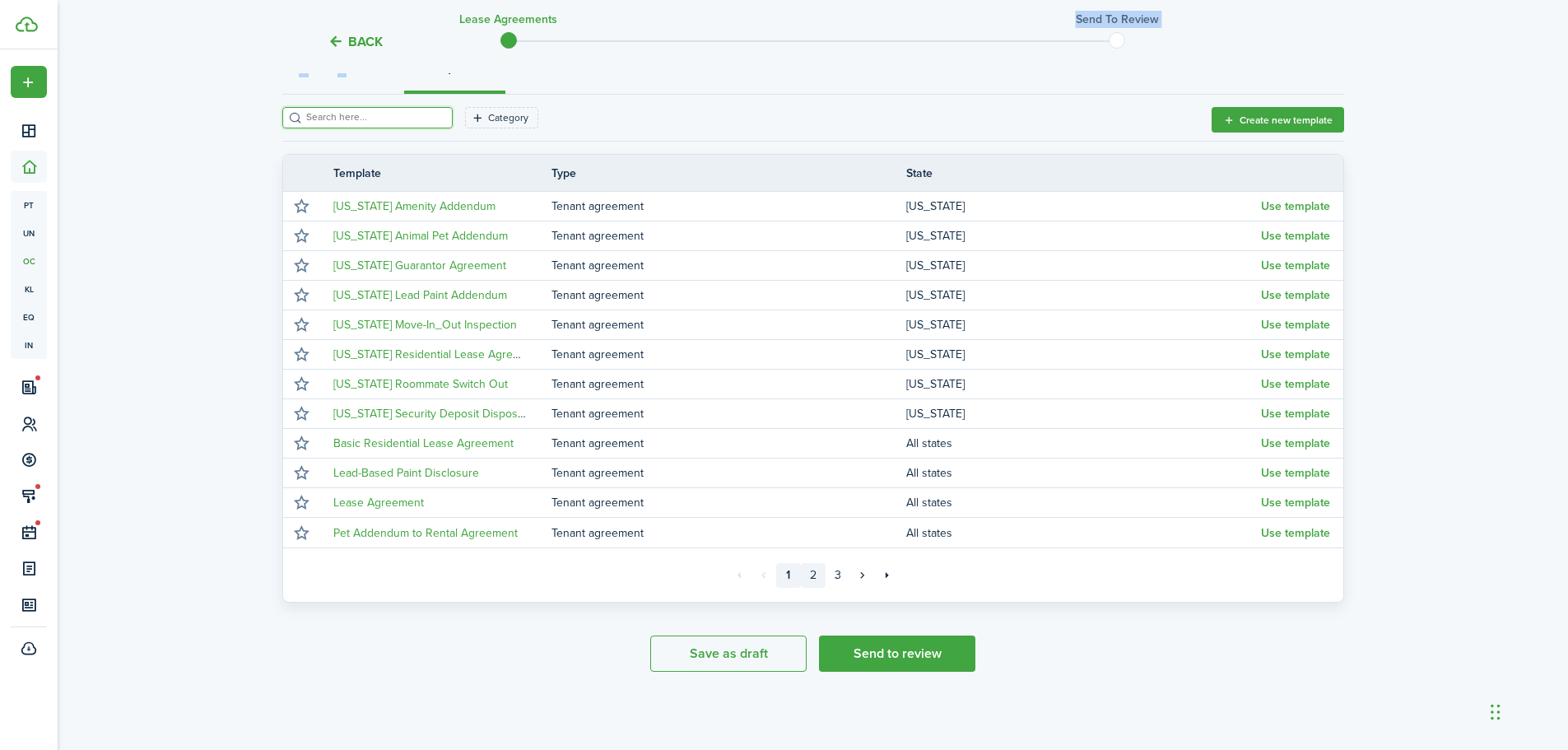
click at [816, 568] on link "2" at bounding box center [813, 576] width 25 height 25
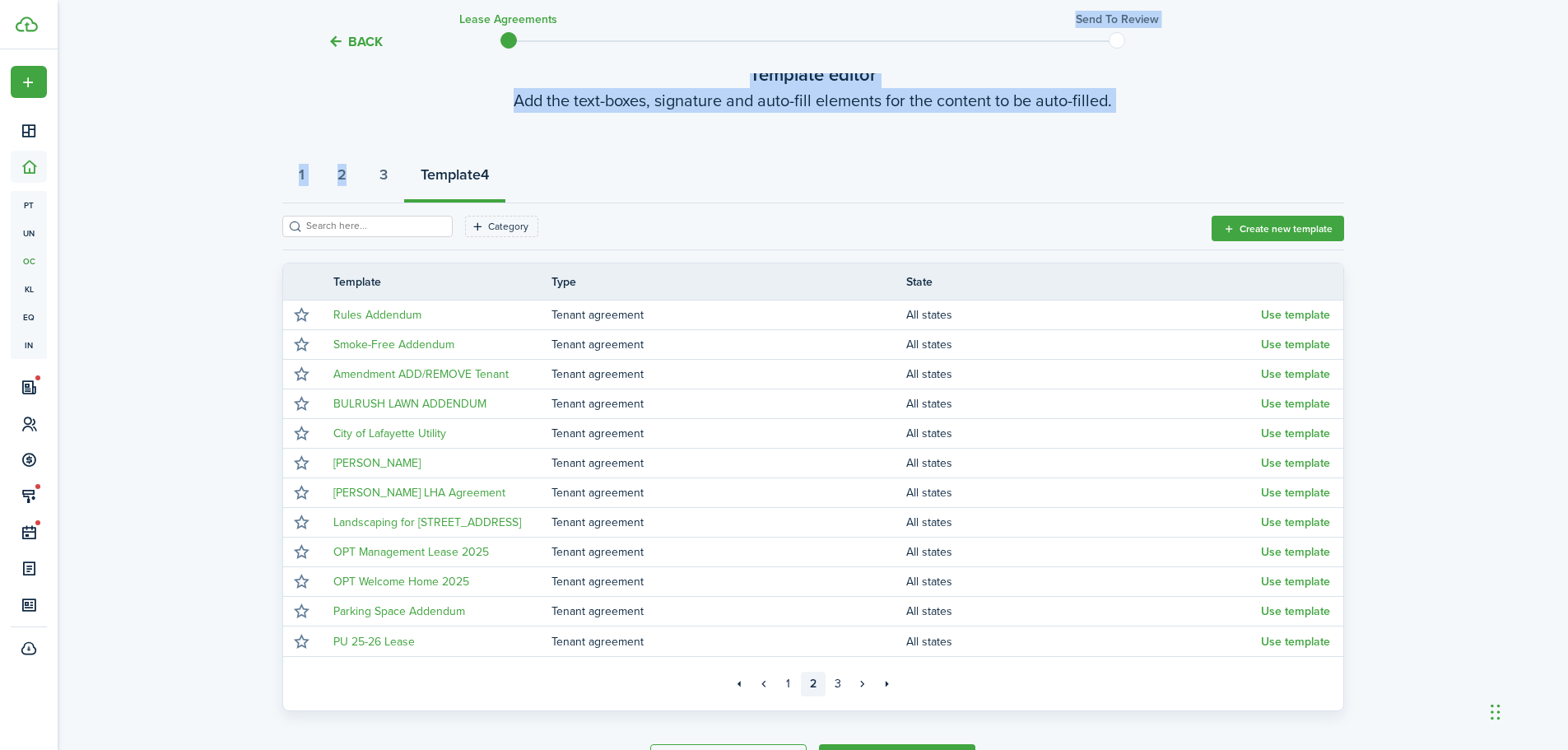
scroll to position [213, 0]
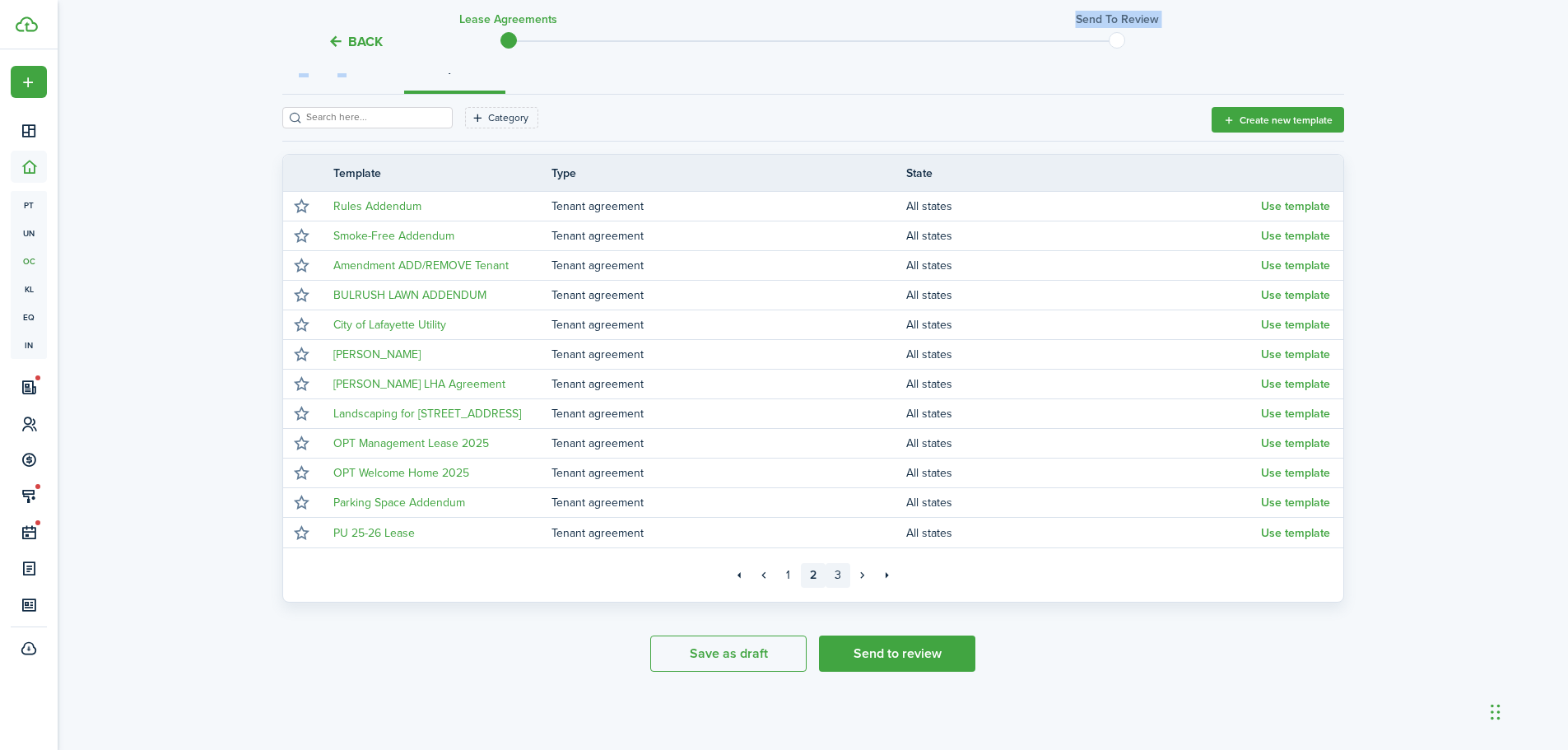
click at [837, 576] on link "3" at bounding box center [838, 576] width 25 height 25
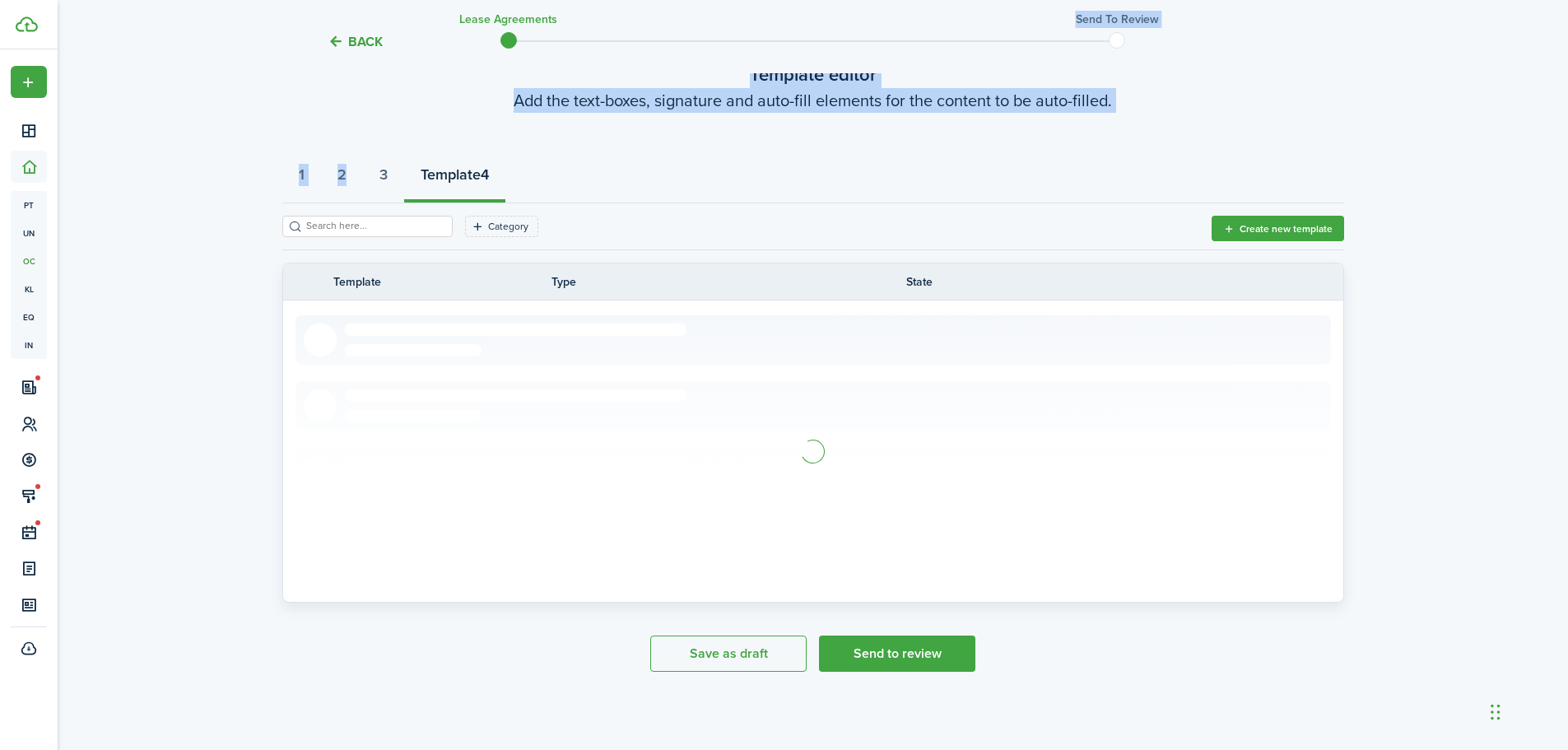
scroll to position [213, 0]
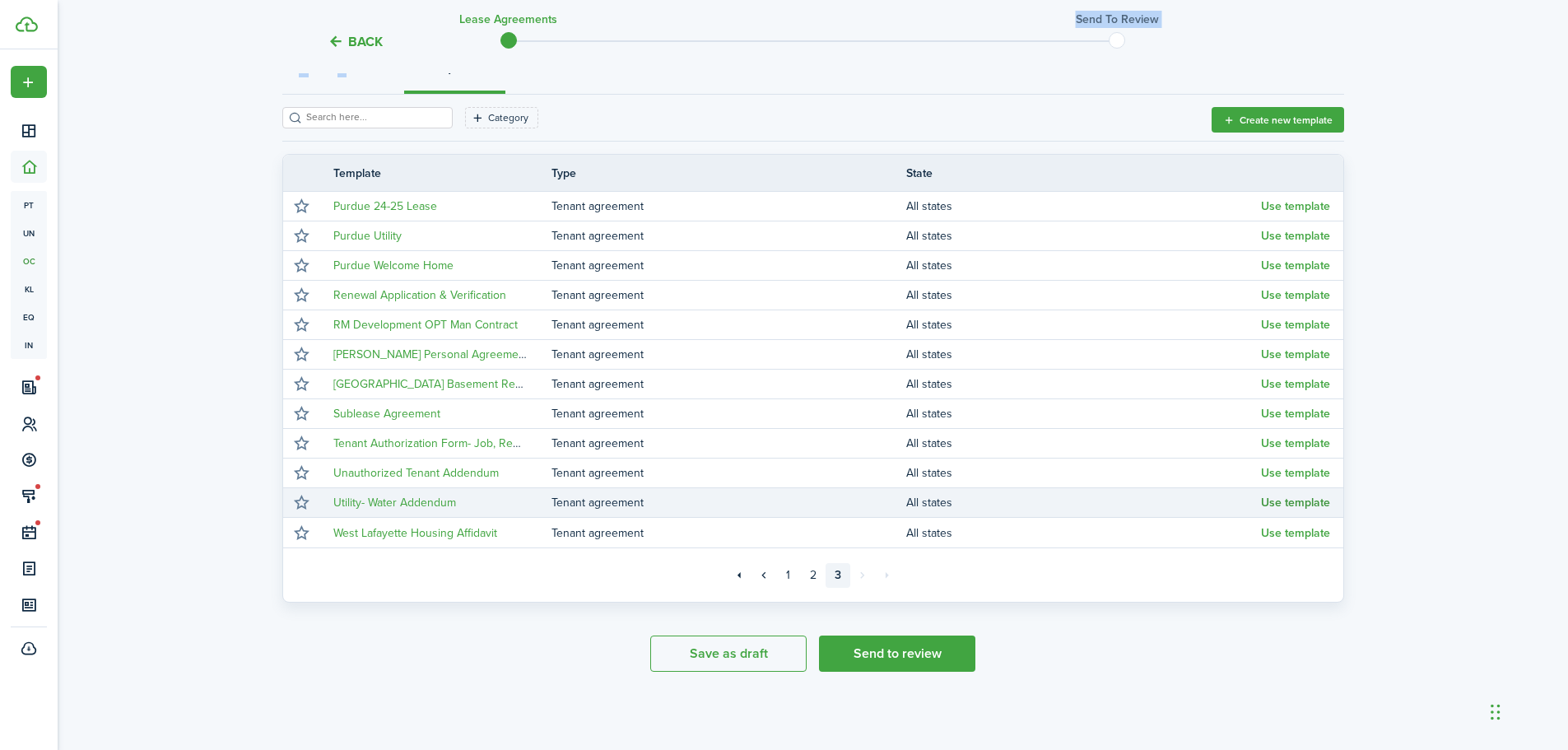
click at [1312, 500] on button "Use template" at bounding box center [1295, 503] width 69 height 13
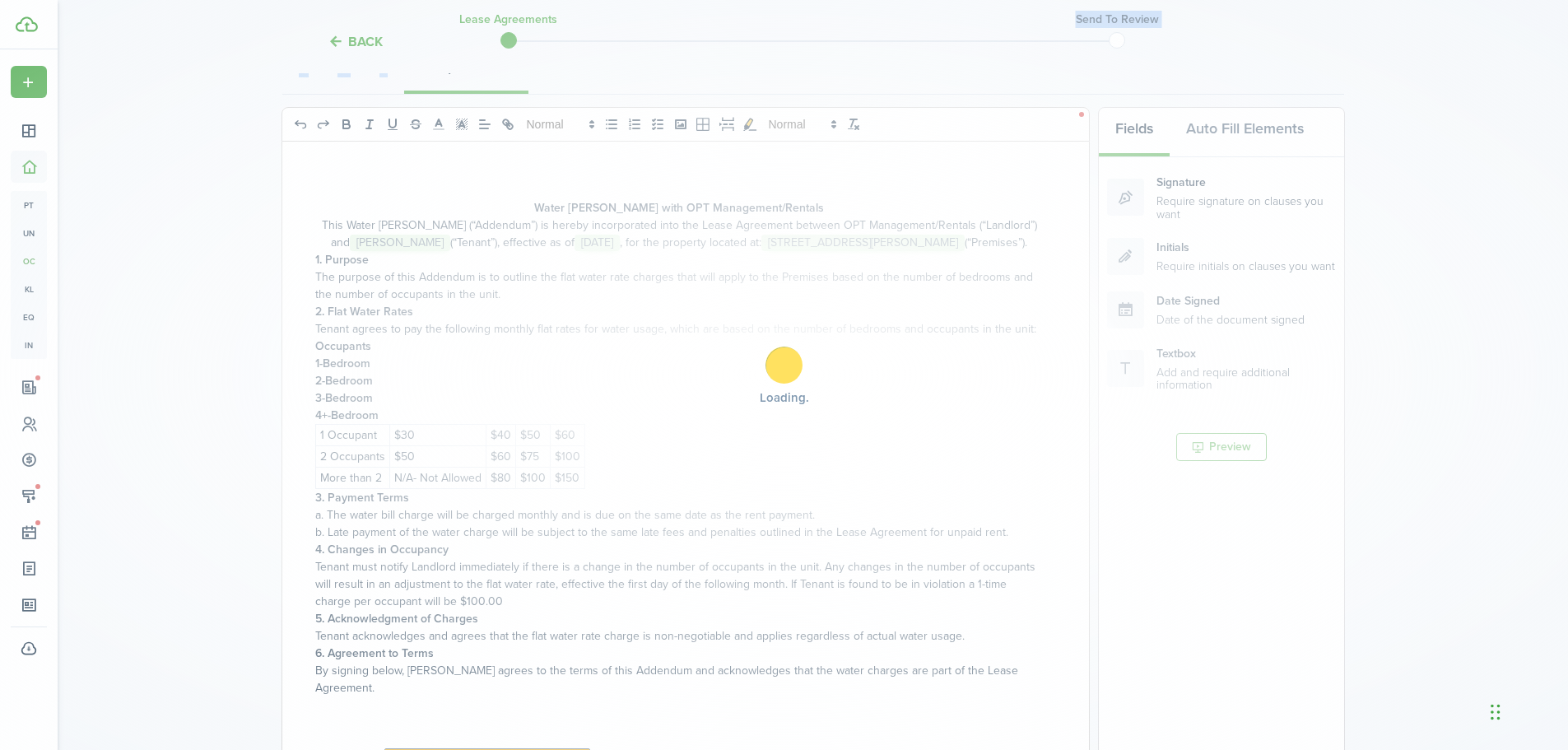
select select "fit"
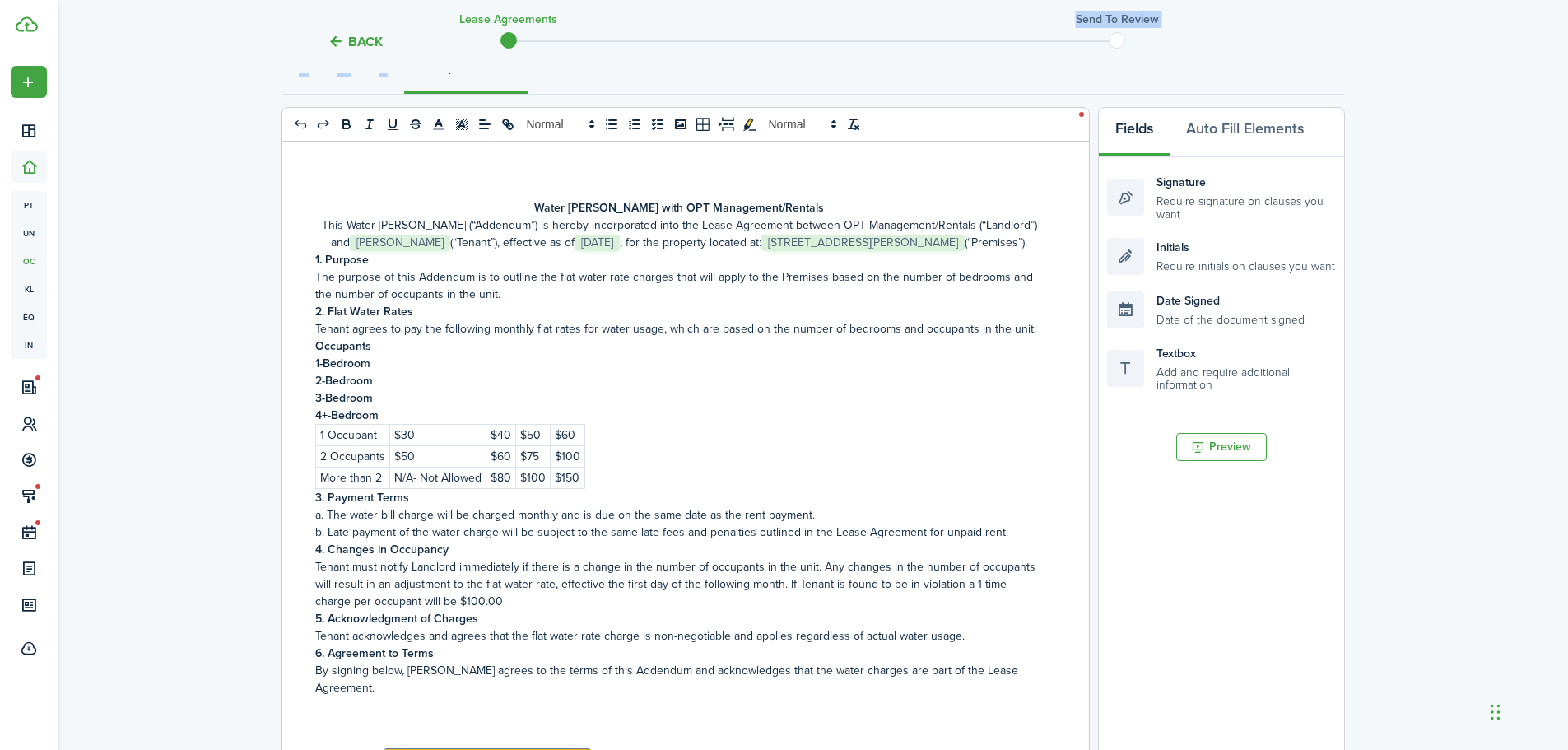
scroll to position [0, 0]
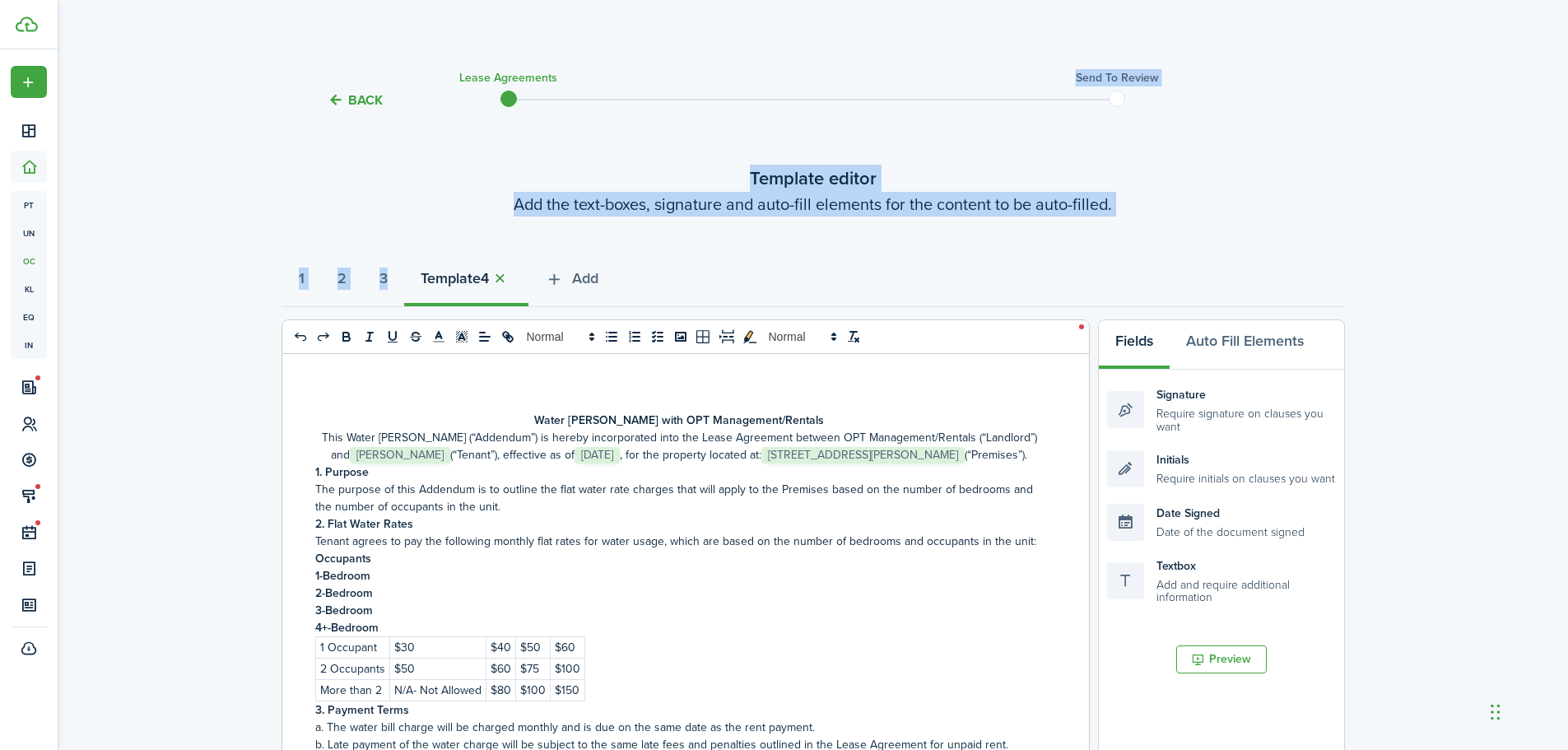
click at [512, 279] on button "button" at bounding box center [500, 279] width 23 height 19
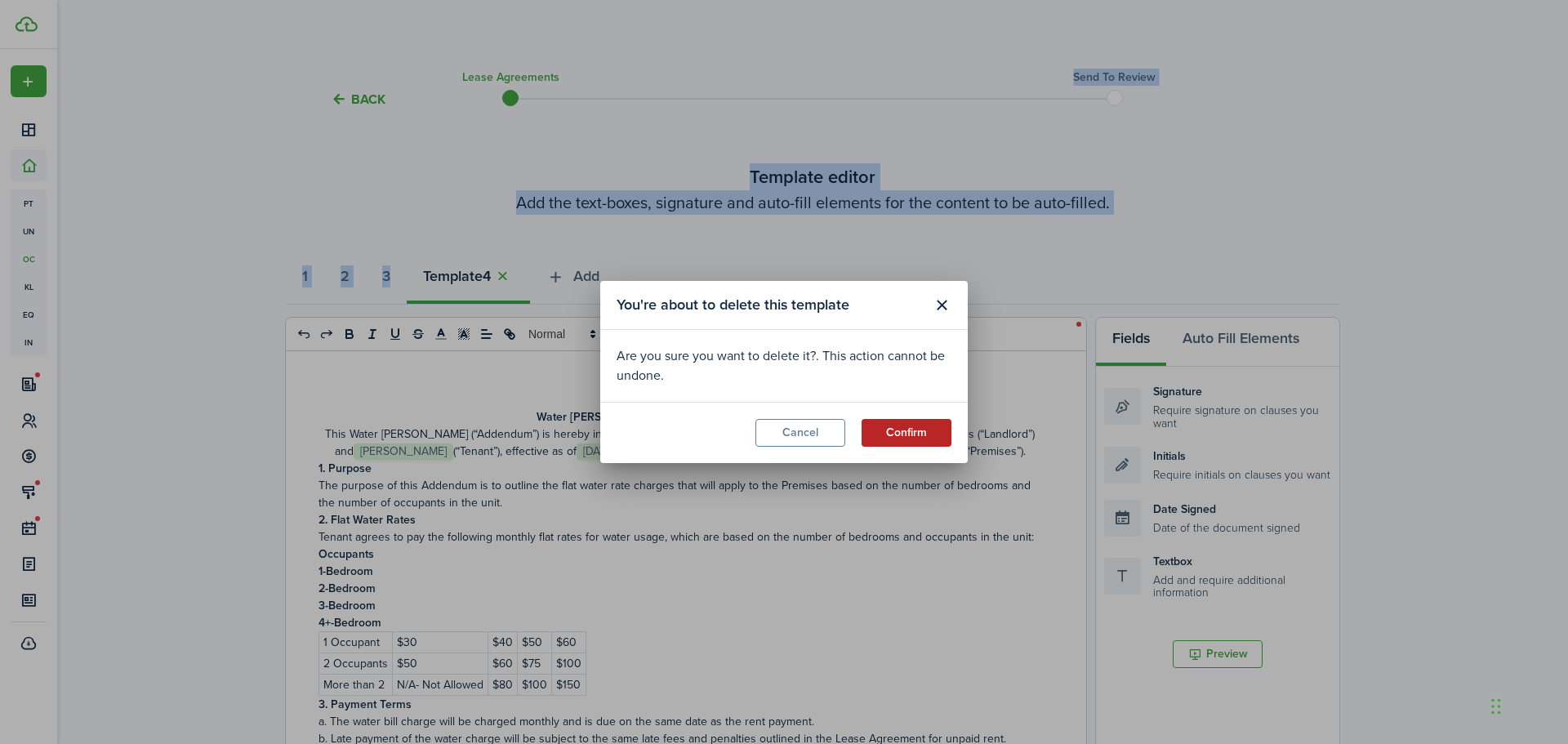
click at [913, 435] on button "Confirm" at bounding box center [906, 433] width 90 height 27
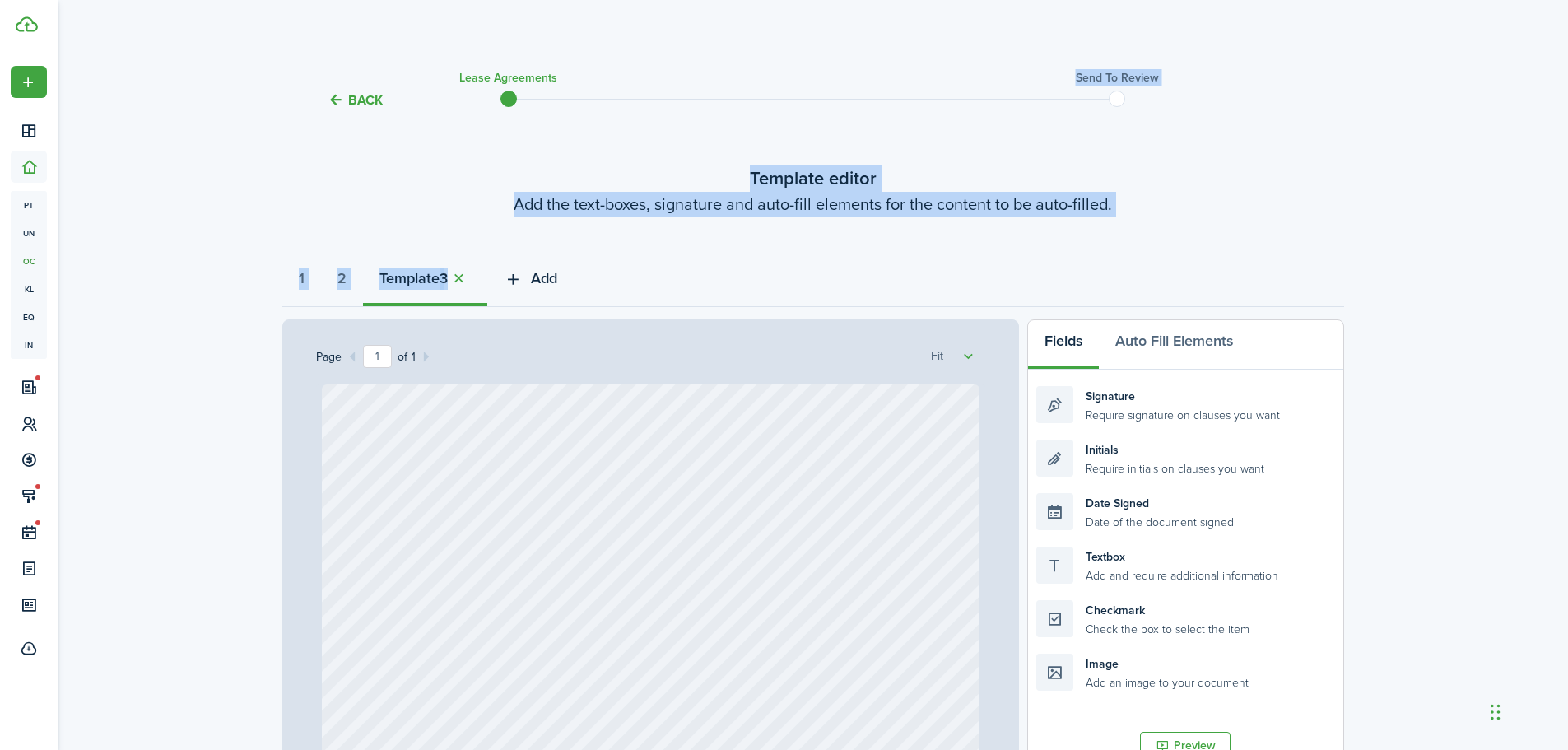
click at [520, 282] on icon "button" at bounding box center [513, 280] width 19 height 18
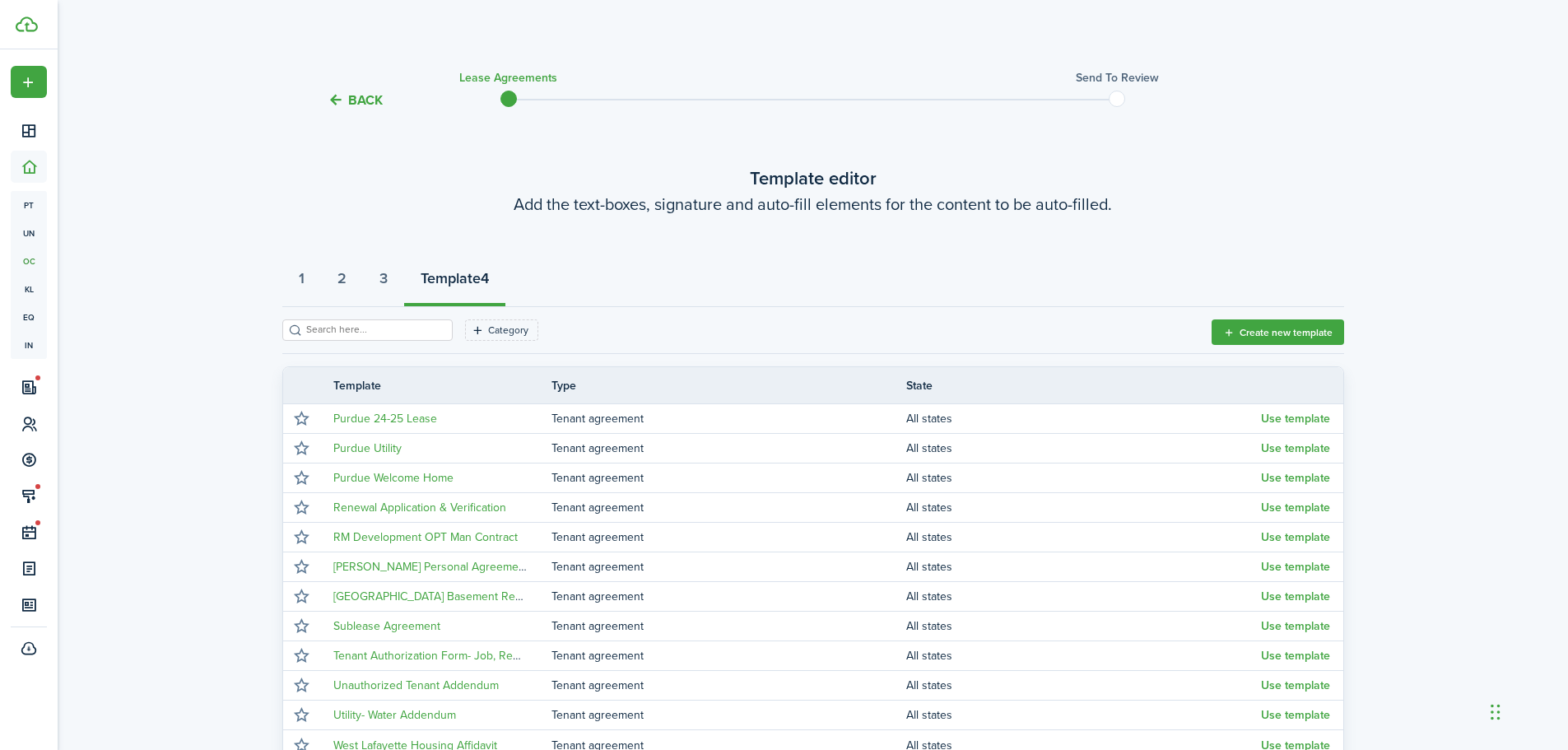
click at [407, 334] on input "search" at bounding box center [374, 330] width 145 height 16
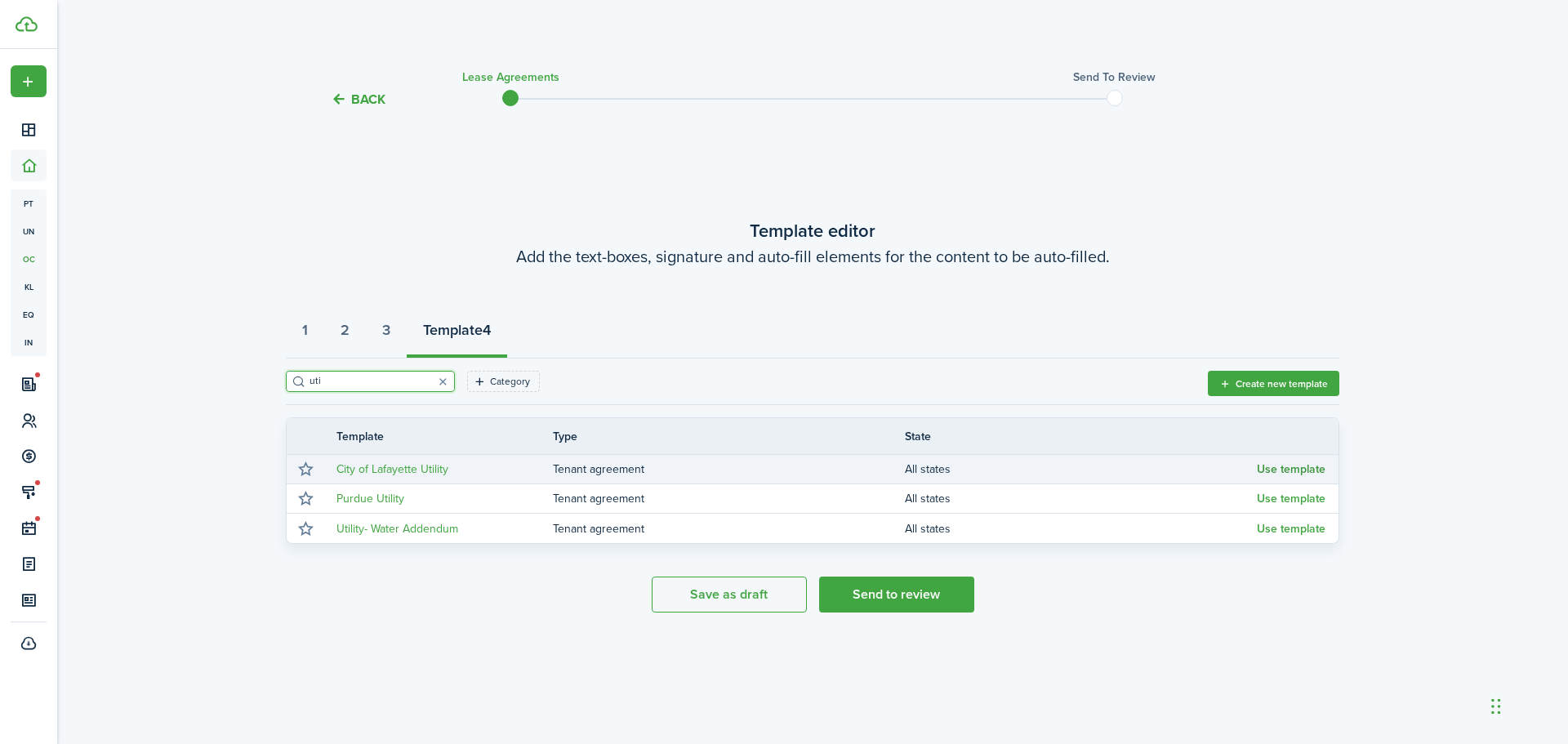
type input "uti"
click at [1301, 472] on button "Use template" at bounding box center [1291, 470] width 69 height 13
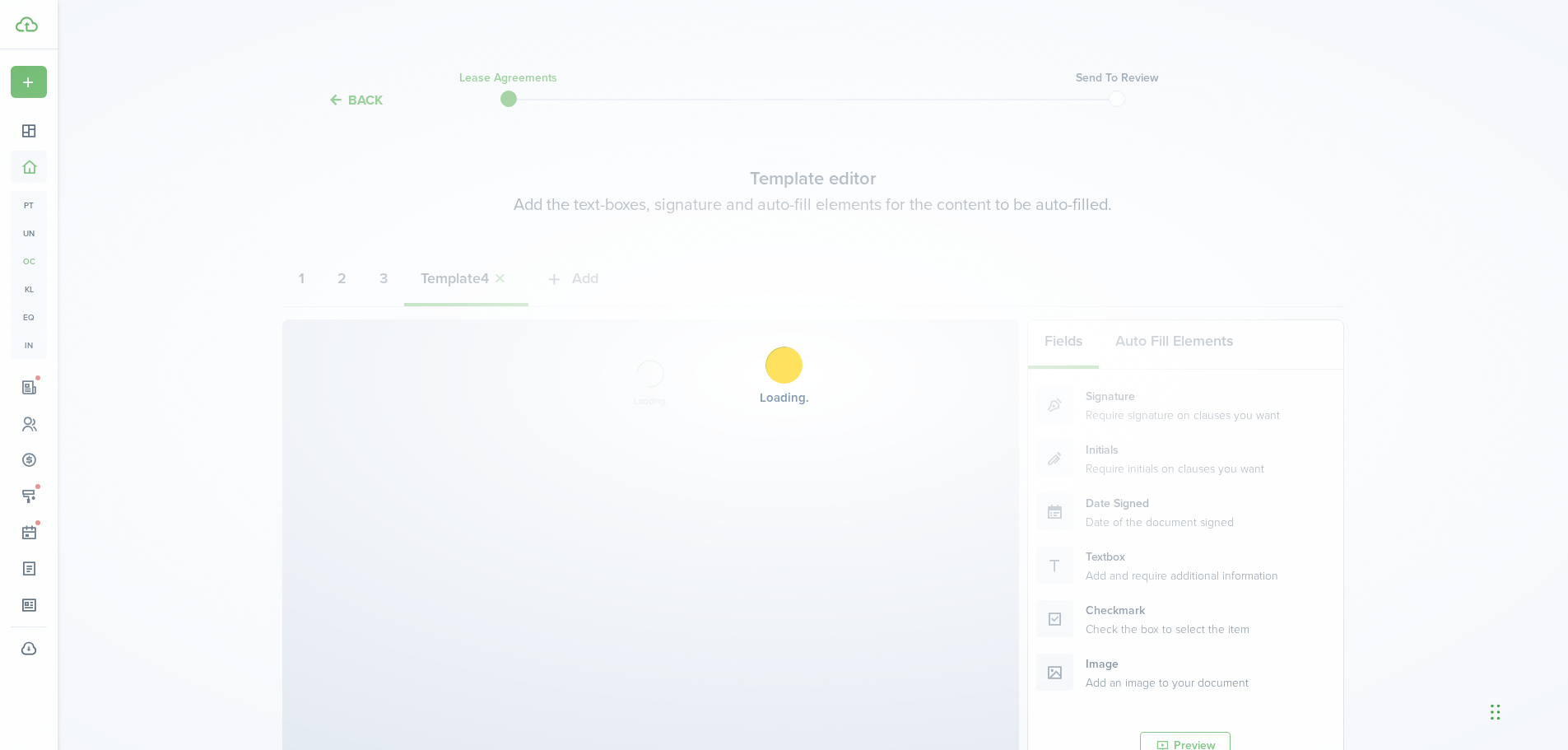
select select "fit"
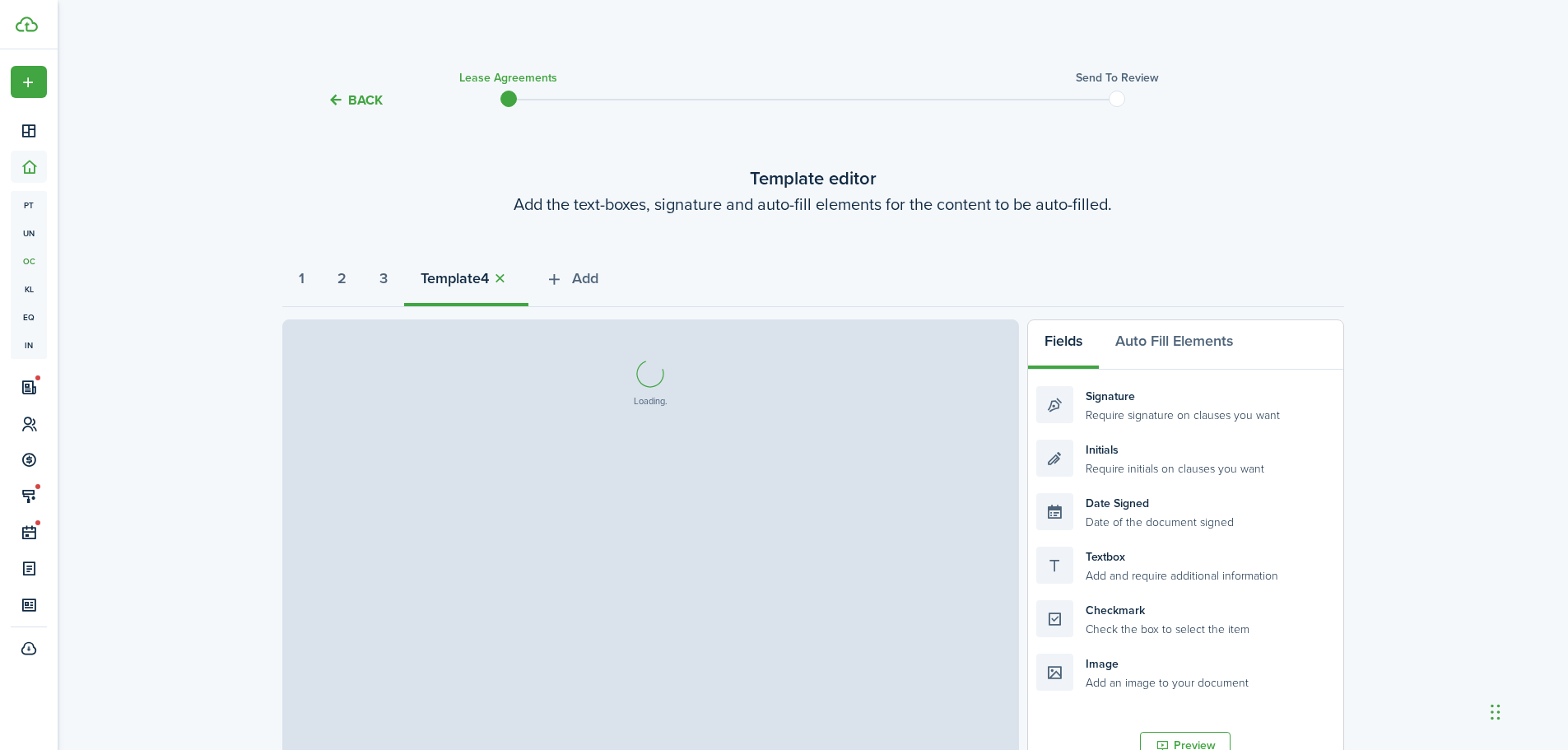
select select "fit"
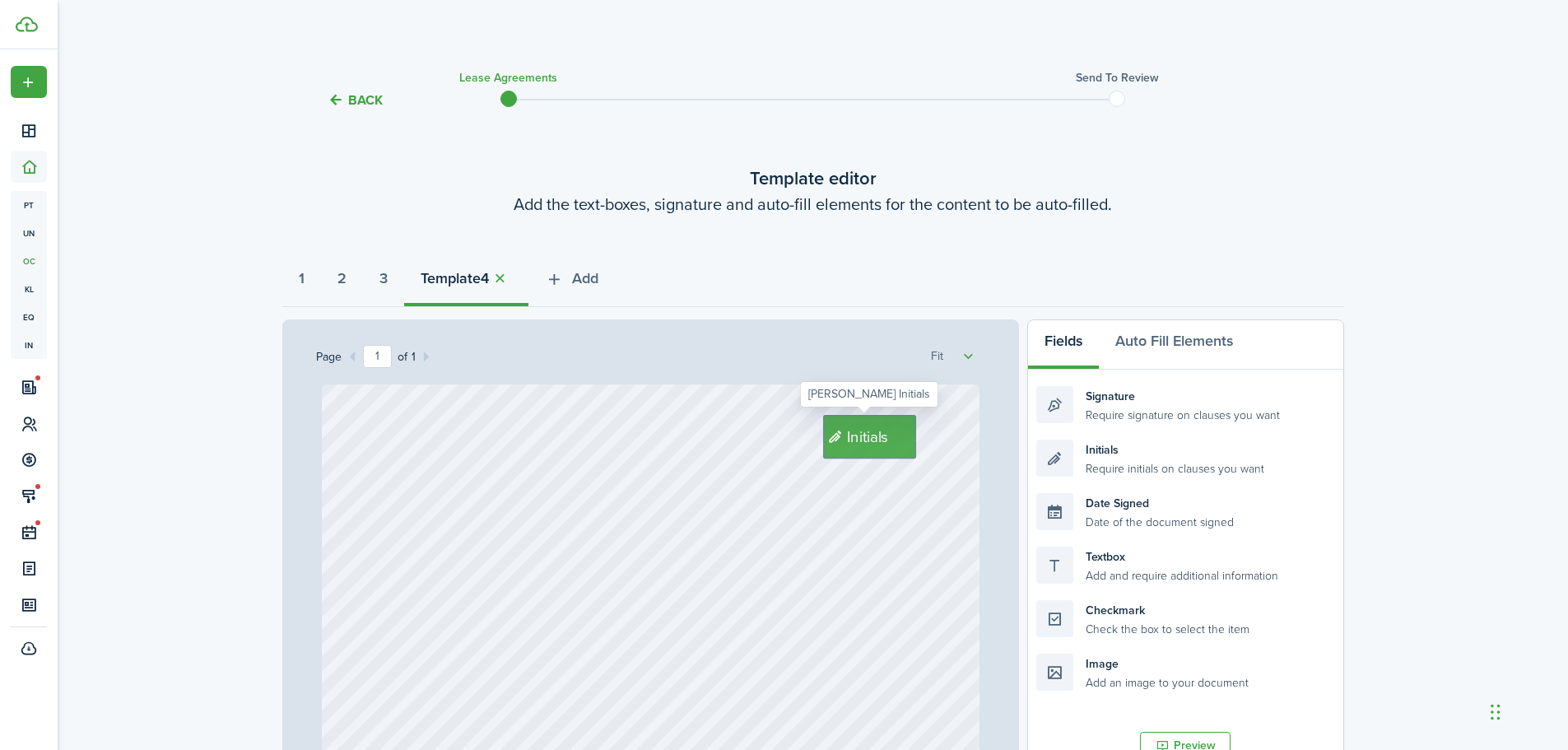
click at [865, 432] on span "Initials" at bounding box center [868, 437] width 42 height 23
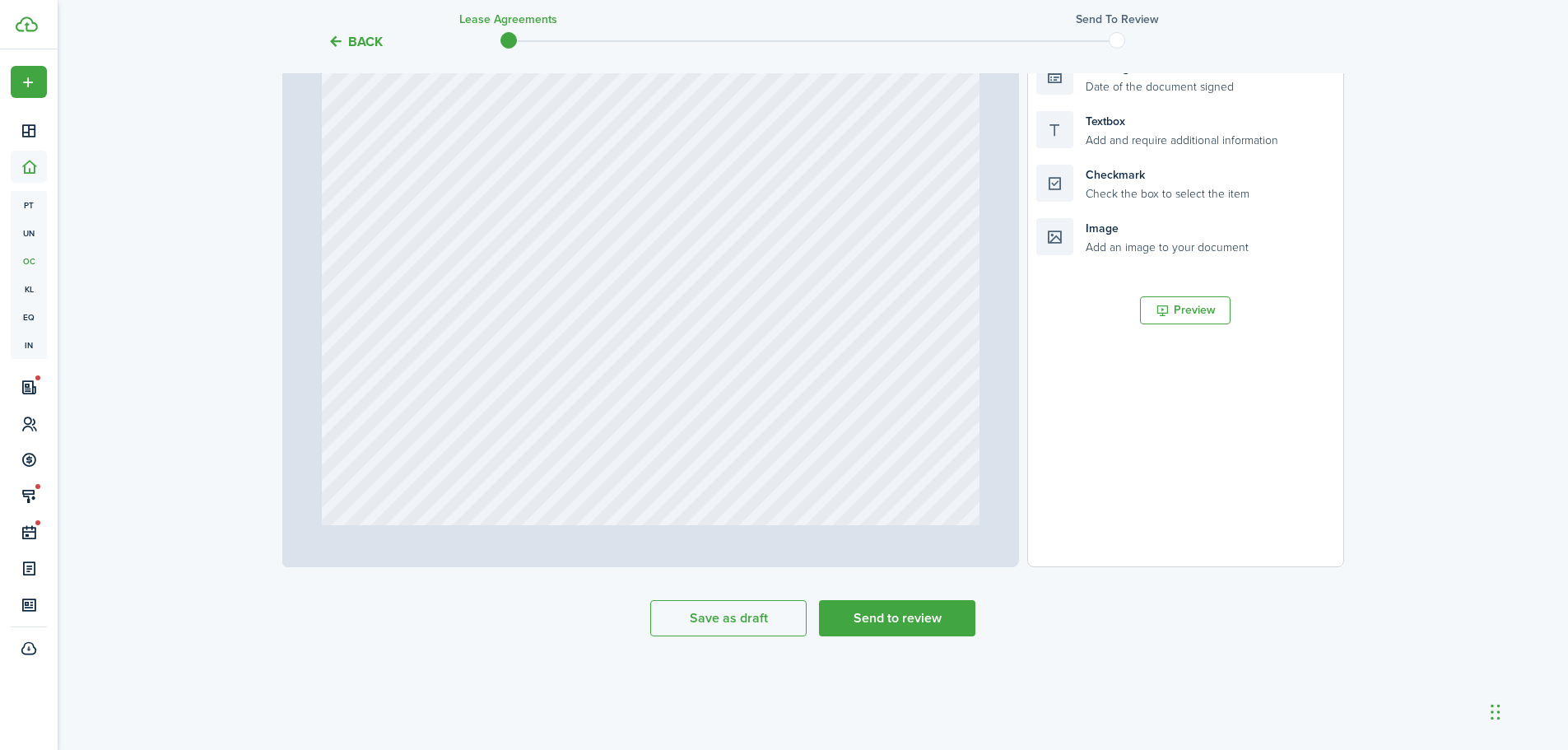
scroll to position [502, 0]
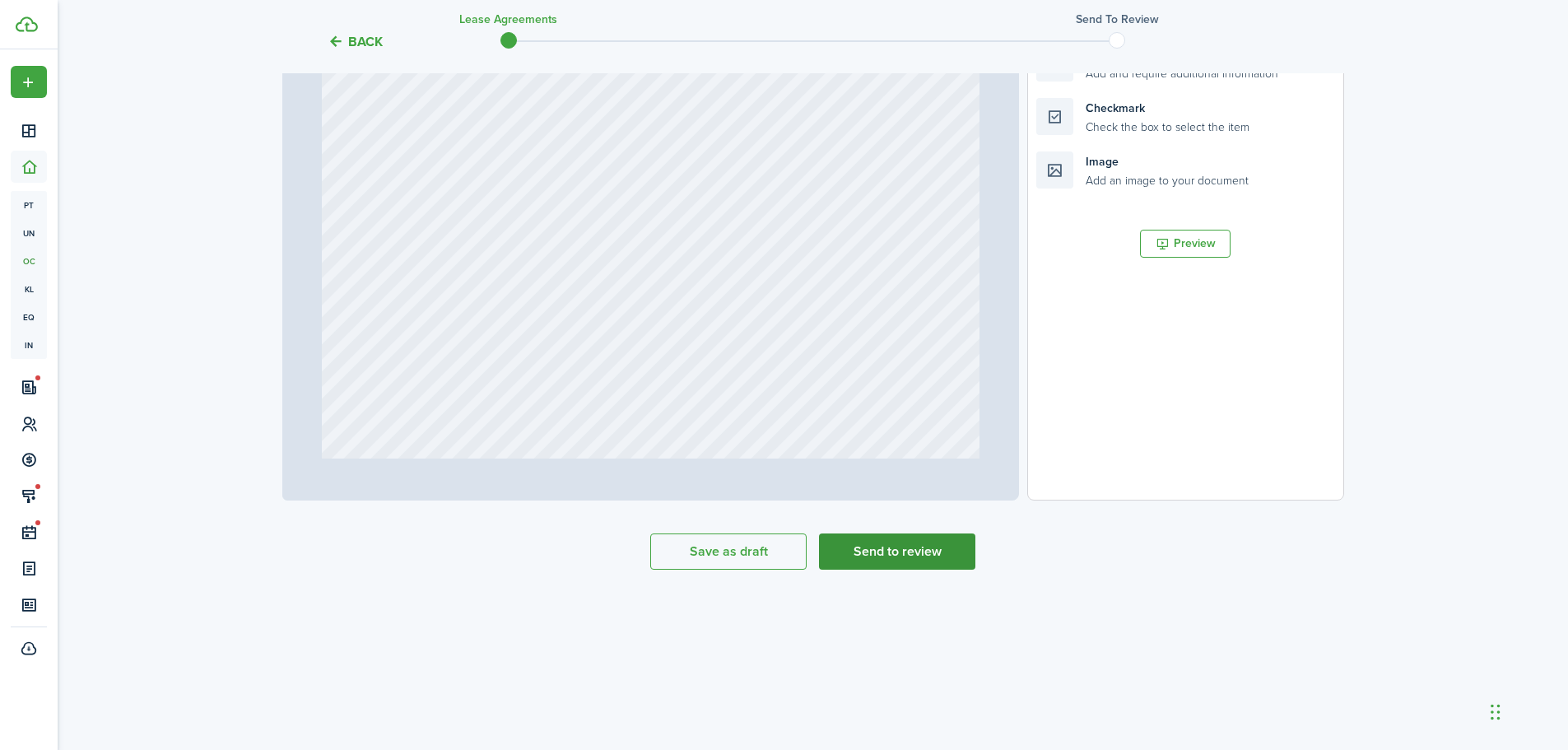
click at [956, 547] on button "Send to review" at bounding box center [897, 551] width 156 height 36
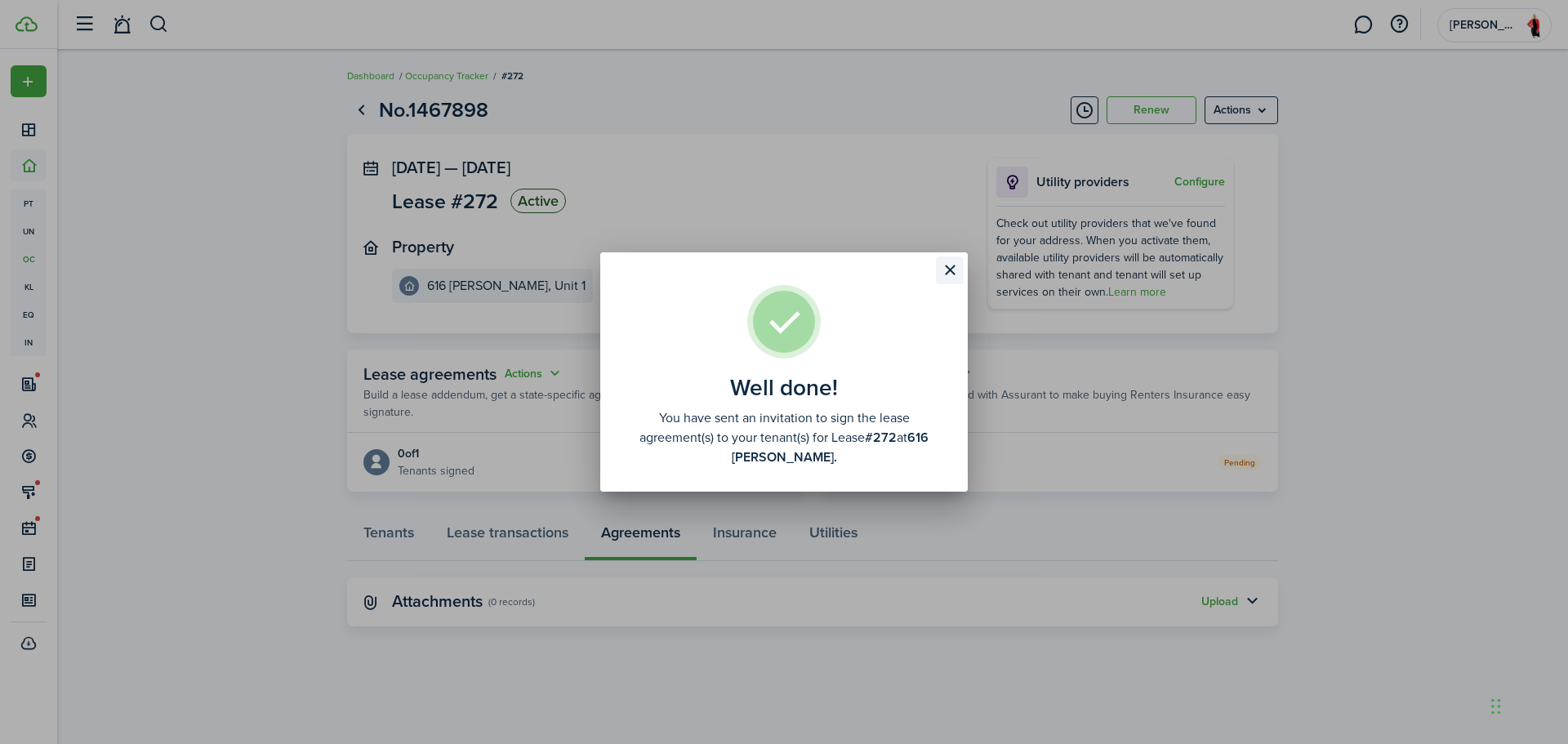
click at [943, 264] on button "Close modal" at bounding box center [949, 270] width 27 height 27
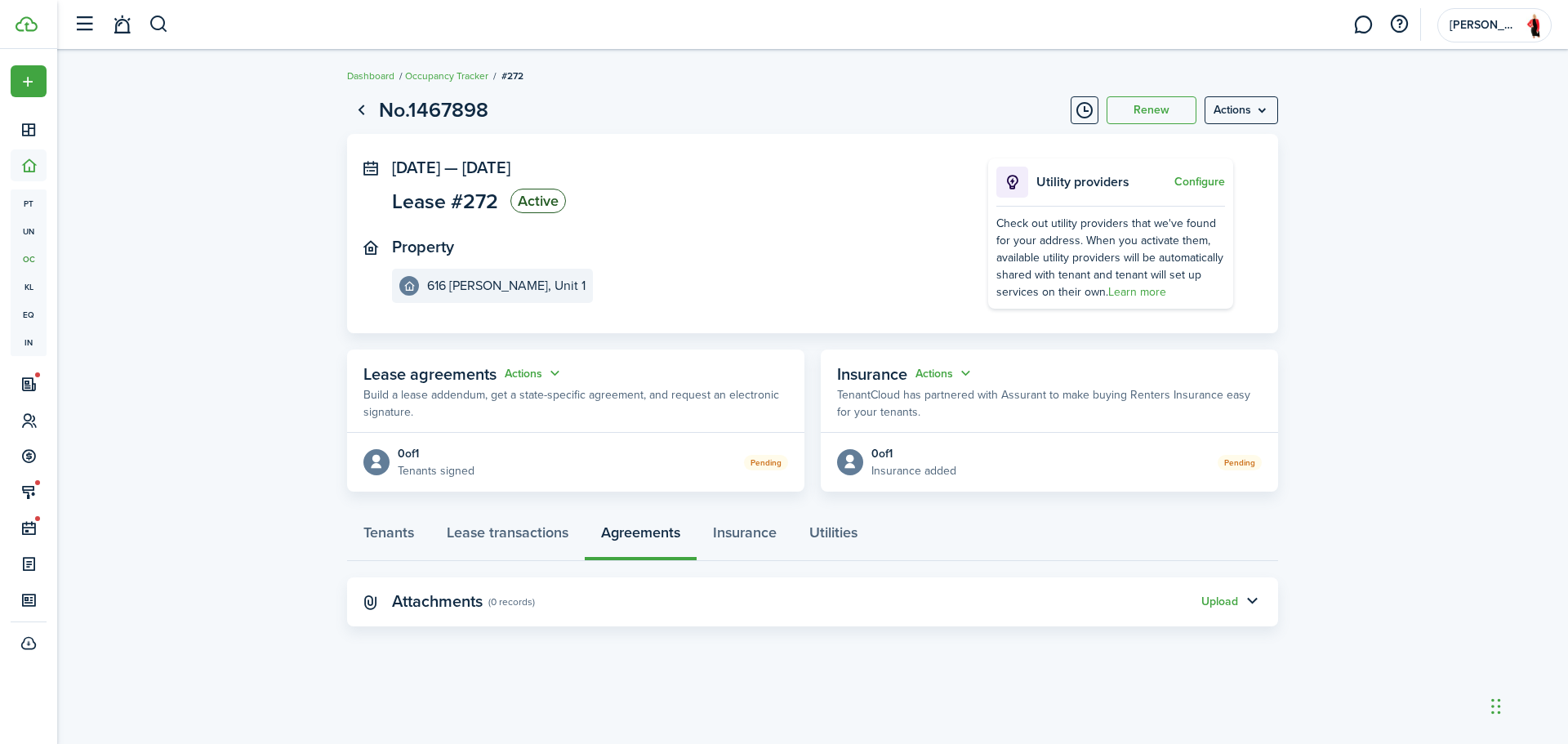
click at [740, 257] on panel-main-section "Property [STREET_ADDRESS][PERSON_NAME]" at bounding box center [665, 270] width 547 height 66
click at [369, 81] on link "Dashboard" at bounding box center [370, 76] width 47 height 15
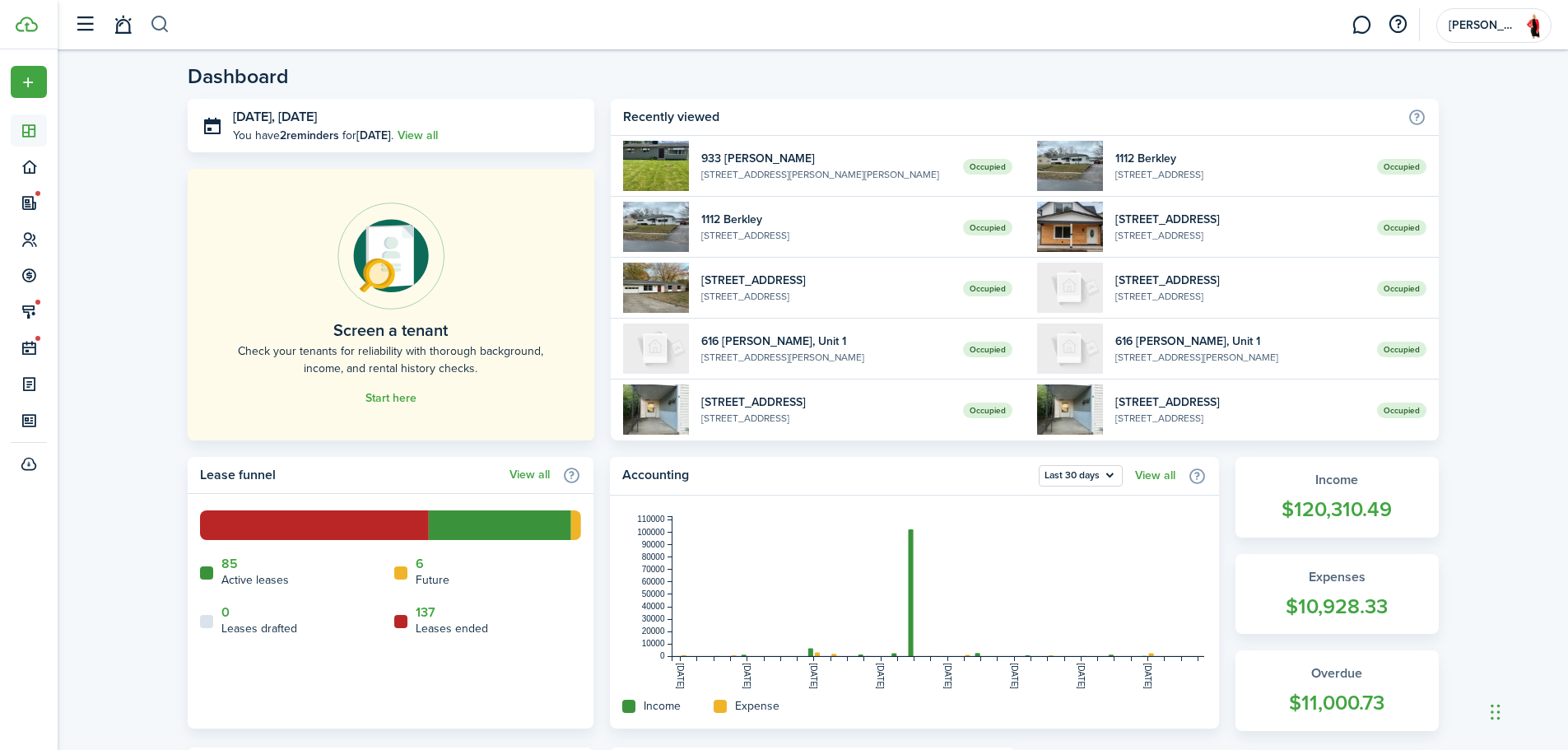
click at [153, 27] on button "button" at bounding box center [160, 24] width 21 height 28
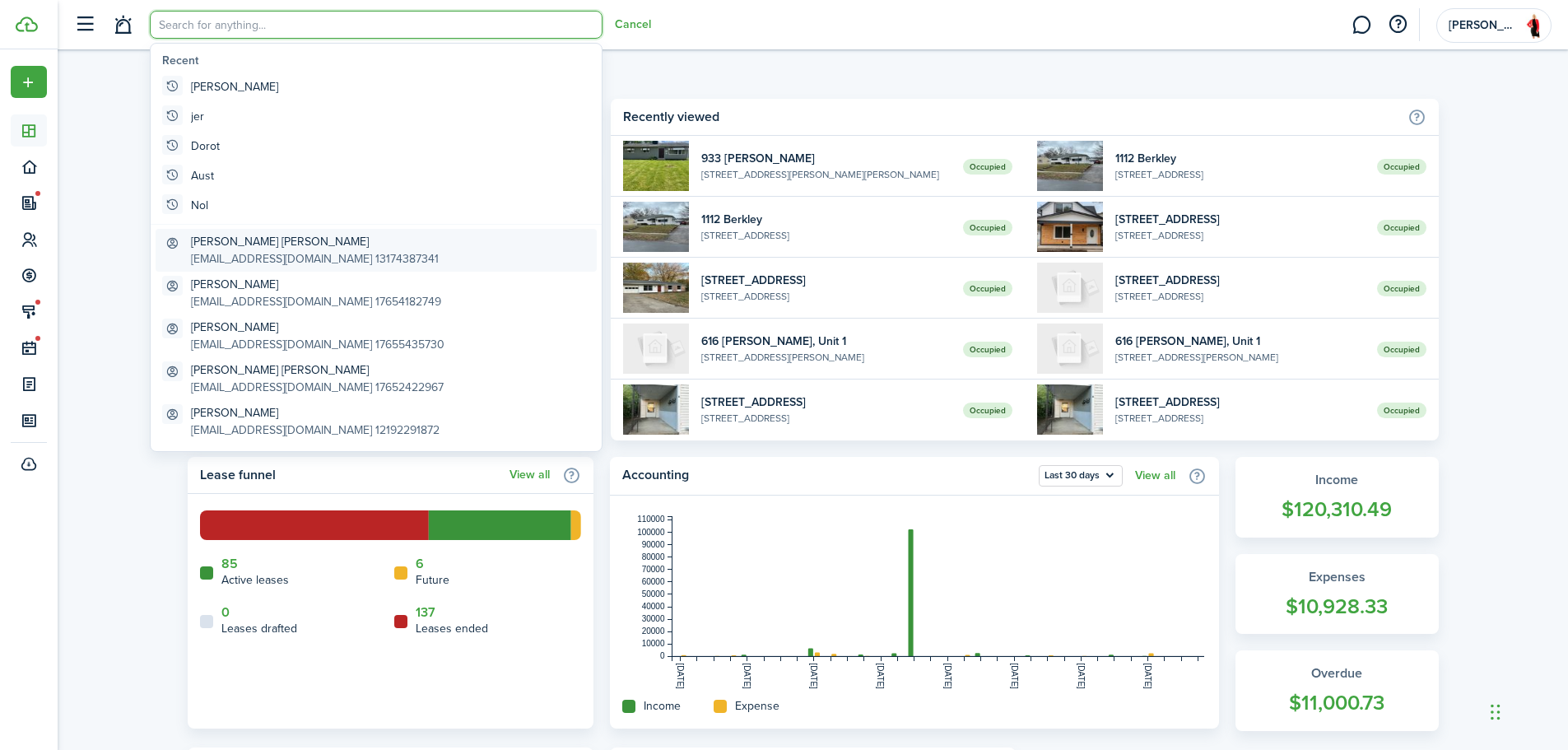
click at [290, 241] on global-search-item-title "[PERSON_NAME] [PERSON_NAME]" at bounding box center [315, 241] width 248 height 18
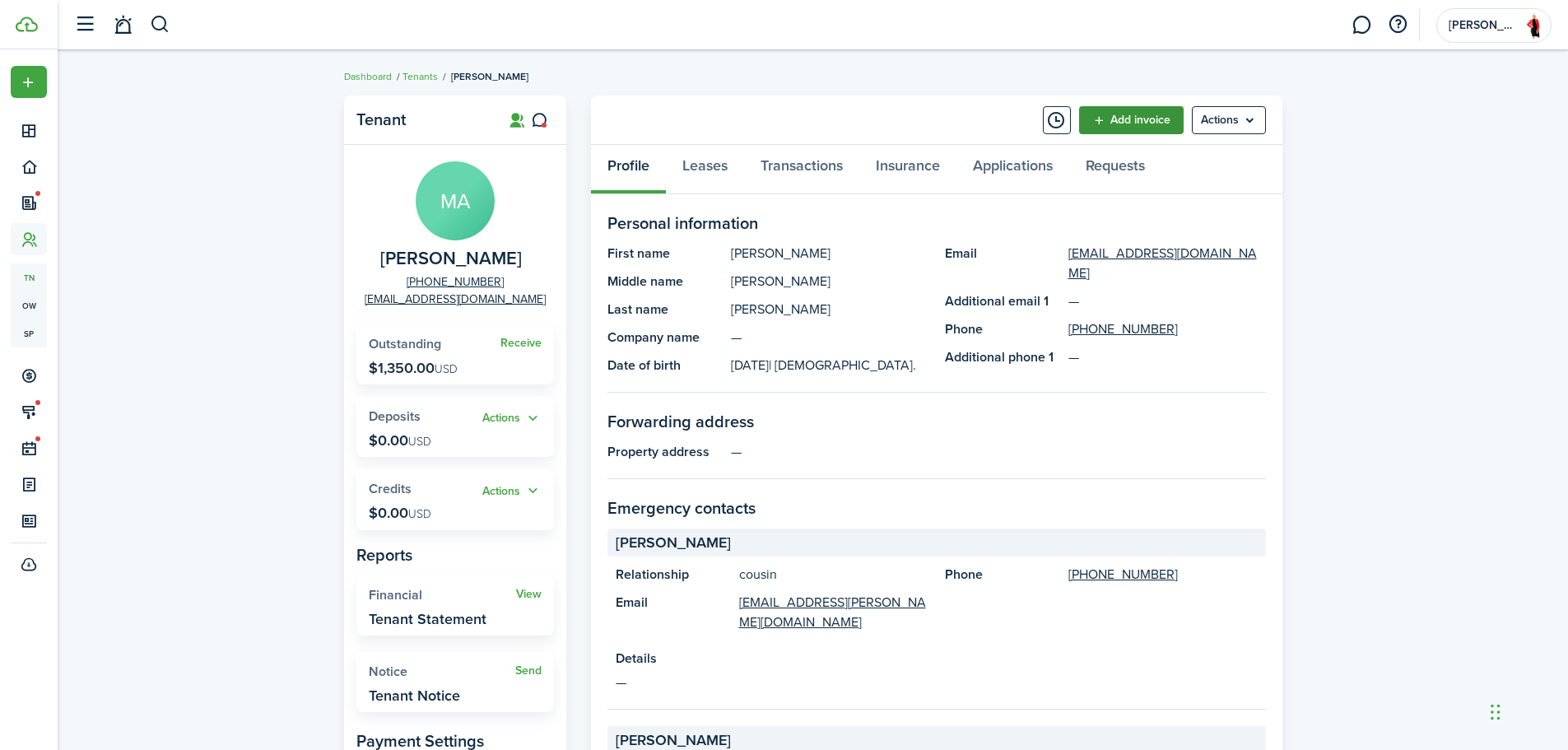
click at [1123, 115] on link "Add invoice" at bounding box center [1131, 120] width 105 height 28
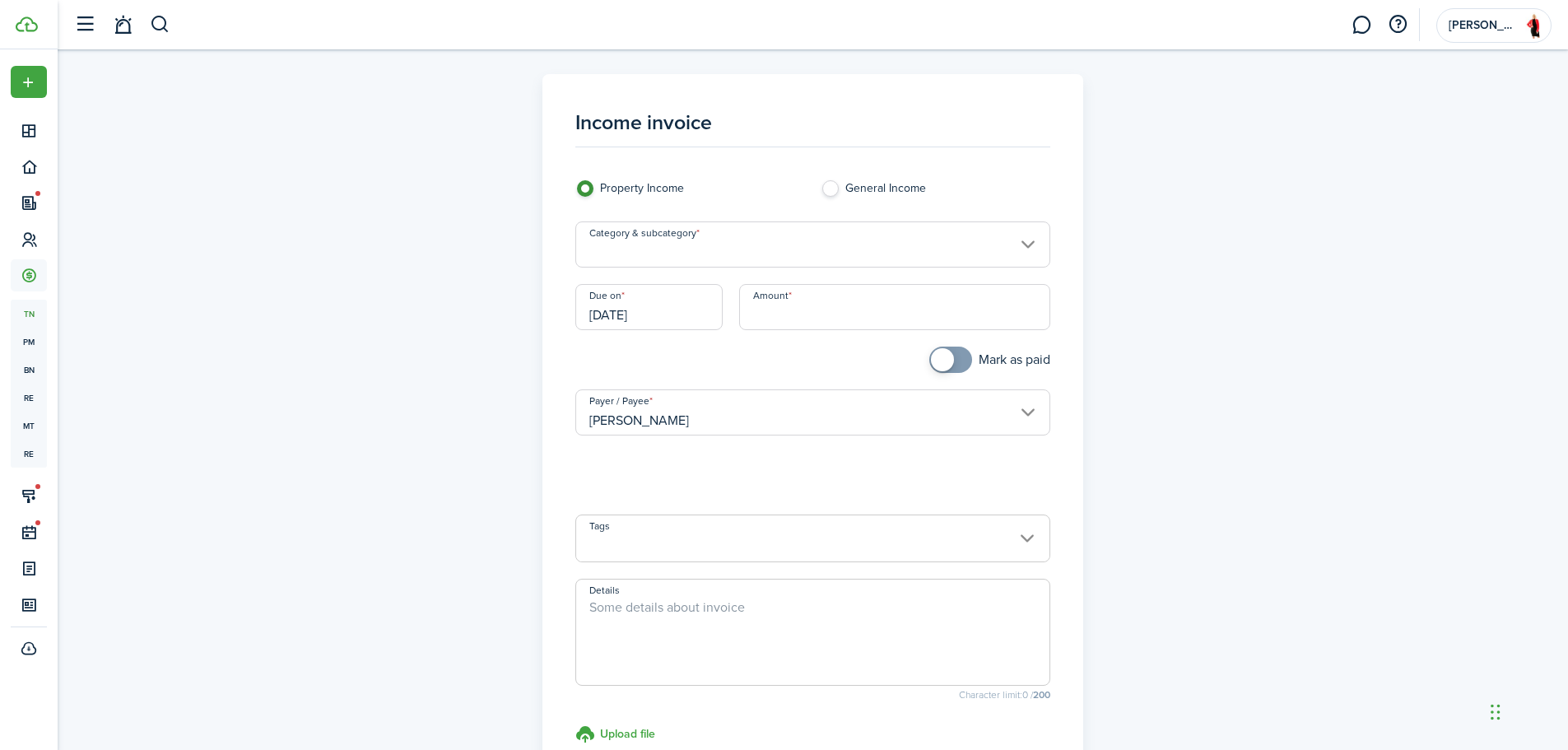
click at [811, 238] on input "Category & subcategory" at bounding box center [813, 244] width 475 height 46
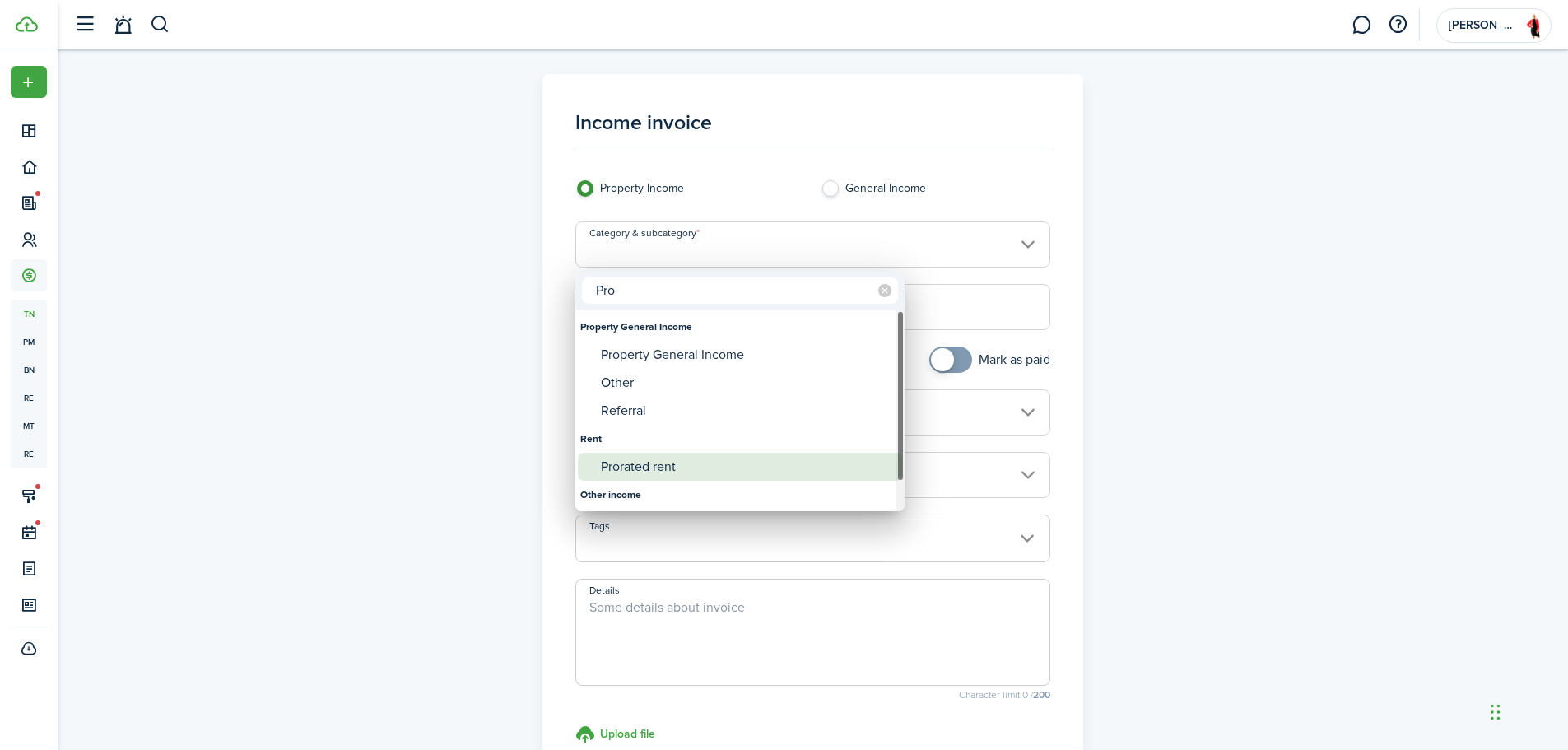
type input "Pro"
click at [638, 458] on div "Prorated rent" at bounding box center [746, 466] width 291 height 28
type input "Rent / Prorated rent"
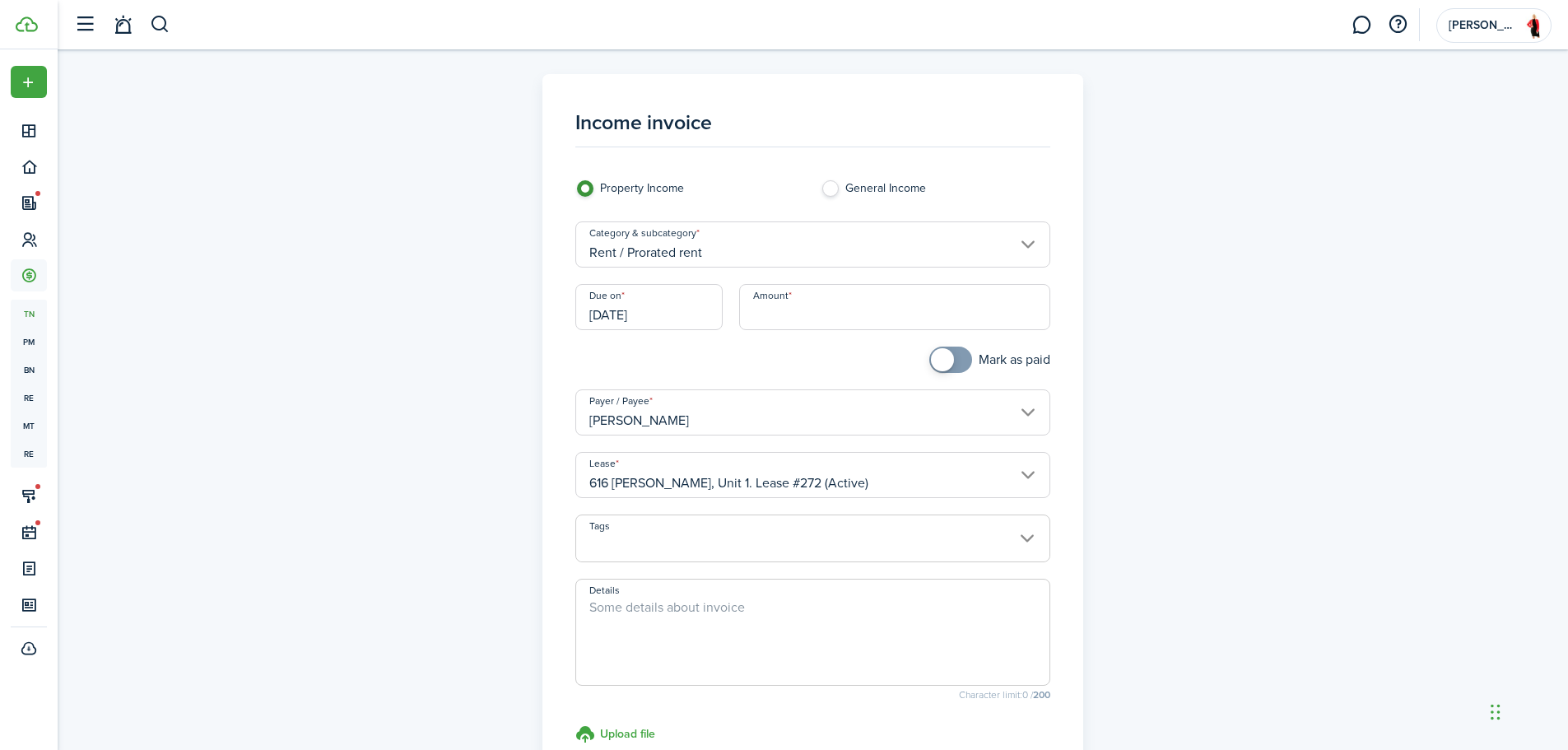
click at [675, 313] on input "[DATE]" at bounding box center [649, 306] width 147 height 46
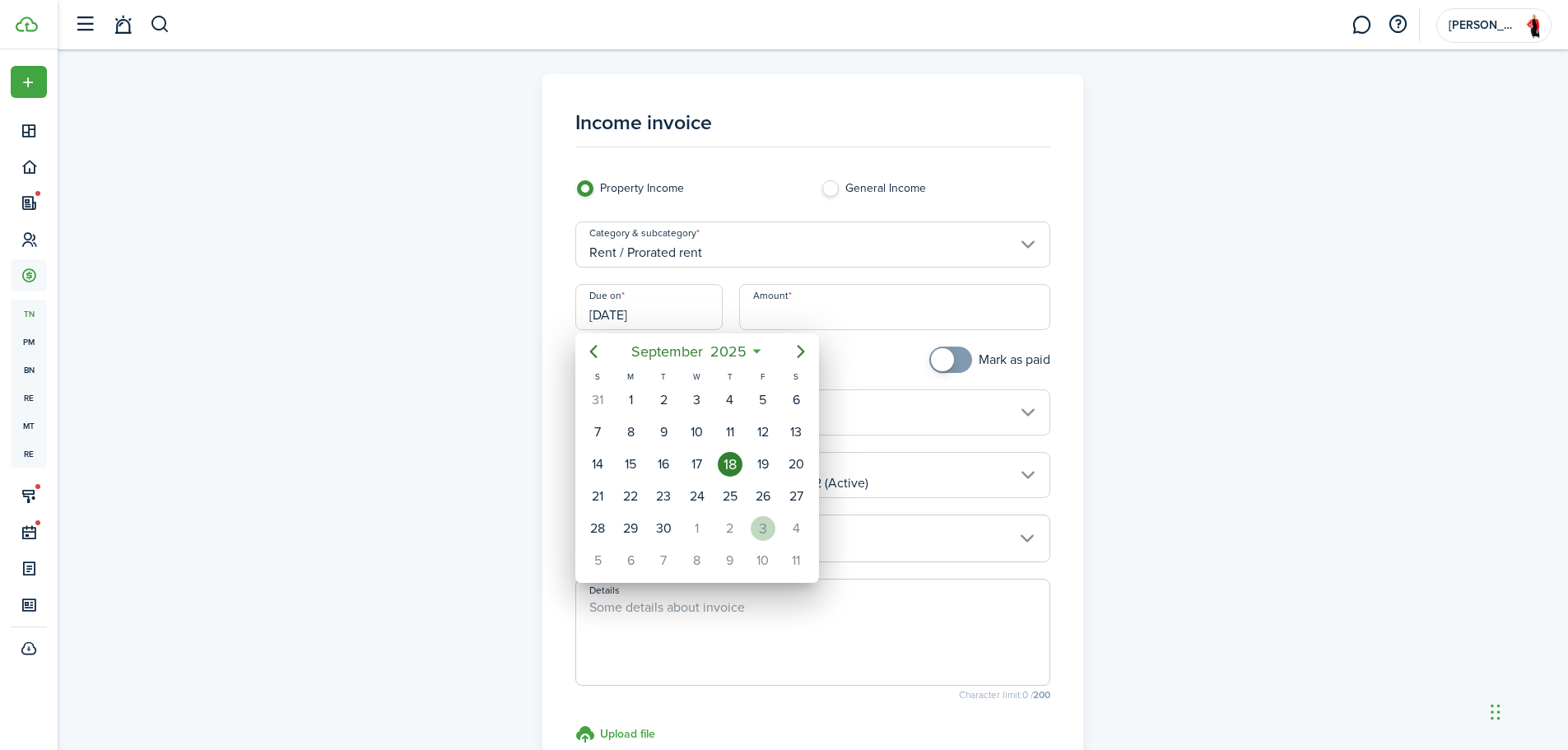
drag, startPoint x: 760, startPoint y: 521, endPoint x: 787, endPoint y: 402, distance: 122.0
click at [760, 516] on div "3" at bounding box center [763, 529] width 25 height 25
type input "[DATE]"
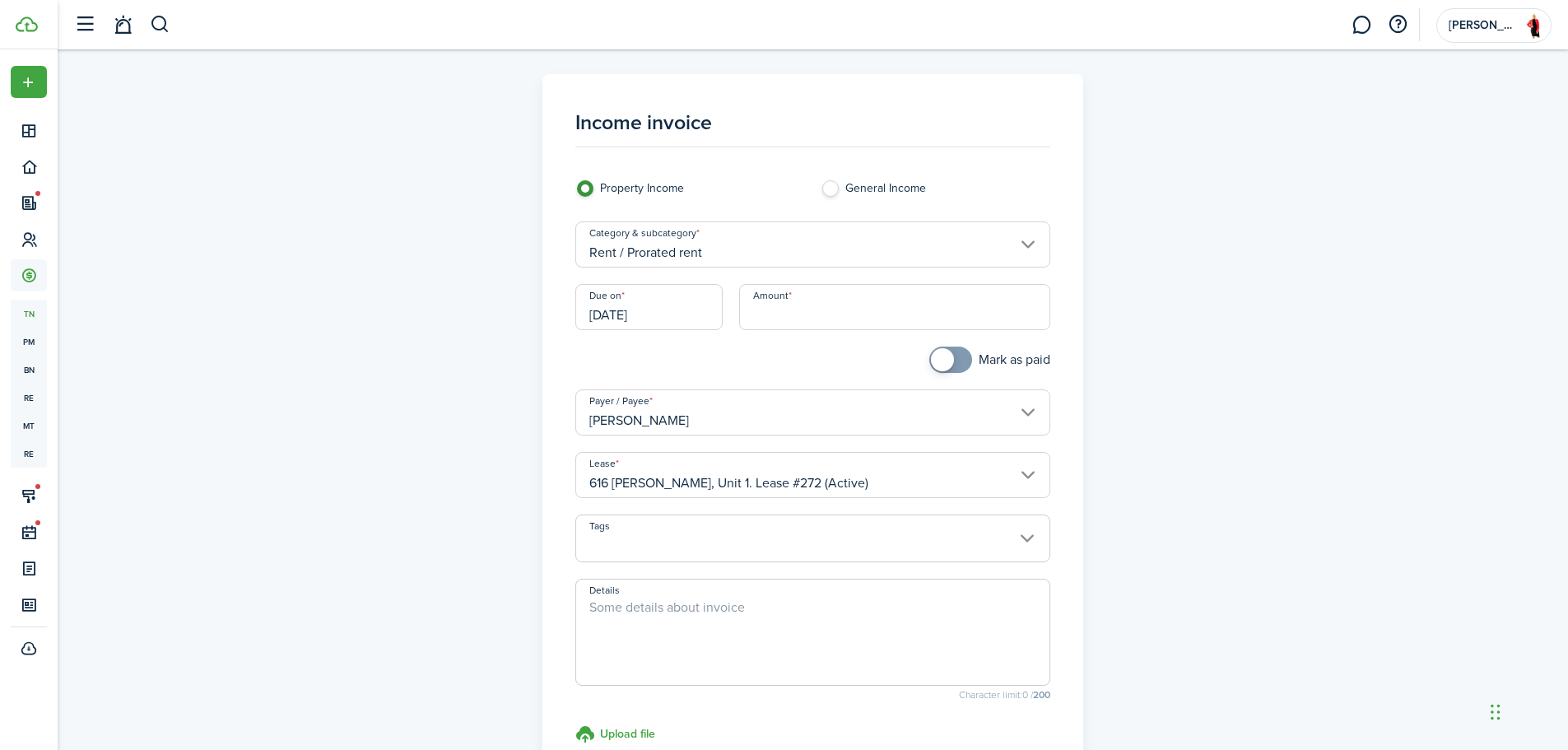
click at [806, 318] on input "Amount" at bounding box center [894, 306] width 311 height 46
type input "$914.55"
click at [725, 618] on textarea "Details" at bounding box center [813, 637] width 474 height 79
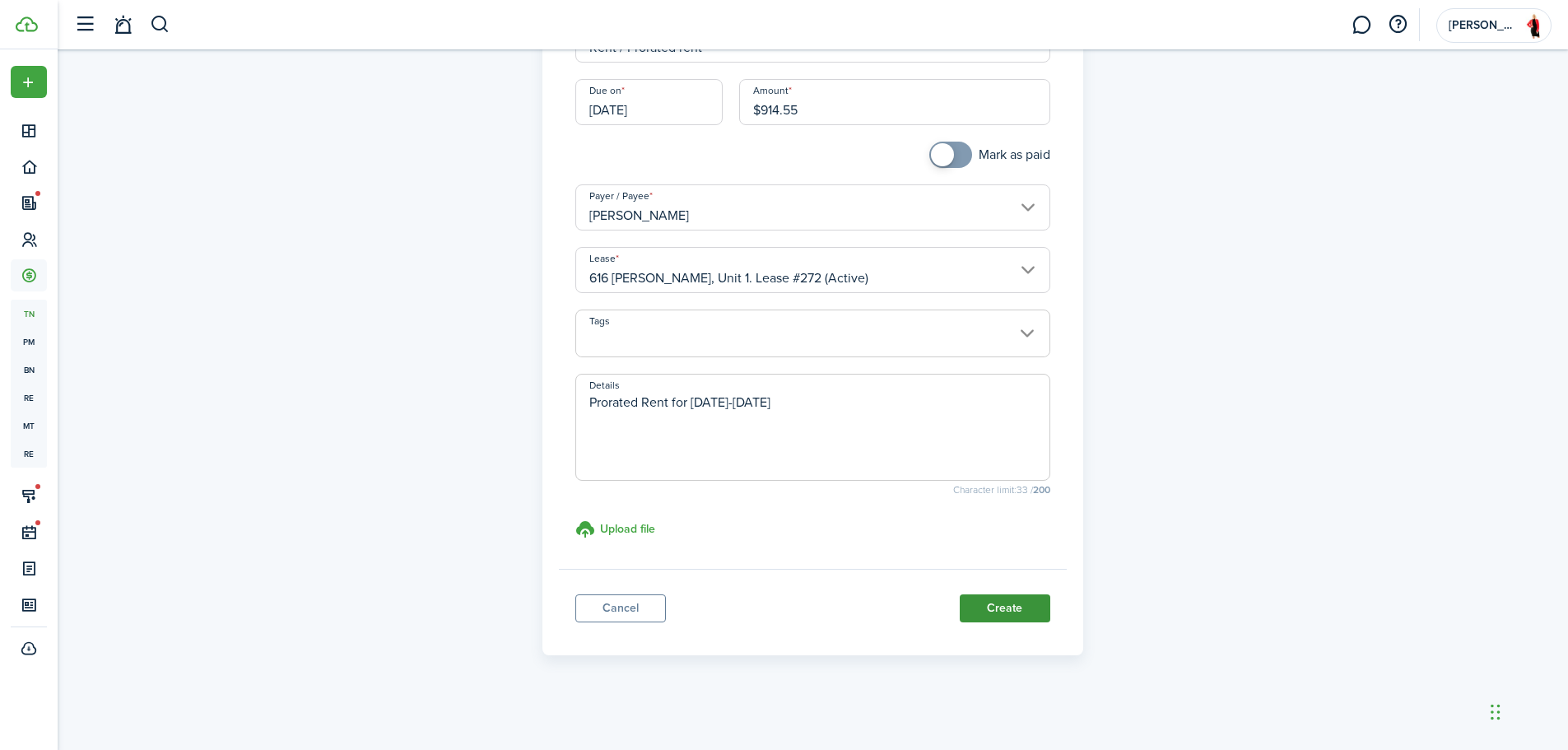
type textarea "Prorated Rent for [DATE]-[DATE]"
click at [998, 605] on button "Create" at bounding box center [1005, 608] width 90 height 28
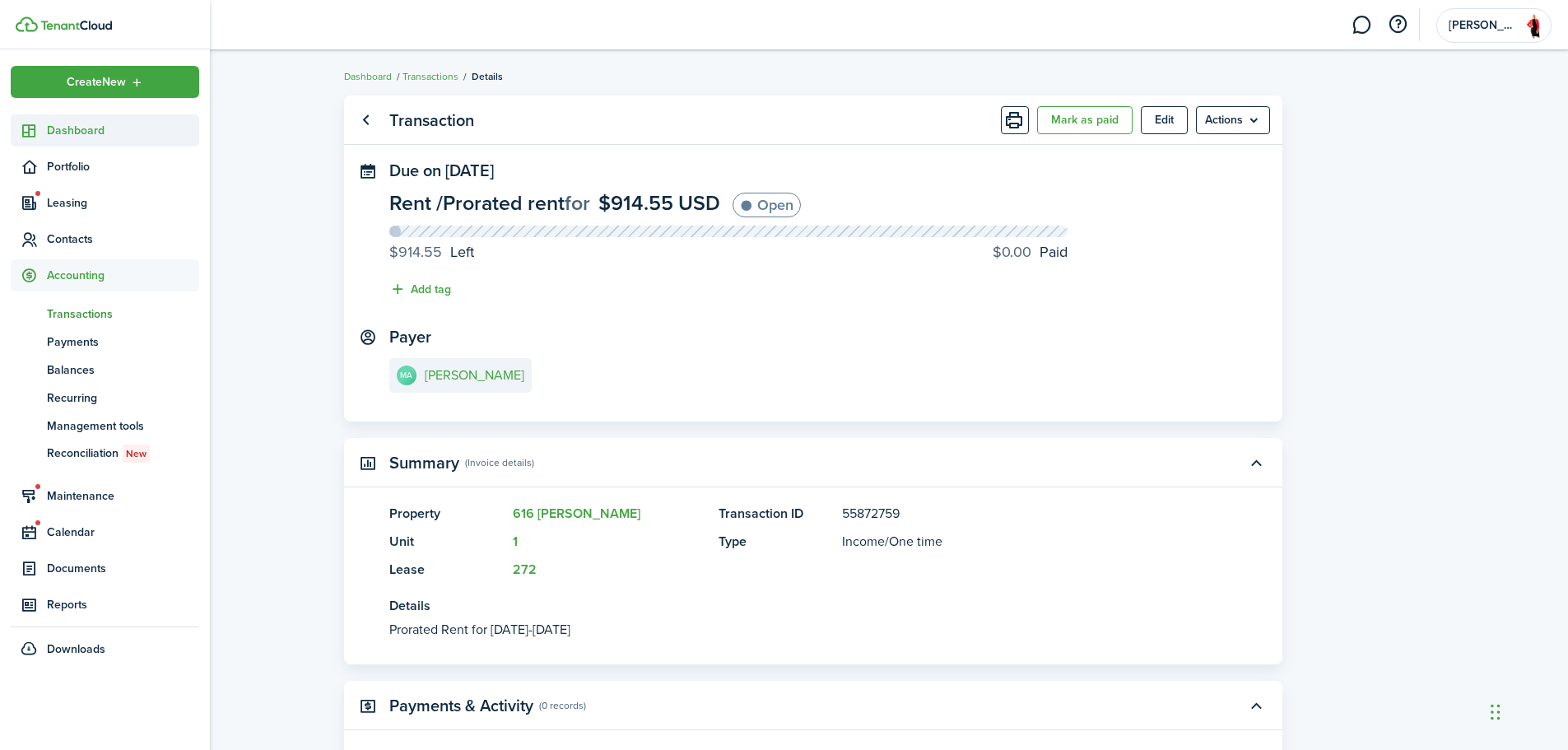
click at [28, 132] on icon at bounding box center [29, 131] width 18 height 17
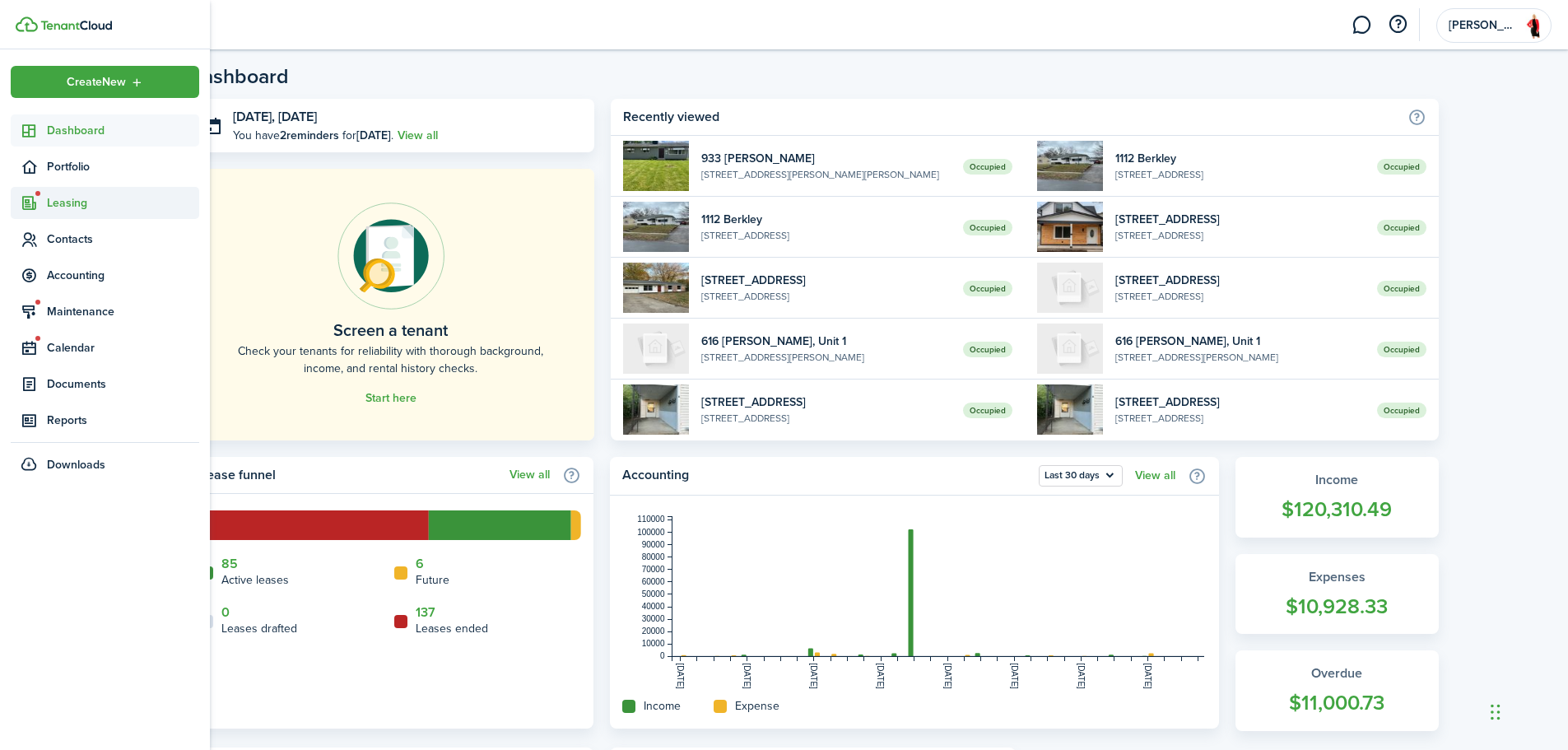
click at [74, 200] on span "Leasing" at bounding box center [123, 203] width 152 height 18
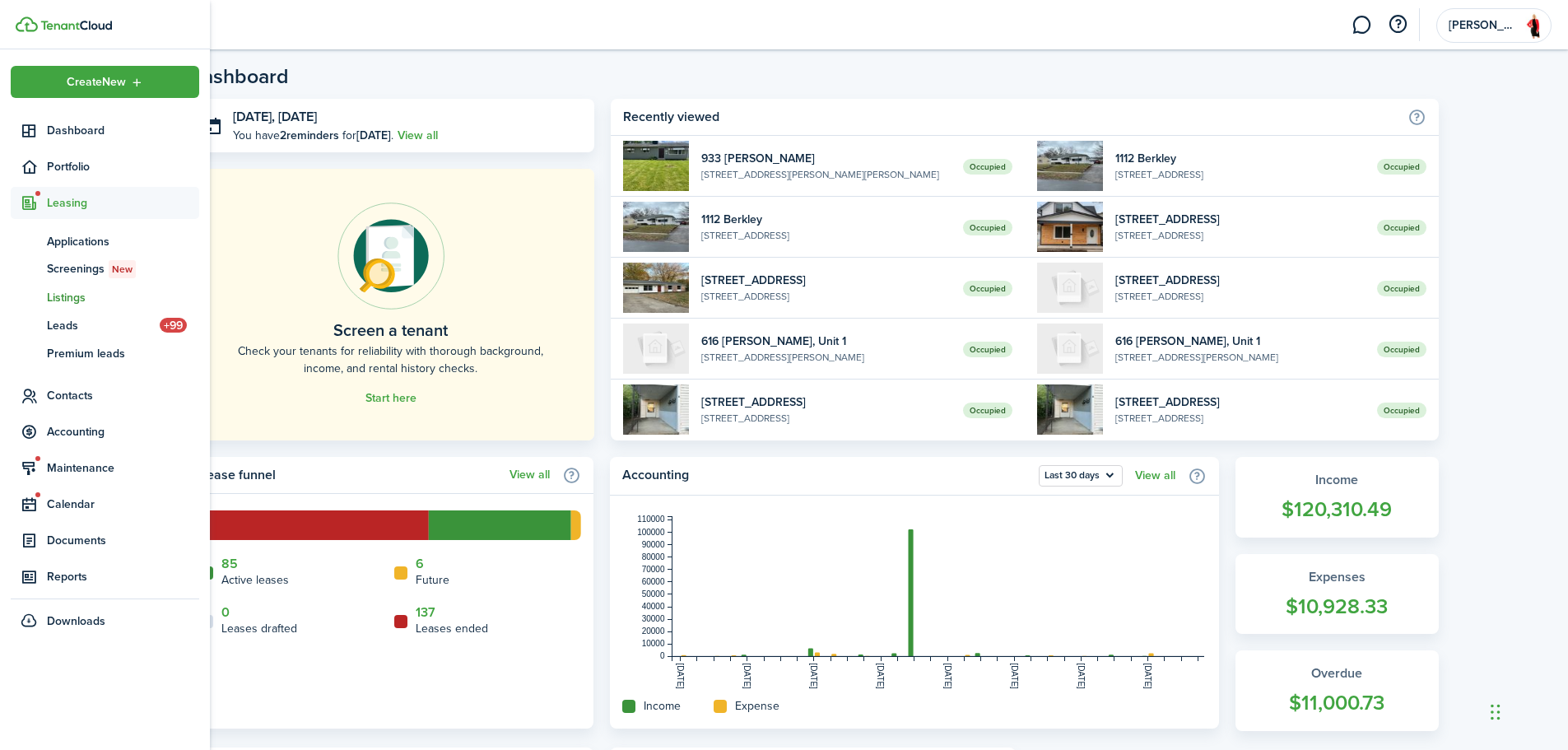
click at [53, 297] on span "Listings" at bounding box center [123, 297] width 152 height 18
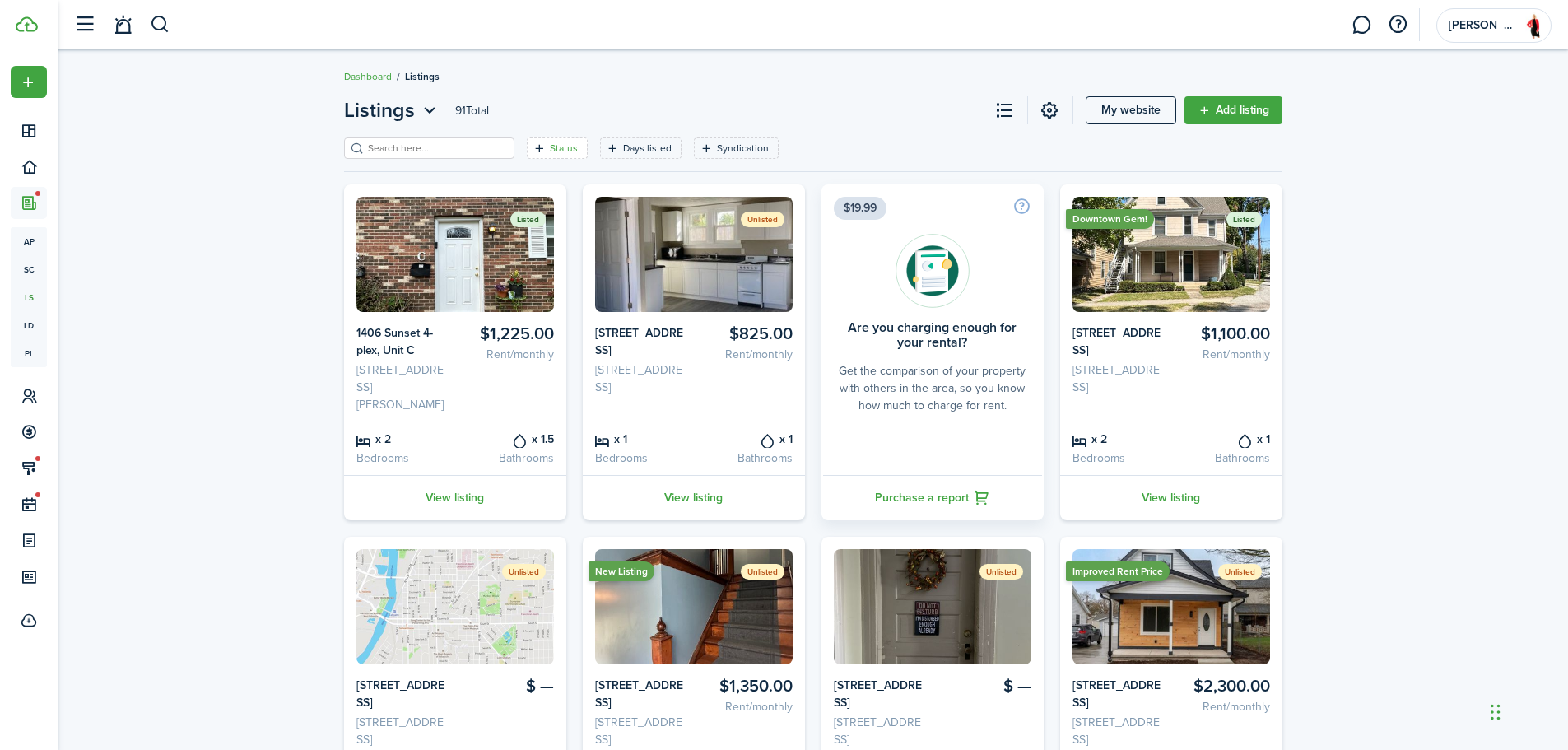
click at [558, 152] on filter-tag-label "Status" at bounding box center [563, 148] width 28 height 15
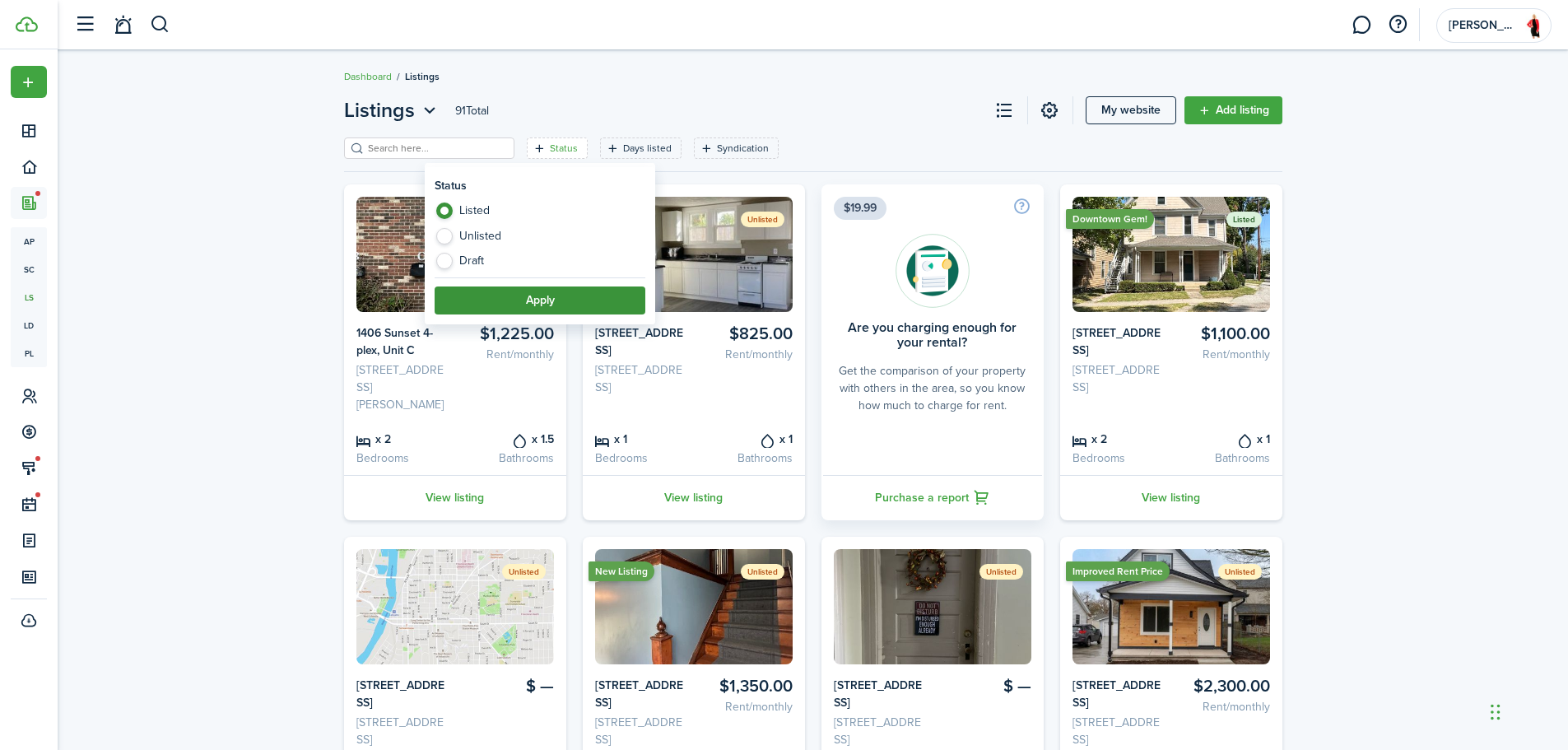
click at [507, 298] on button "Apply" at bounding box center [540, 300] width 211 height 28
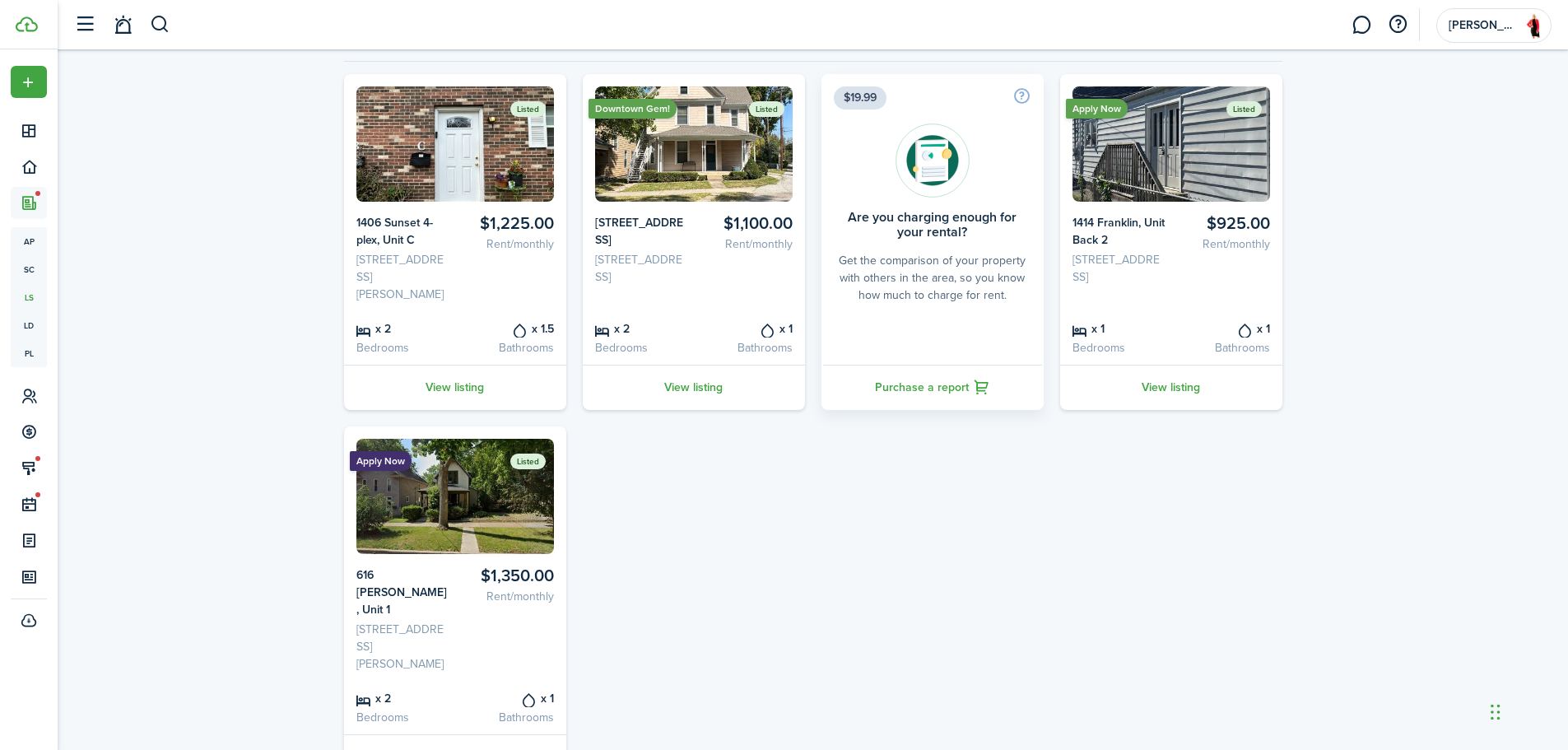
scroll to position [151, 0]
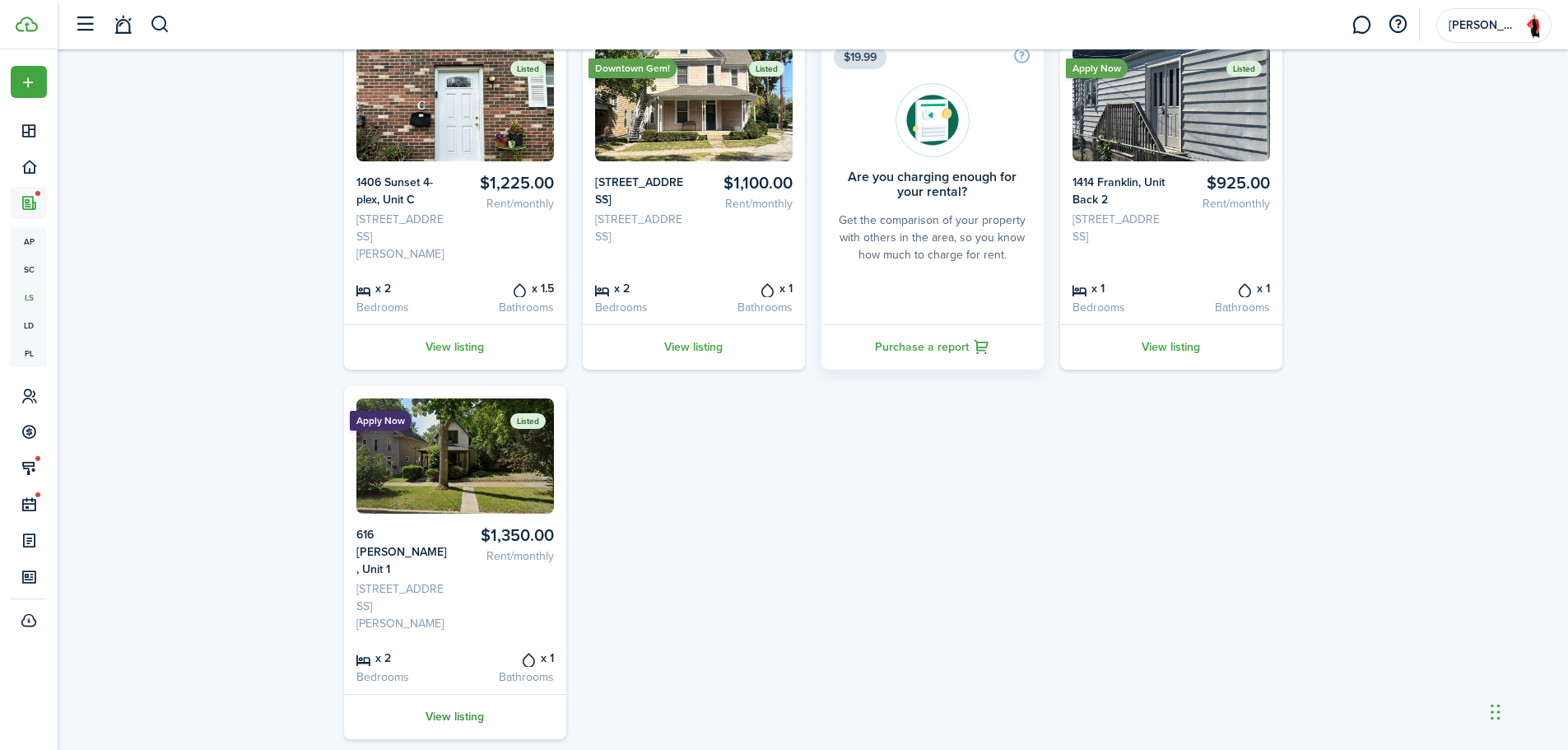
click at [475, 694] on link "View listing" at bounding box center [455, 717] width 223 height 45
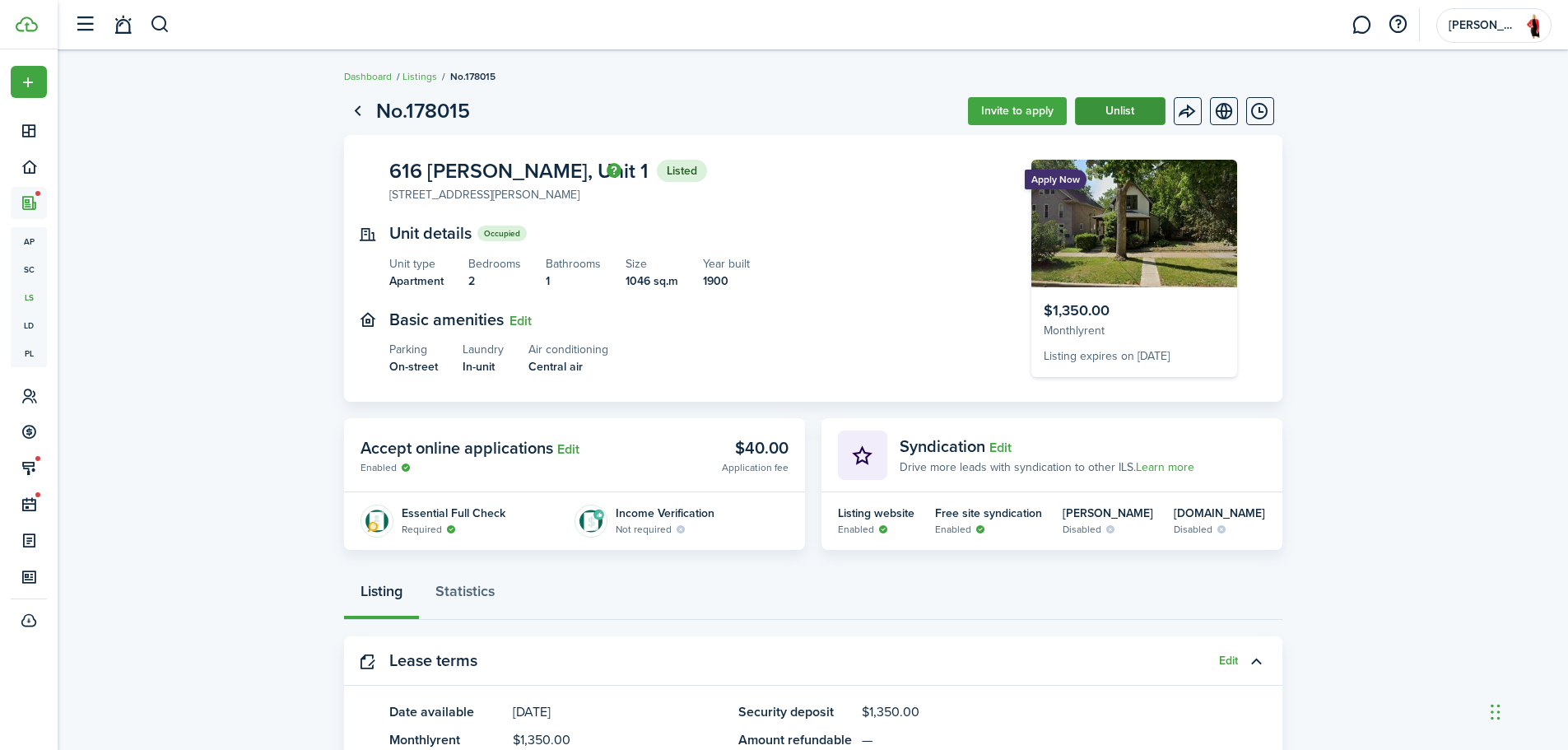
click at [1109, 117] on button "Unlist" at bounding box center [1120, 110] width 90 height 28
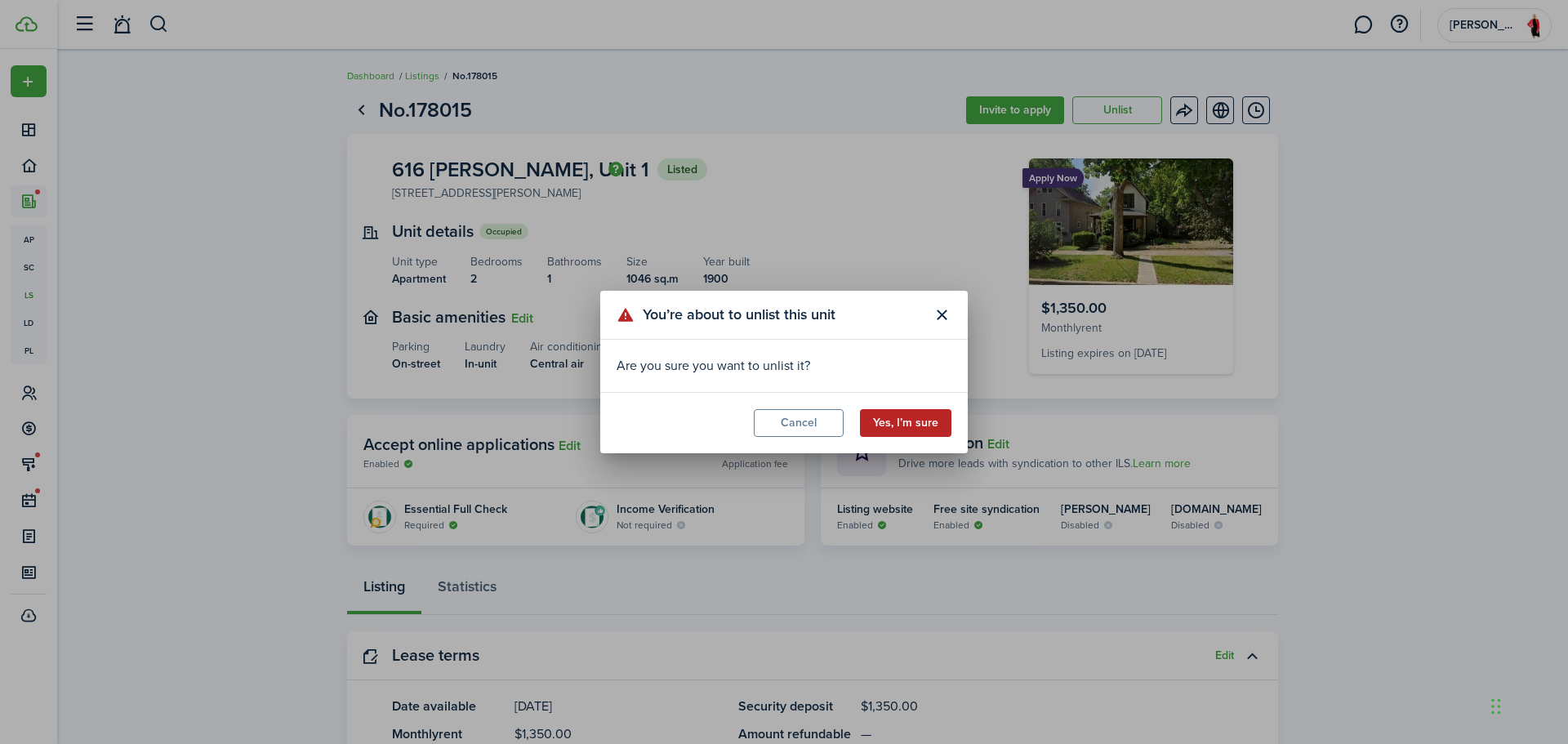
click at [901, 421] on button "Yes, I’m sure" at bounding box center [906, 423] width 91 height 27
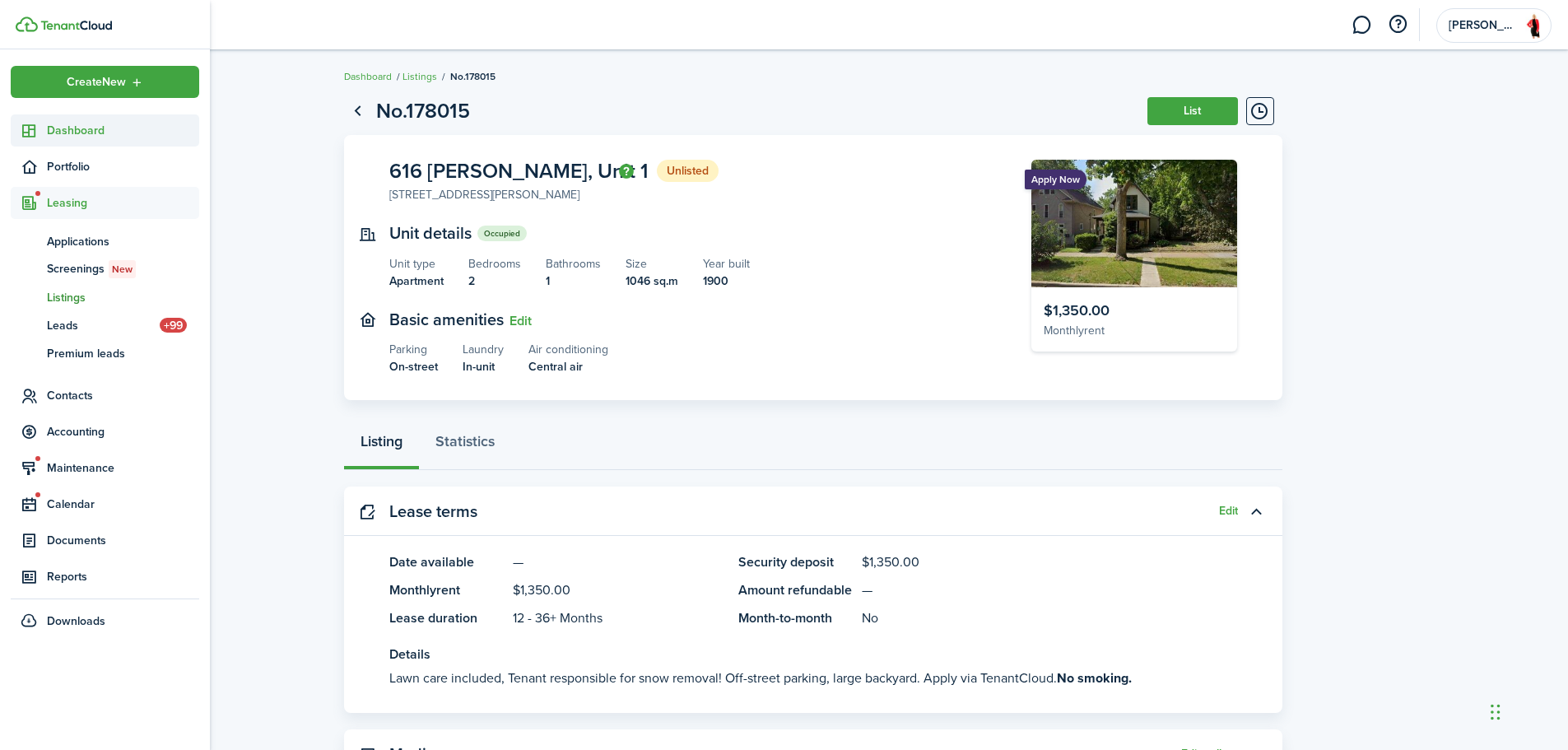
click at [54, 125] on span "Dashboard" at bounding box center [123, 131] width 152 height 18
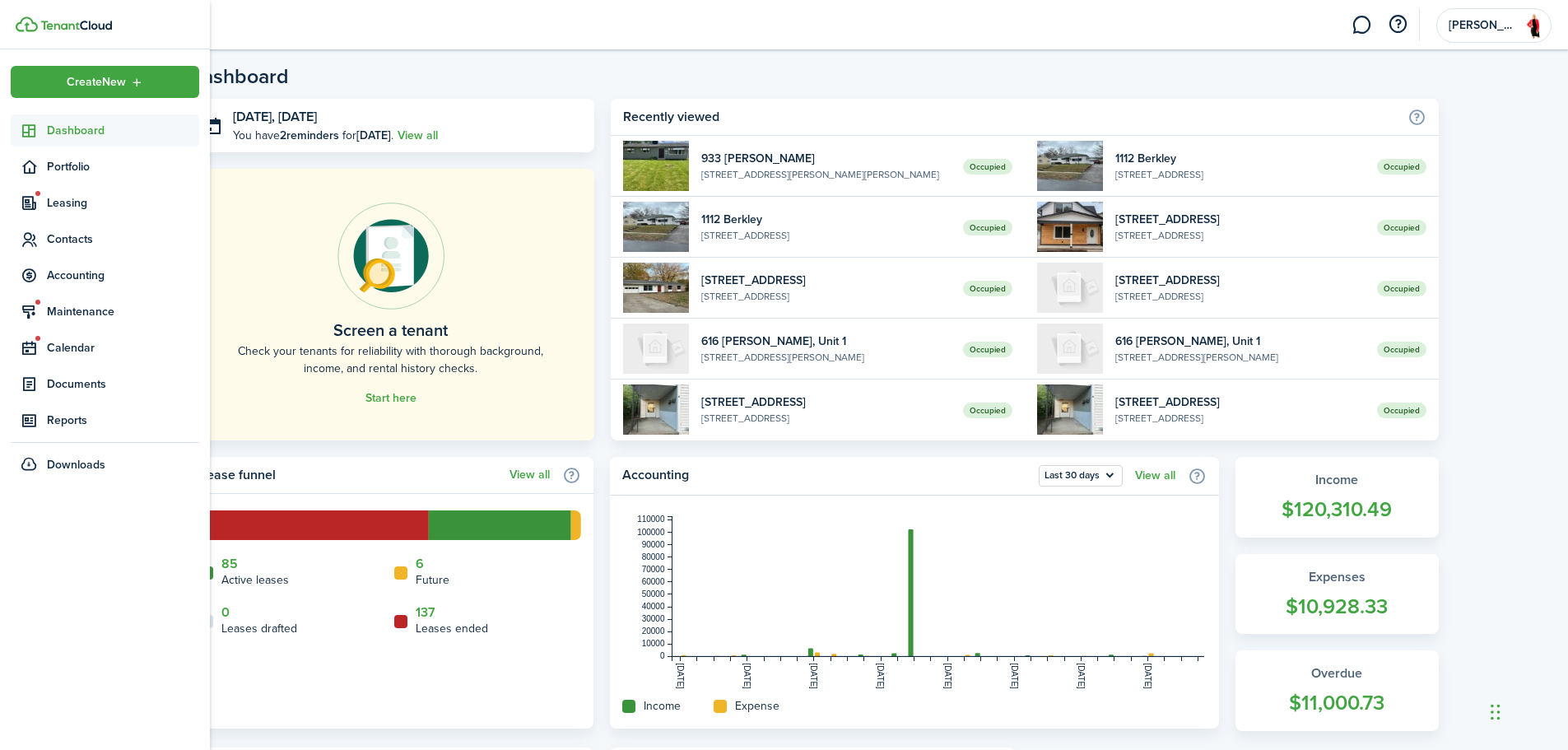
click at [47, 121] on link "Dashboard" at bounding box center [105, 131] width 188 height 32
click at [48, 136] on span "Dashboard" at bounding box center [123, 131] width 152 height 18
click at [50, 128] on span "Dashboard" at bounding box center [123, 131] width 152 height 18
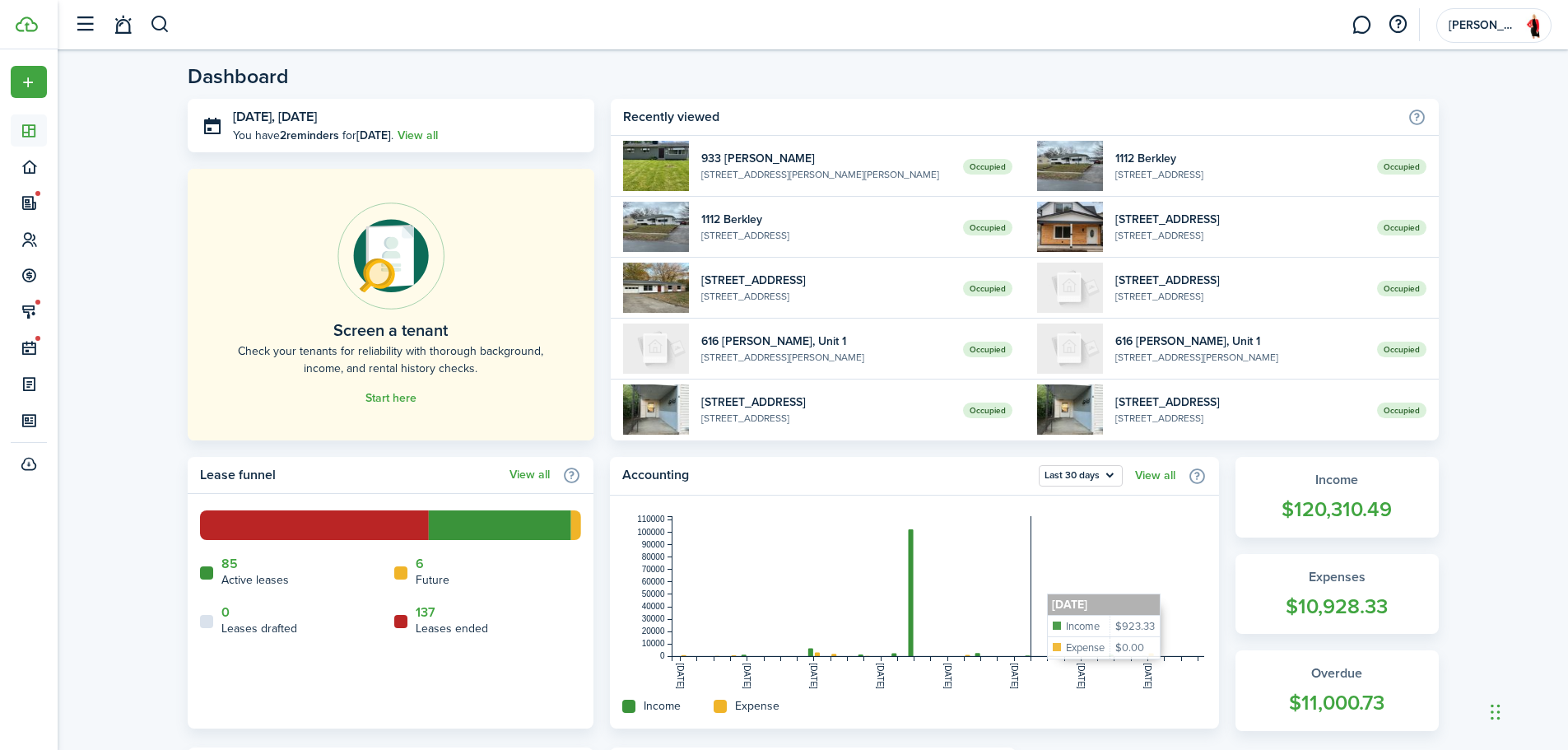
scroll to position [315, 0]
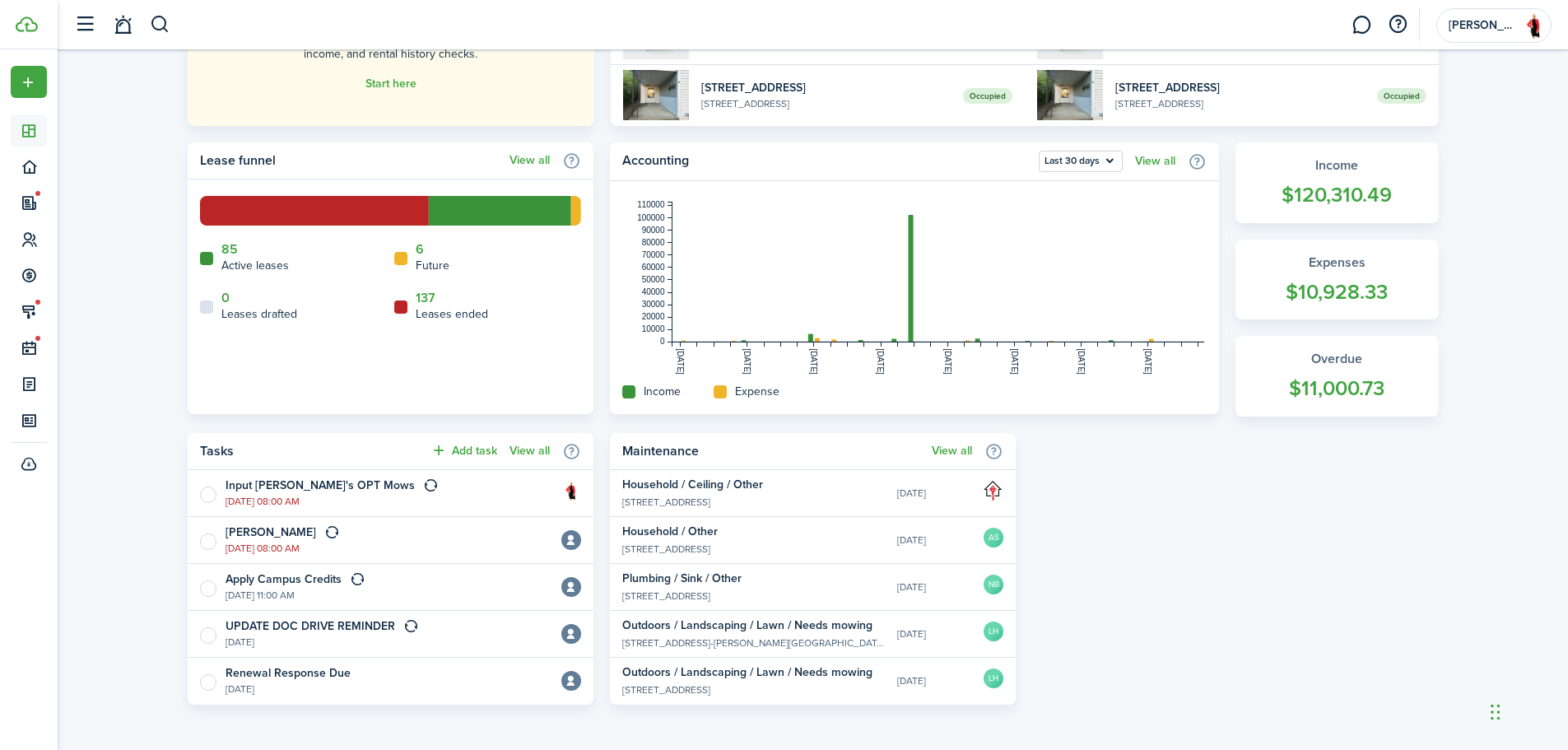
click at [213, 495] on label at bounding box center [207, 493] width 13 height 13
click at [200, 493] on input "checkbox" at bounding box center [199, 492] width 1 height 1
checkbox input "true"
click at [206, 542] on label at bounding box center [207, 540] width 13 height 13
click at [200, 540] on input "checkbox" at bounding box center [199, 539] width 1 height 1
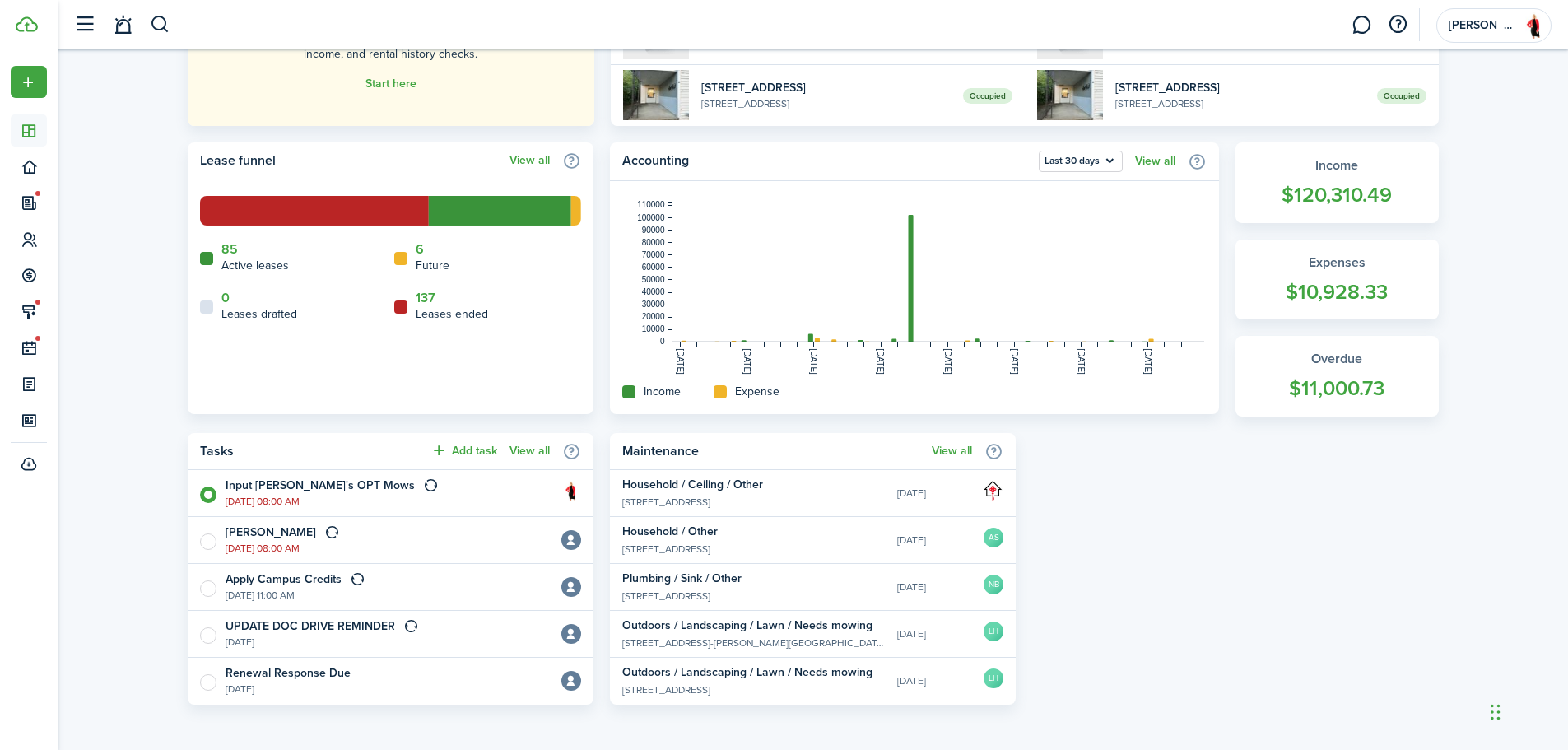
checkbox input "true"
click at [164, 22] on button "button" at bounding box center [160, 24] width 21 height 28
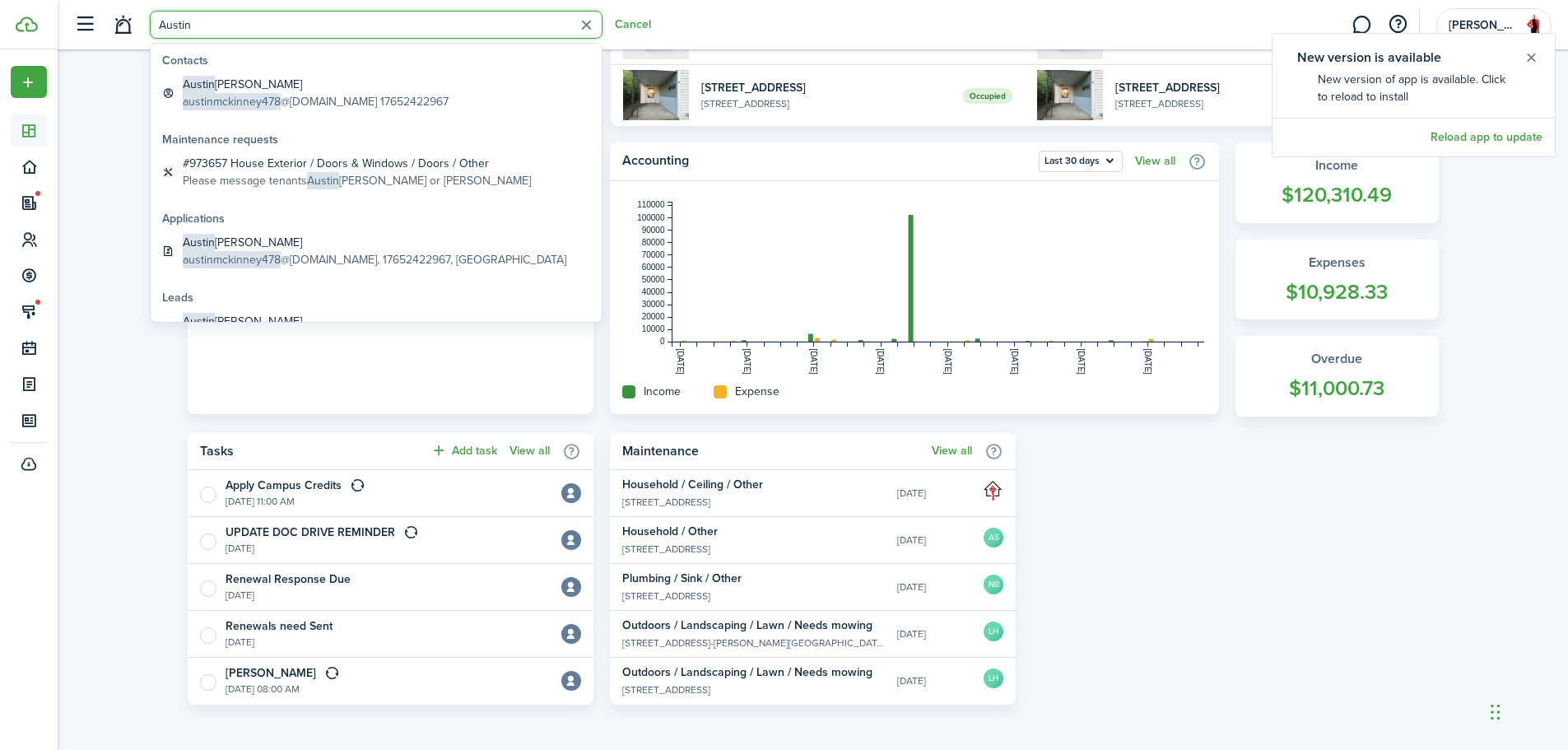
type input "Austin"
drag, startPoint x: 268, startPoint y: 81, endPoint x: 281, endPoint y: 82, distance: 13.0
click at [269, 82] on global-search-item-title "[PERSON_NAME] [PERSON_NAME]" at bounding box center [315, 85] width 266 height 18
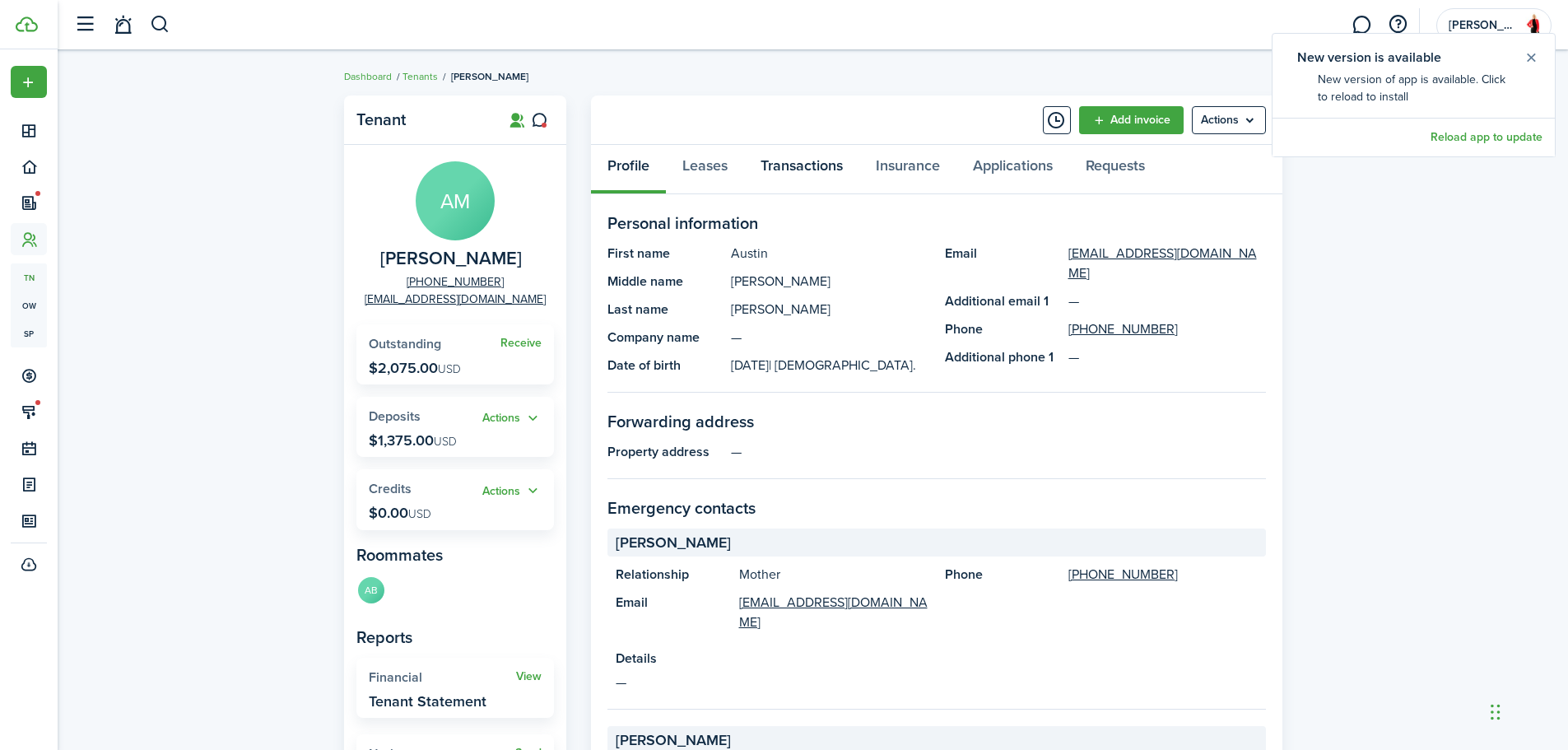
click at [801, 159] on link "Transactions" at bounding box center [802, 169] width 115 height 49
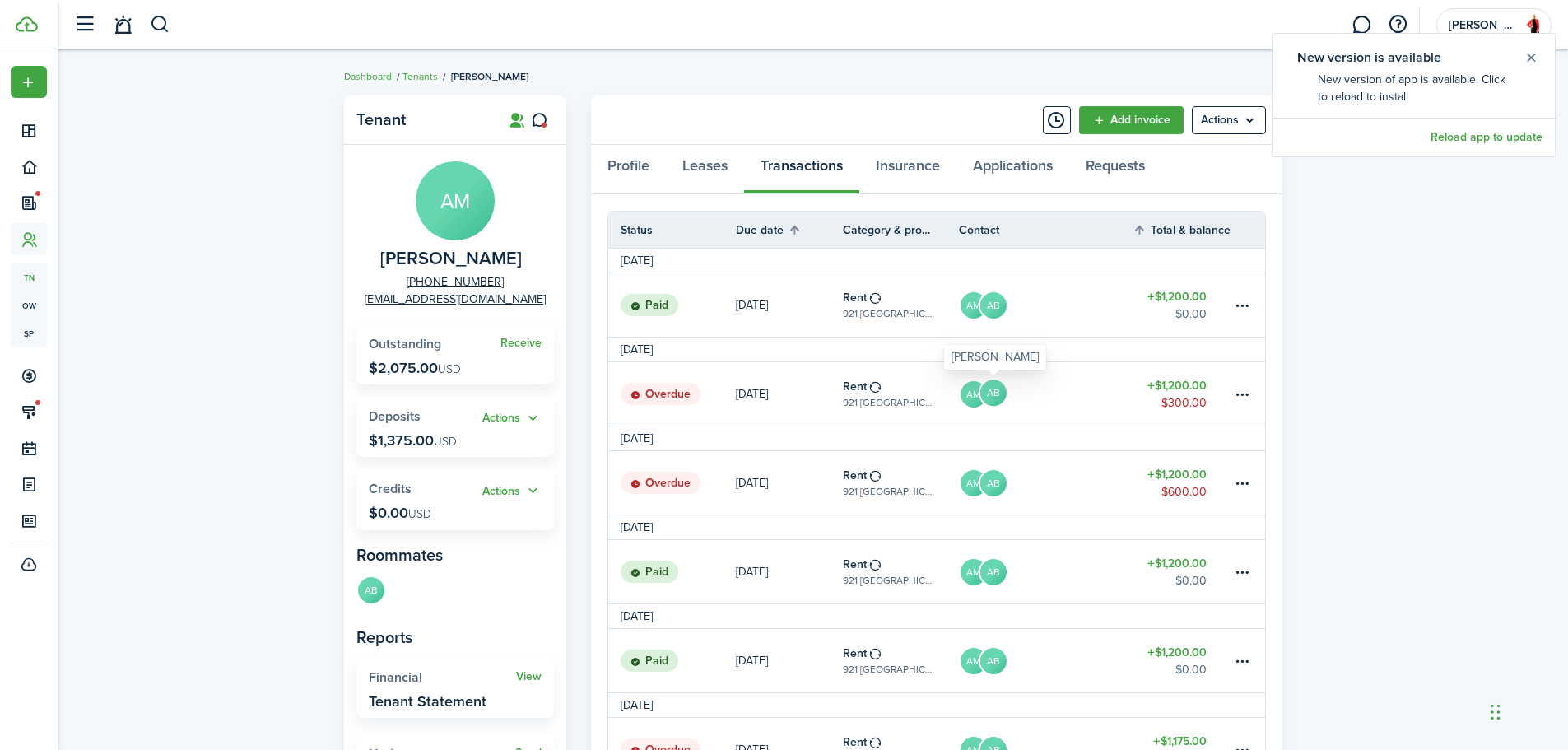
scroll to position [357, 0]
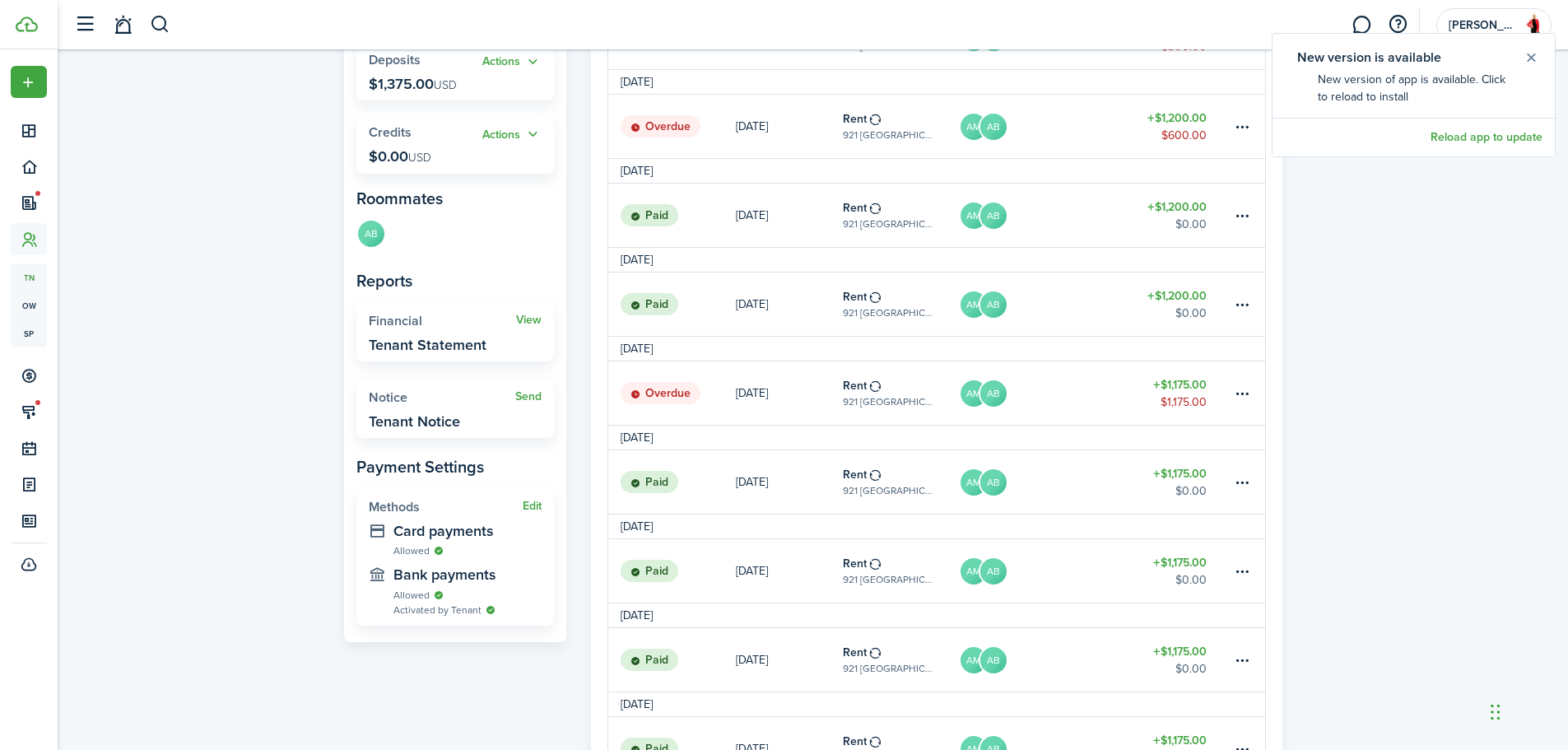
click at [1083, 415] on link "AM AB" at bounding box center [1046, 393] width 175 height 64
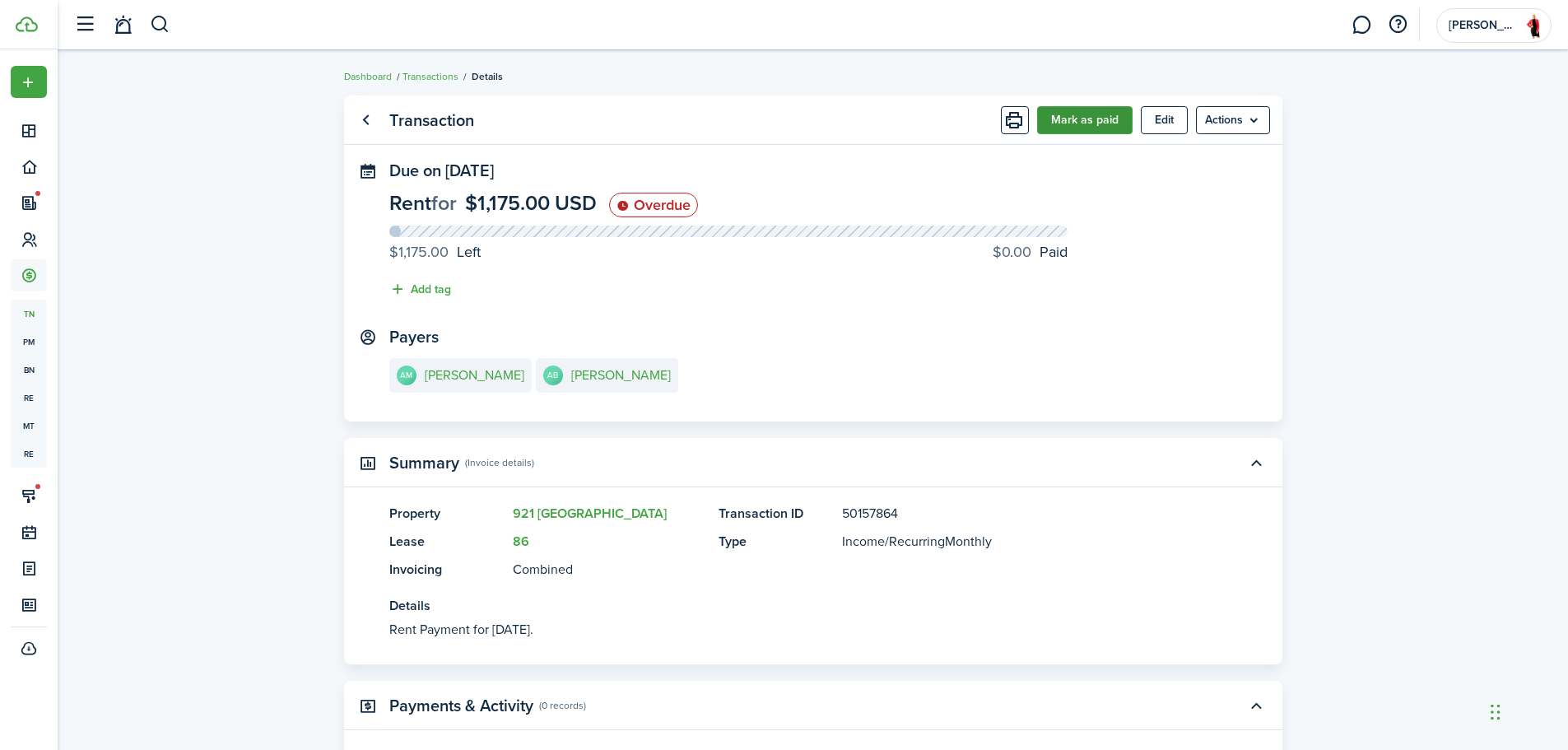
click at [1100, 127] on button "Mark as paid" at bounding box center [1085, 120] width 95 height 28
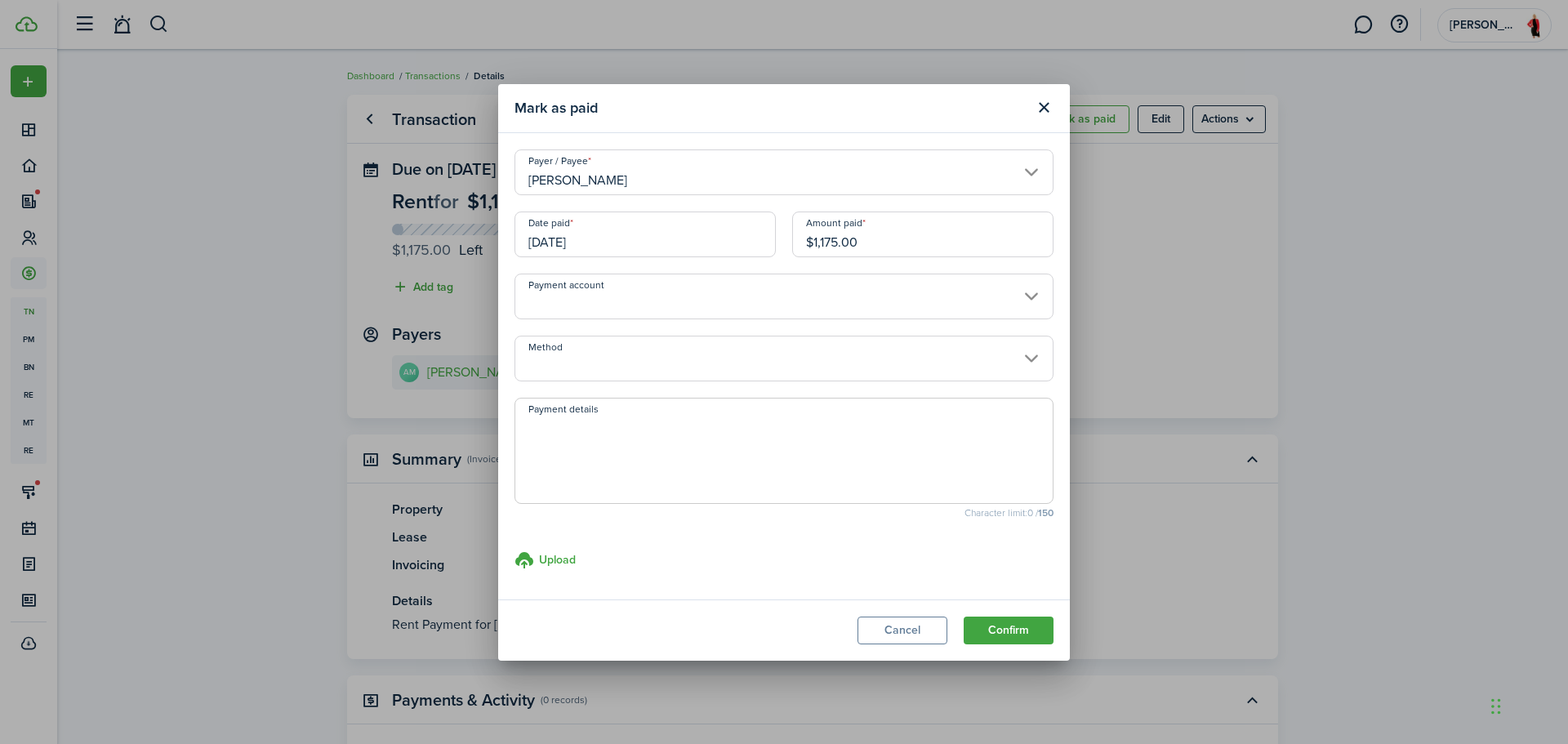
click at [588, 358] on input "Method" at bounding box center [784, 358] width 539 height 46
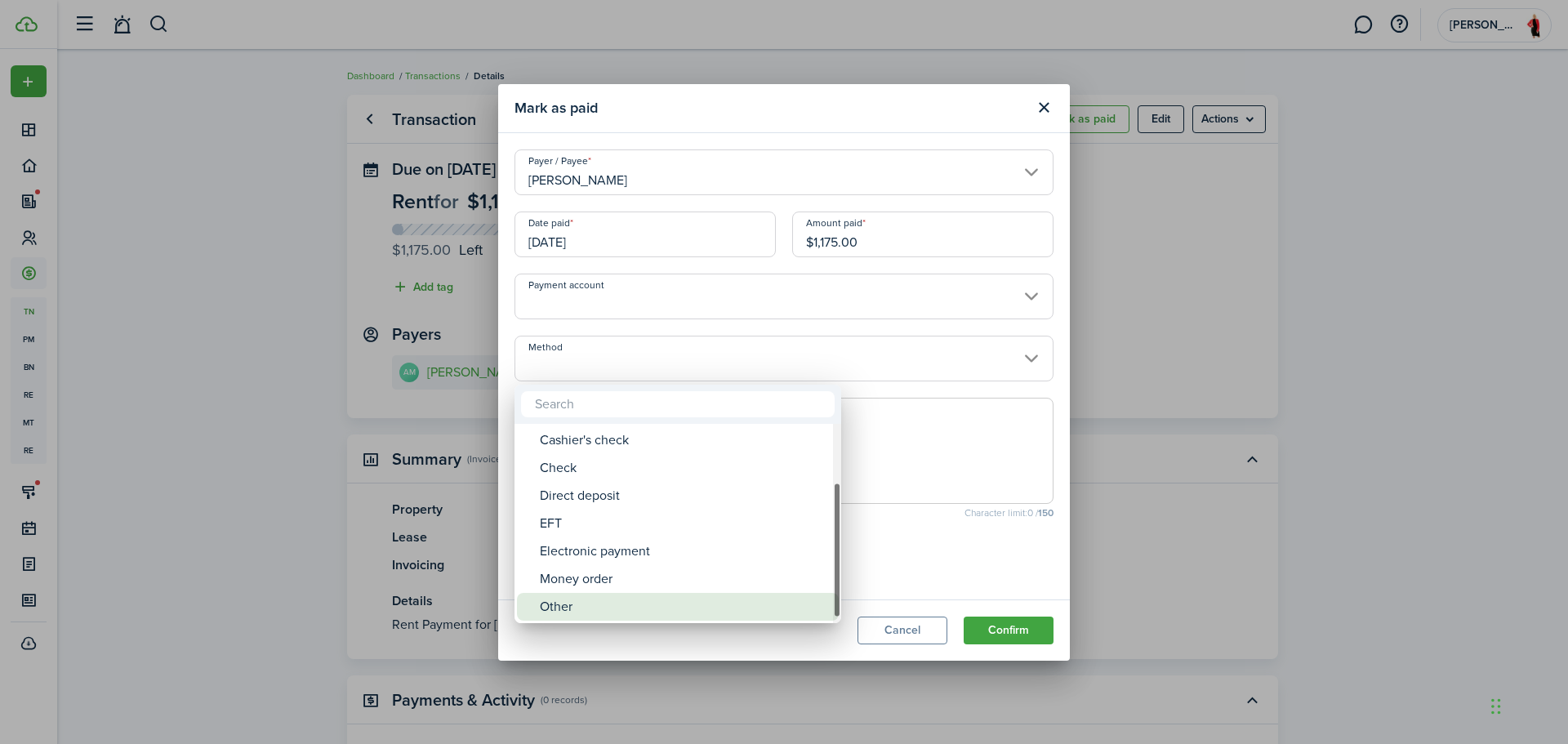
click at [558, 612] on div "Other" at bounding box center [684, 606] width 289 height 27
type input "Other"
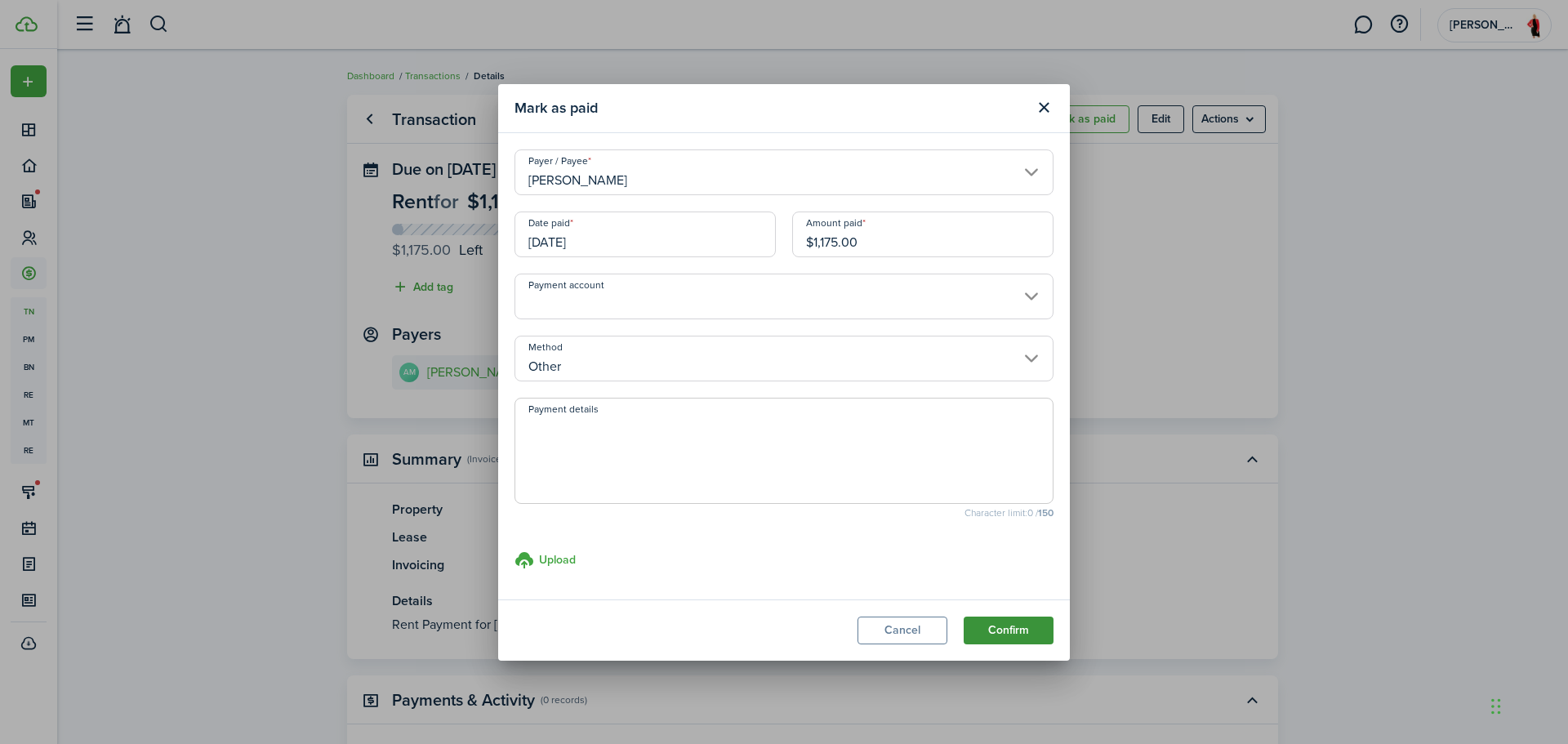
click at [1020, 630] on button "Confirm" at bounding box center [1009, 630] width 90 height 27
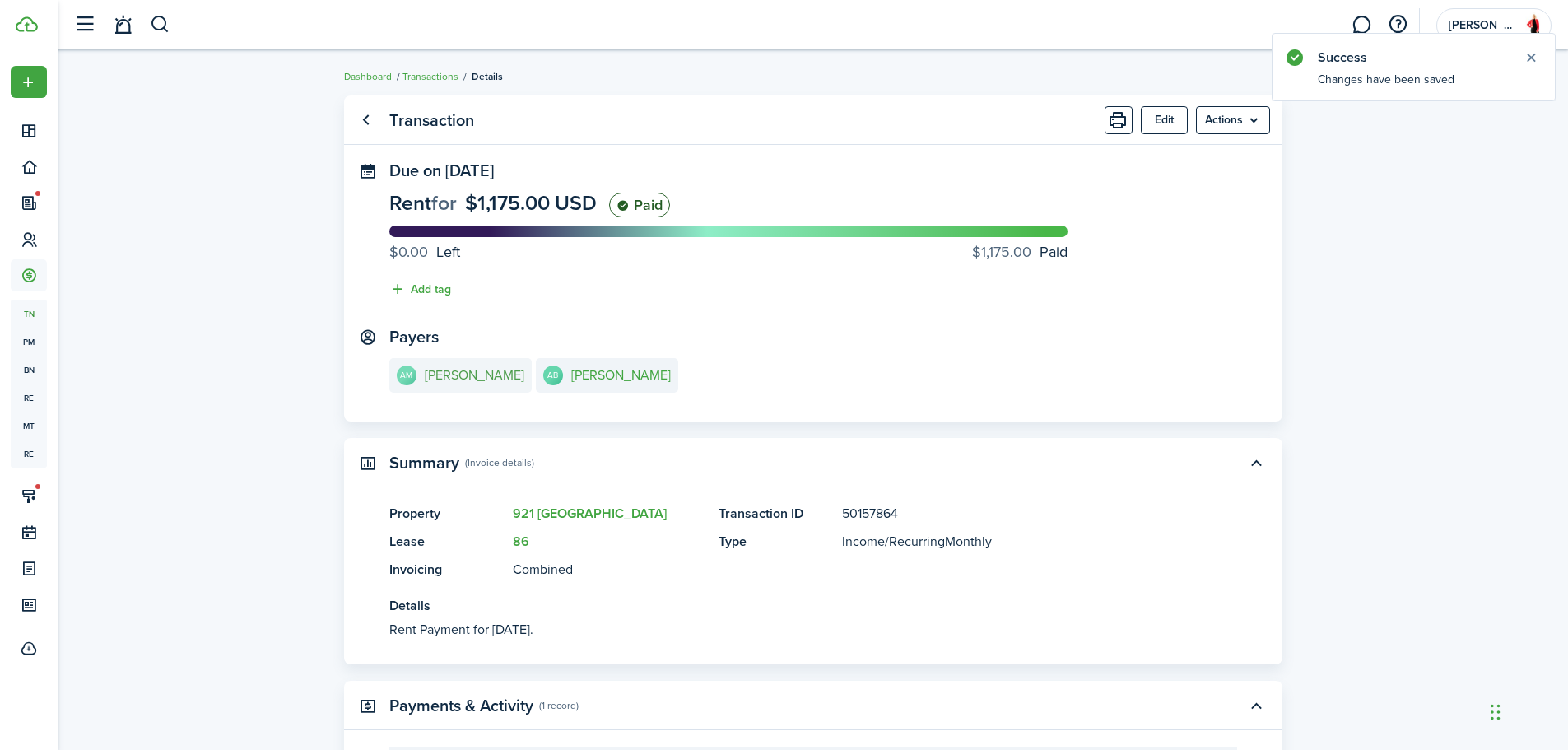
click at [482, 374] on e-details-info-title "[PERSON_NAME]" at bounding box center [474, 376] width 100 height 15
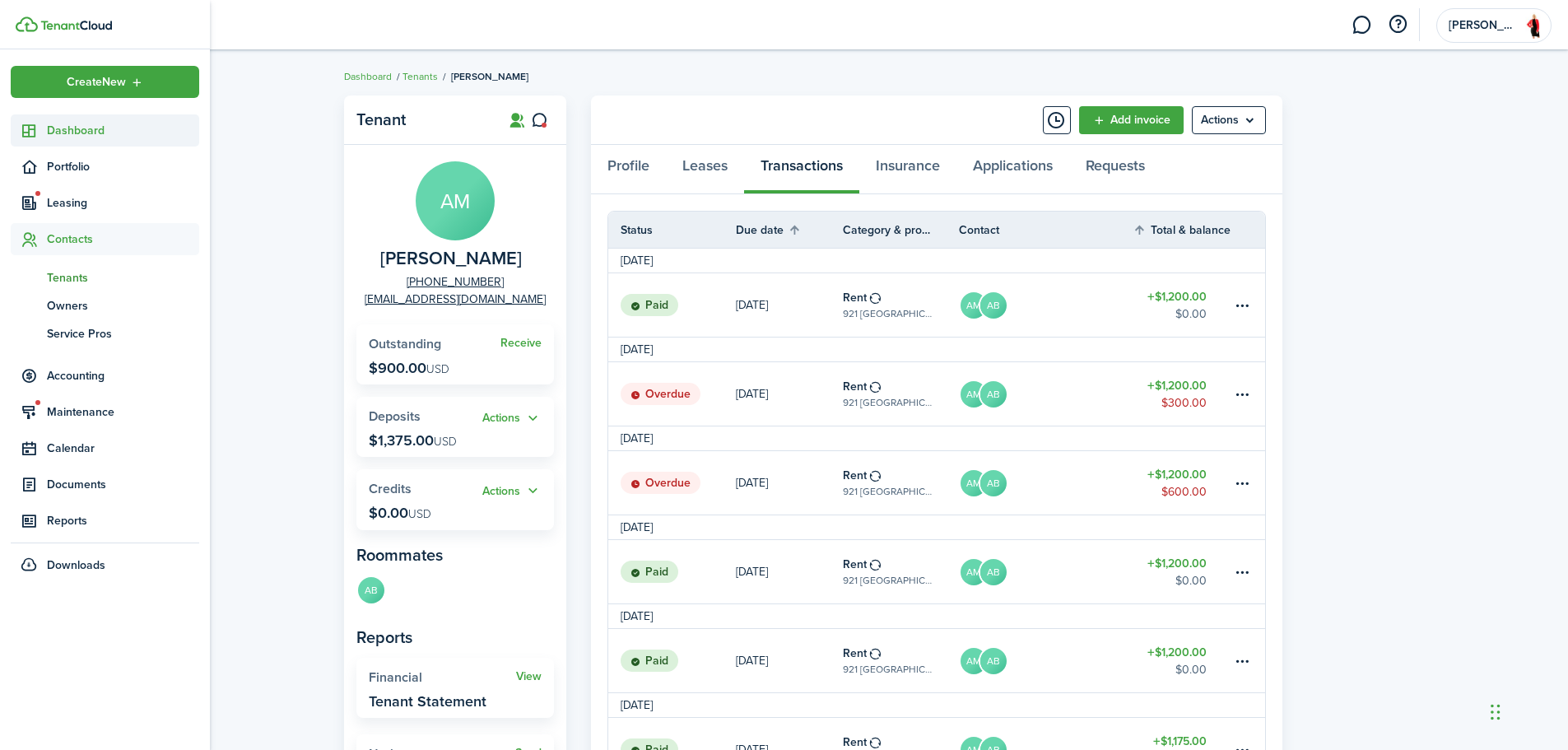
click at [55, 126] on span "Dashboard" at bounding box center [123, 131] width 152 height 18
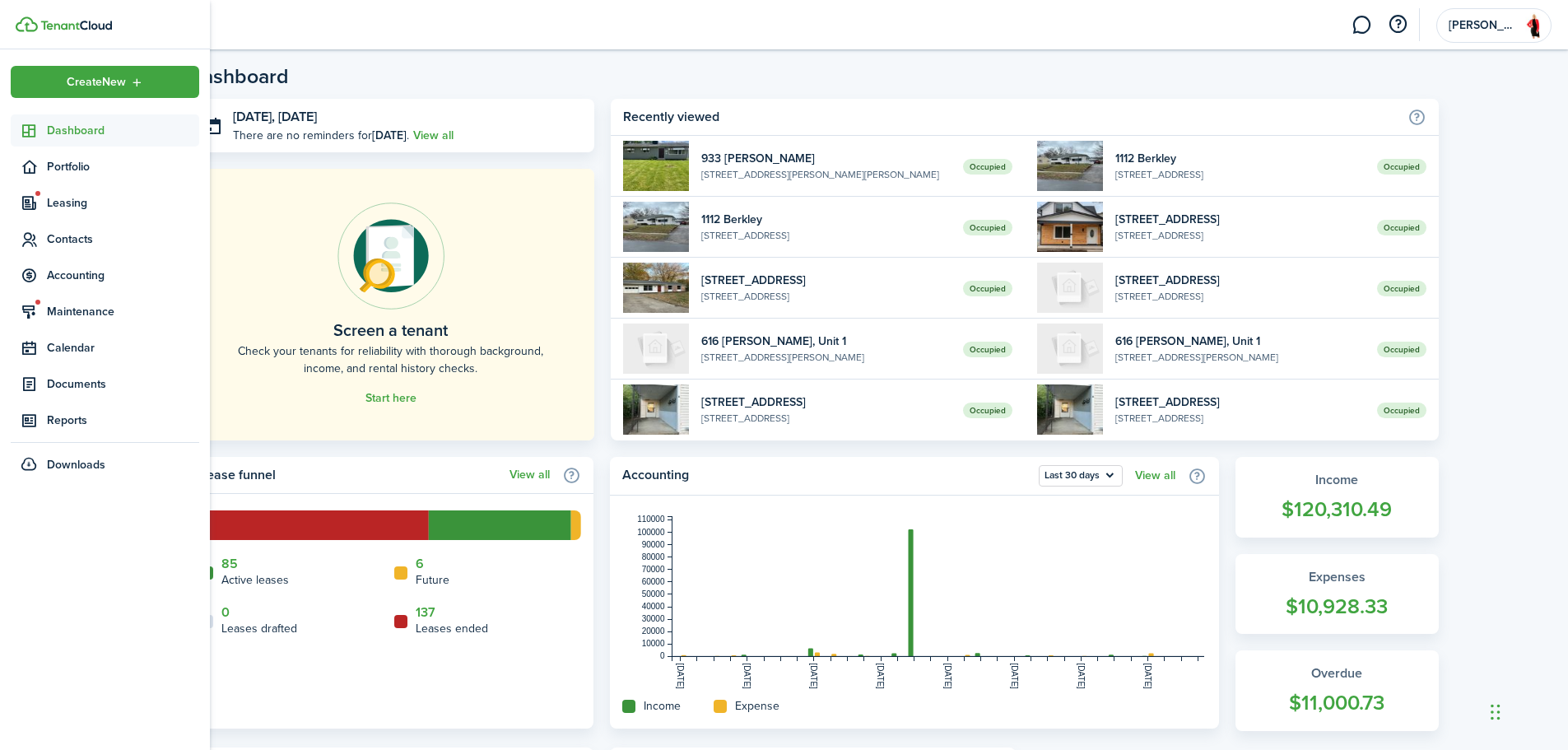
click at [61, 137] on span "Dashboard" at bounding box center [123, 131] width 152 height 18
click at [47, 123] on span "Dashboard" at bounding box center [123, 131] width 152 height 18
click at [29, 134] on icon at bounding box center [29, 131] width 18 height 17
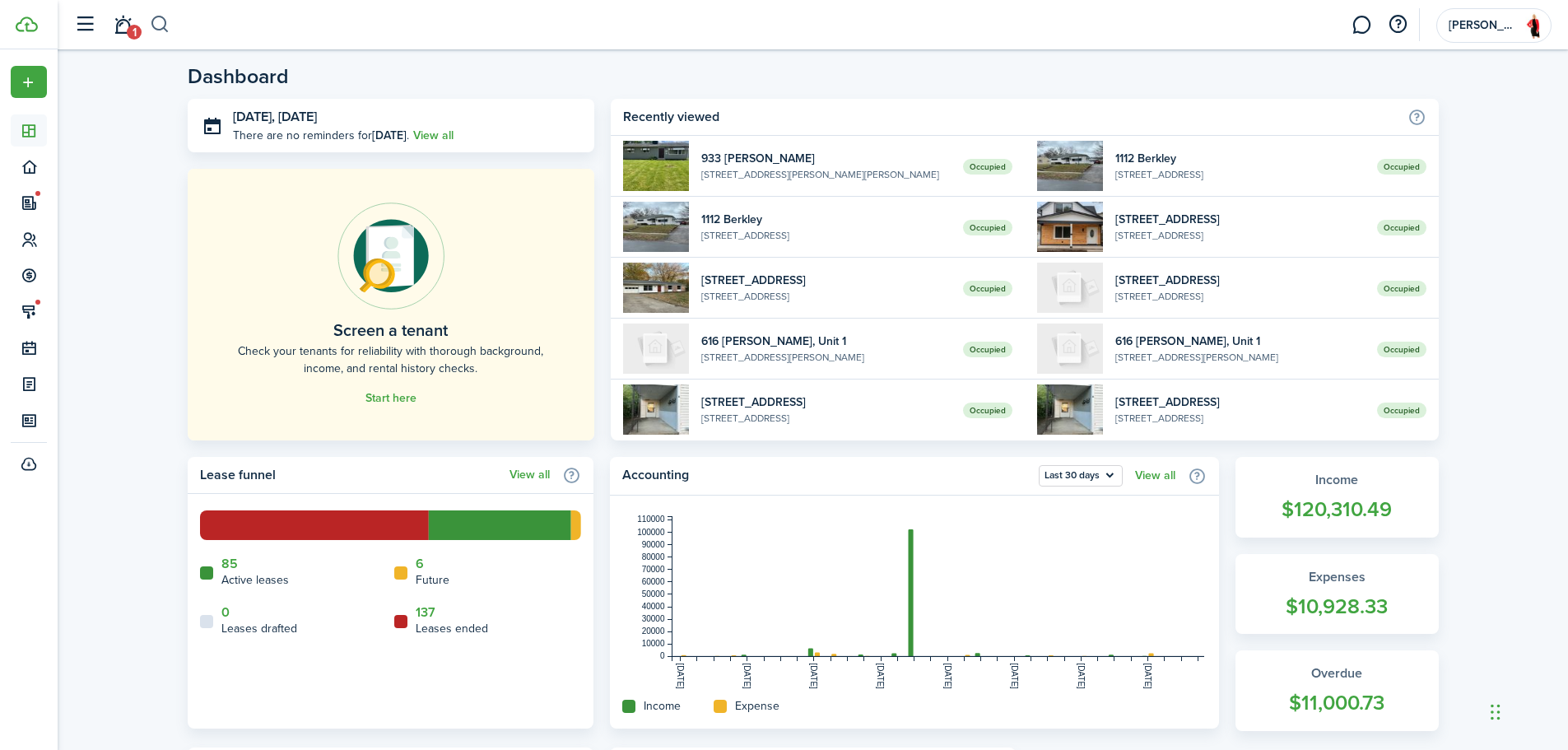
click at [167, 29] on button "button" at bounding box center [160, 24] width 21 height 28
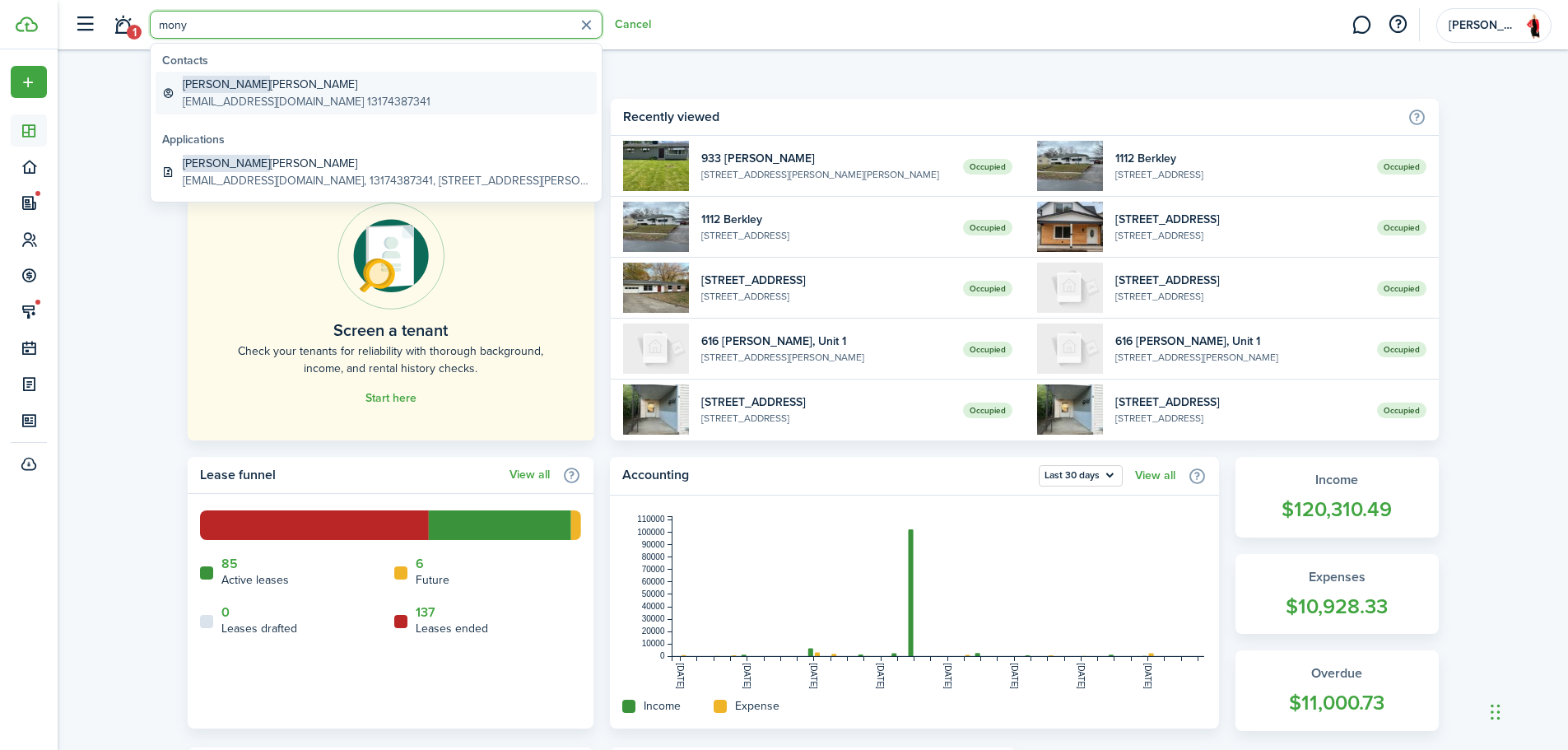
type input "mony"
click at [213, 85] on span "[PERSON_NAME]" at bounding box center [226, 85] width 87 height 18
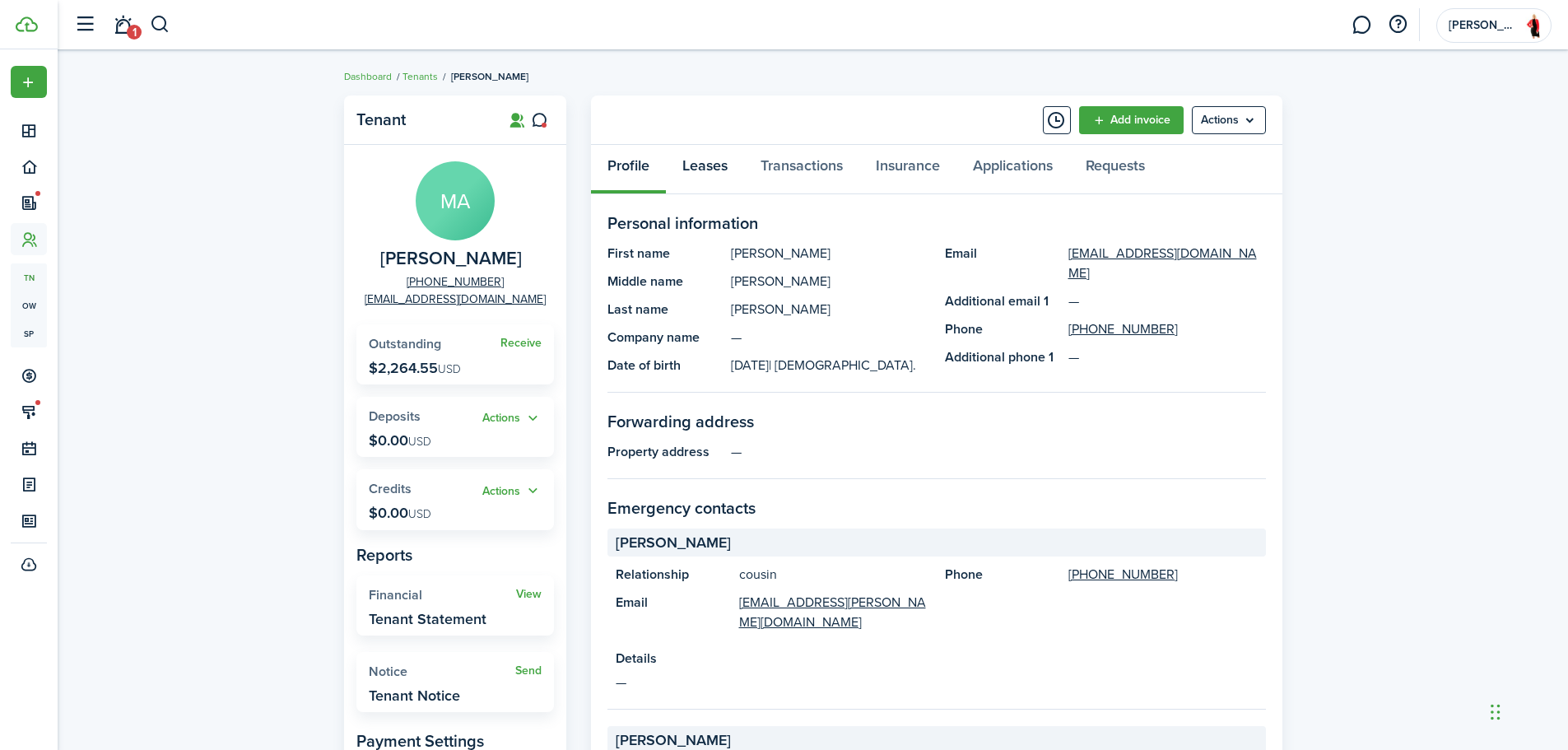
click at [717, 167] on link "Leases" at bounding box center [705, 169] width 78 height 49
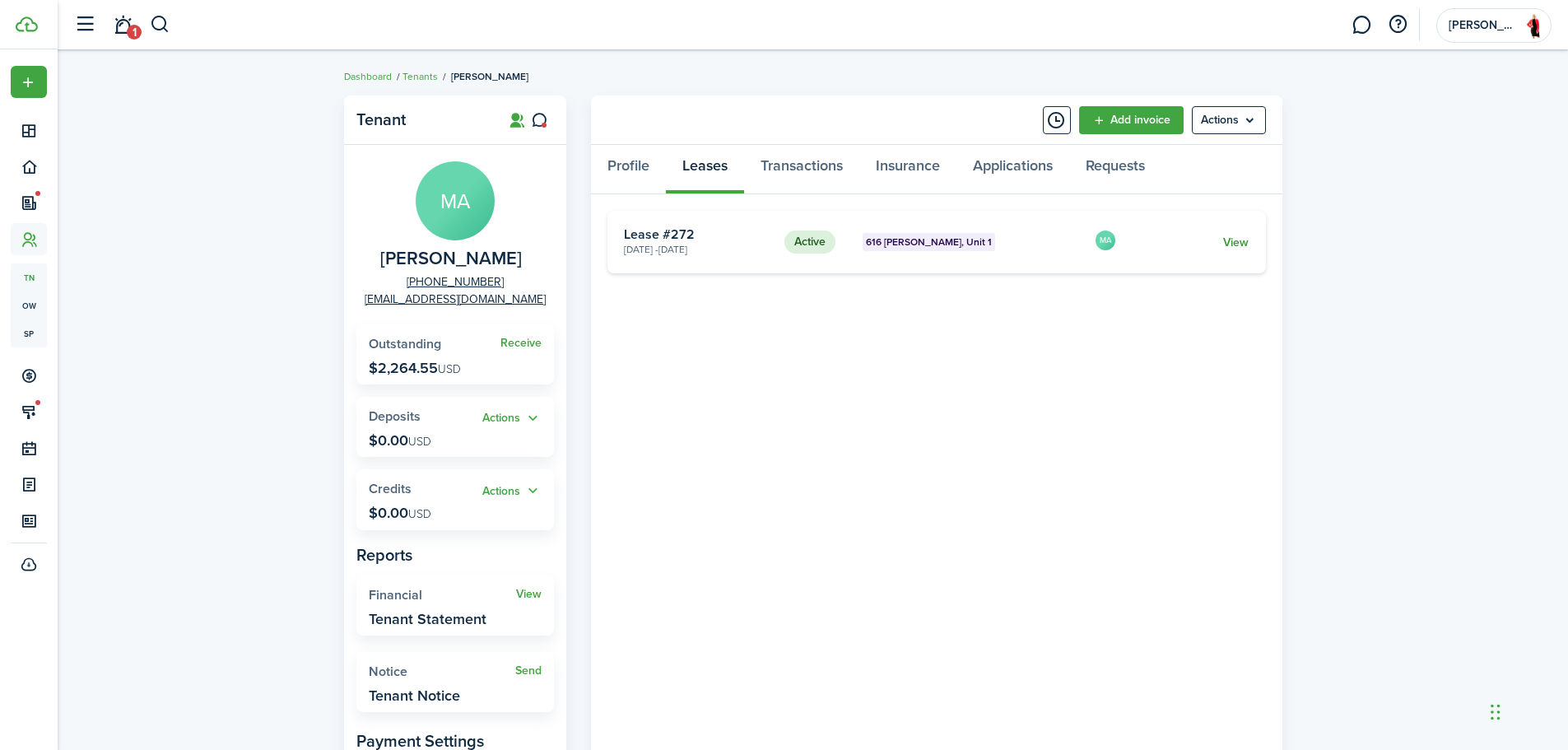
click at [1244, 240] on link "View" at bounding box center [1236, 242] width 25 height 18
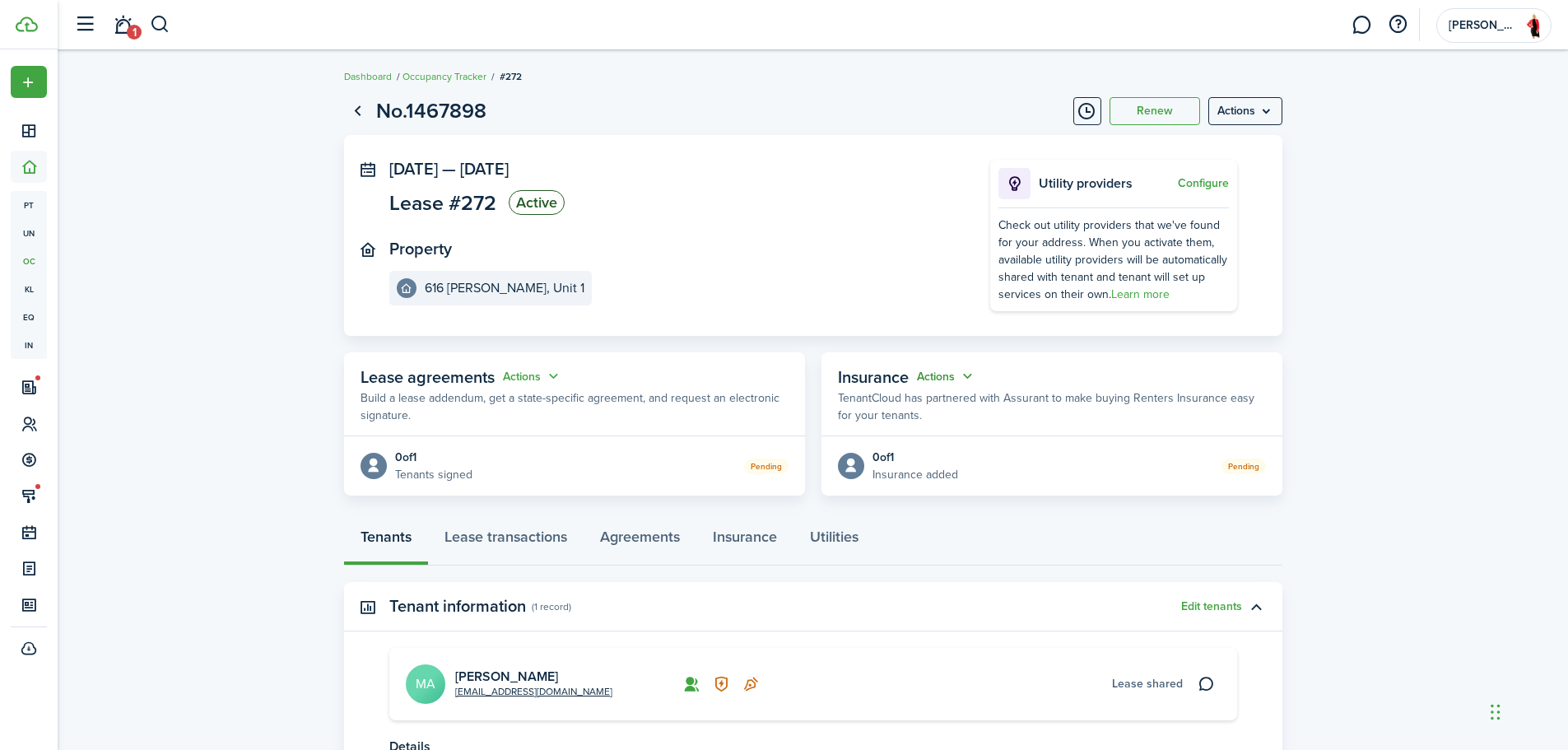
click at [966, 380] on button "Actions" at bounding box center [946, 377] width 59 height 19
click at [891, 438] on button "Cancel" at bounding box center [906, 437] width 144 height 28
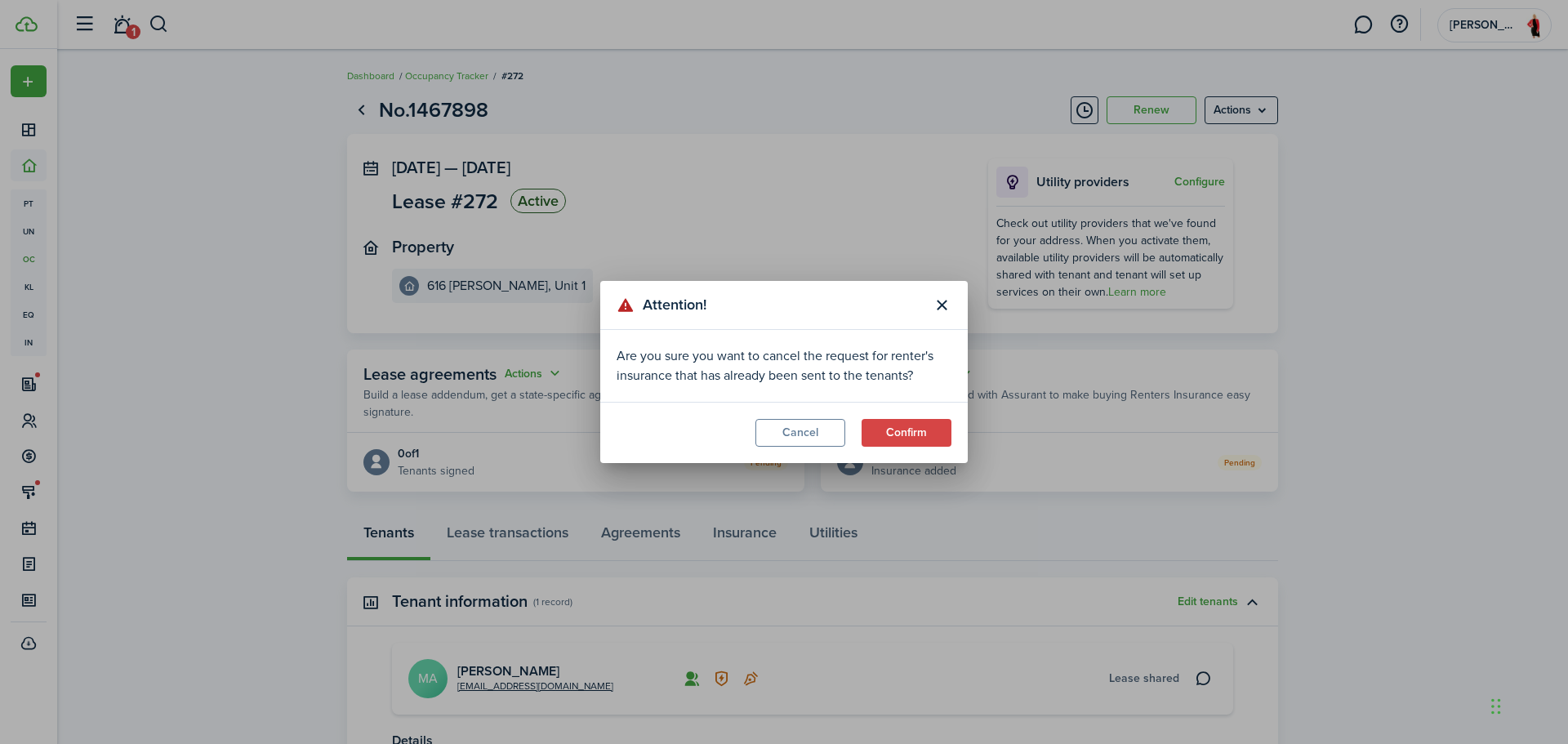
click at [894, 417] on modal-footer "Cancel Confirm" at bounding box center [784, 433] width 368 height 61
click at [901, 427] on button "Confirm" at bounding box center [906, 433] width 90 height 27
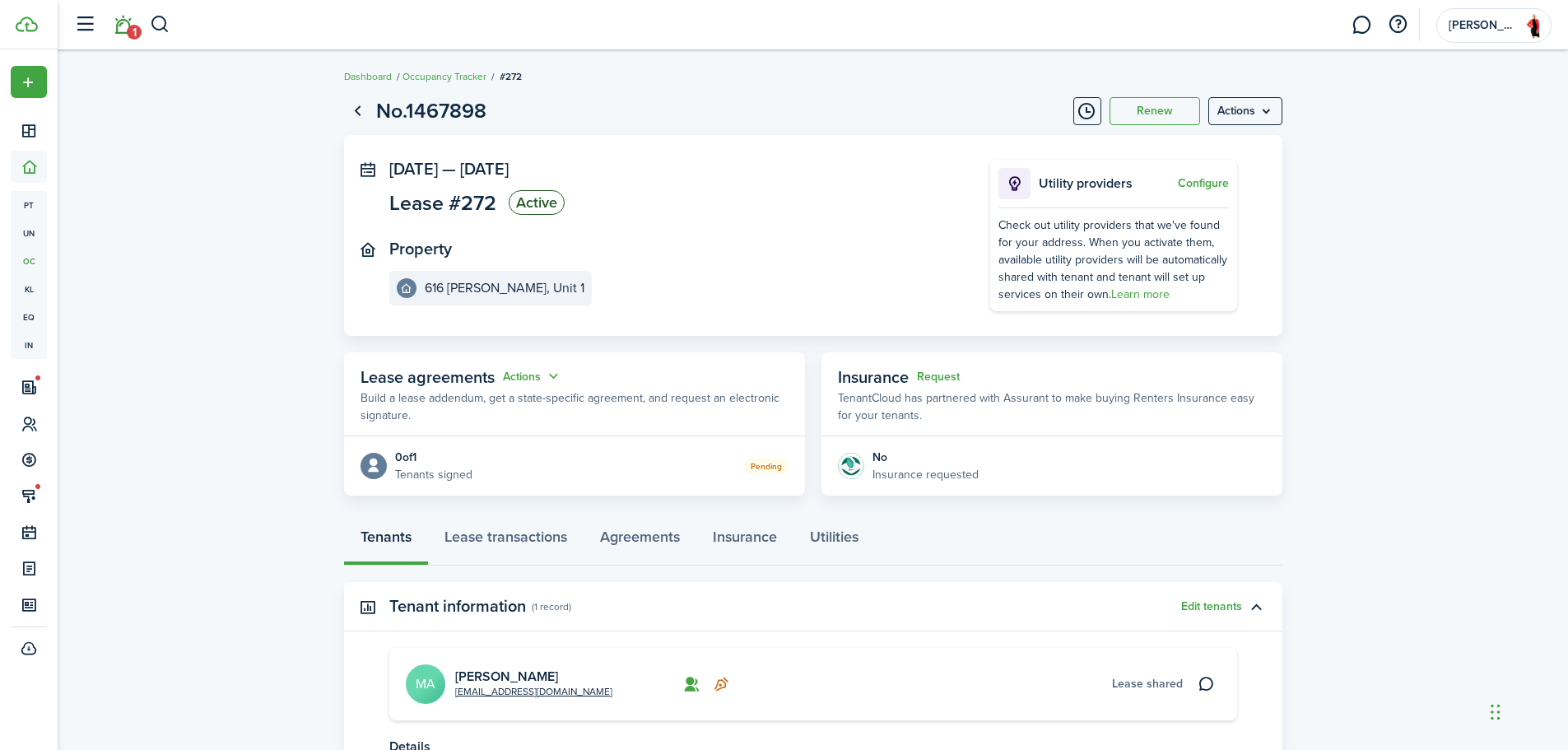
click at [130, 24] on link "1" at bounding box center [122, 25] width 31 height 42
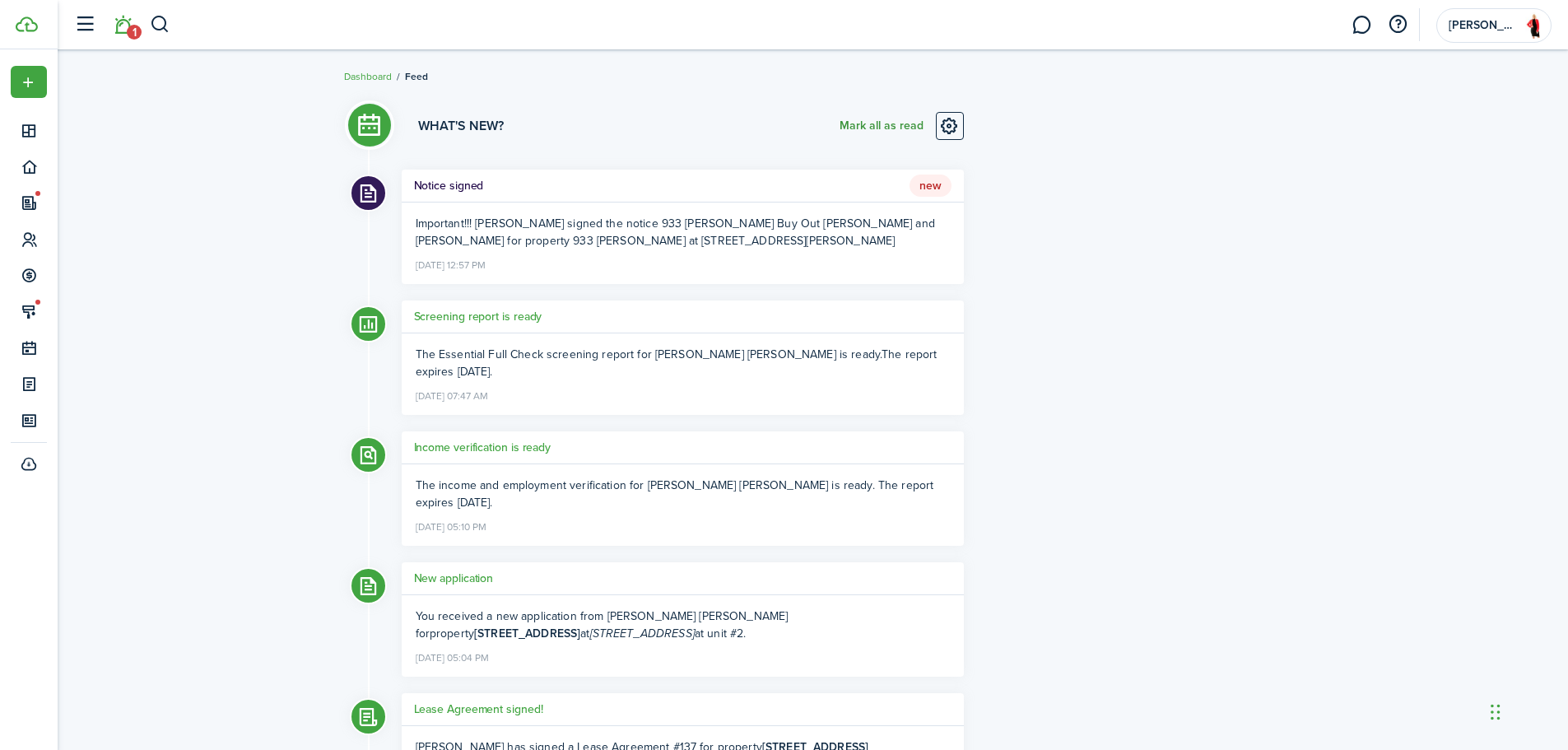
click at [856, 127] on button "Mark all as read" at bounding box center [881, 126] width 84 height 28
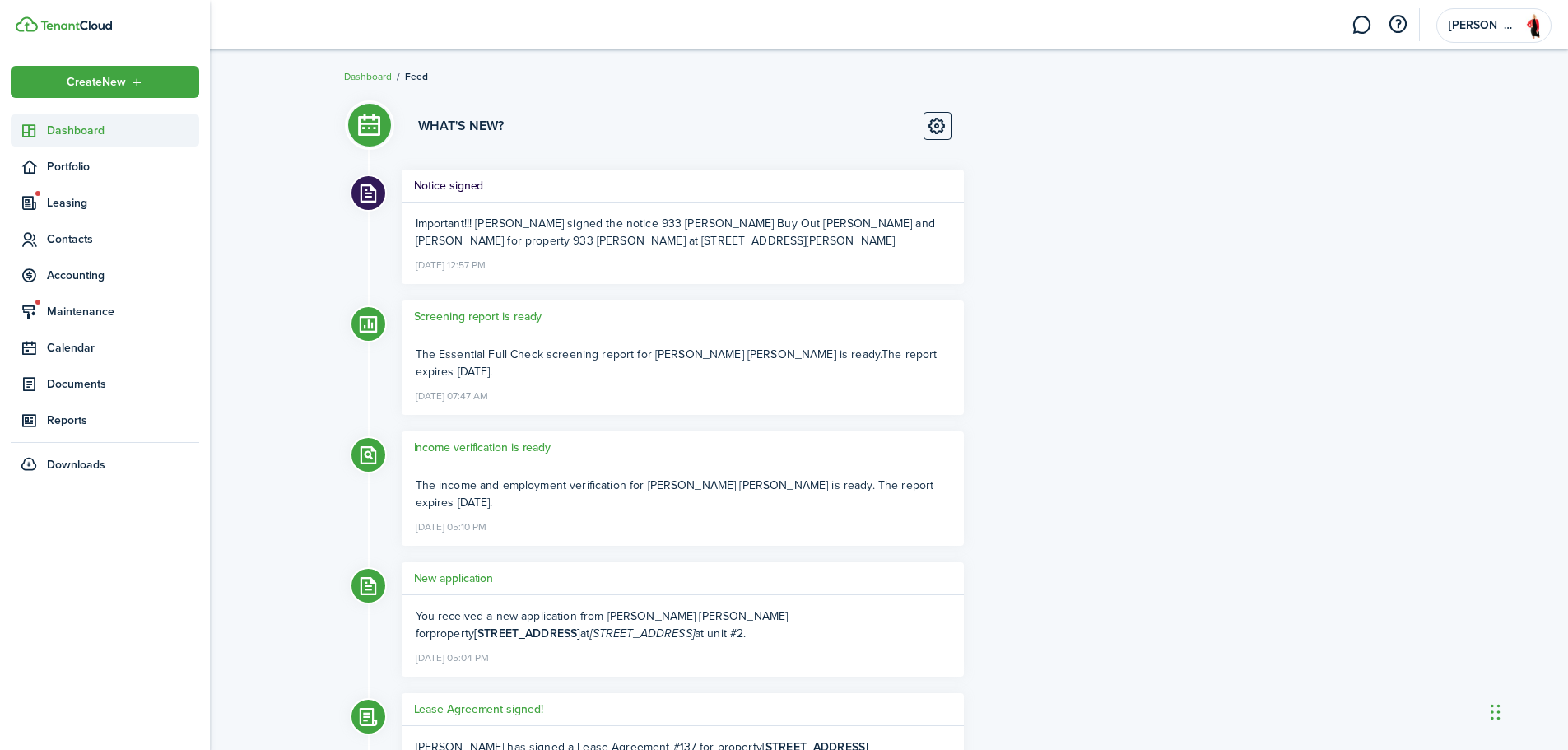
click at [57, 128] on span "Dashboard" at bounding box center [123, 131] width 152 height 18
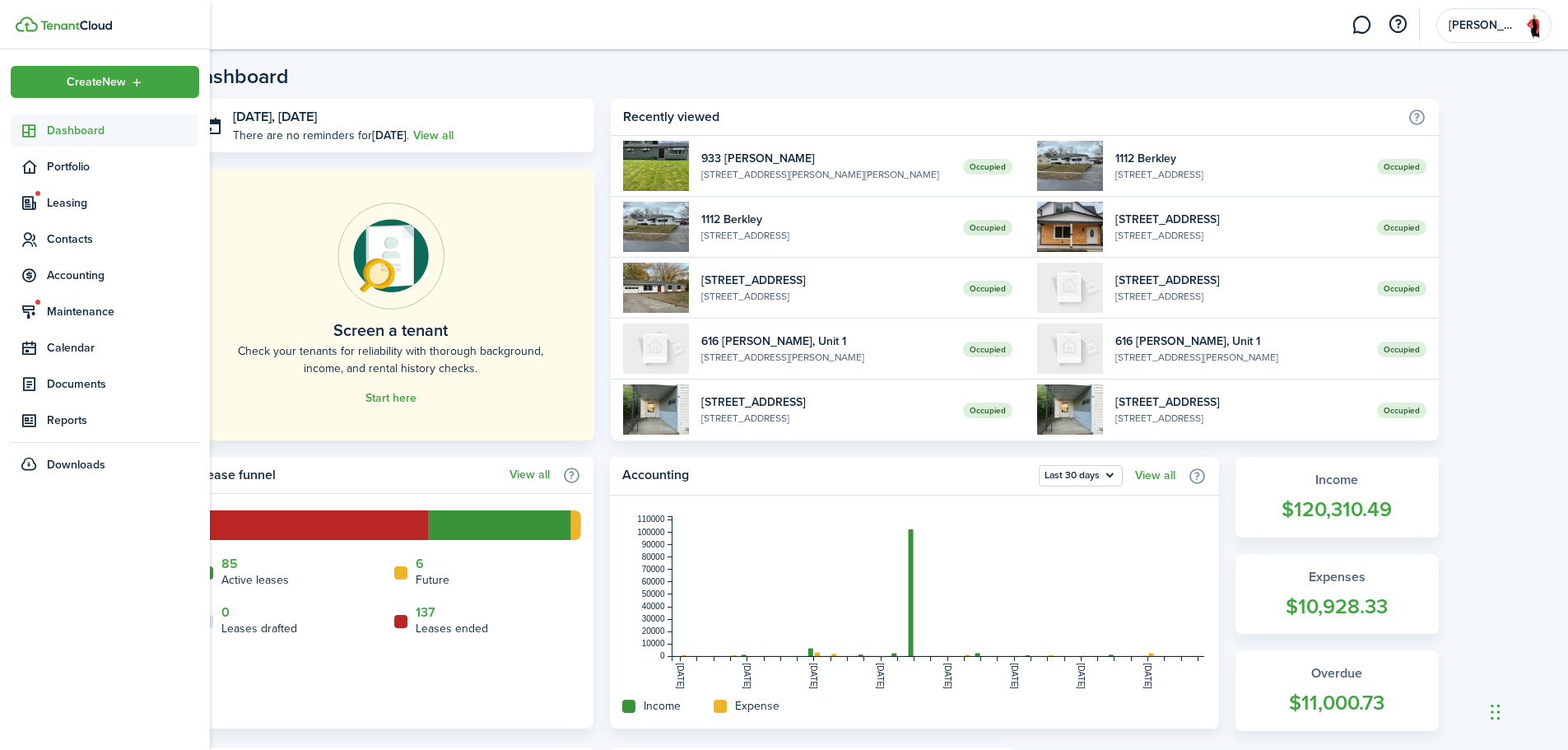
click at [38, 138] on sidebar-link-icon at bounding box center [28, 131] width 36 height 18
click at [34, 134] on icon at bounding box center [29, 131] width 18 height 17
click at [75, 124] on span "Dashboard" at bounding box center [123, 131] width 152 height 18
click at [89, 321] on span "Maintenance" at bounding box center [105, 311] width 188 height 32
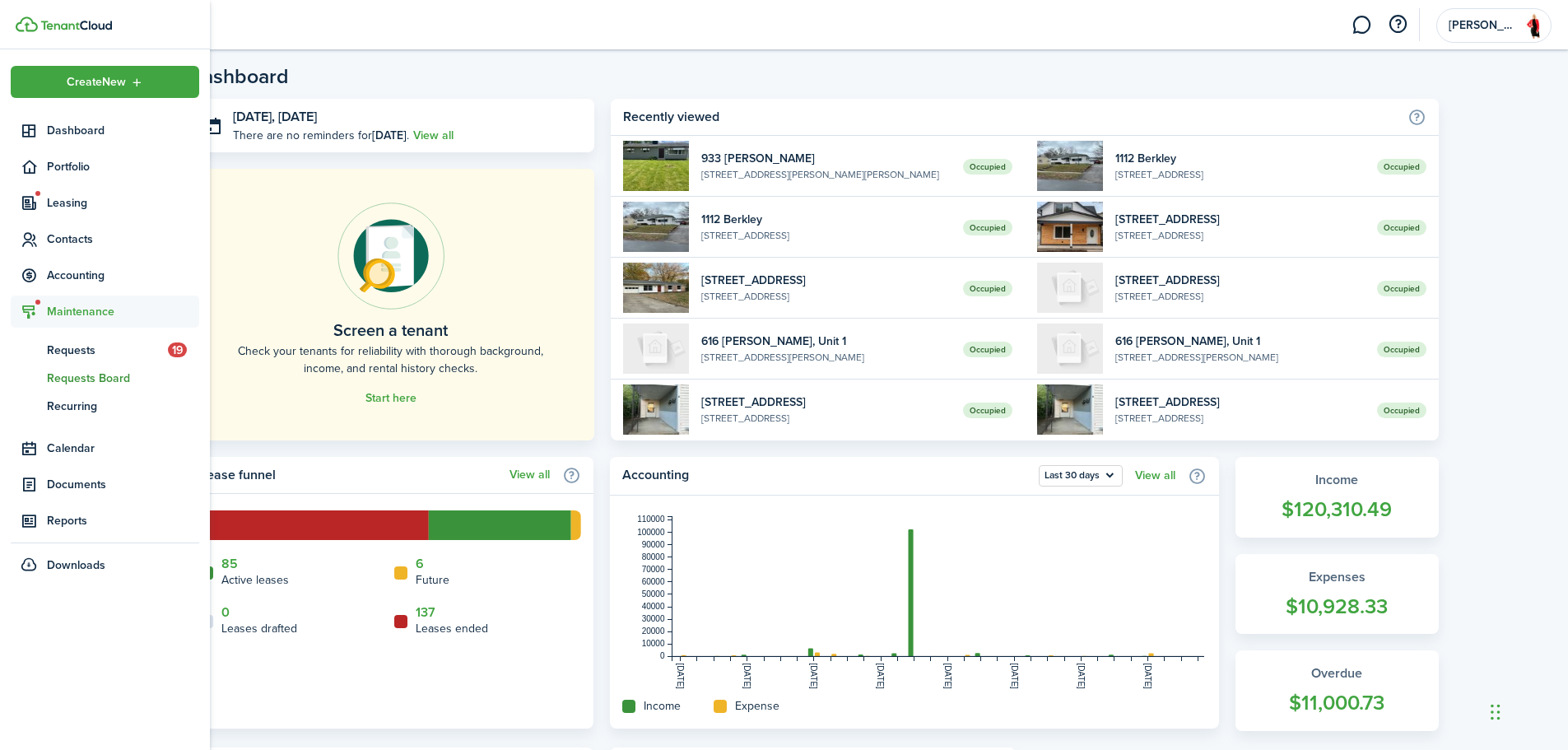
click at [82, 376] on span "Requests Board" at bounding box center [123, 378] width 152 height 18
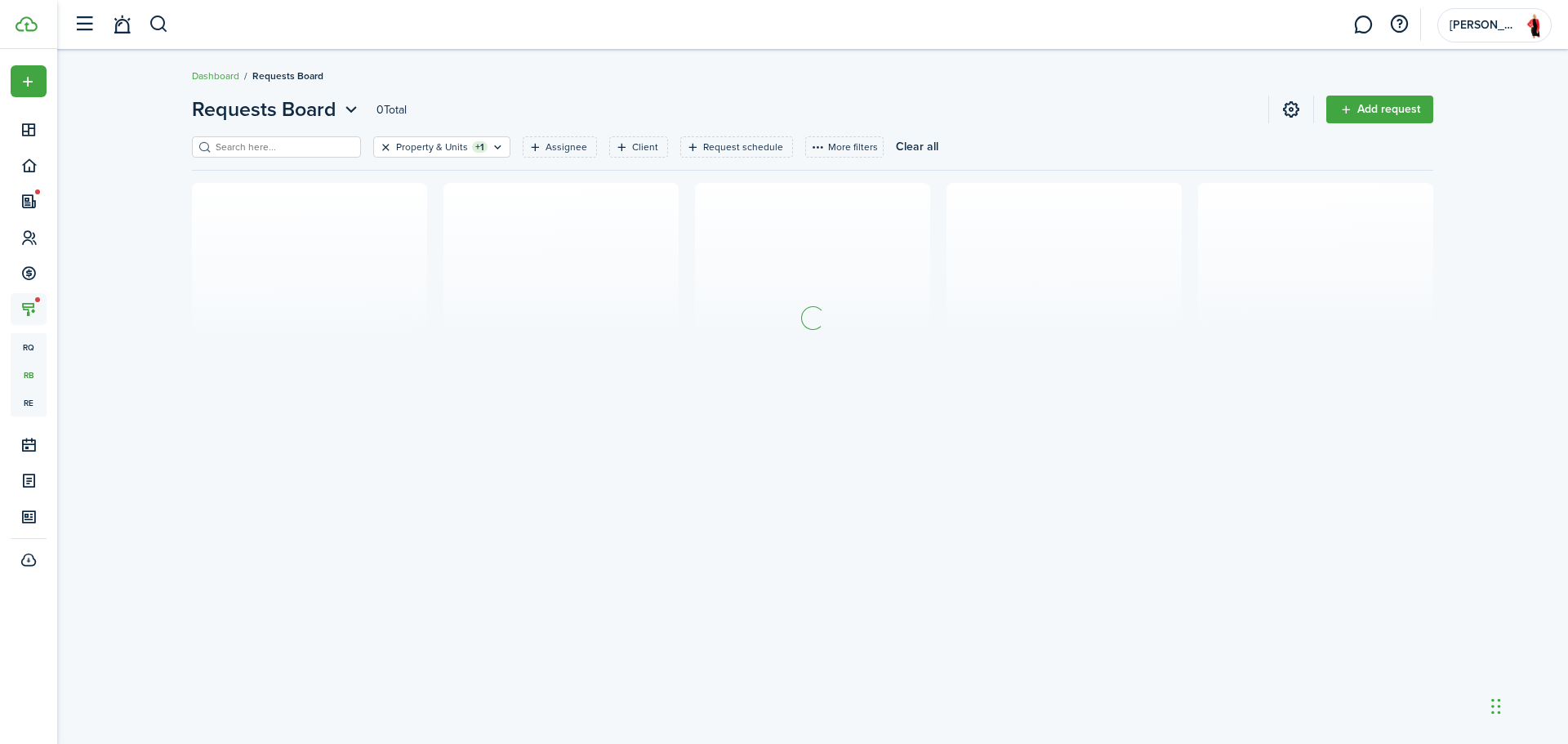
click at [379, 152] on button "Clear filter" at bounding box center [385, 147] width 14 height 13
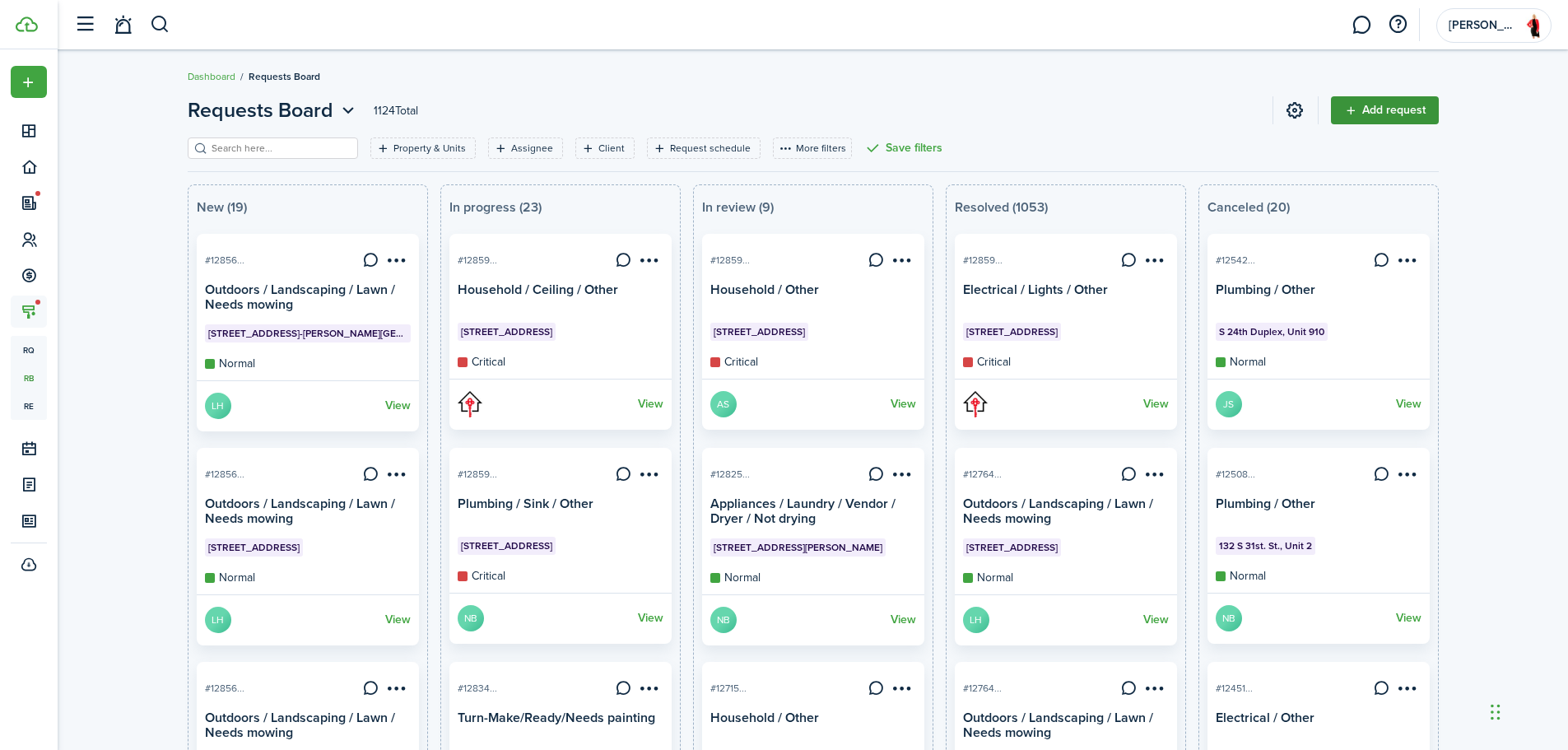
click at [1407, 104] on link "Add request" at bounding box center [1385, 110] width 108 height 28
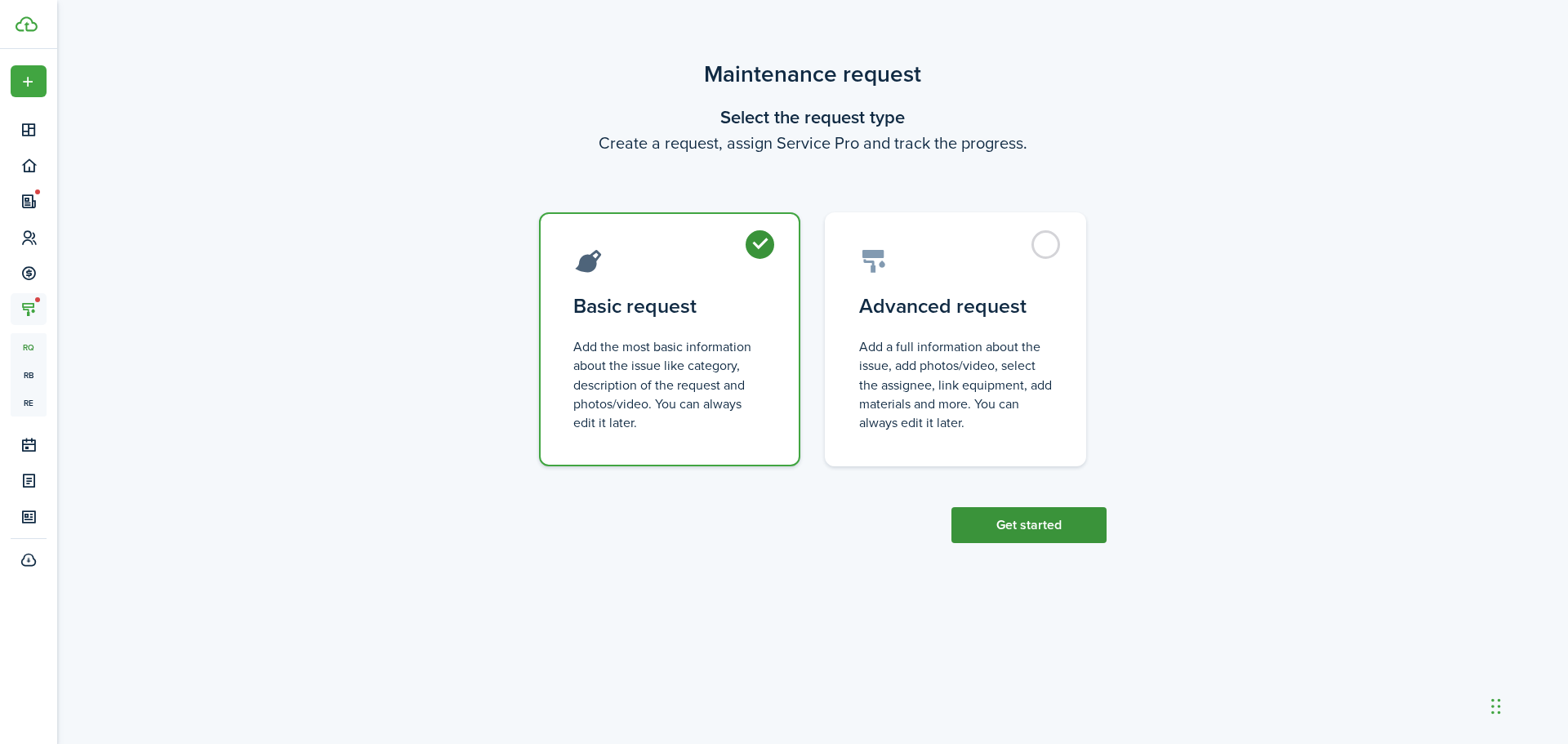
click at [1017, 521] on button "Get started" at bounding box center [1028, 525] width 155 height 36
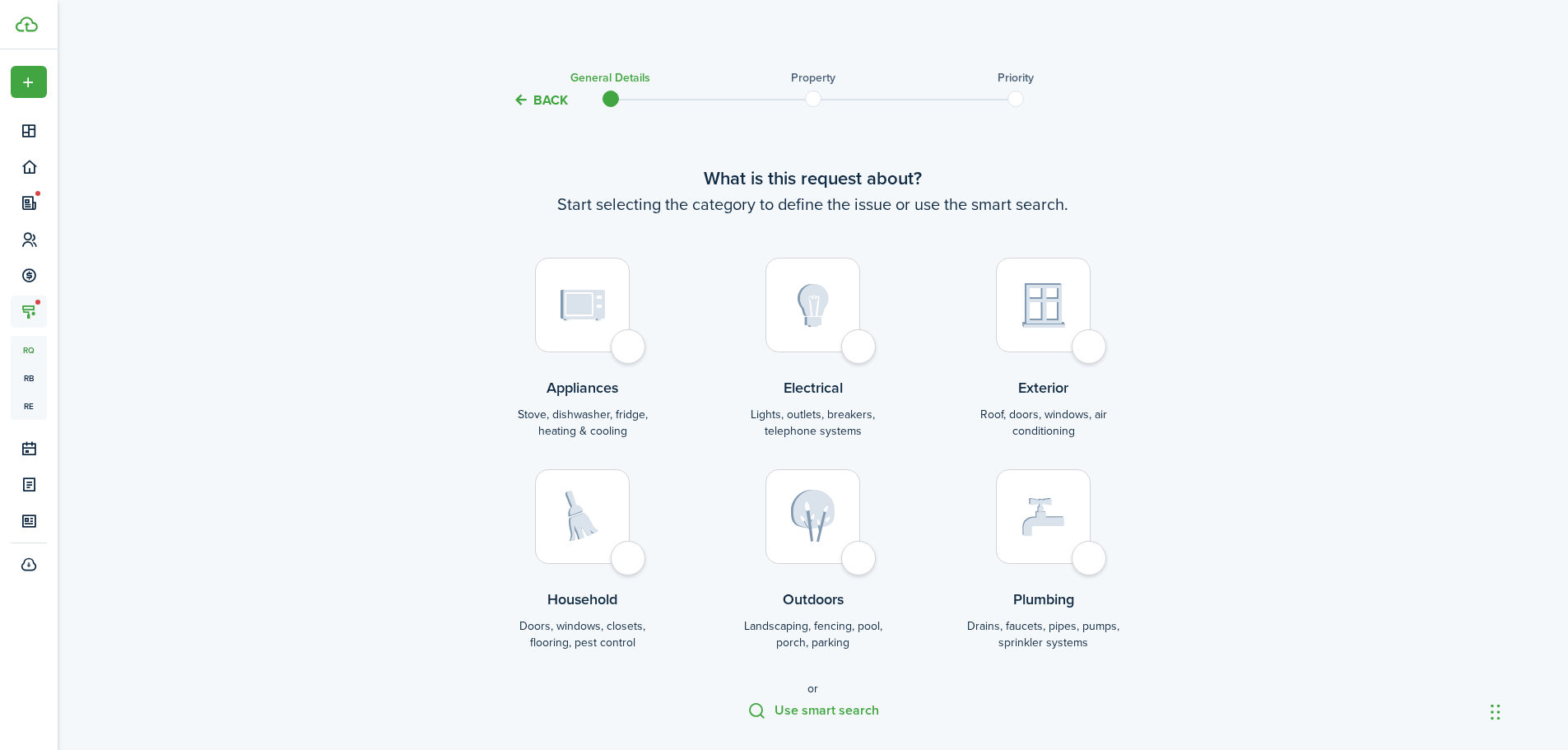
click at [630, 564] on div at bounding box center [582, 516] width 95 height 95
radio input "true"
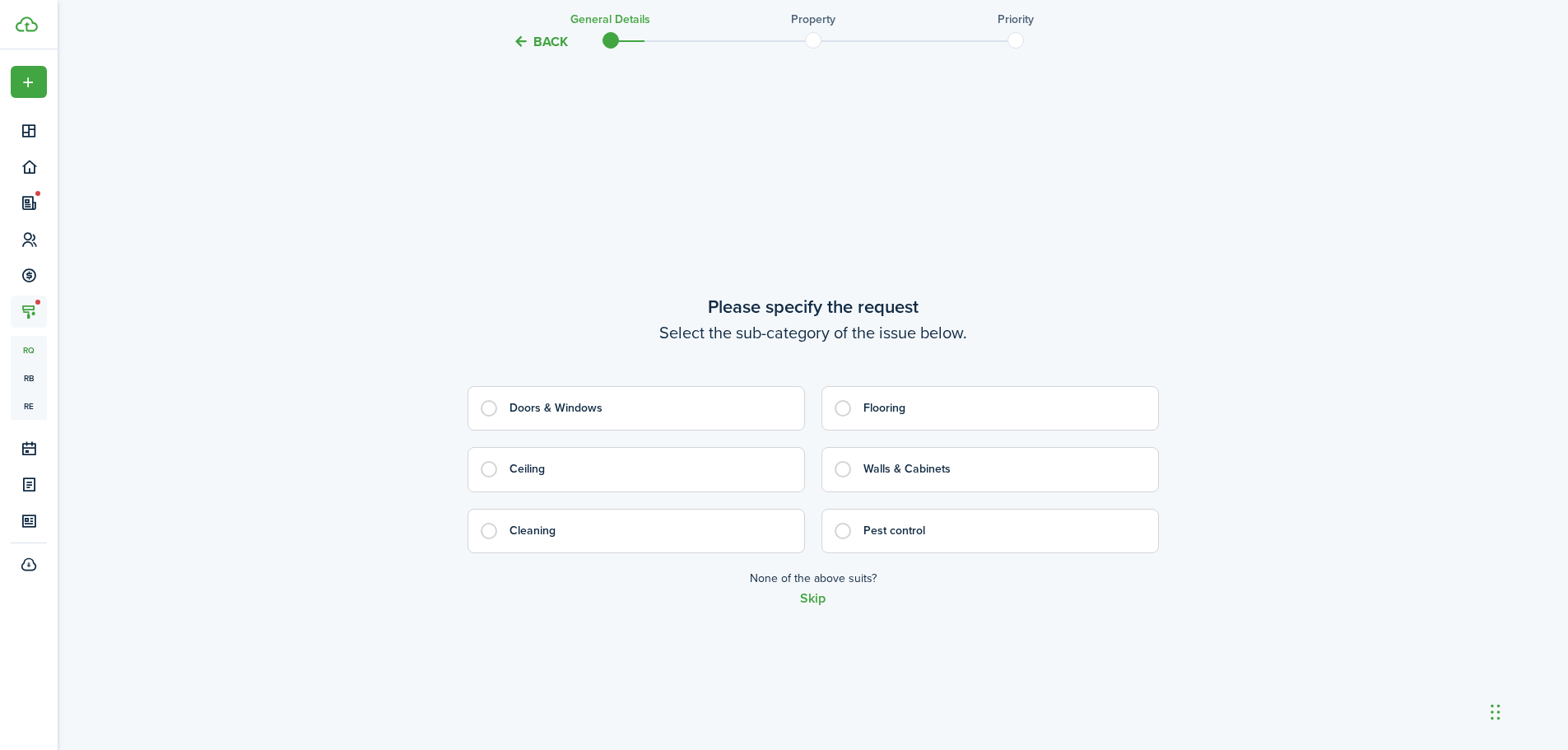
scroll to position [687, 0]
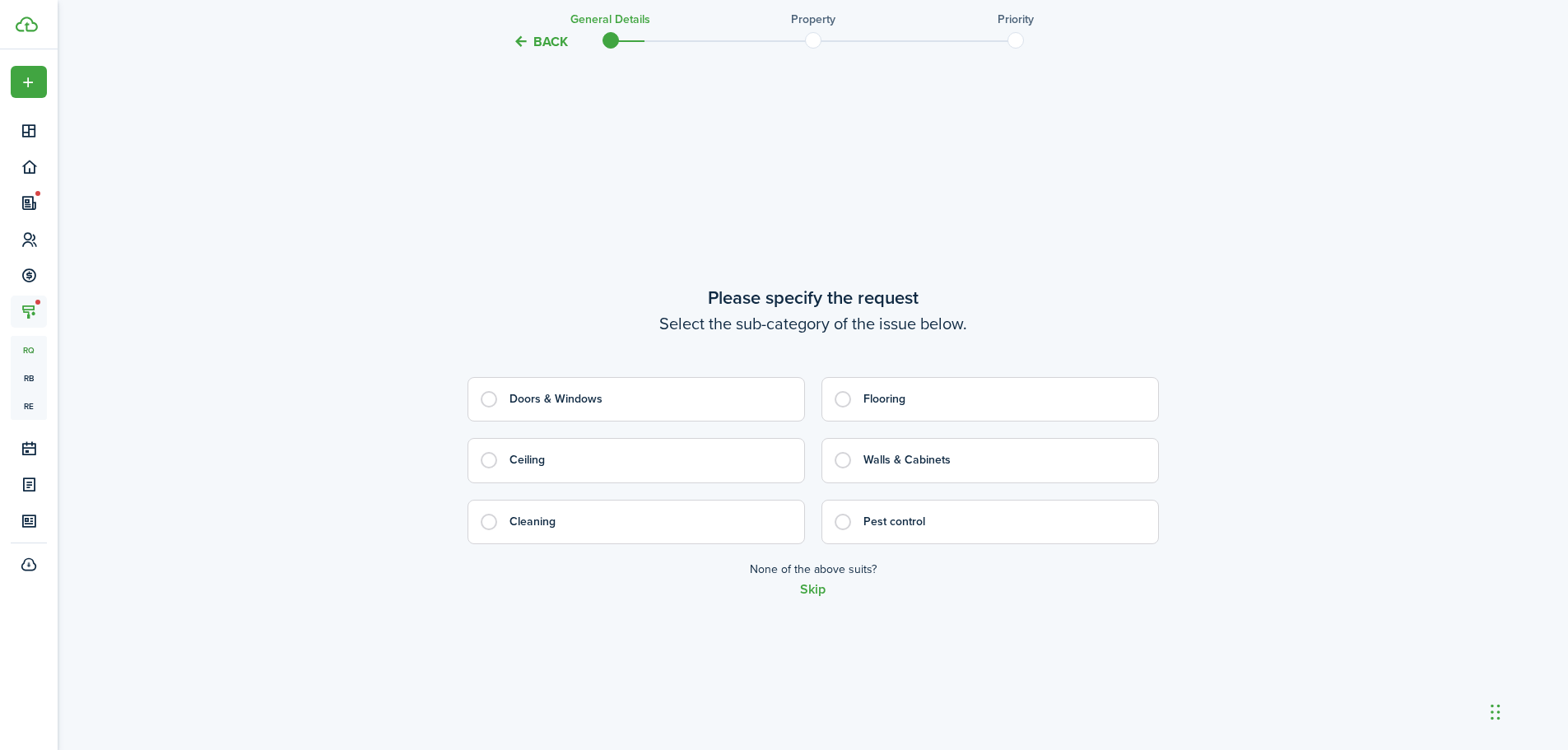
click at [704, 526] on control-radio-card-title "Cleaning" at bounding box center [648, 522] width 279 height 17
radio input "true"
click at [817, 592] on button "Skip" at bounding box center [812, 590] width 25 height 15
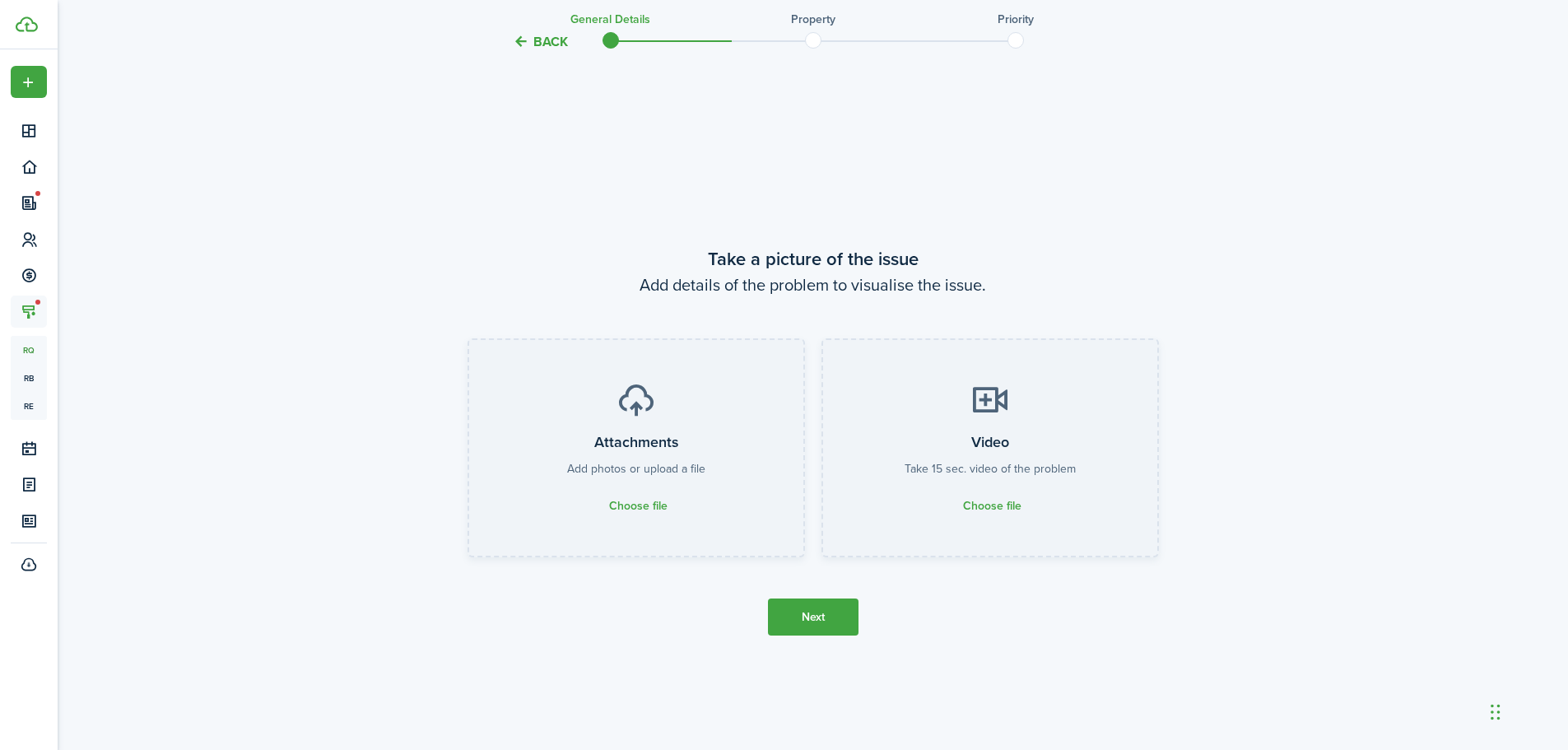
click at [817, 607] on button "Next" at bounding box center [813, 617] width 90 height 37
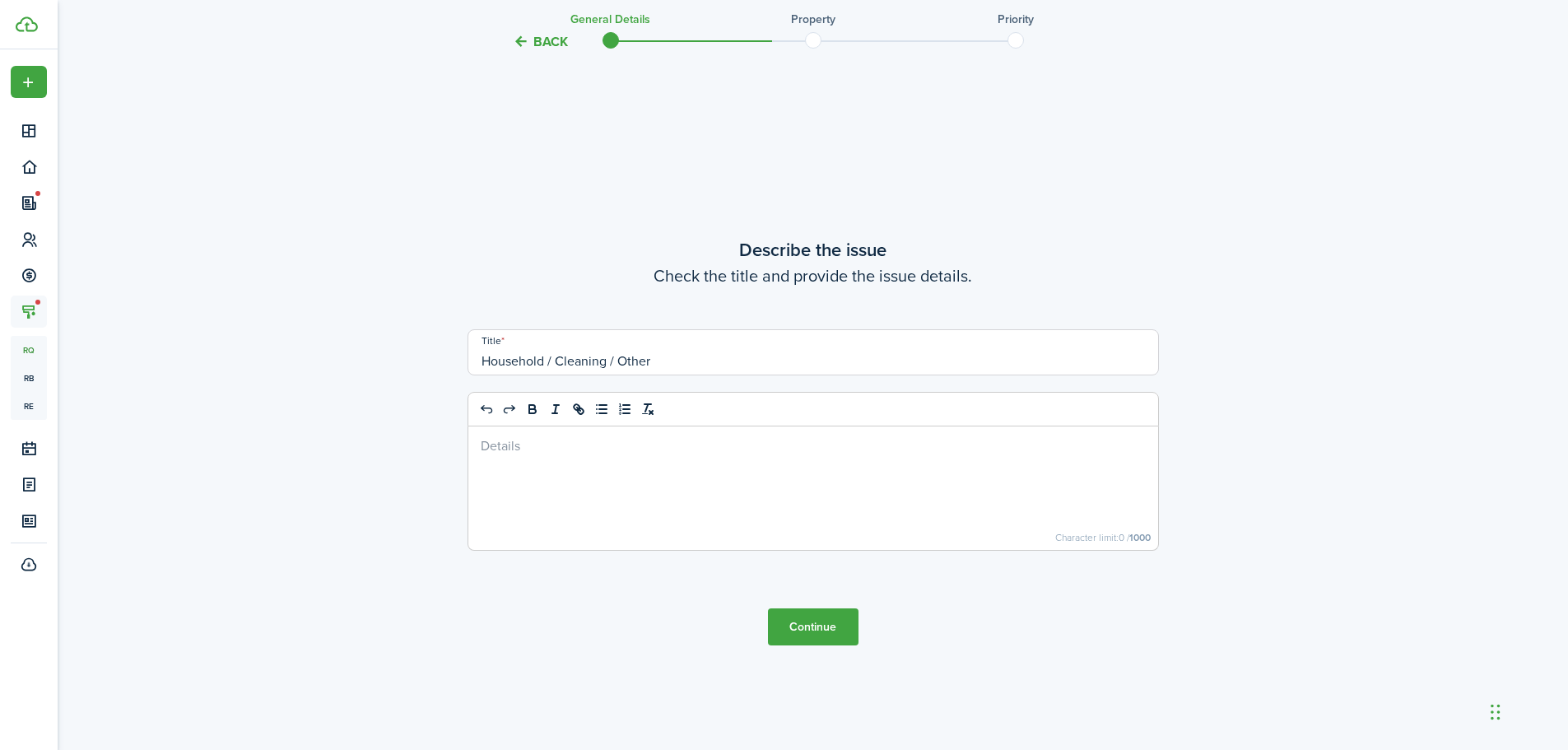
scroll to position [2938, 0]
click at [584, 493] on div at bounding box center [813, 488] width 689 height 124
click at [822, 622] on button "Continue" at bounding box center [813, 626] width 90 height 37
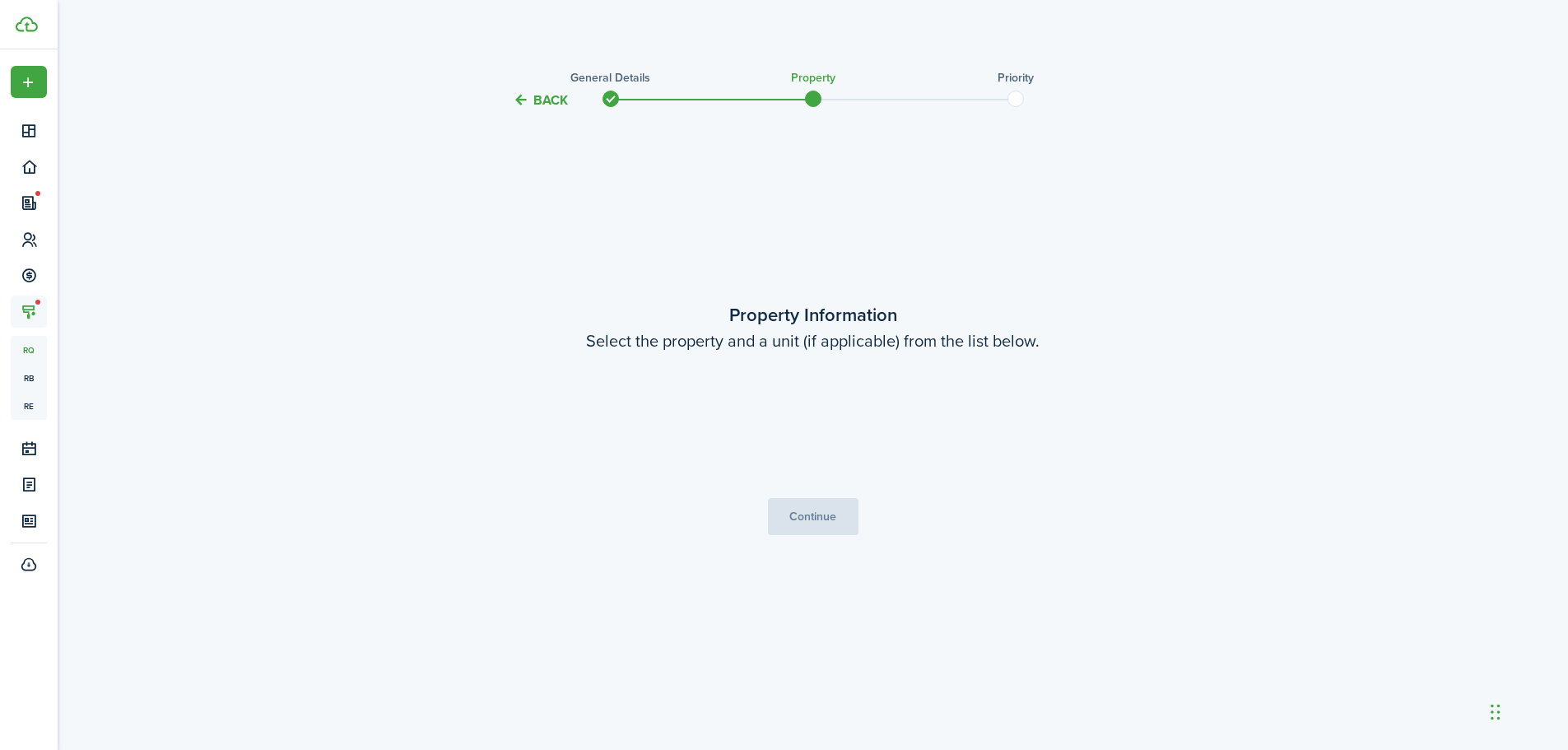
scroll to position [0, 0]
click at [737, 418] on input "Property" at bounding box center [818, 417] width 346 height 46
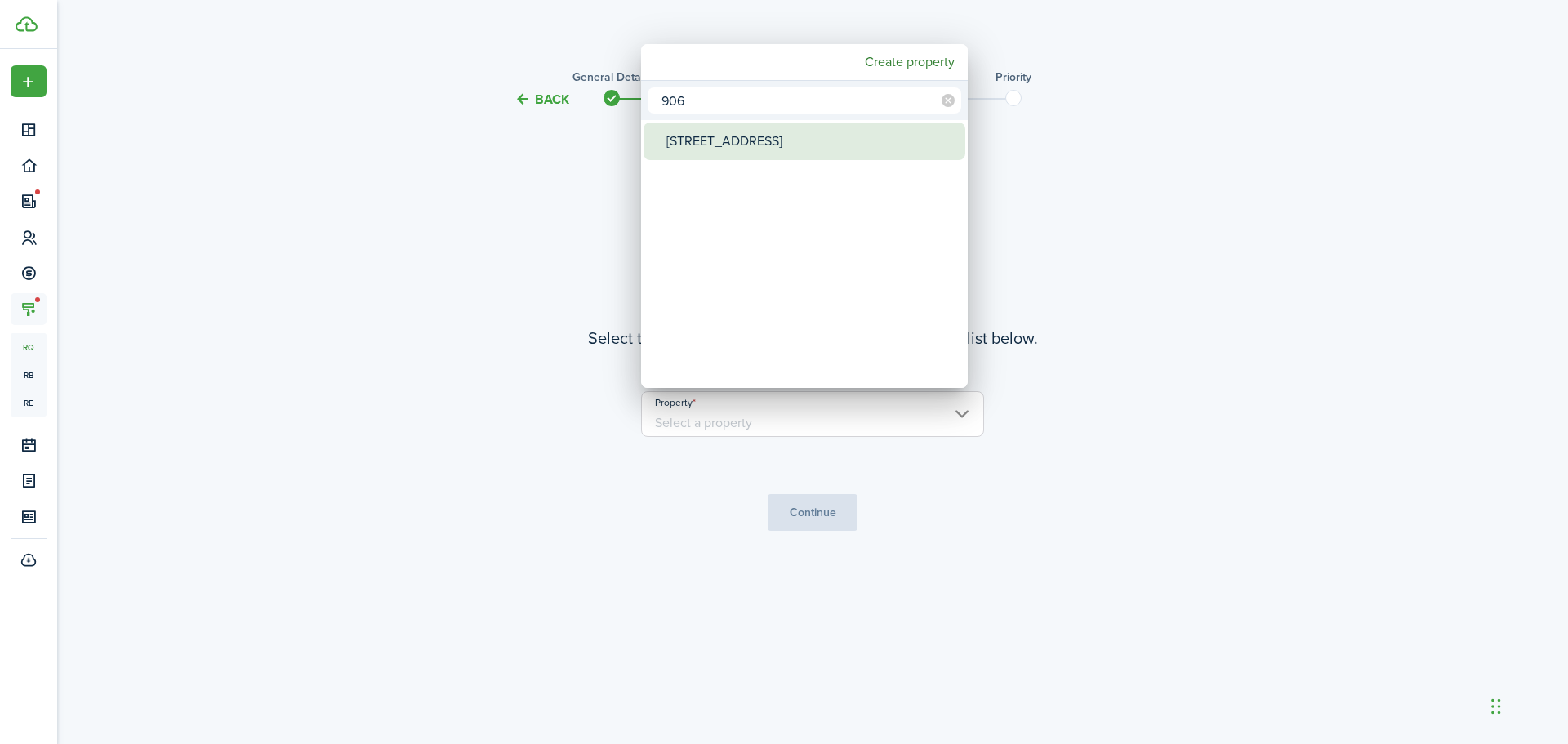
type input "906"
click at [715, 151] on div "[STREET_ADDRESS]" at bounding box center [811, 141] width 289 height 37
type input "[STREET_ADDRESS]"
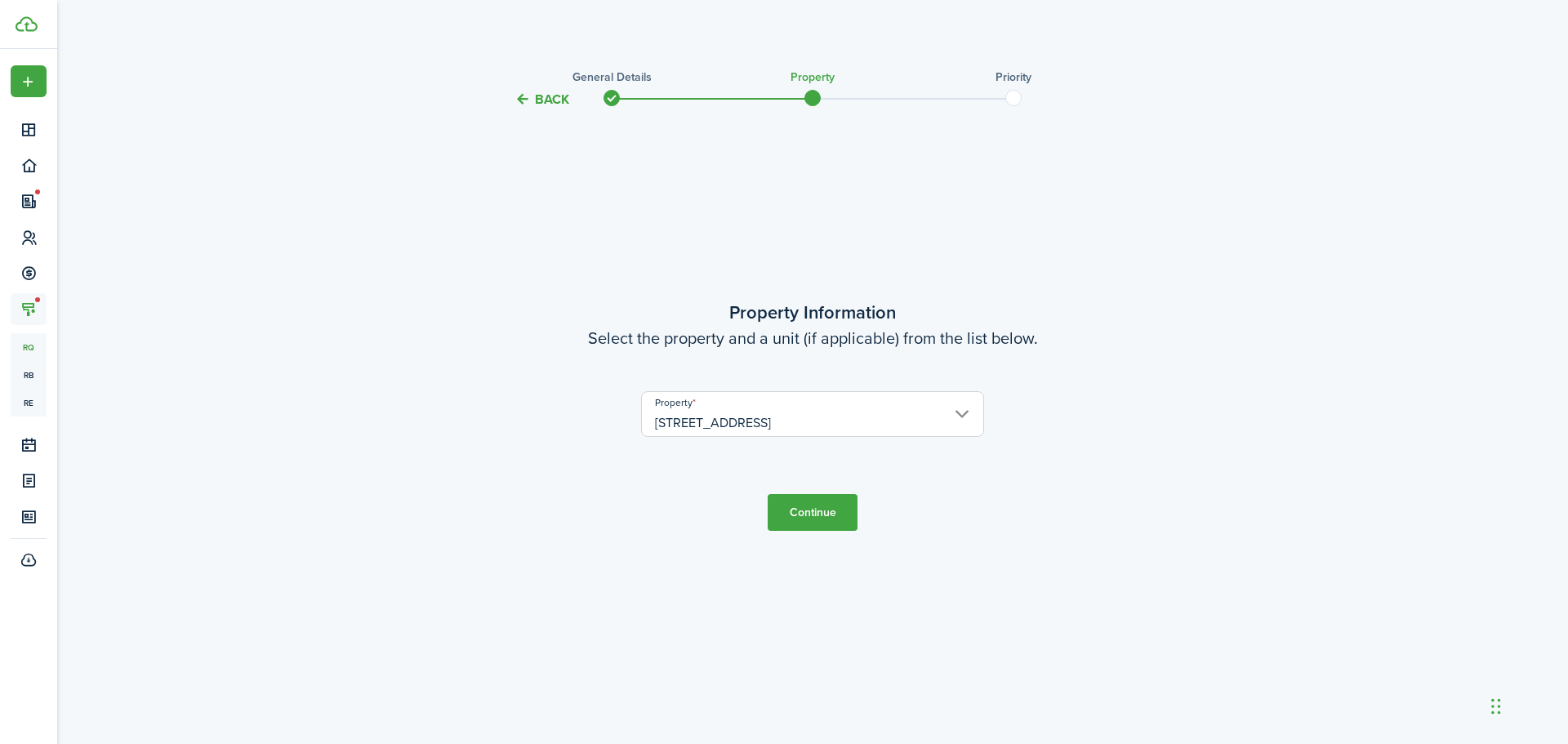
click at [822, 519] on button "Continue" at bounding box center [813, 512] width 90 height 37
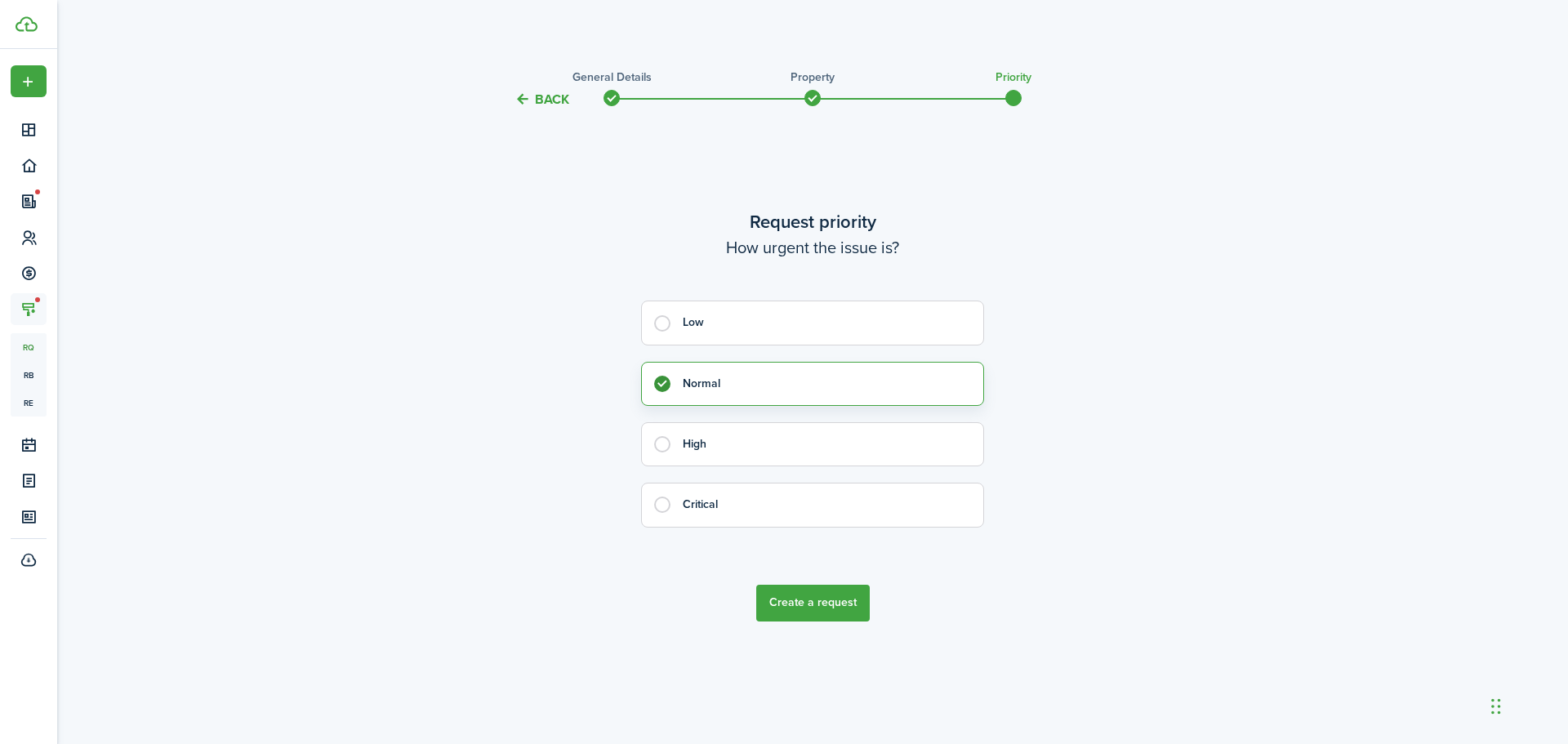
click at [786, 608] on button "Create a request" at bounding box center [813, 603] width 114 height 37
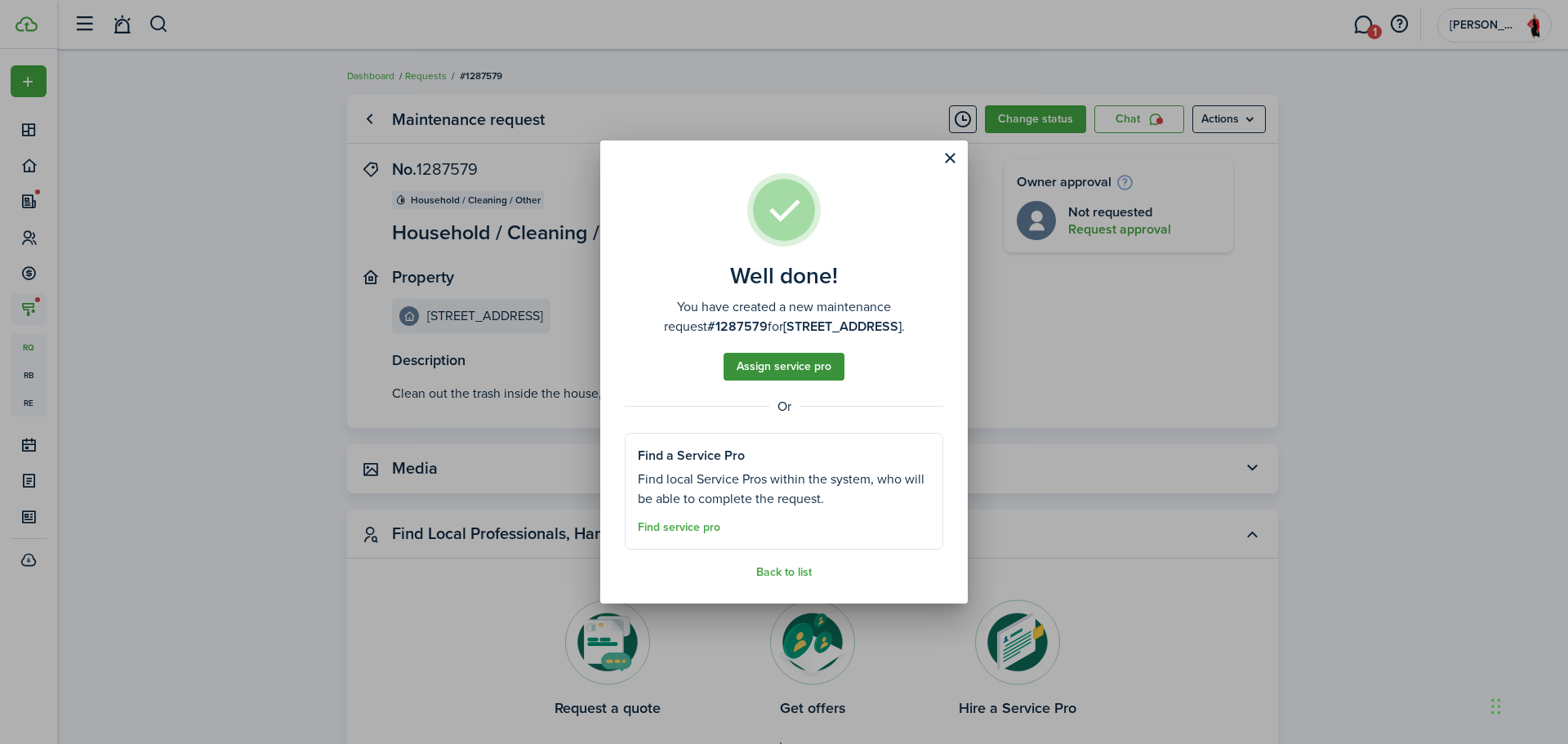
click at [834, 370] on button "Assign service pro" at bounding box center [784, 366] width 121 height 27
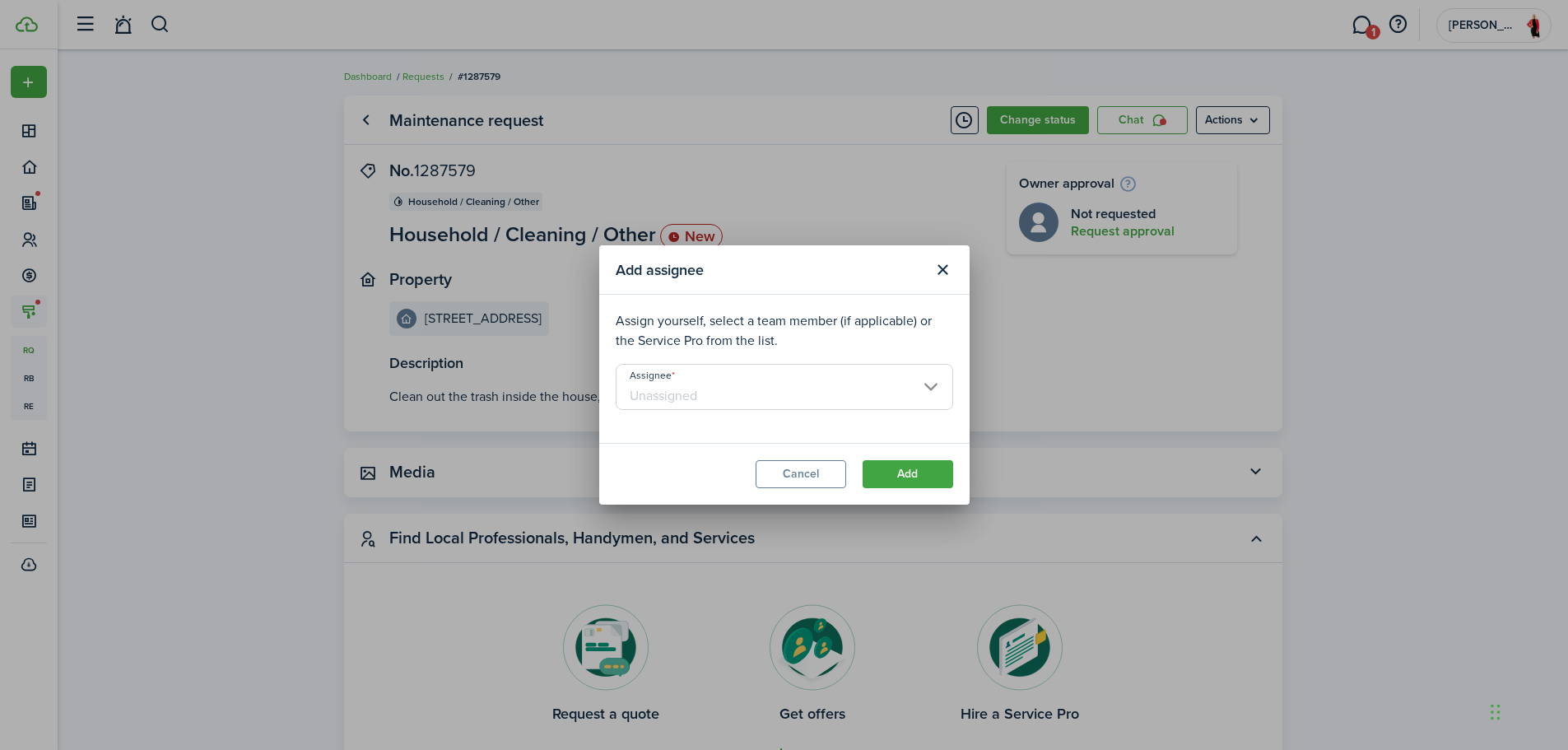
click at [801, 397] on input "Assignee" at bounding box center [784, 387] width 337 height 46
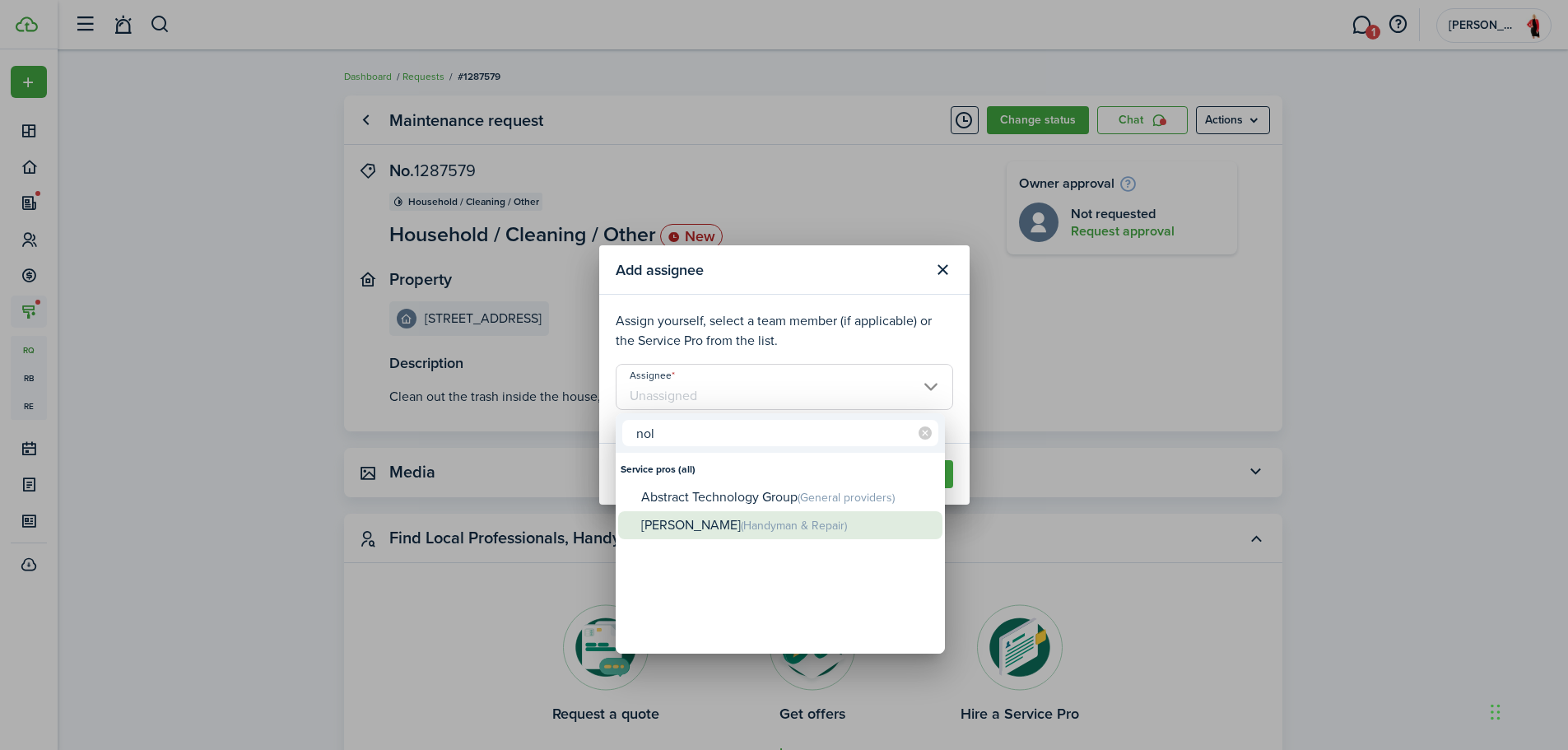
type input "nol"
click at [741, 527] on span "(Handyman & Repair)" at bounding box center [793, 526] width 106 height 18
type input "[PERSON_NAME]"
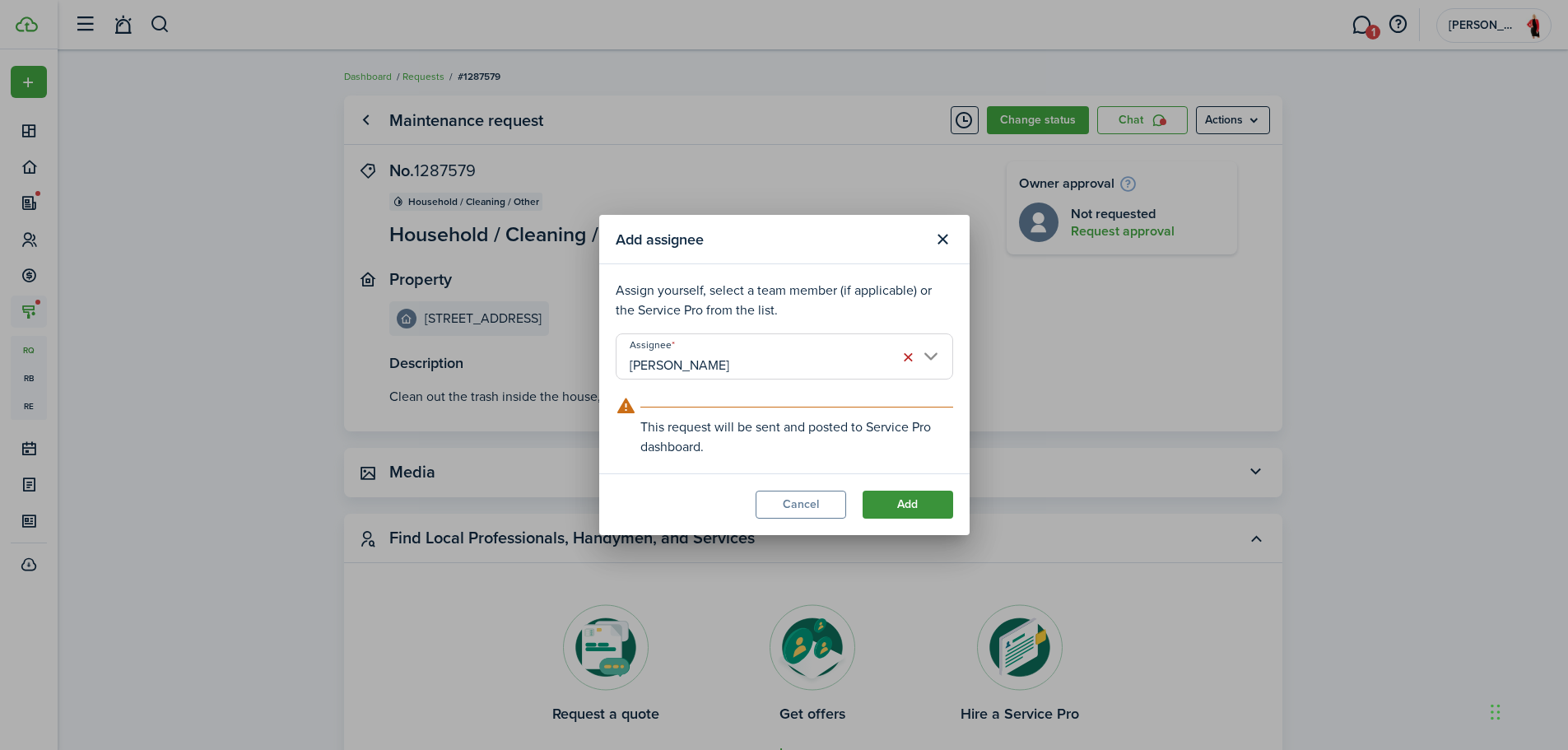
click at [898, 502] on button "Add" at bounding box center [908, 504] width 90 height 28
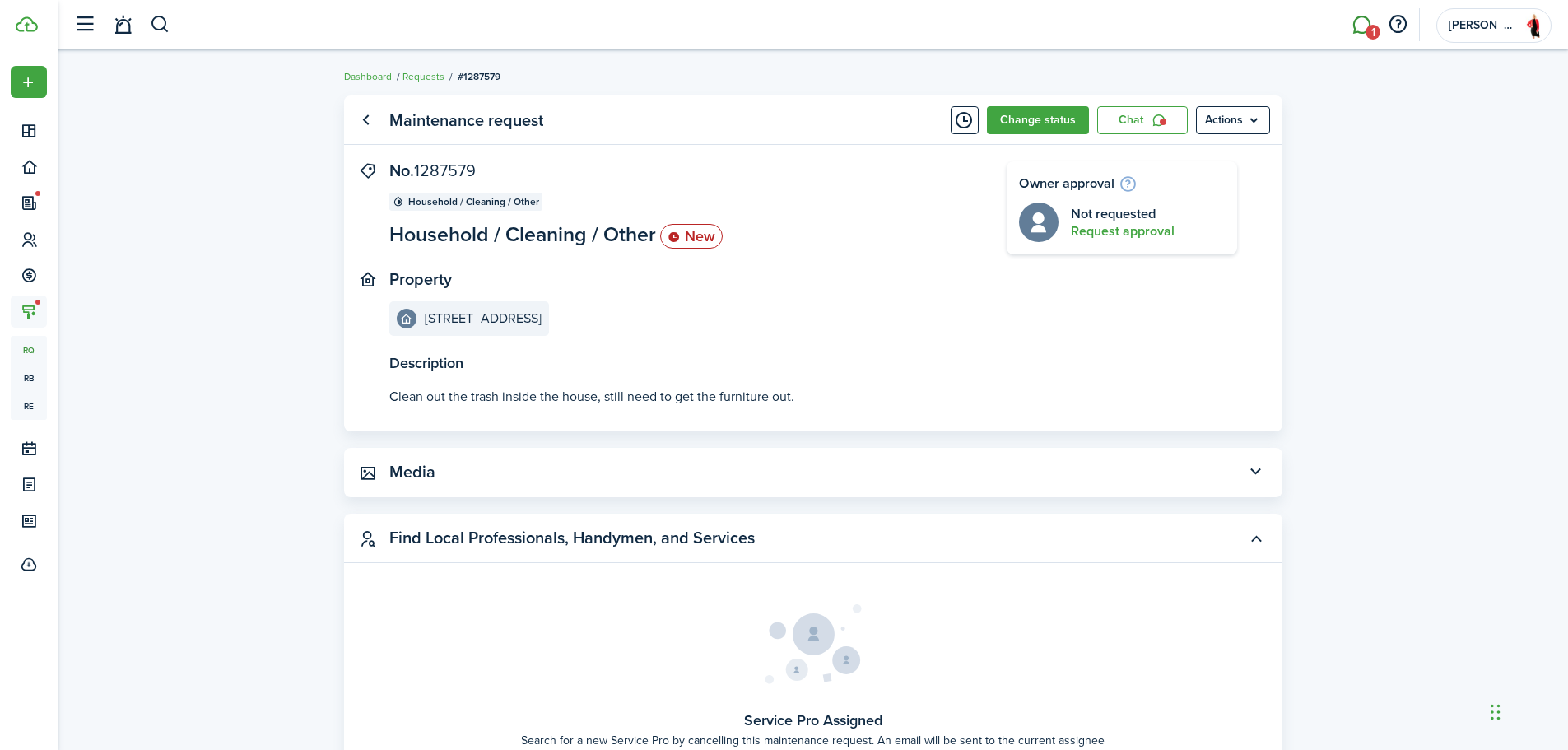
click at [1355, 34] on link "1" at bounding box center [1361, 25] width 31 height 42
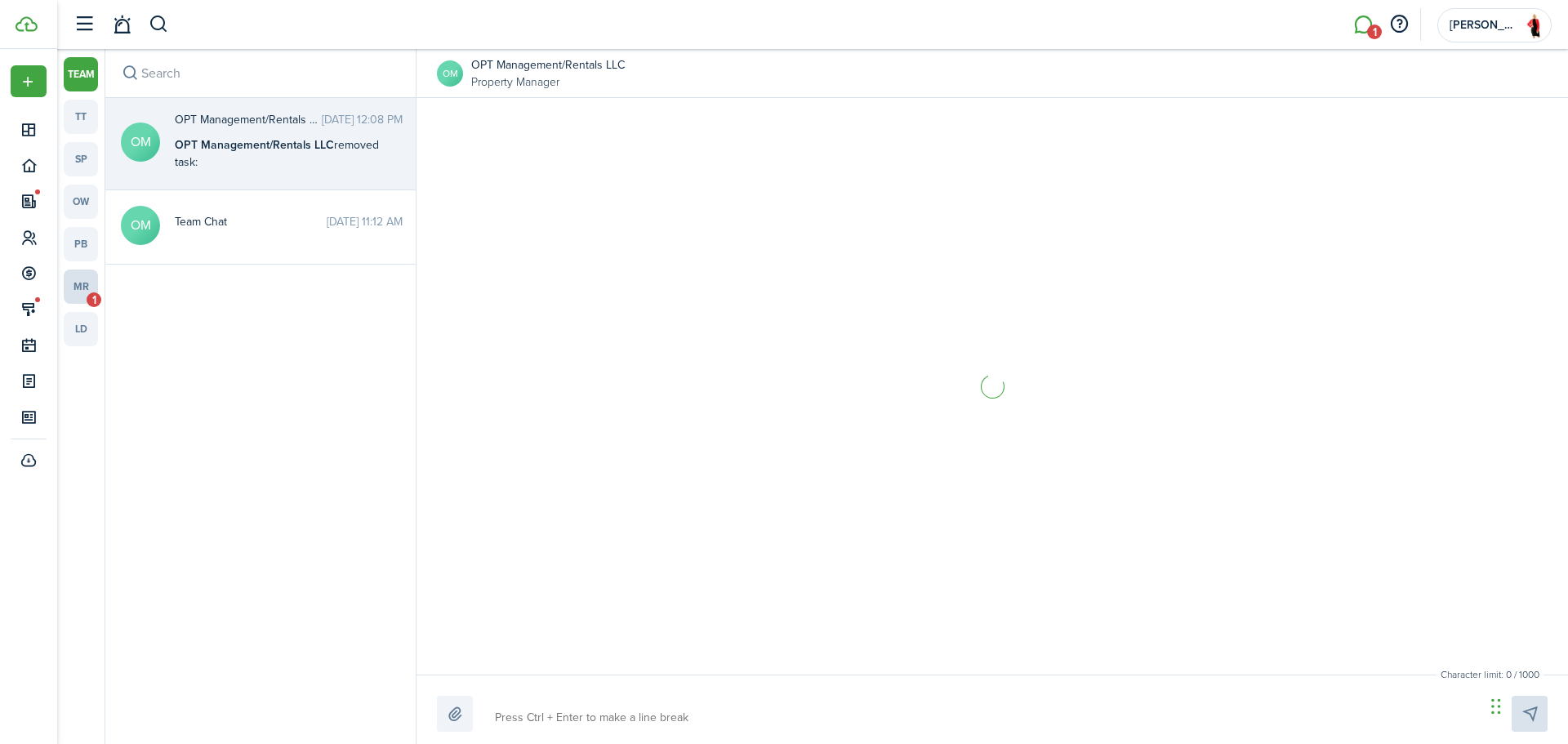
click at [94, 286] on link "mr 1" at bounding box center [81, 286] width 34 height 34
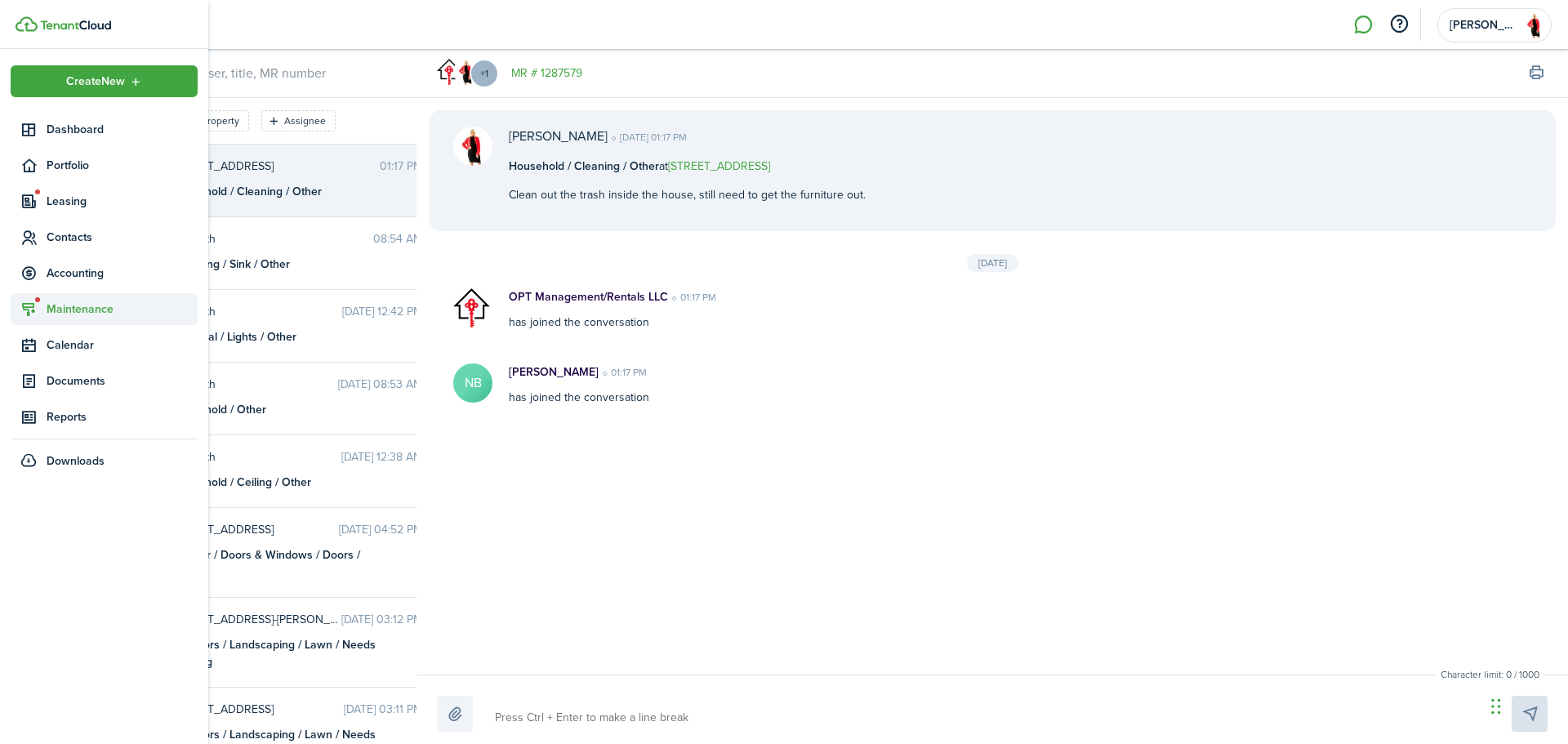
click at [76, 306] on span "Maintenance" at bounding box center [122, 309] width 151 height 17
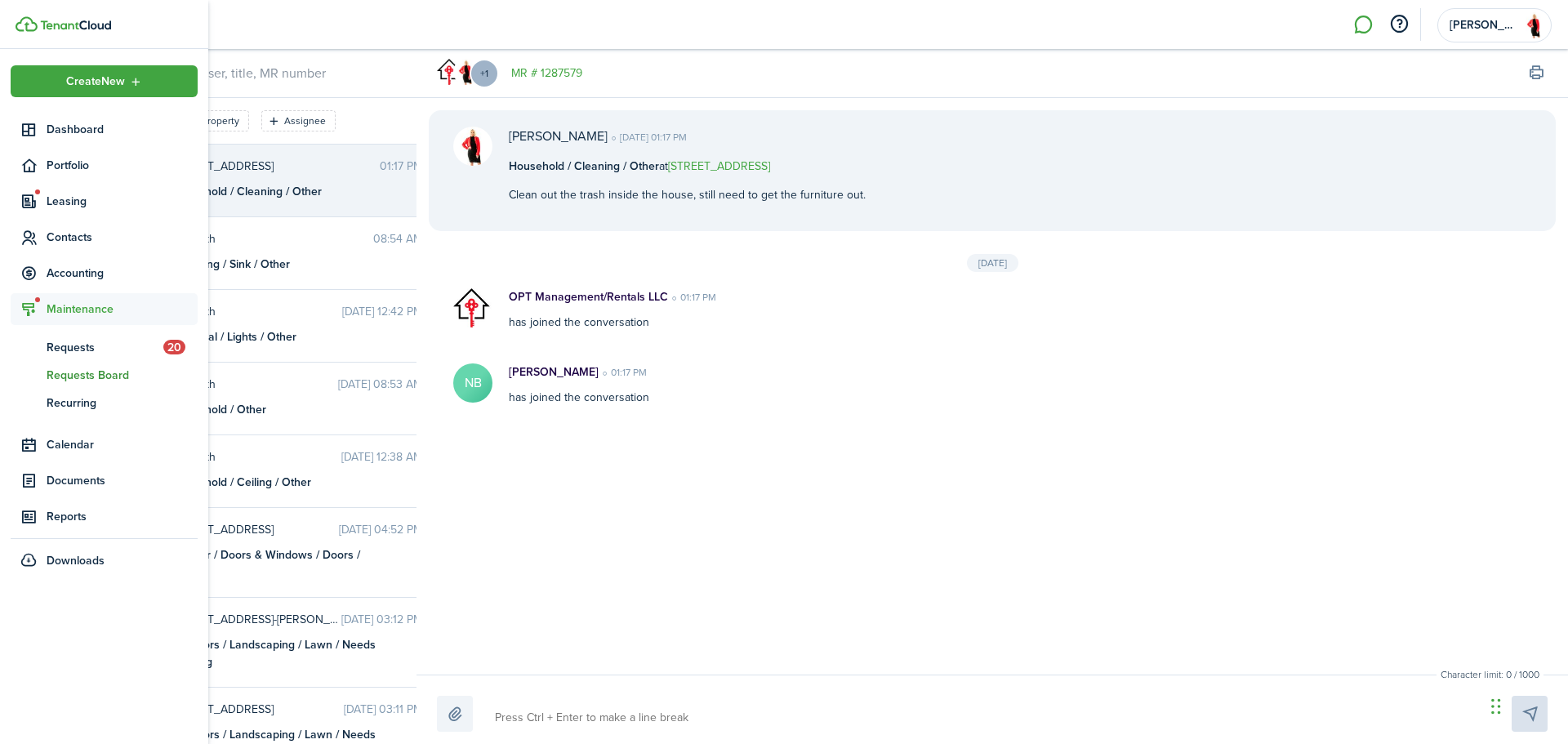
click at [95, 379] on span "Requests Board" at bounding box center [122, 375] width 151 height 17
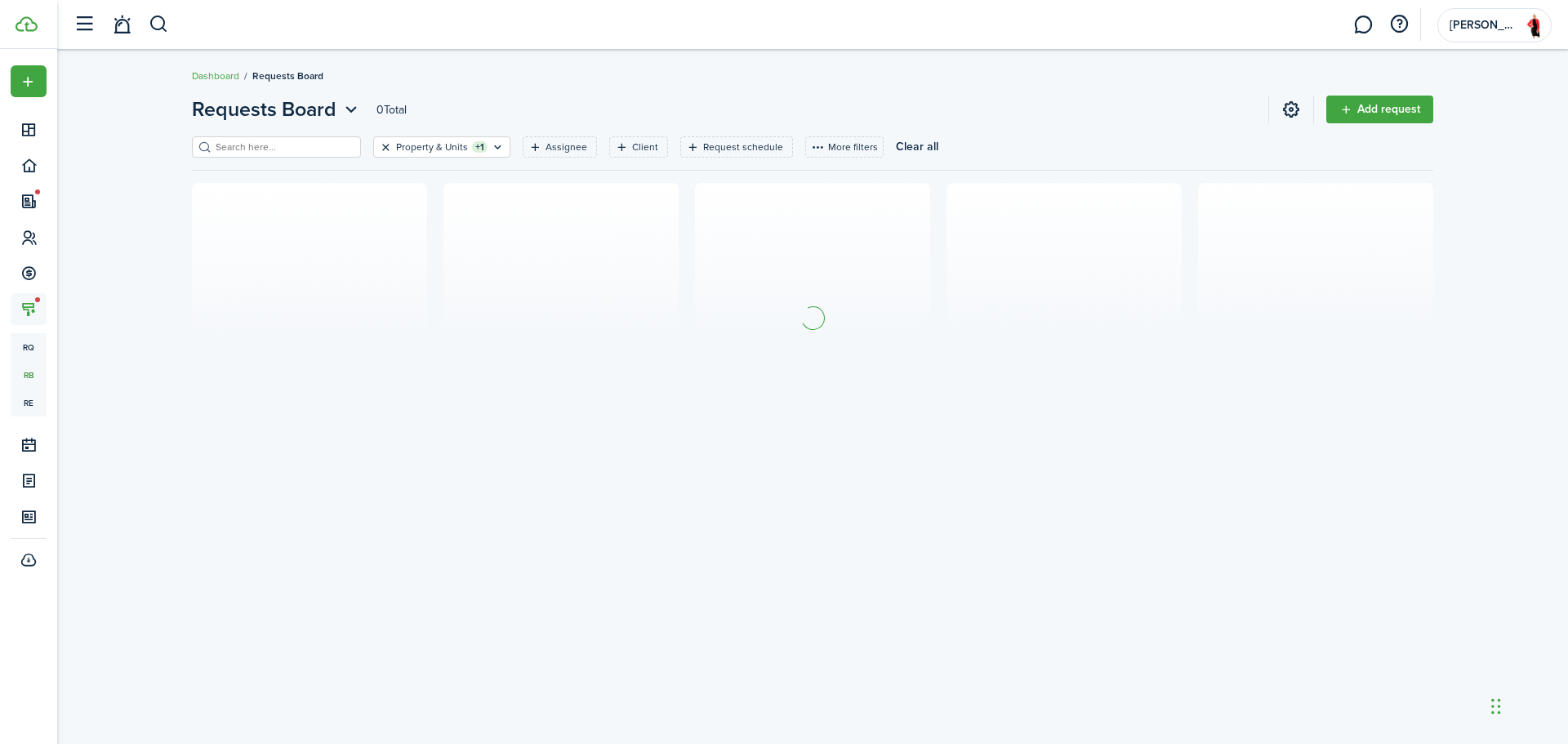
click at [379, 149] on button "Clear filter" at bounding box center [385, 147] width 14 height 13
click at [513, 151] on filter-tag-label "Assignee" at bounding box center [534, 147] width 42 height 15
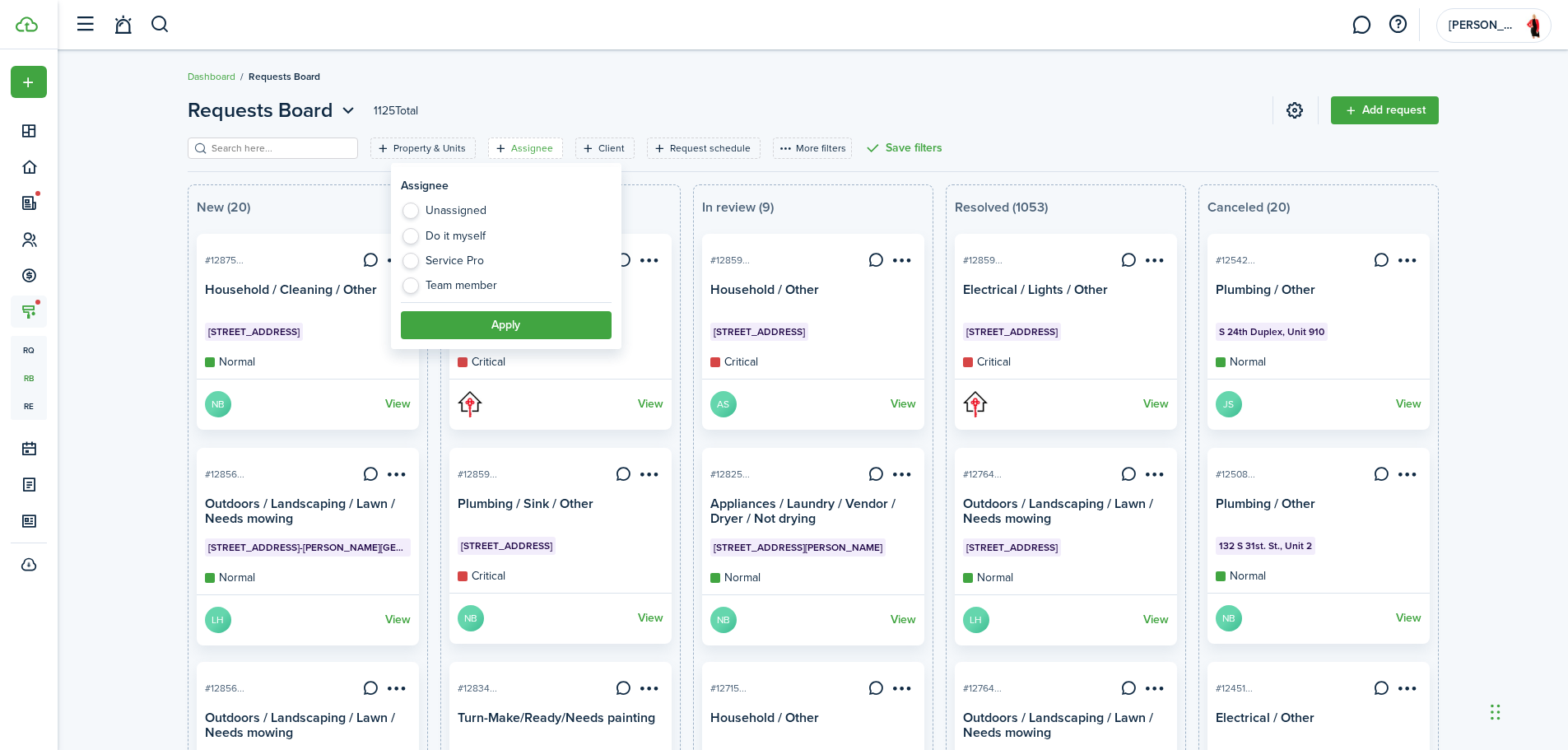
click at [428, 255] on label "Service Pro" at bounding box center [506, 265] width 211 height 25
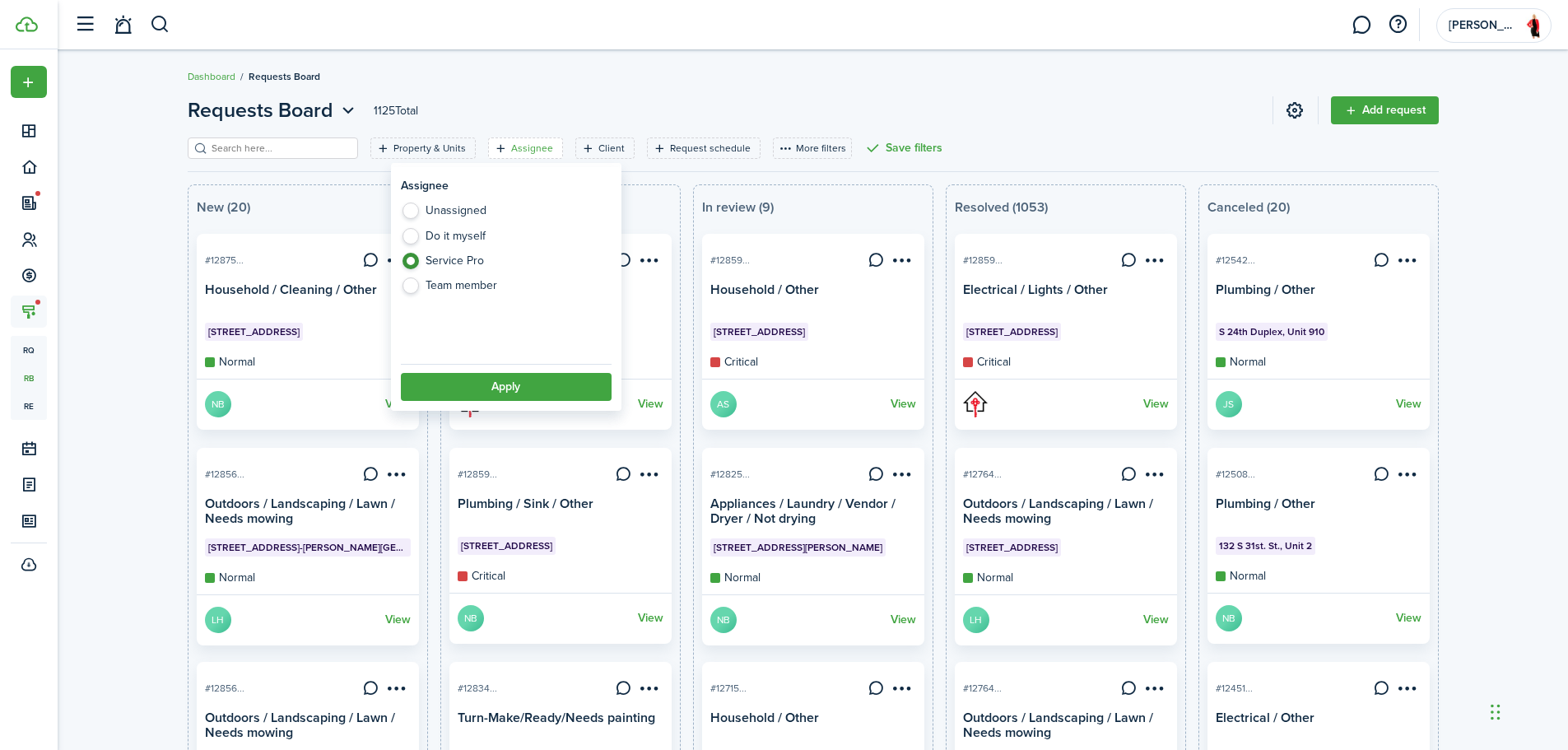
radio input "true"
click at [517, 342] on span "All Service Pros" at bounding box center [510, 336] width 201 height 36
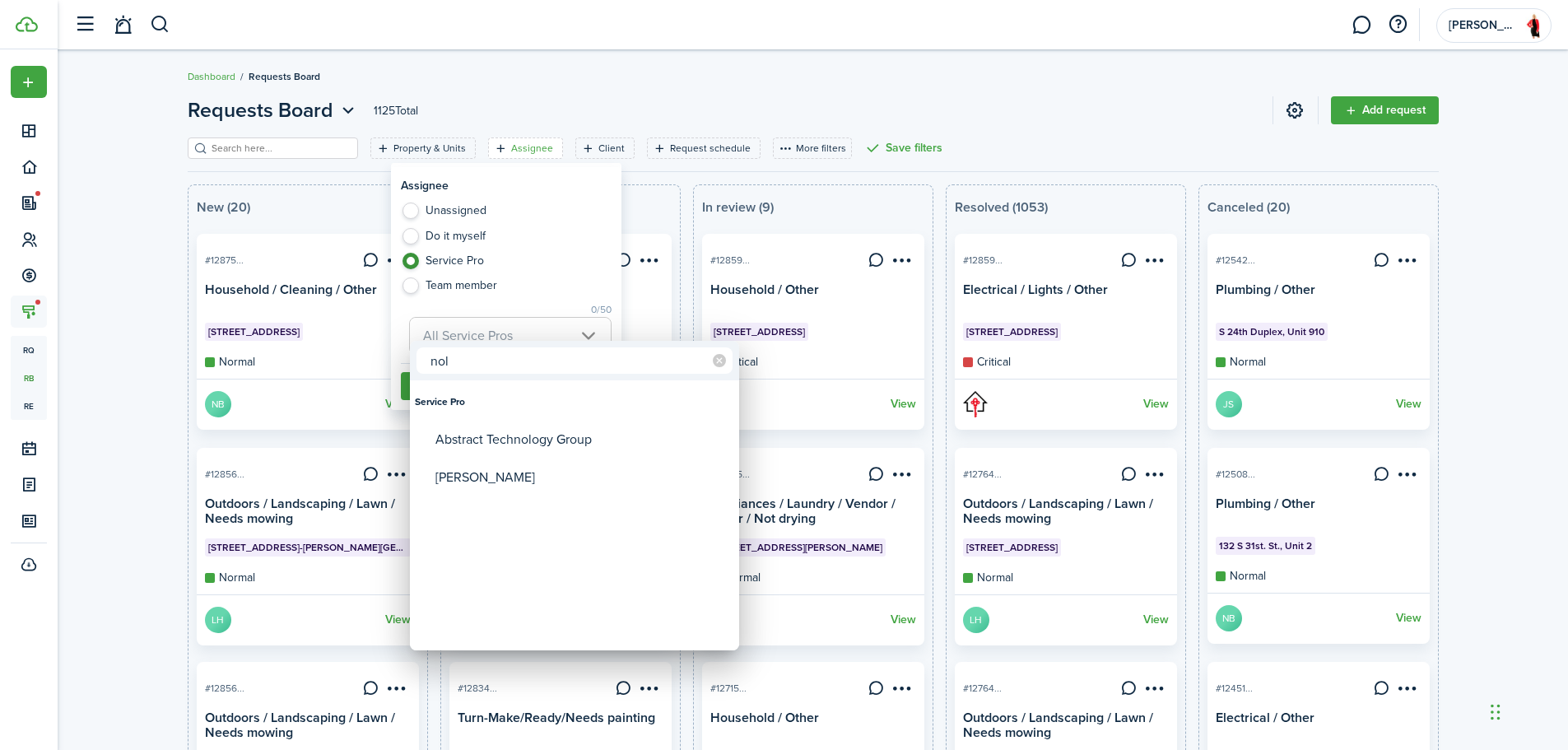
type input "nol"
click at [491, 483] on div "[PERSON_NAME]" at bounding box center [581, 477] width 291 height 38
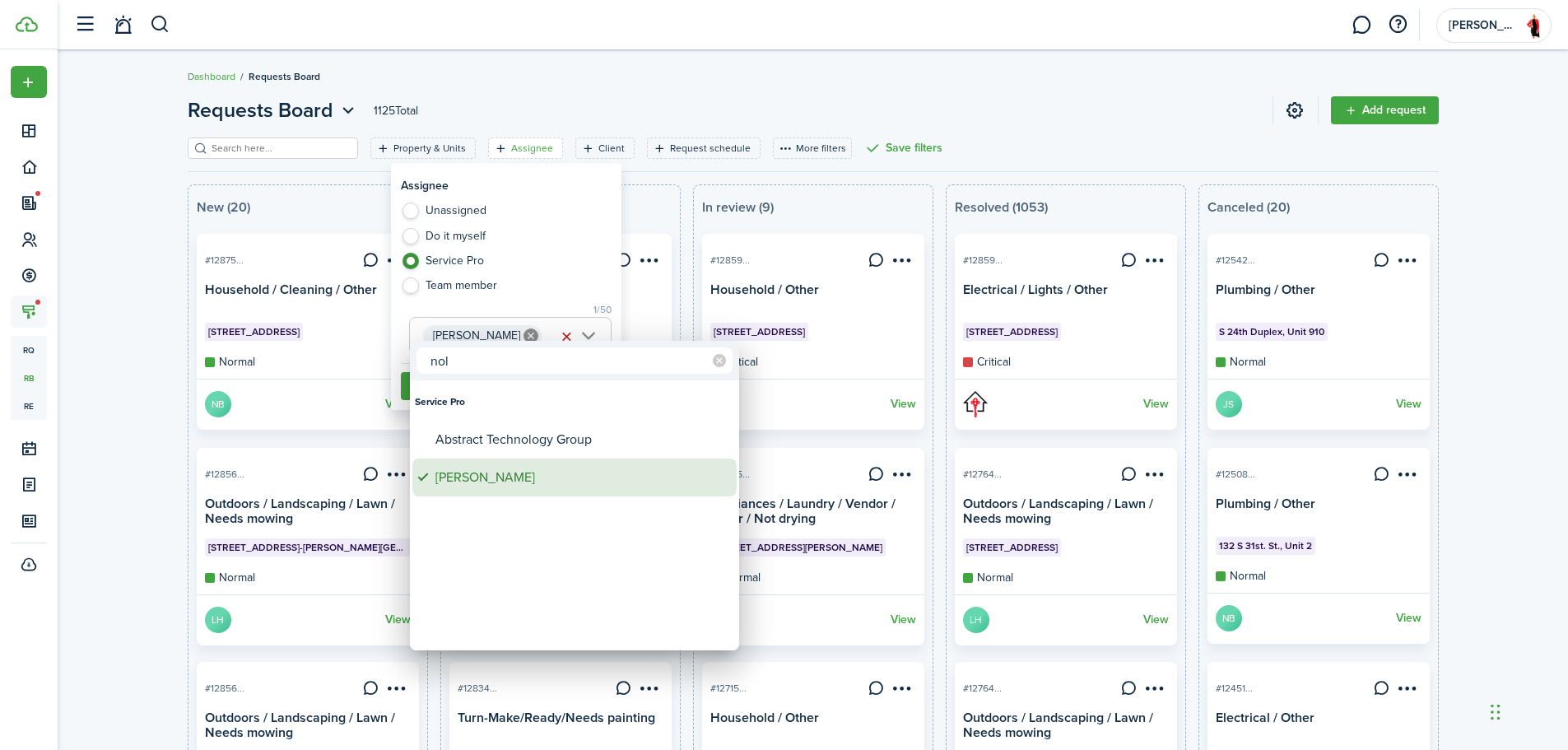
type input "[PERSON_NAME]"
click at [565, 286] on div at bounding box center [784, 375] width 1832 height 1014
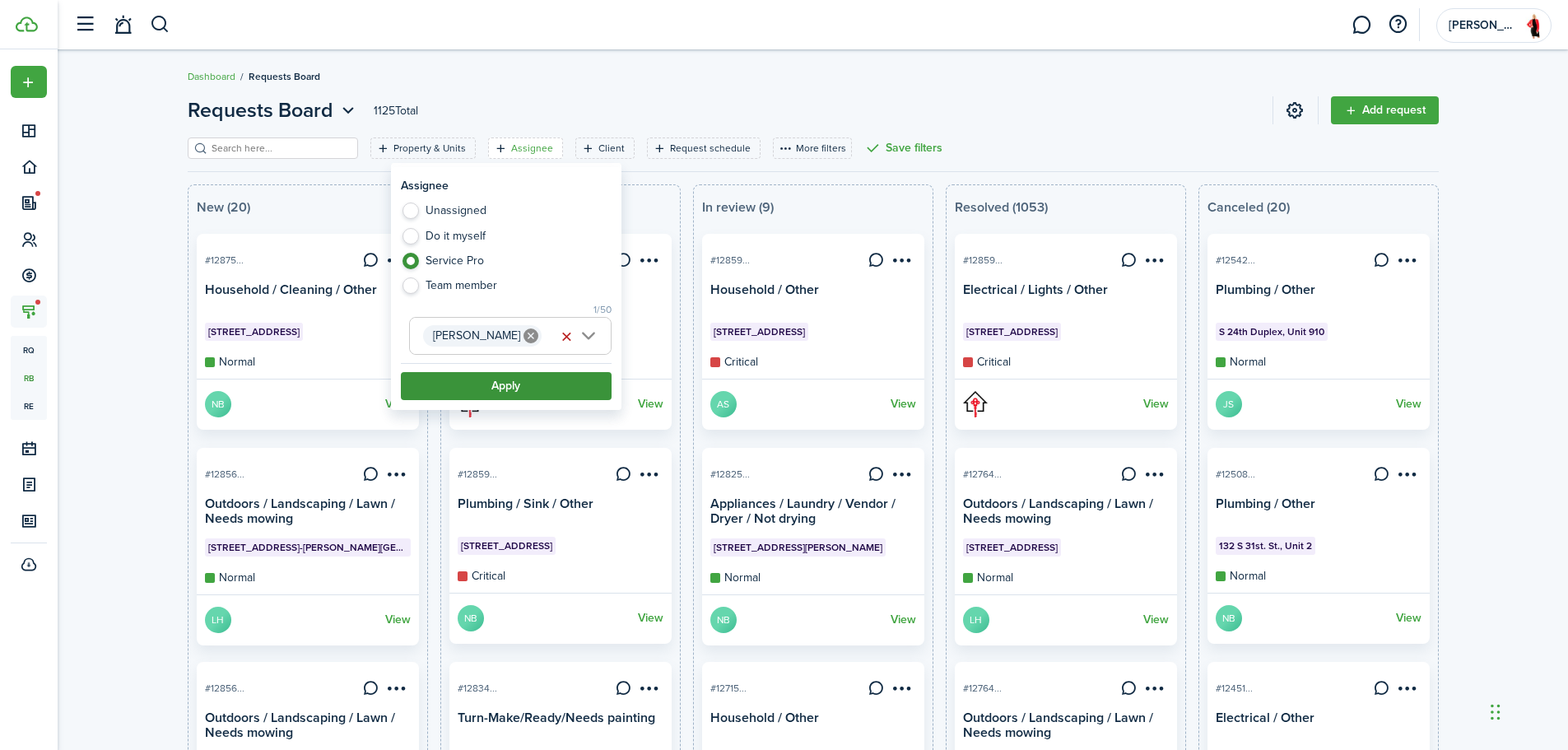
click at [548, 383] on button "Apply" at bounding box center [506, 386] width 211 height 28
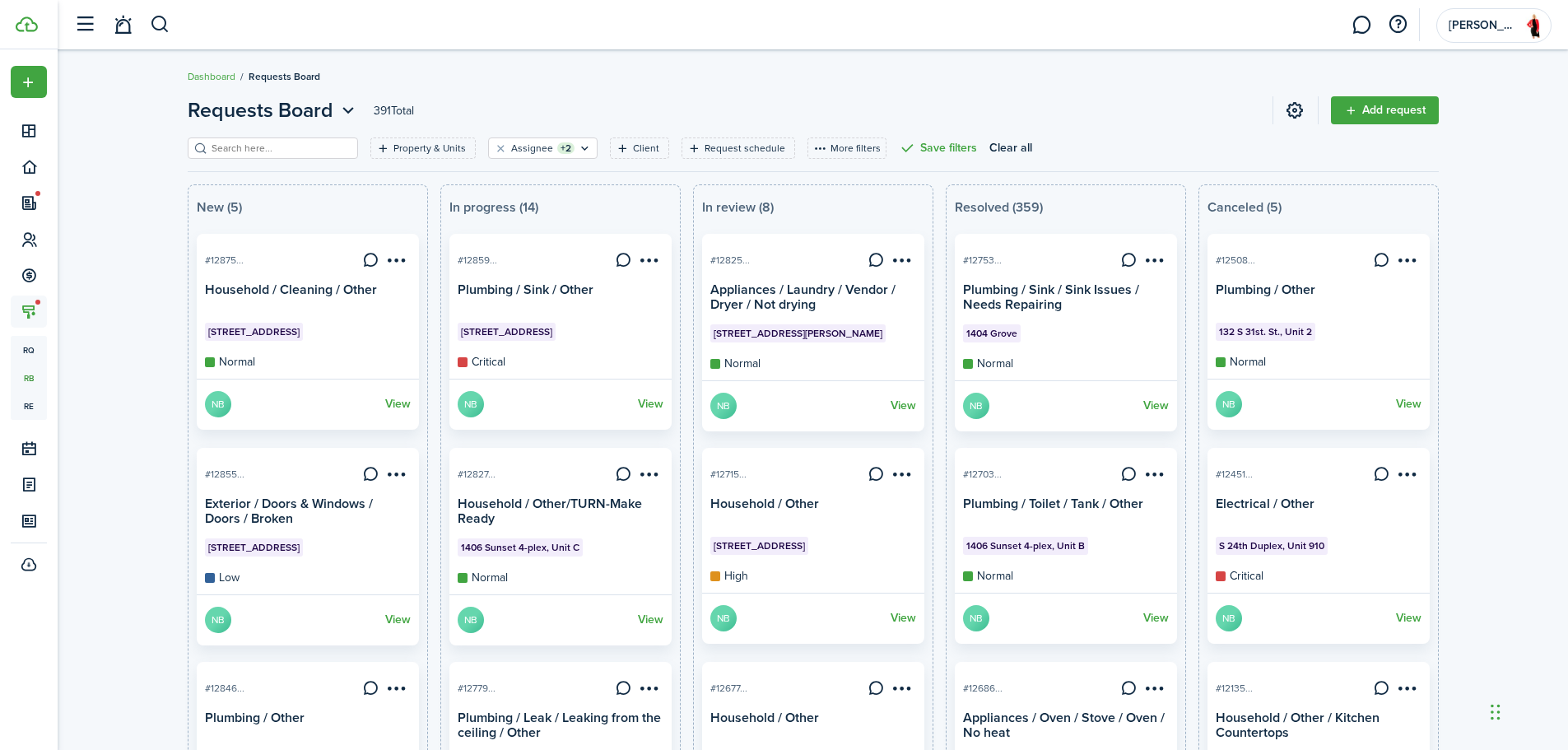
scroll to position [357, 0]
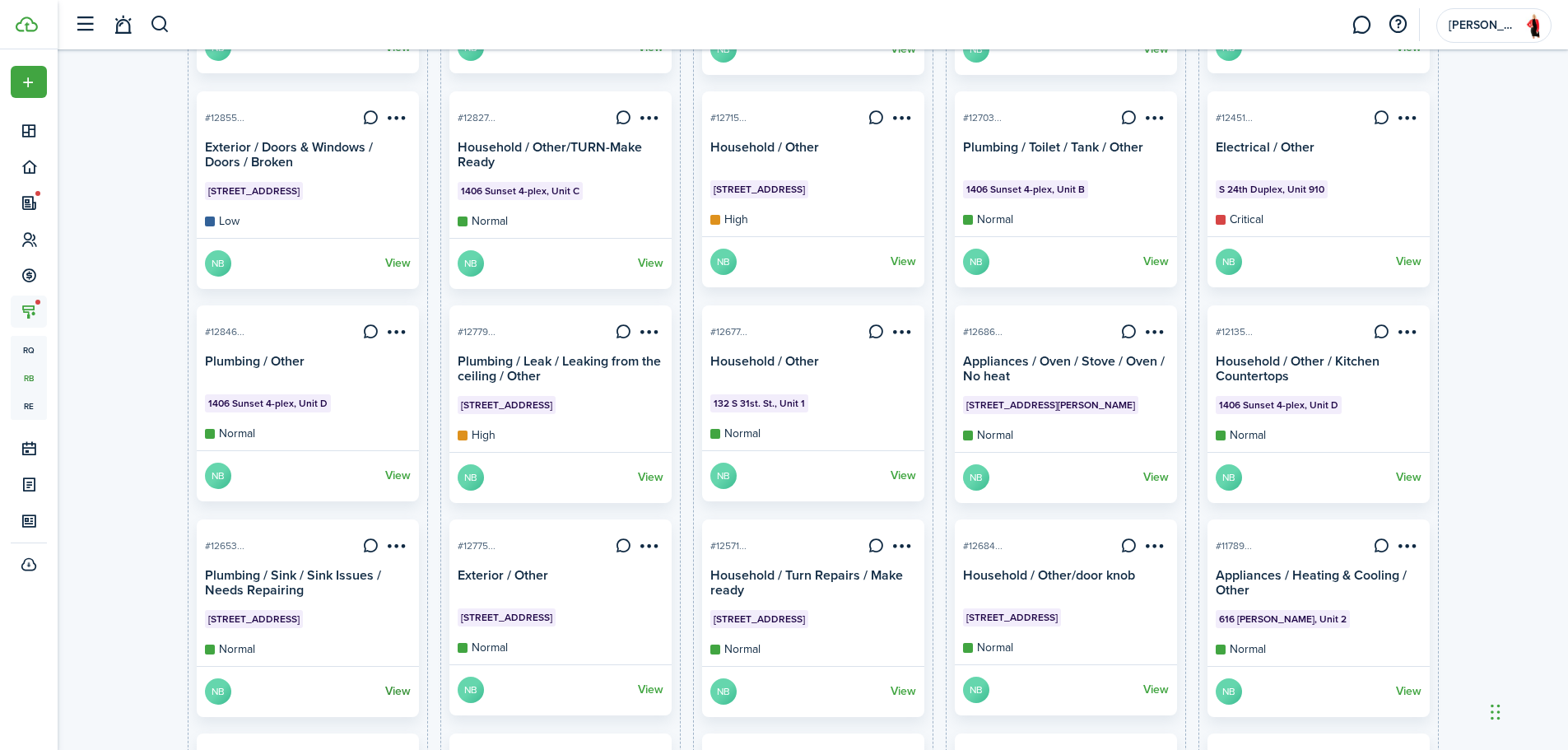
click at [397, 697] on link "View" at bounding box center [397, 691] width 25 height 26
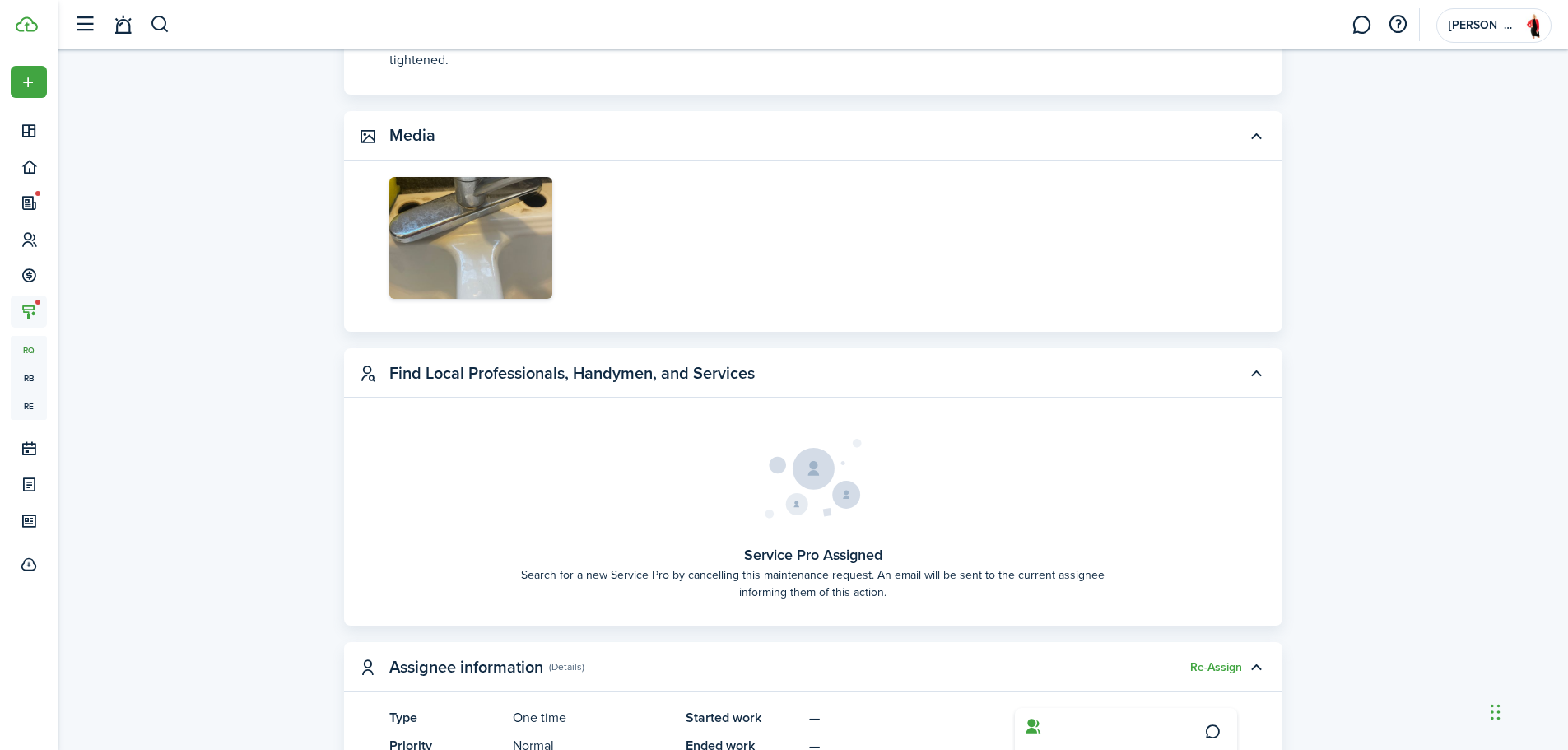
scroll to position [714, 0]
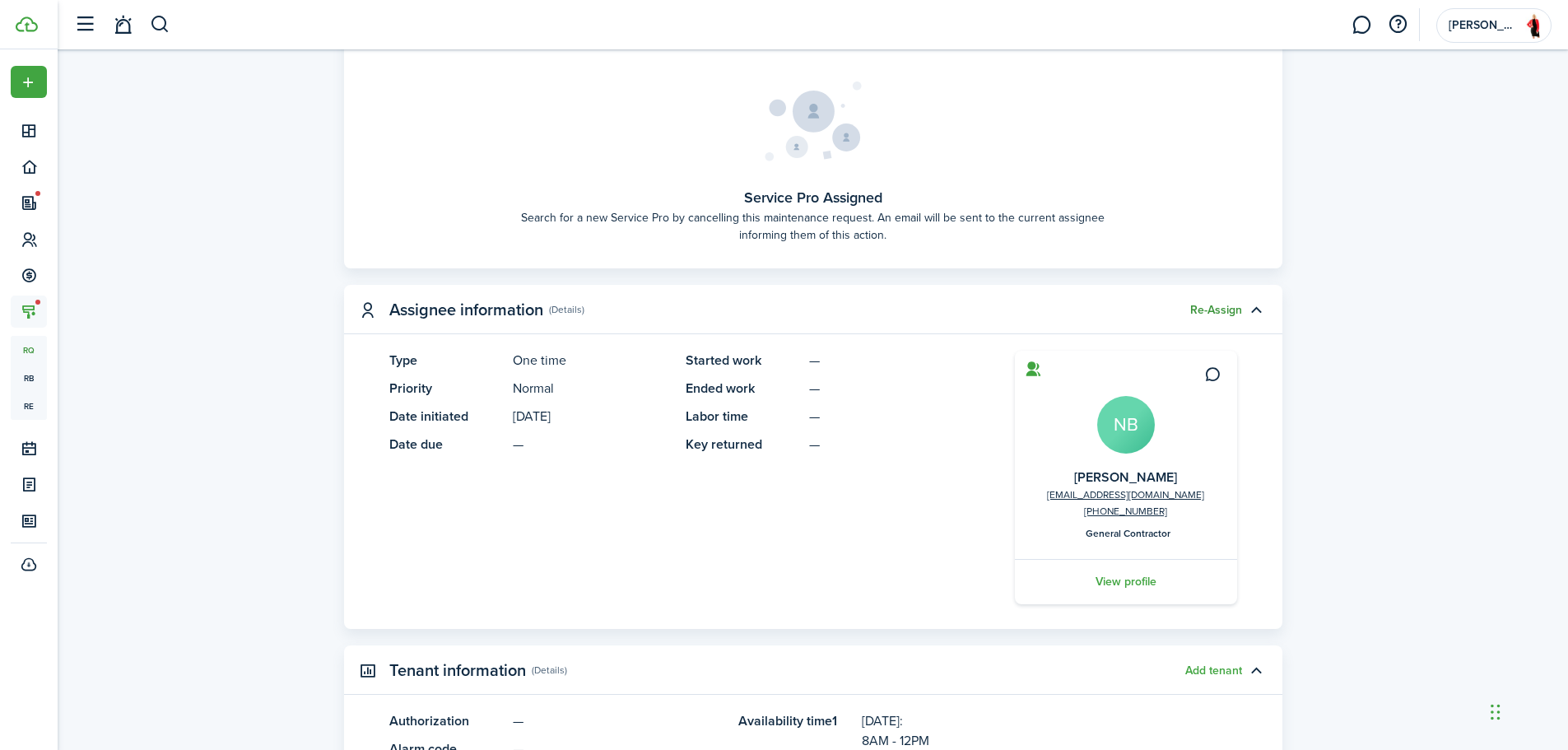
click at [1231, 306] on button "Re-Assign" at bounding box center [1217, 311] width 52 height 13
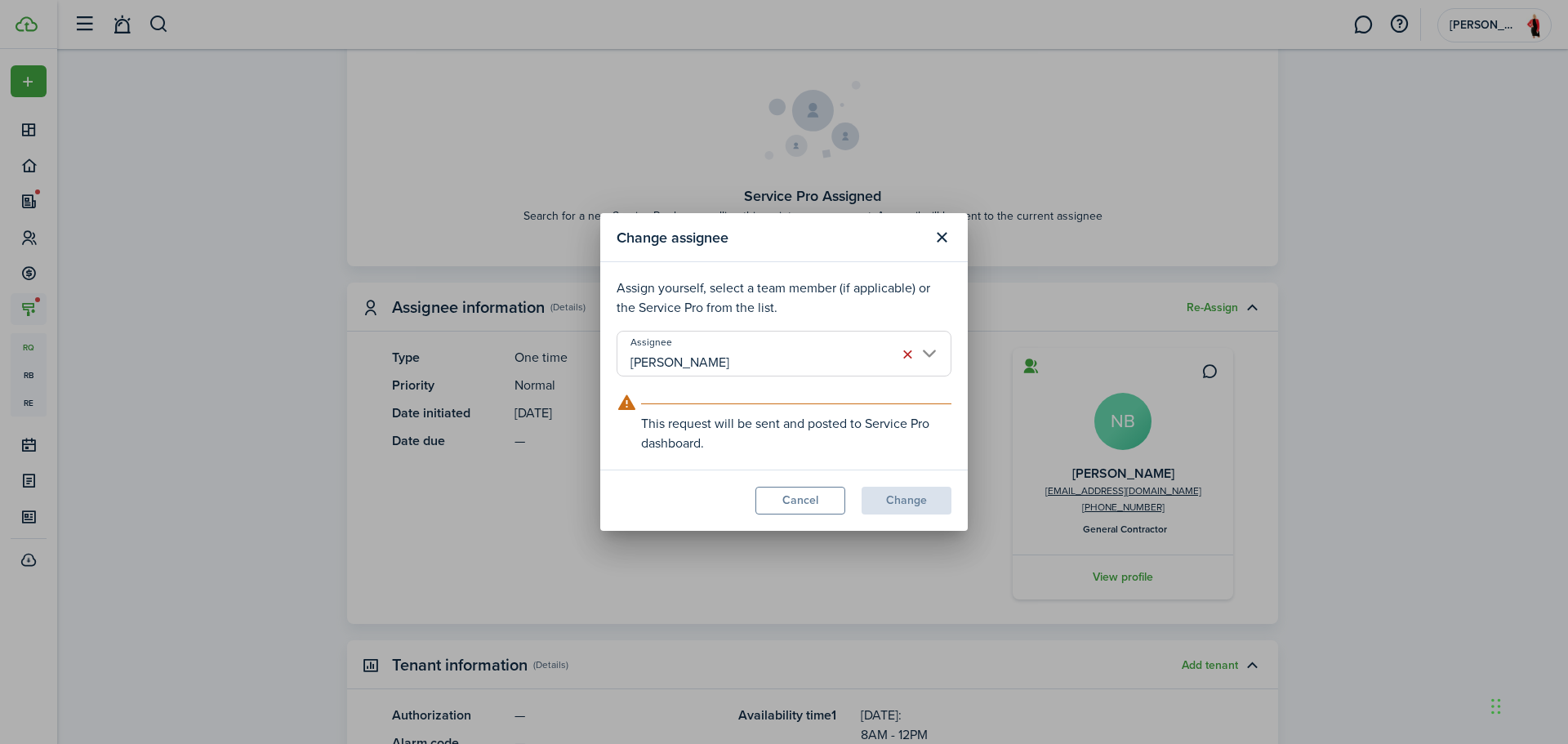
click at [862, 352] on input "[PERSON_NAME]" at bounding box center [784, 353] width 335 height 46
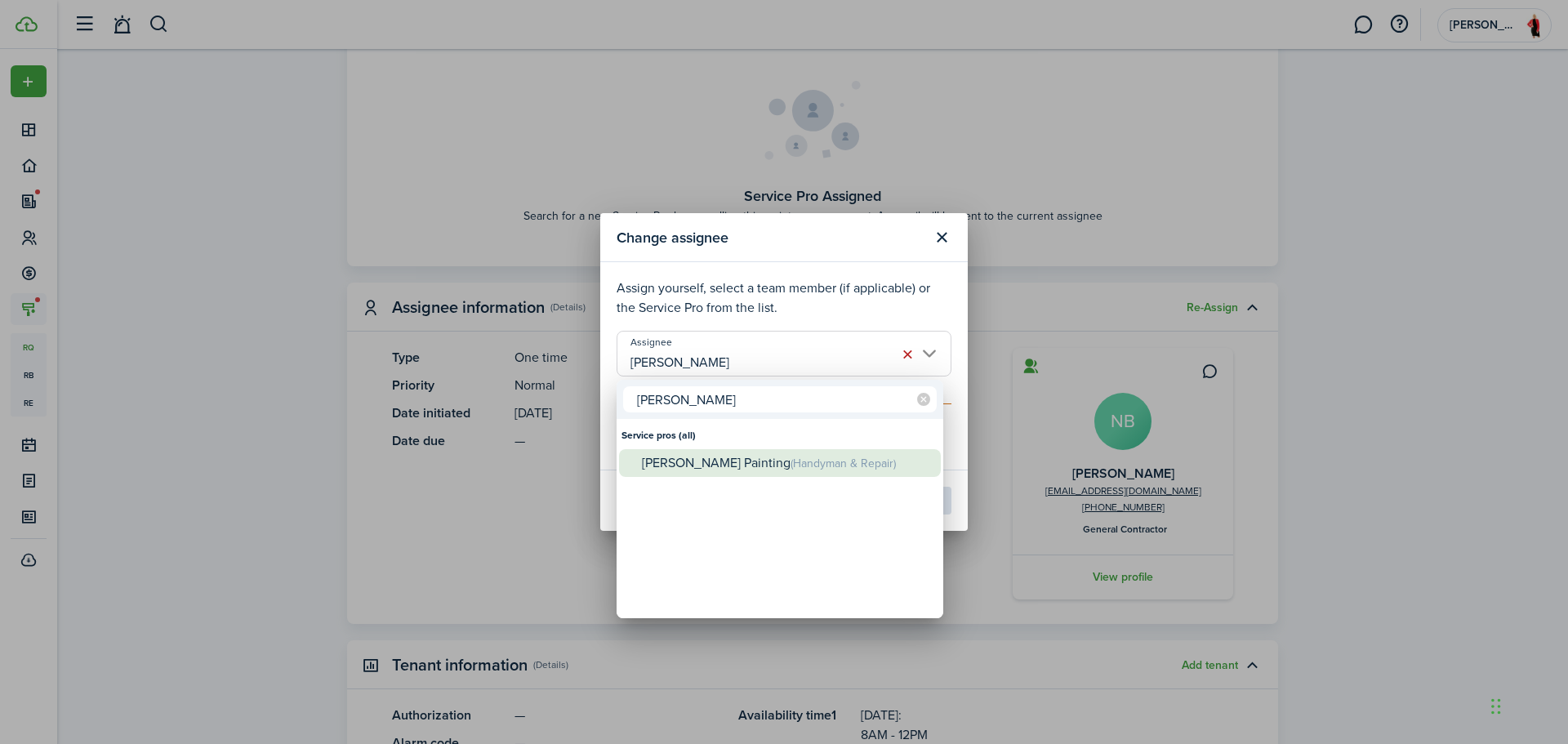
type input "[PERSON_NAME]"
click at [837, 455] on div "[PERSON_NAME] Painting (Handyman & Repair)" at bounding box center [786, 463] width 289 height 28
type input "[PERSON_NAME] Painting"
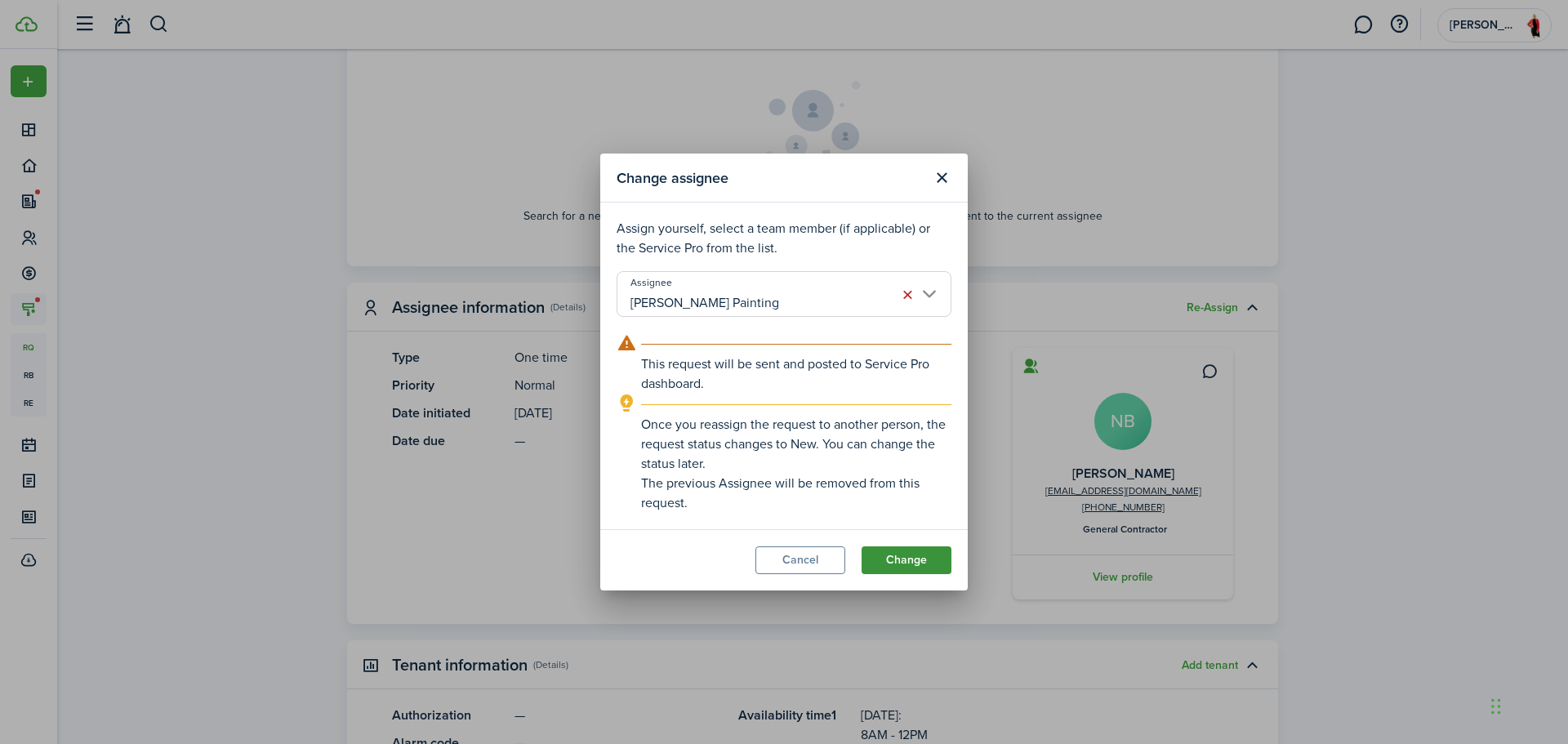
click at [916, 558] on button "Change" at bounding box center [906, 560] width 90 height 27
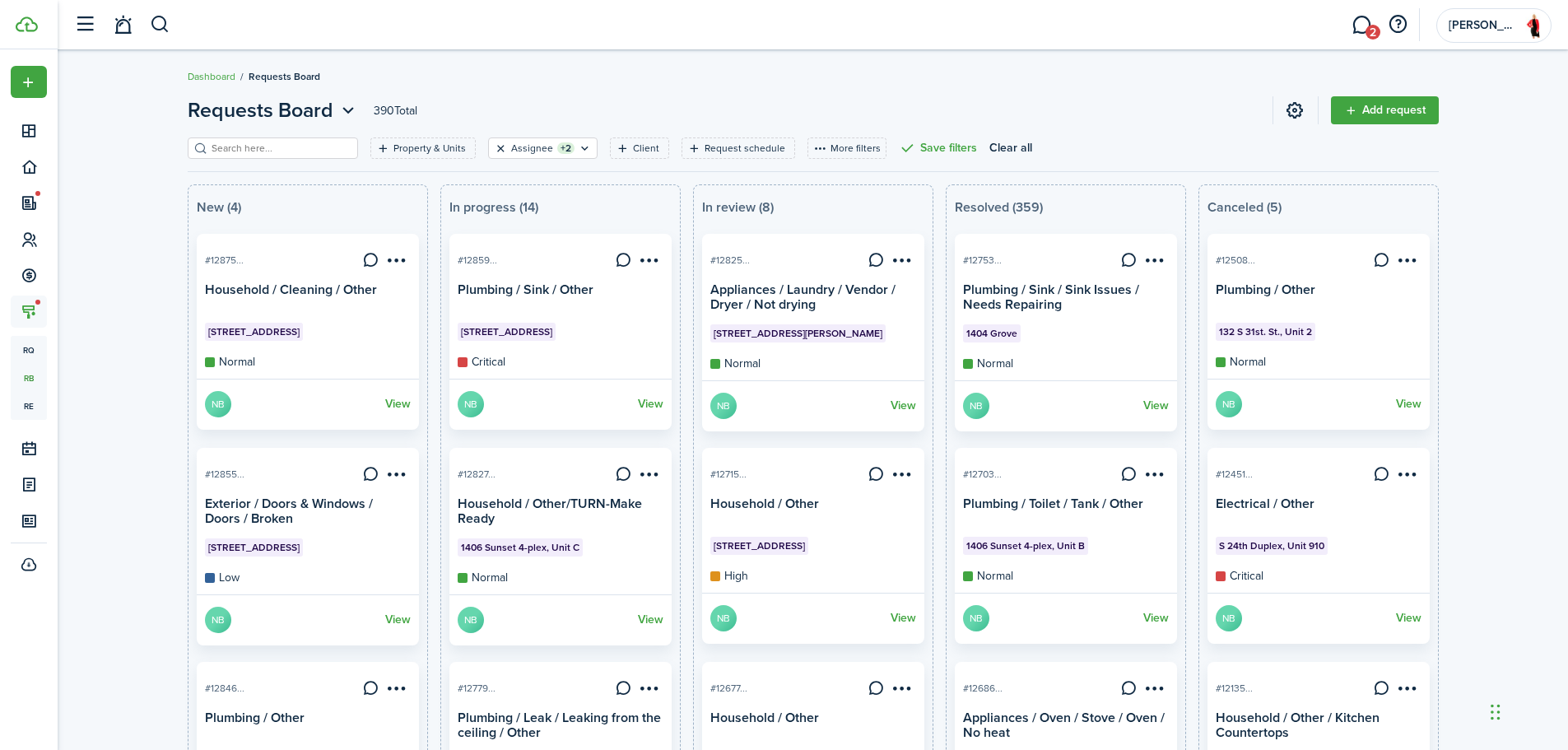
click at [494, 146] on button "Clear filter" at bounding box center [500, 148] width 14 height 13
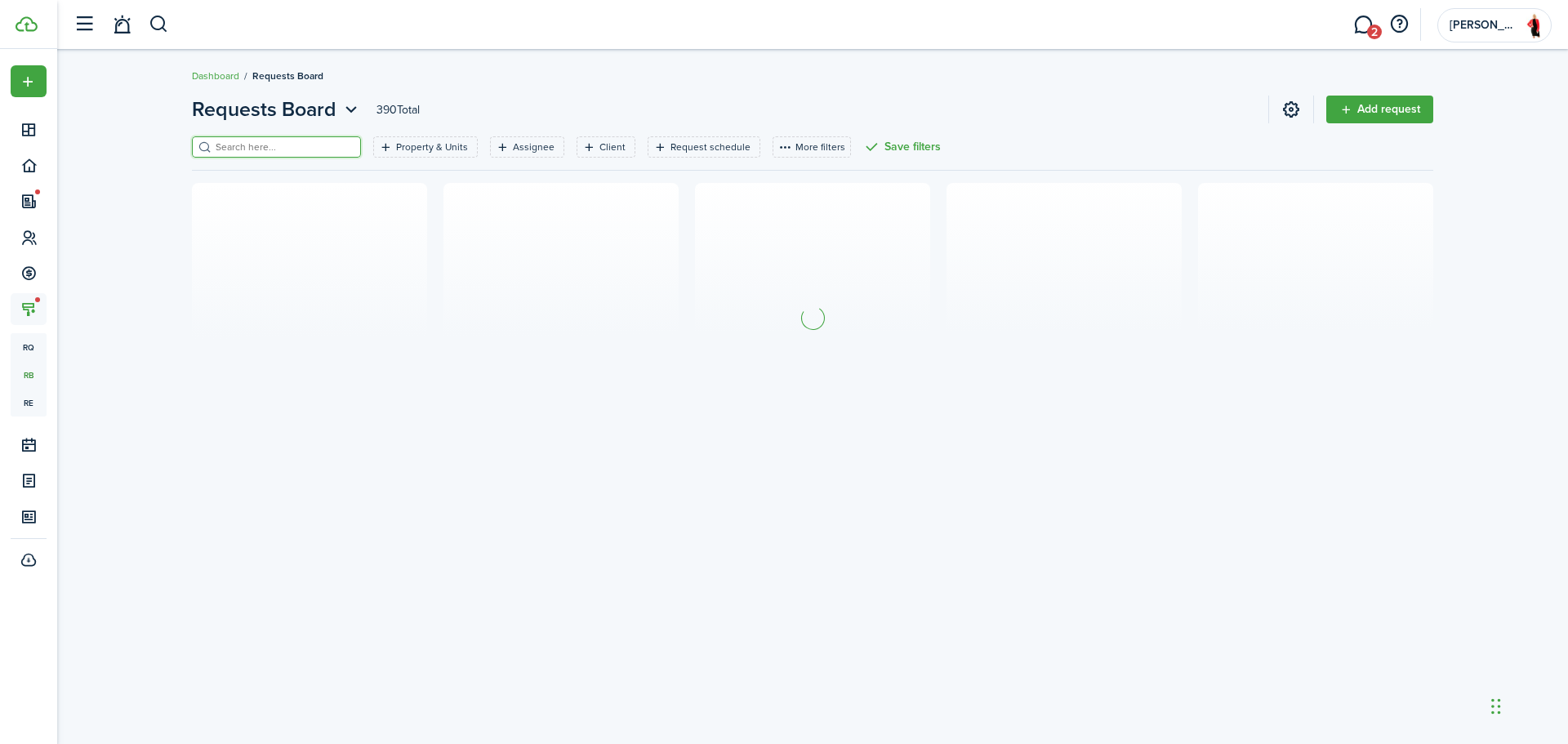
click at [291, 148] on input "search" at bounding box center [283, 147] width 144 height 16
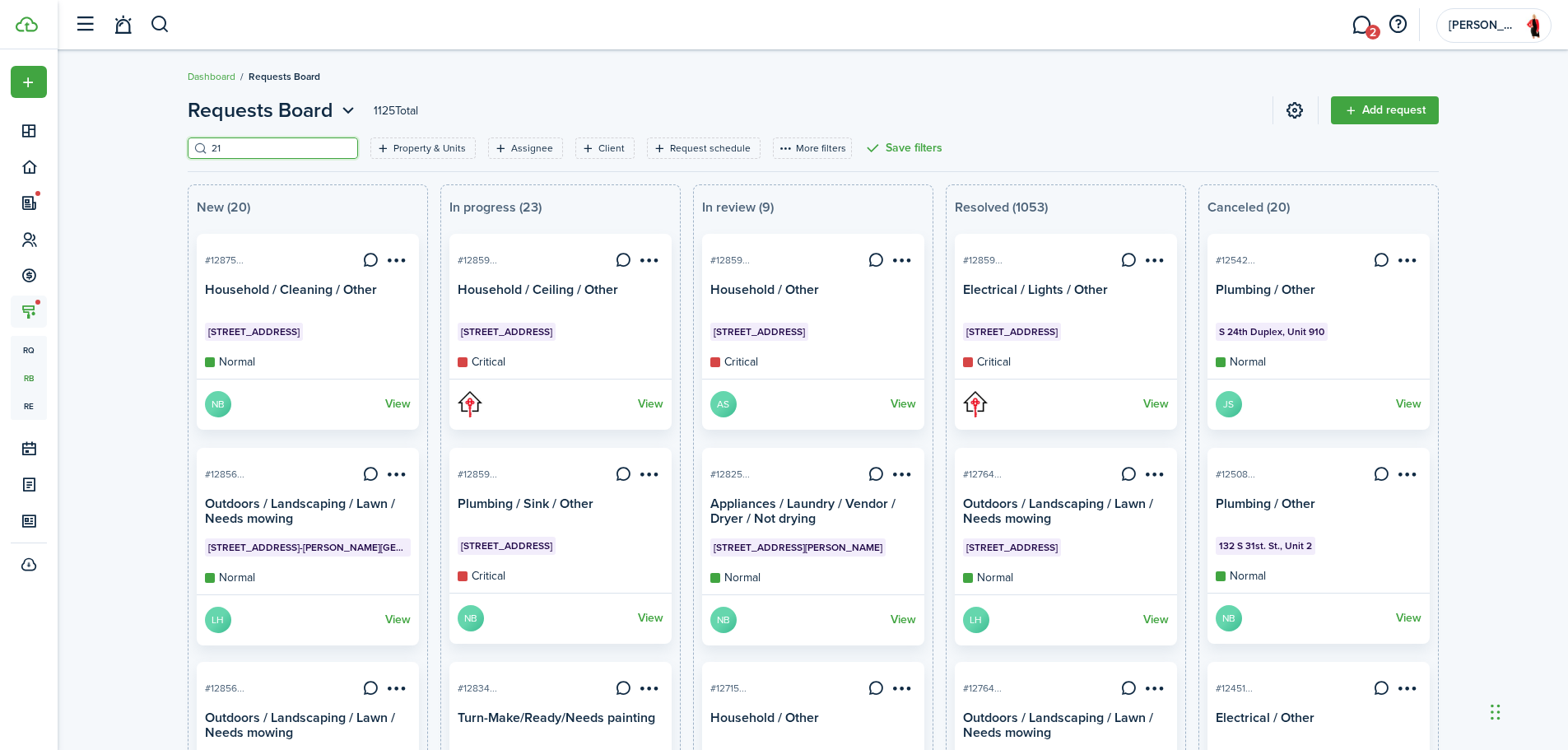
type input "211"
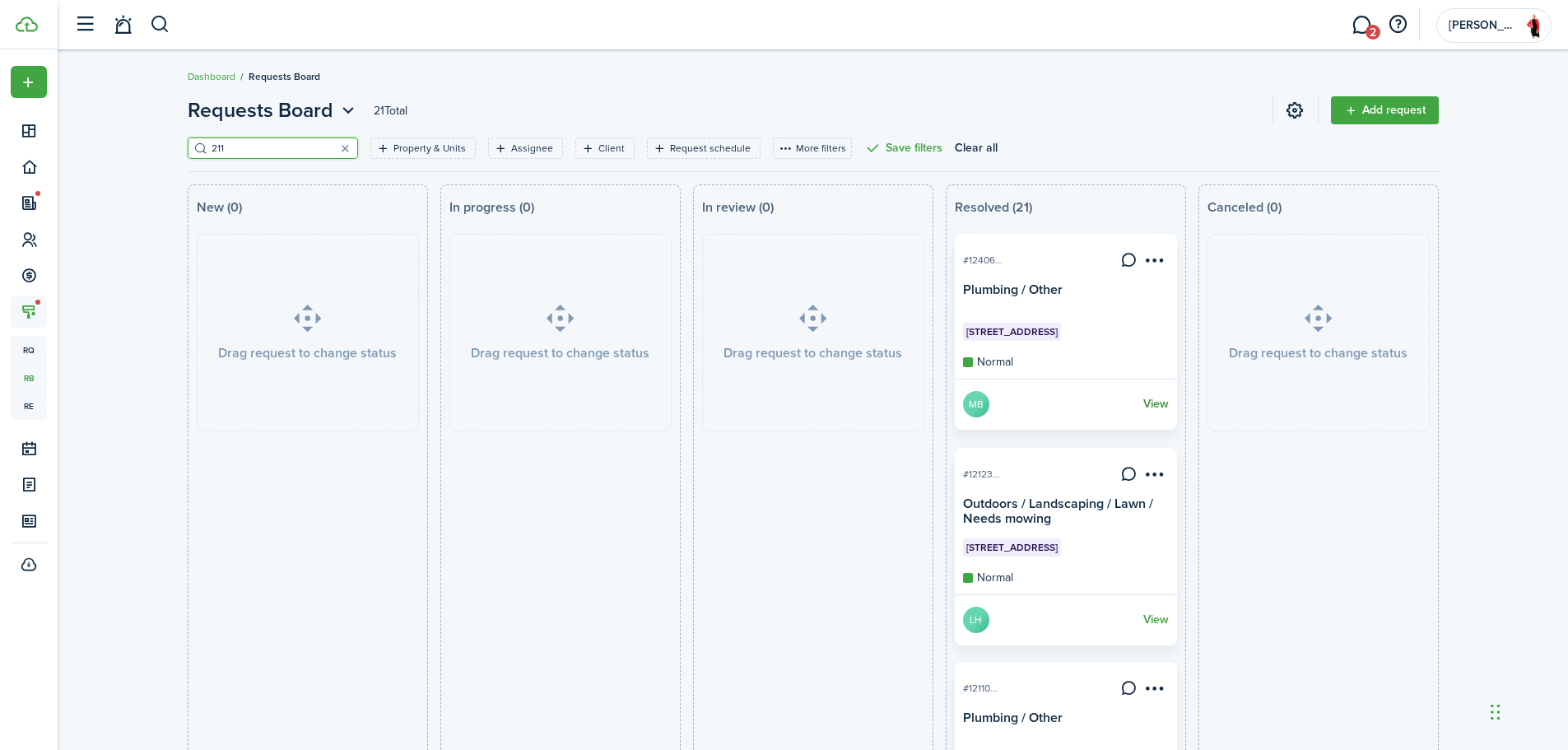
click at [1152, 408] on link "View" at bounding box center [1156, 403] width 25 height 26
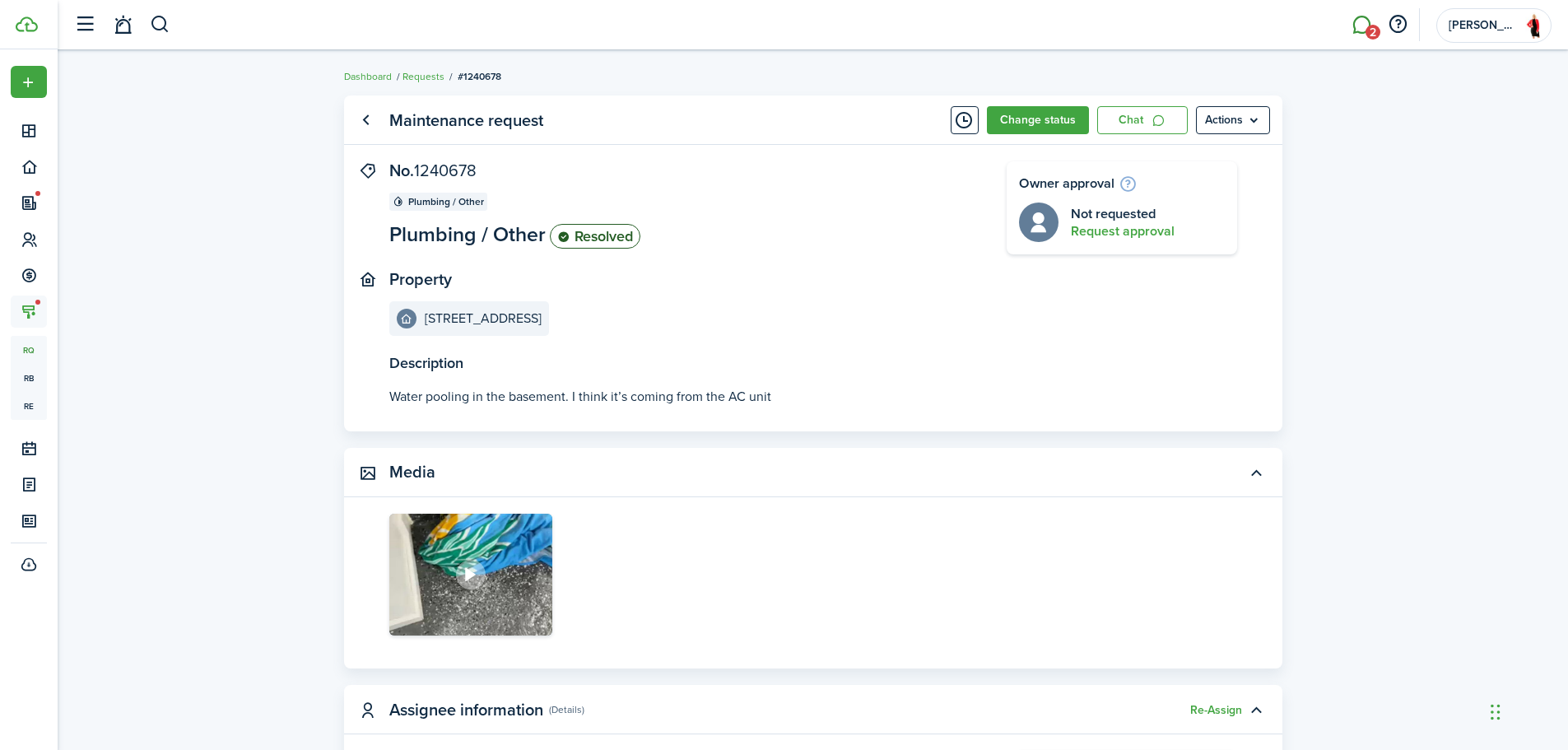
click at [1366, 30] on span "2" at bounding box center [1373, 33] width 15 height 15
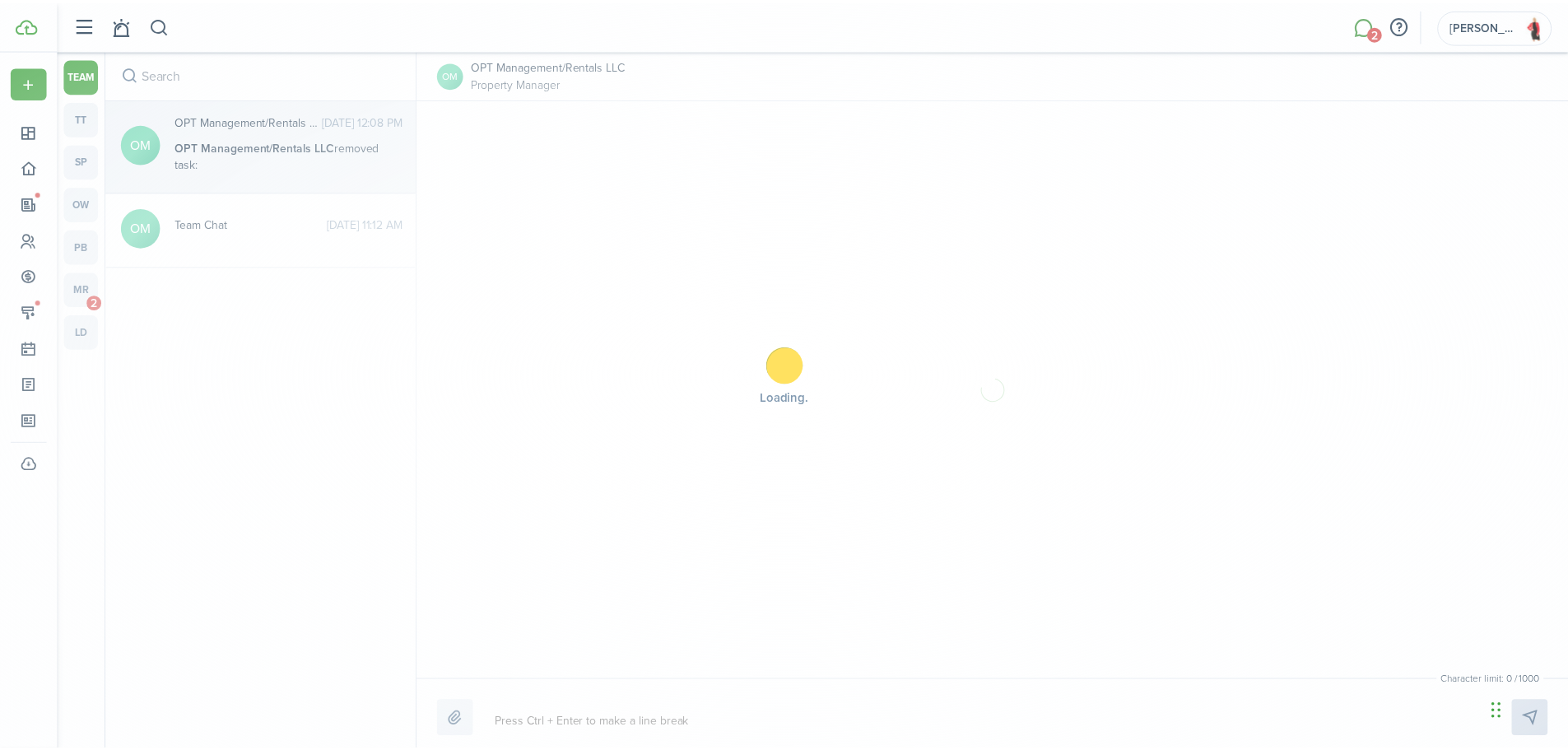
scroll to position [240, 0]
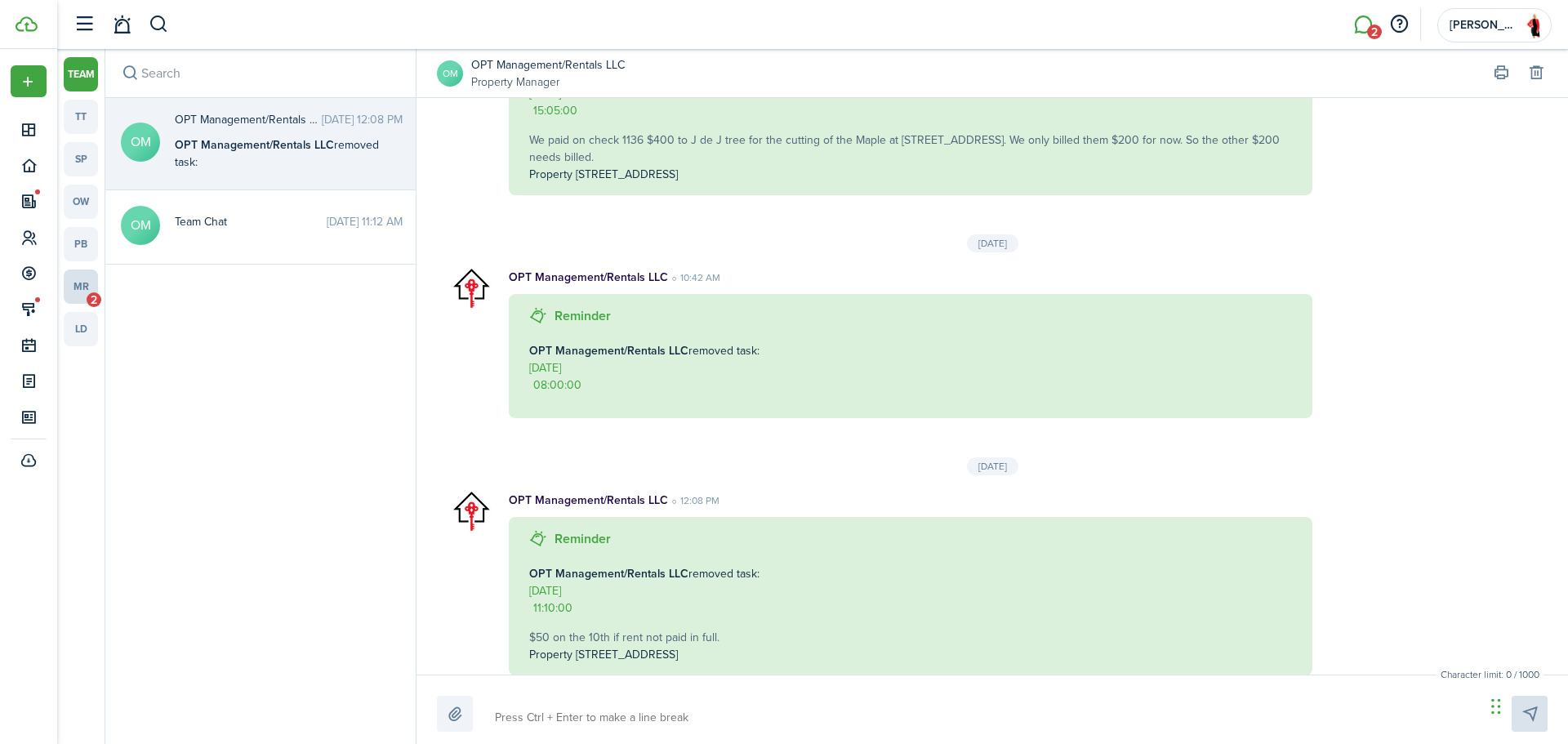
click at [80, 288] on link "mr 2" at bounding box center [81, 286] width 34 height 34
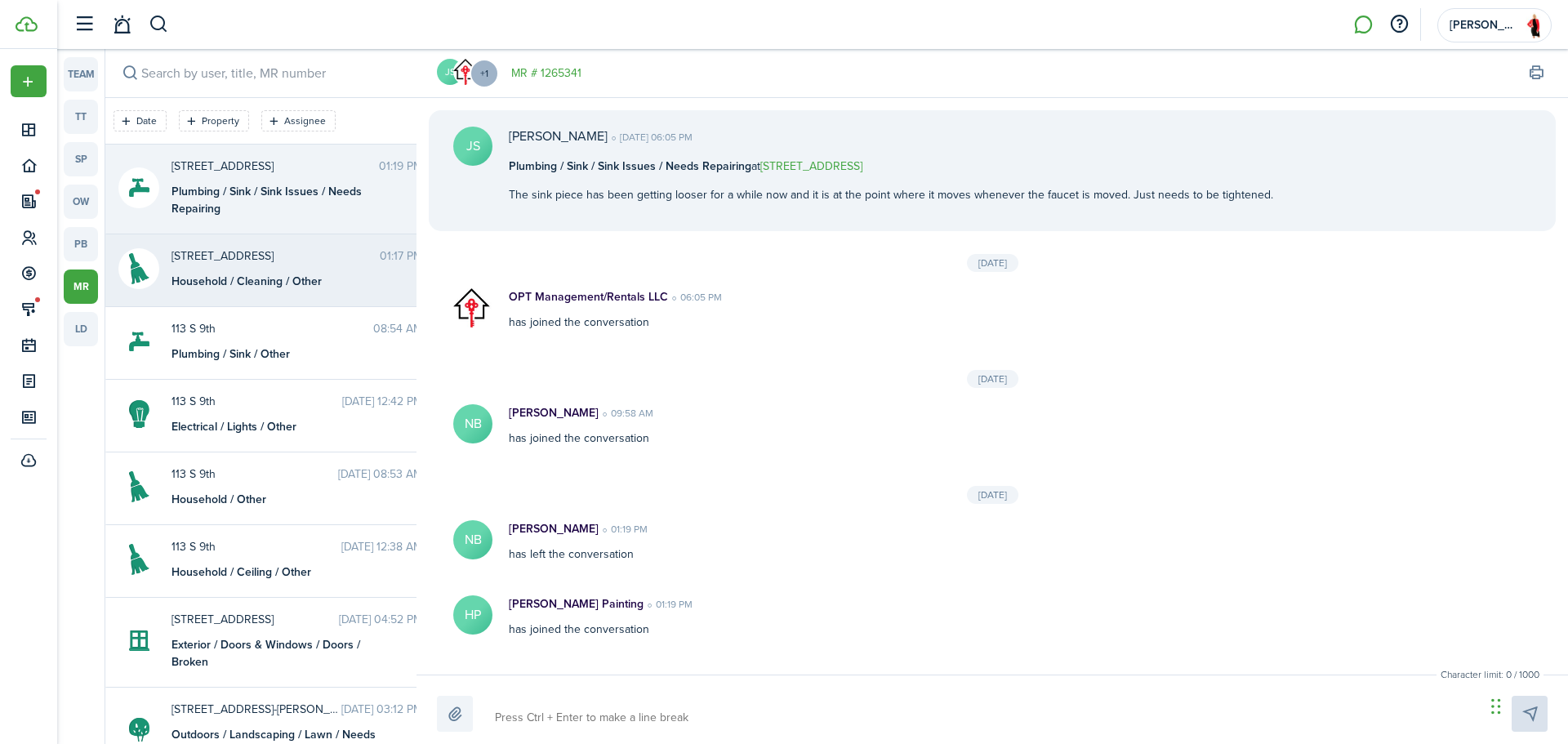
click at [251, 277] on div "Household / Cleaning / Other" at bounding box center [274, 281] width 204 height 17
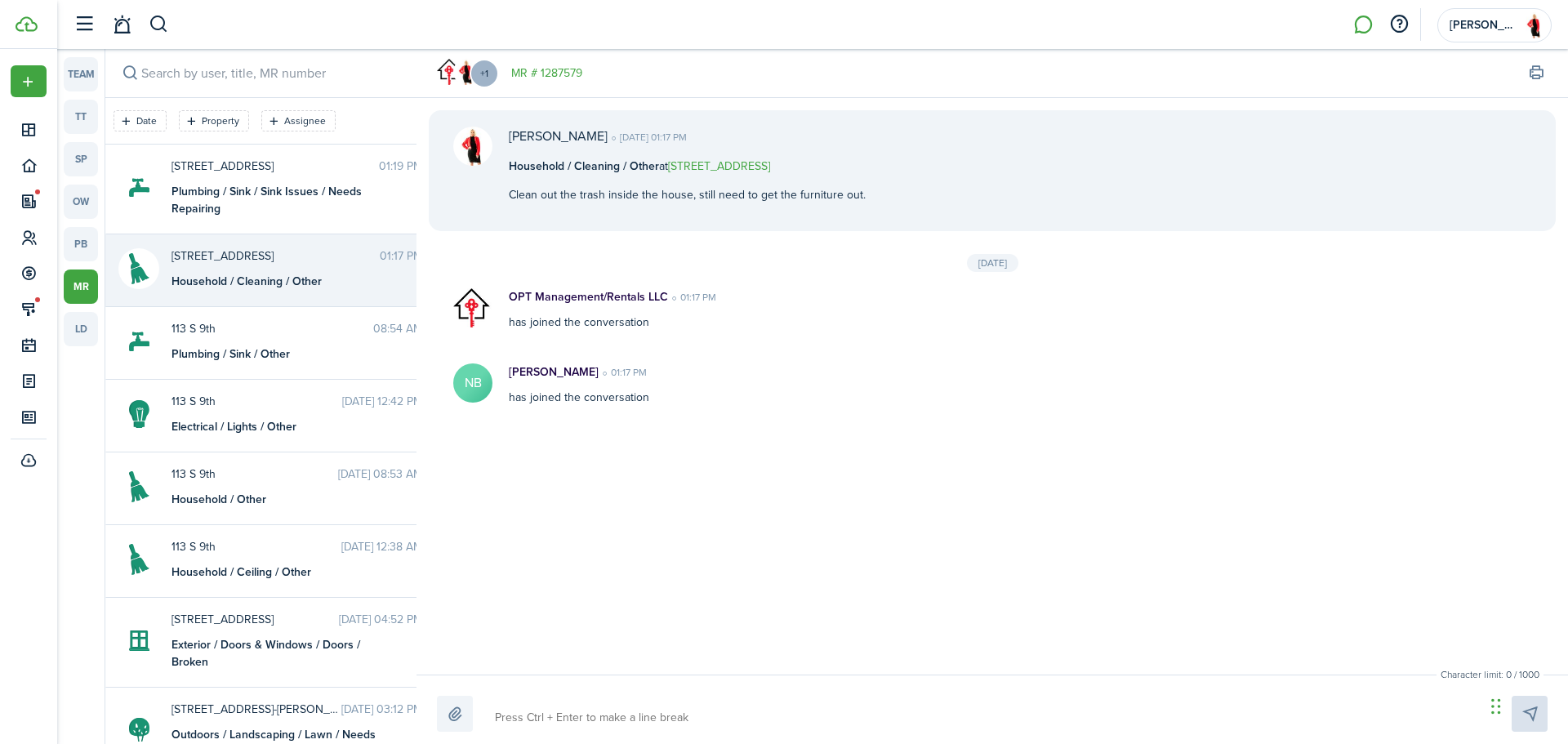
click at [571, 71] on link "MR # 1287579" at bounding box center [547, 73] width 71 height 17
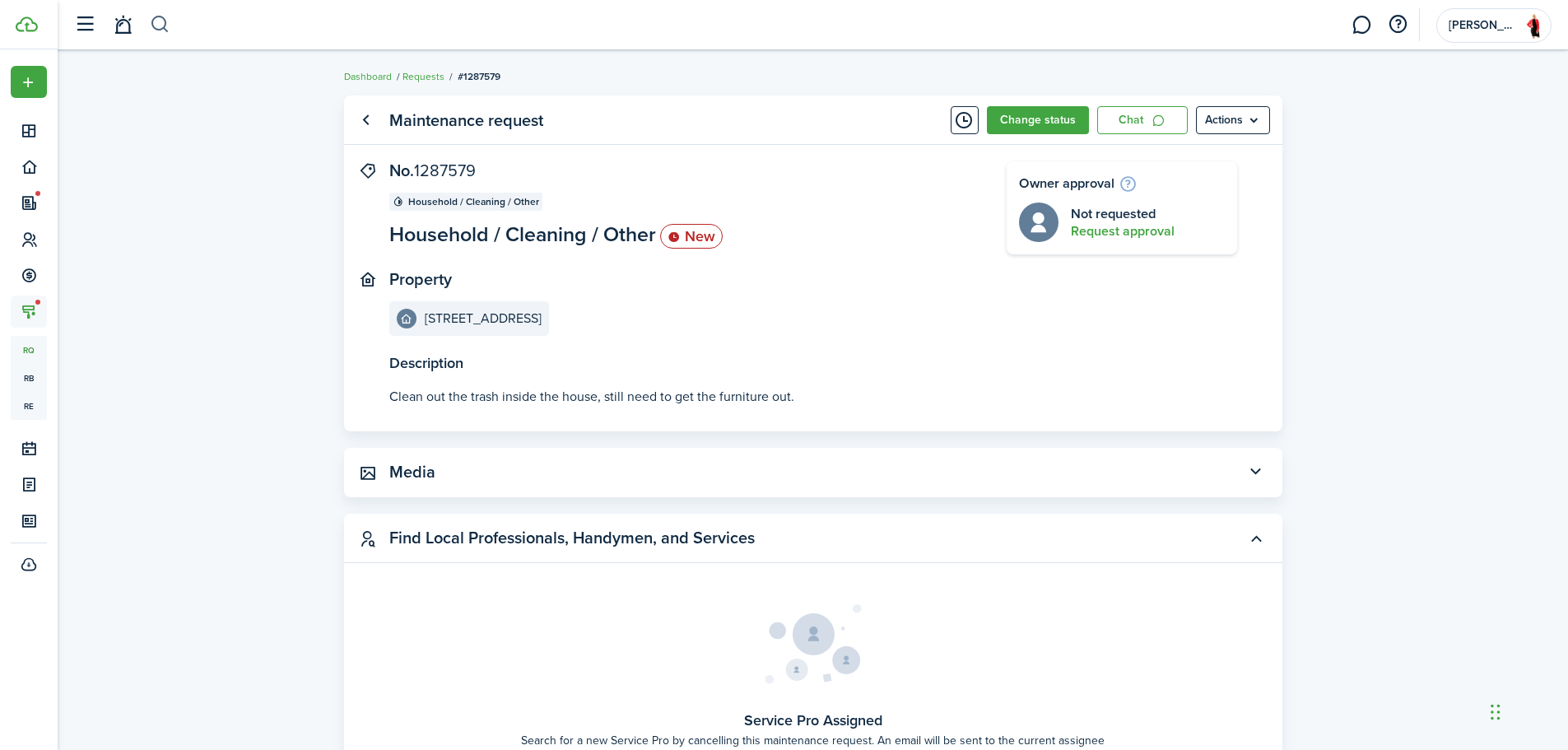
click at [165, 23] on button "button" at bounding box center [160, 24] width 21 height 28
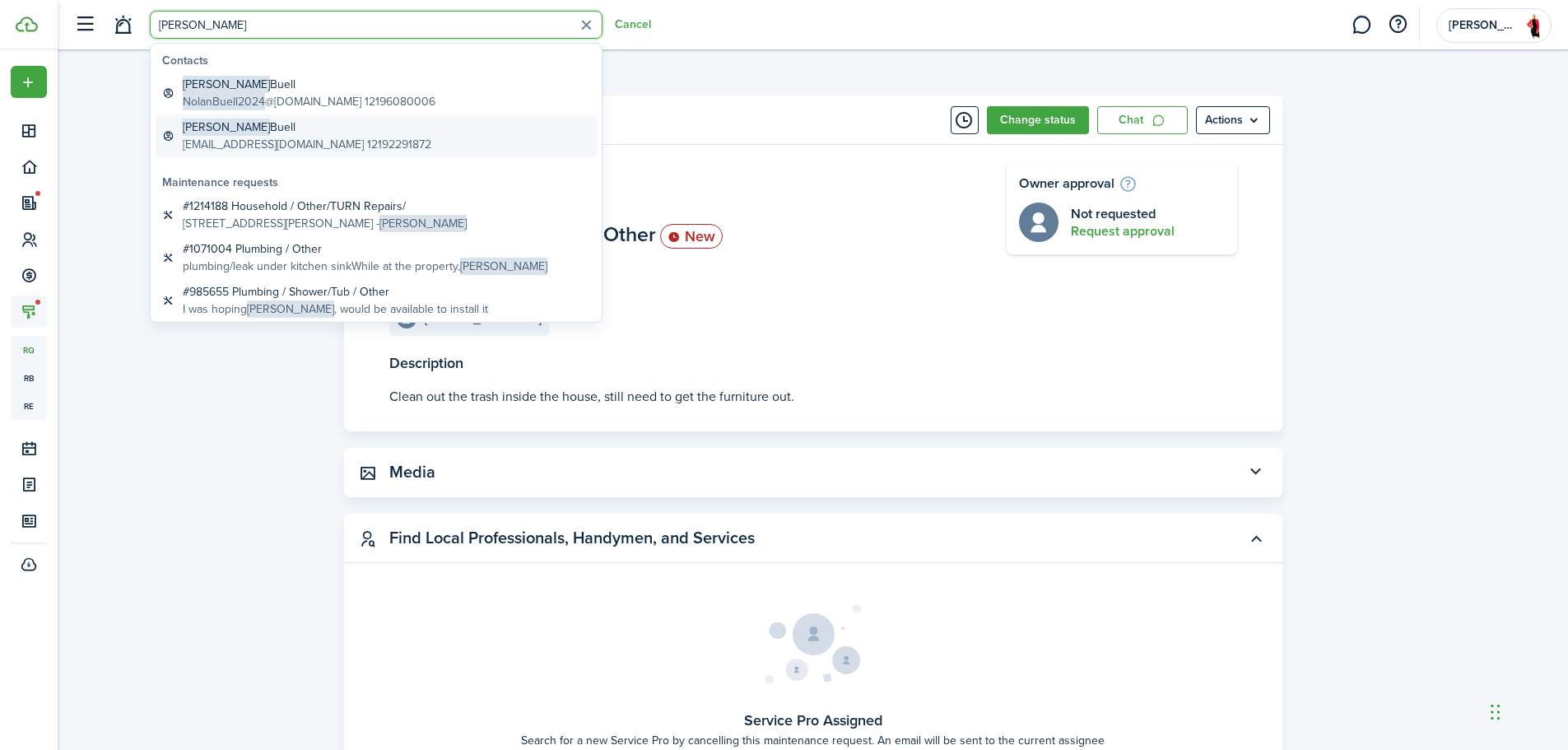
type input "[PERSON_NAME]"
click at [254, 137] on global-search-item-description "[EMAIL_ADDRESS][DOMAIN_NAME] 12192291872" at bounding box center [306, 144] width 249 height 18
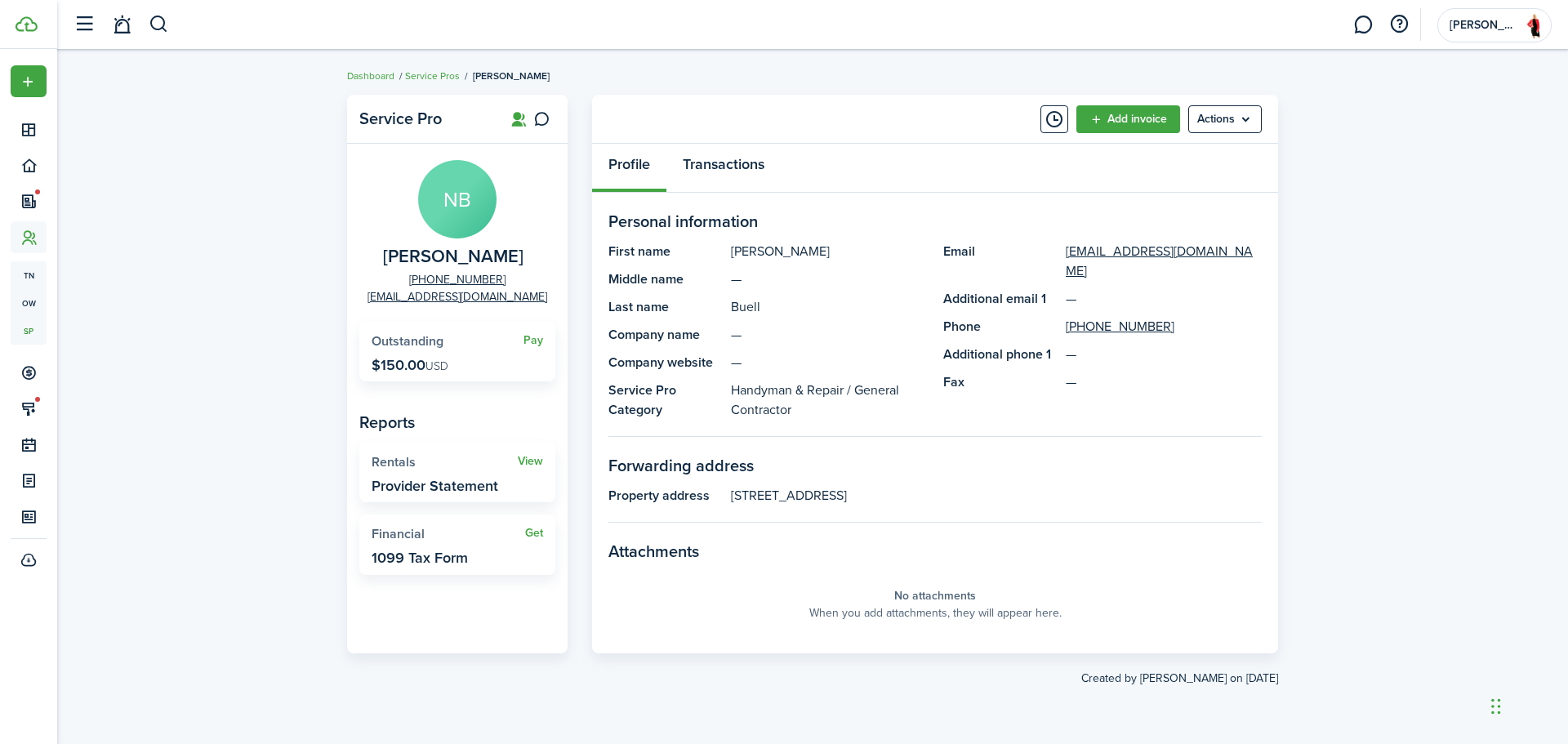
click at [747, 178] on link "Transactions" at bounding box center [724, 168] width 115 height 49
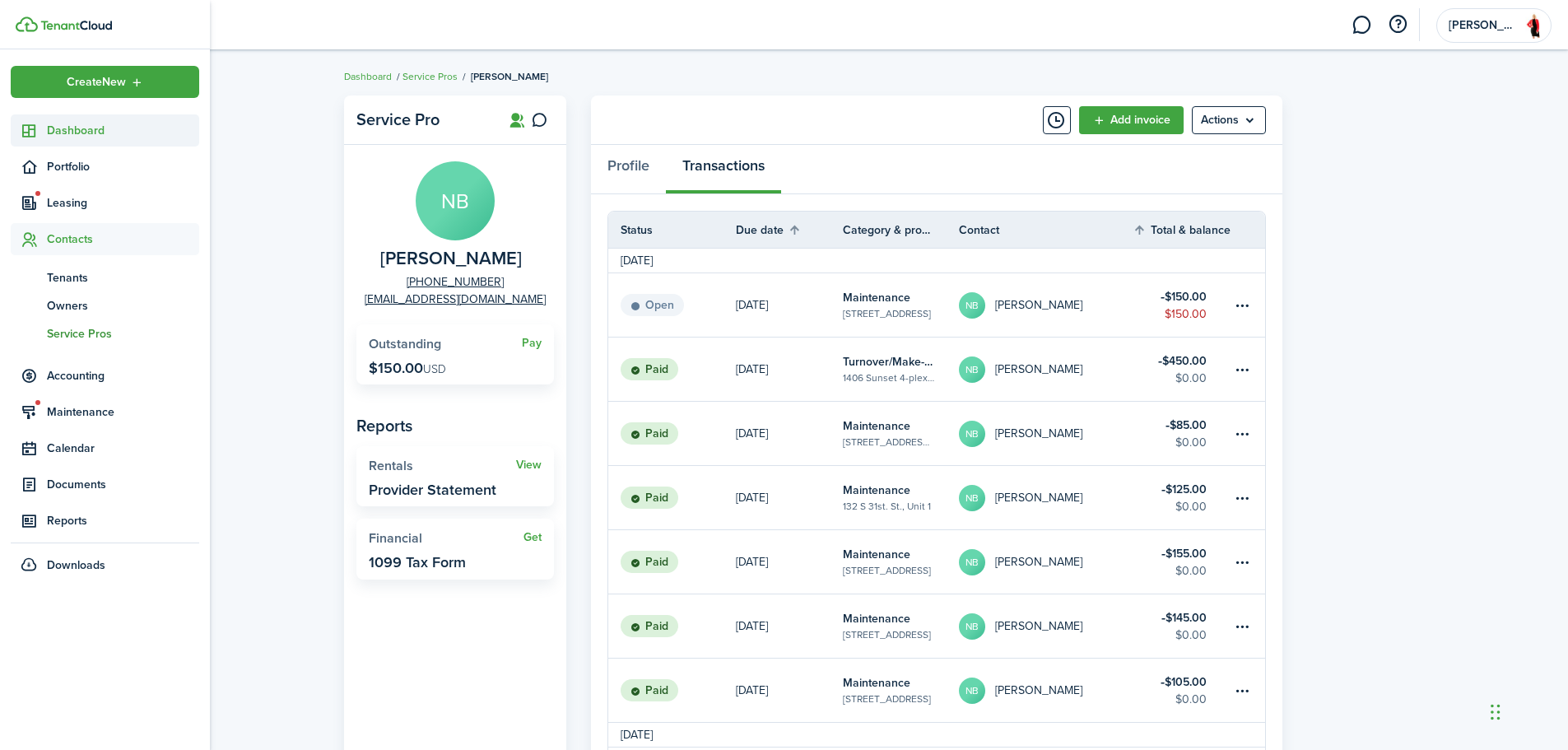
click at [53, 124] on span "Dashboard" at bounding box center [123, 131] width 152 height 18
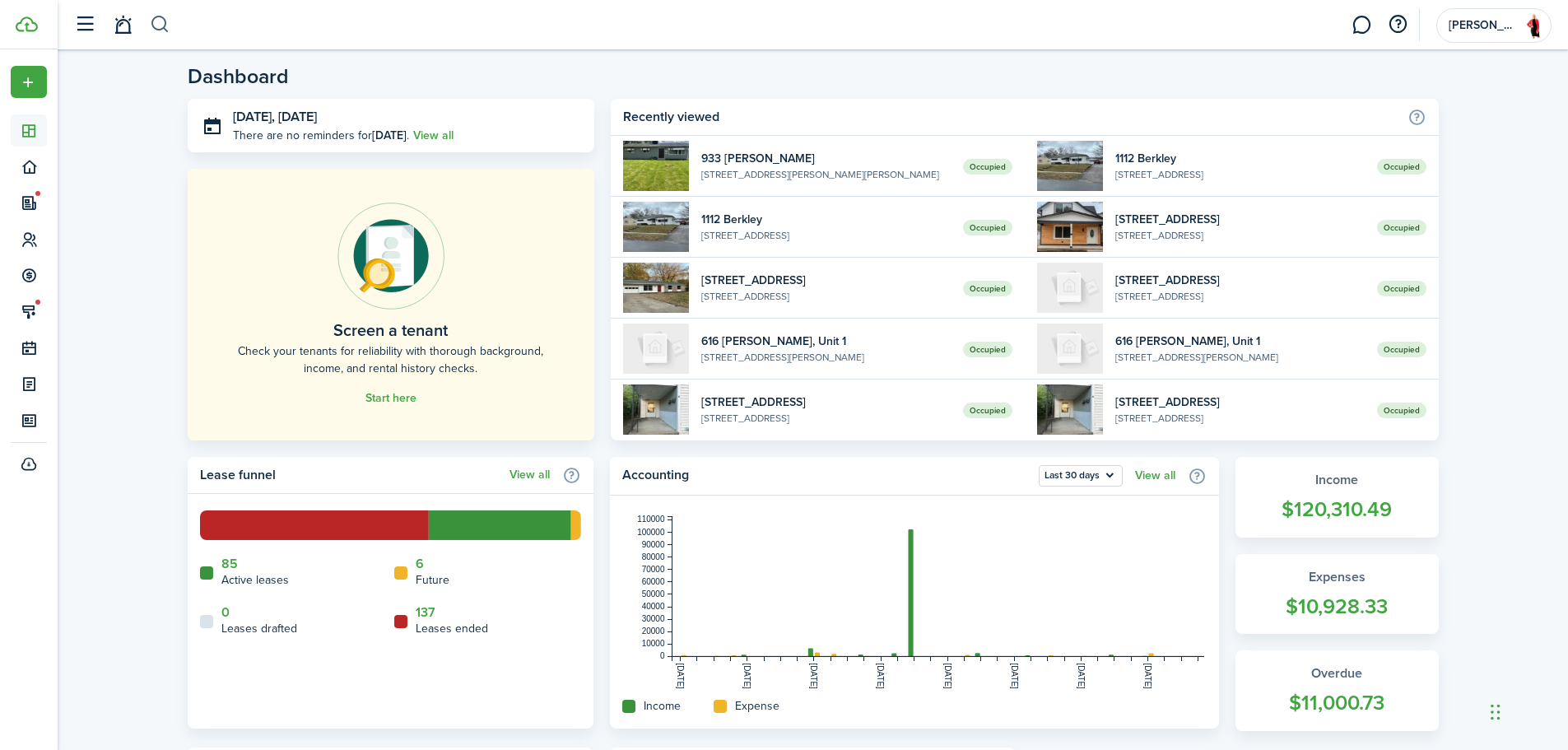
click at [166, 29] on button "button" at bounding box center [160, 24] width 21 height 28
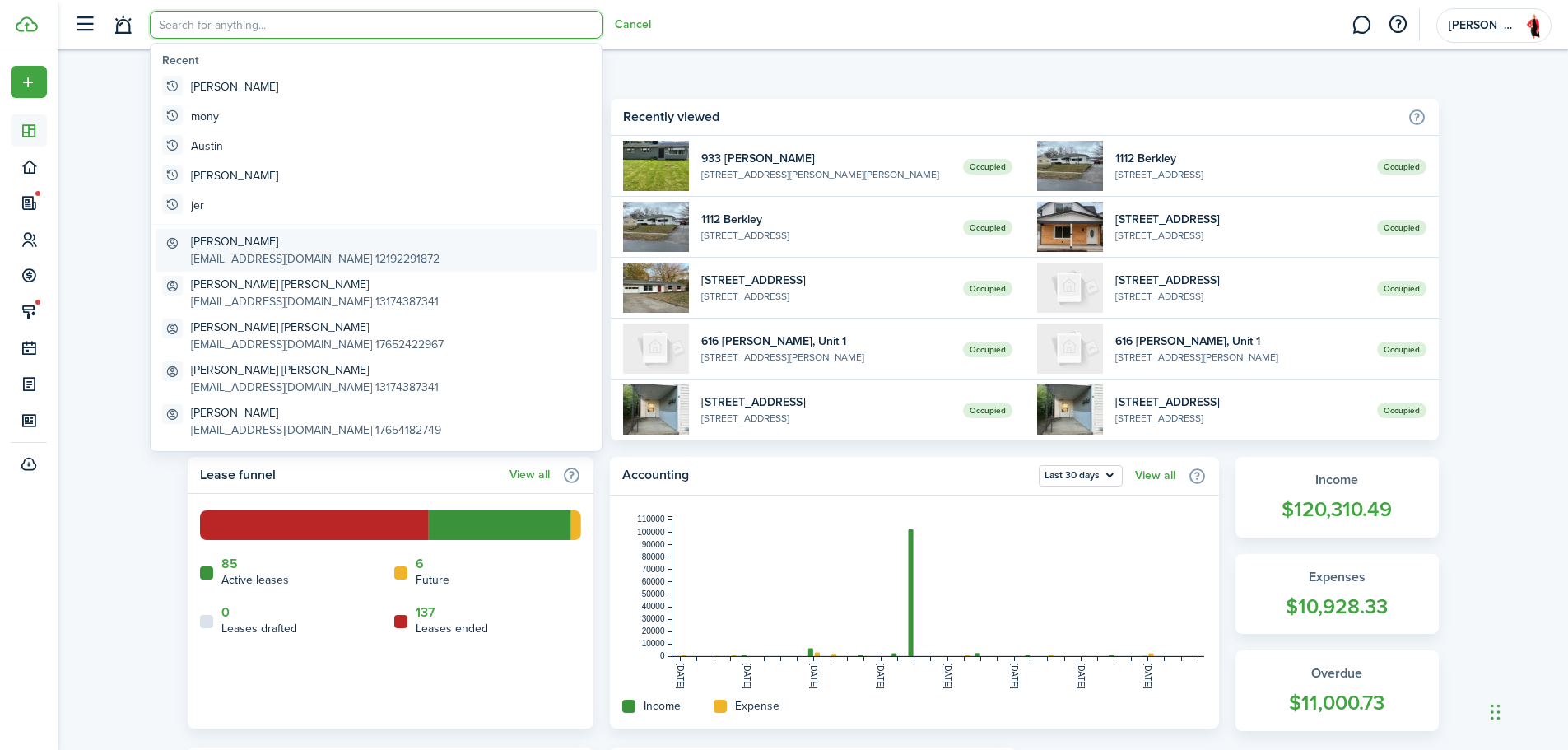
click at [264, 254] on global-search-item-description "[EMAIL_ADDRESS][DOMAIN_NAME] 12192291872" at bounding box center [315, 259] width 249 height 18
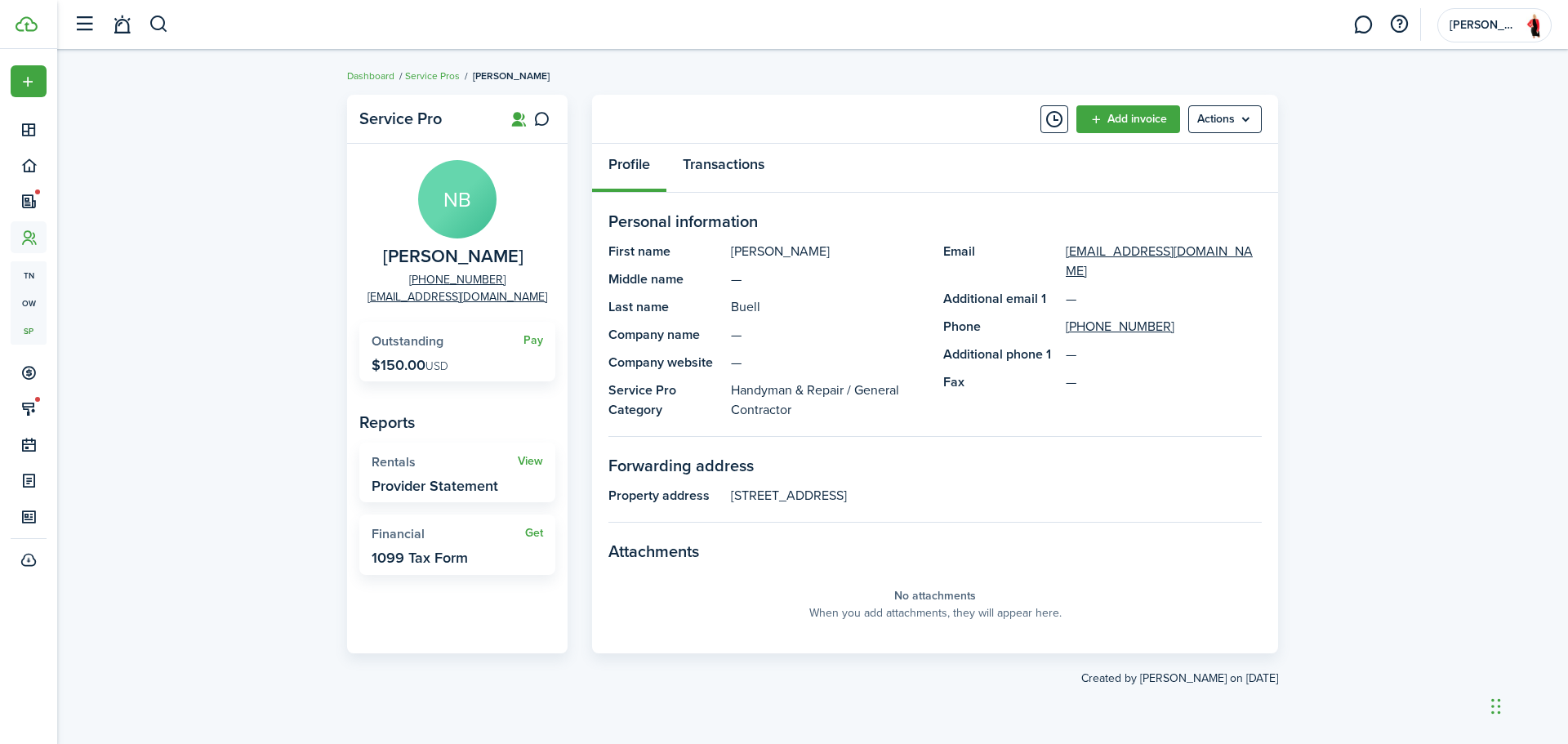
click at [726, 152] on link "Transactions" at bounding box center [724, 168] width 115 height 49
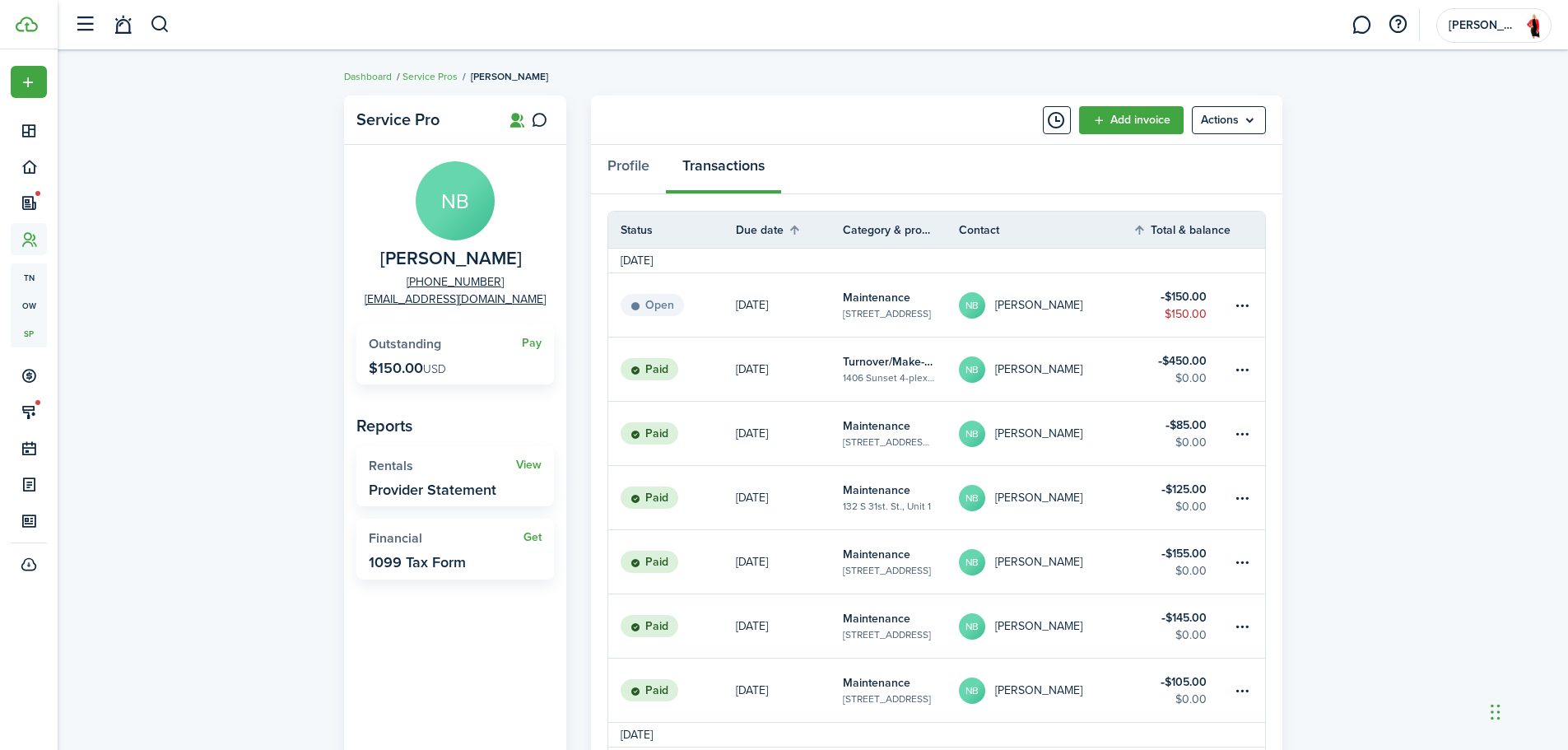
click at [848, 299] on table-info-title "Maintenance" at bounding box center [876, 297] width 68 height 18
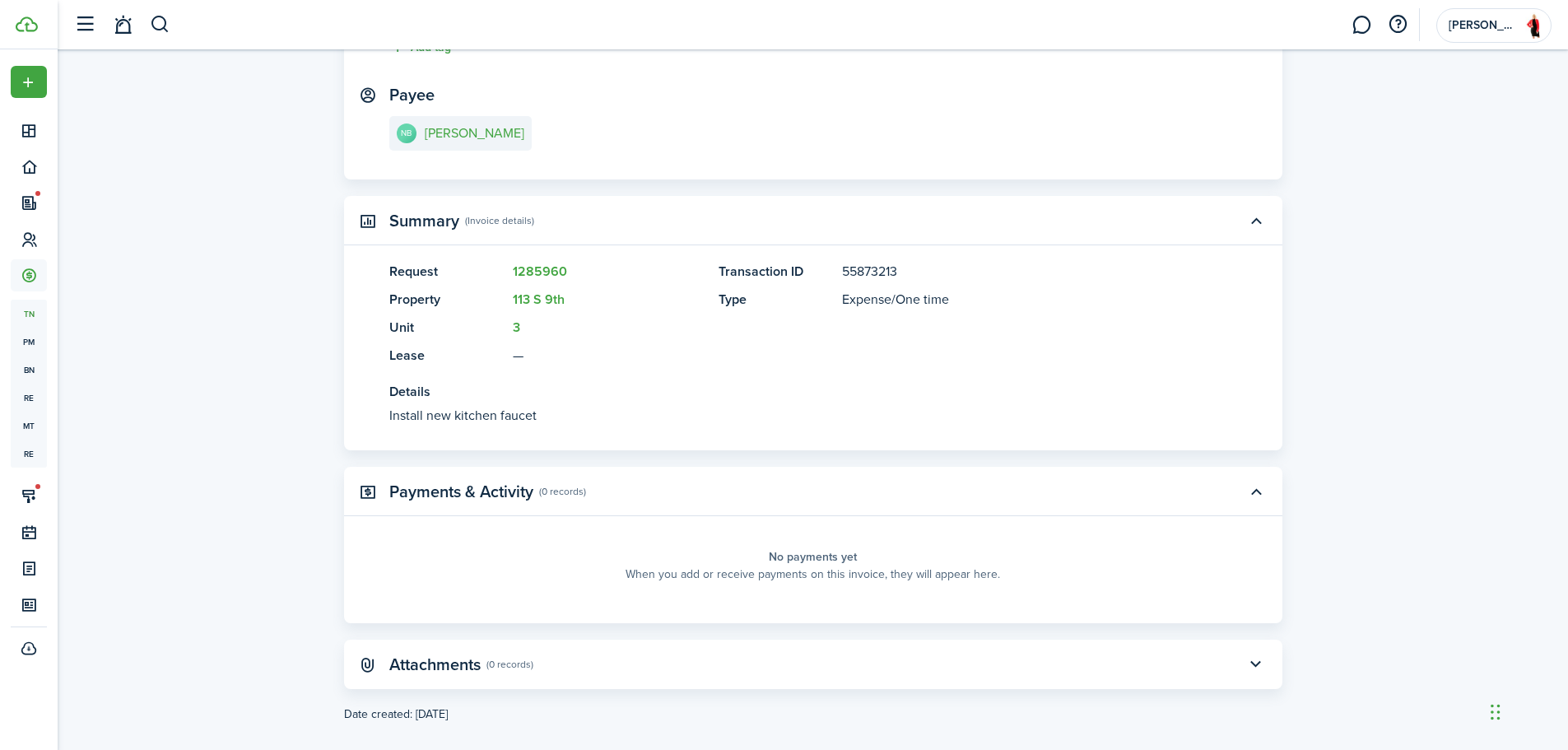
scroll to position [260, 0]
